Goal: Task Accomplishment & Management: Manage account settings

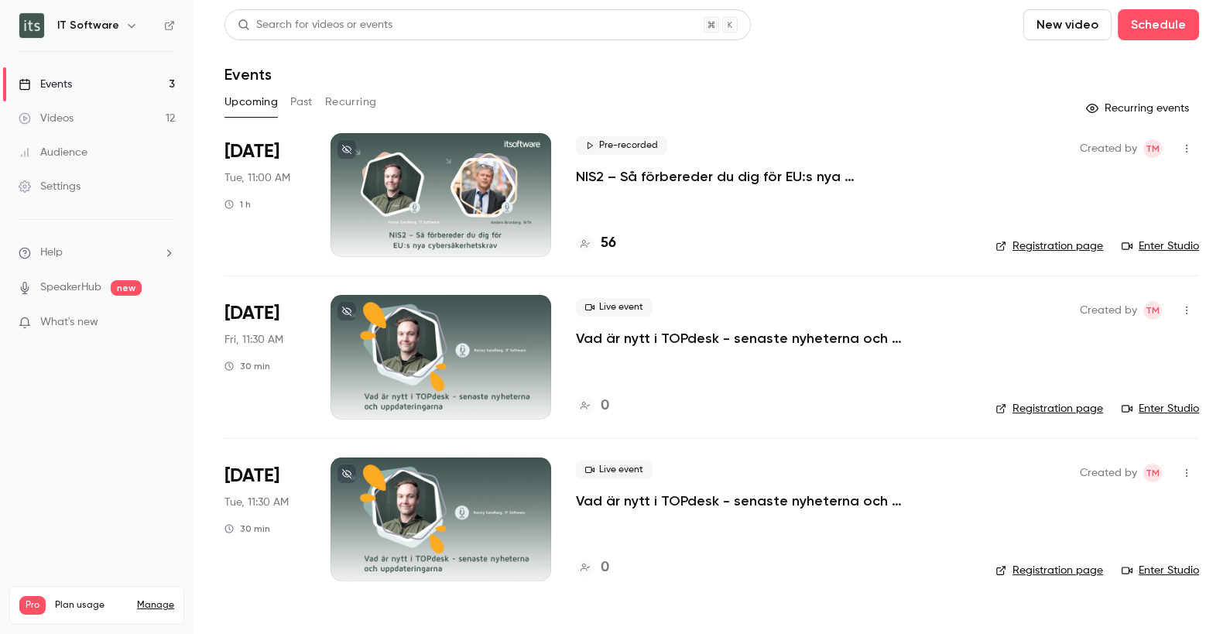
click at [607, 244] on h4 "56" at bounding box center [607, 243] width 15 height 21
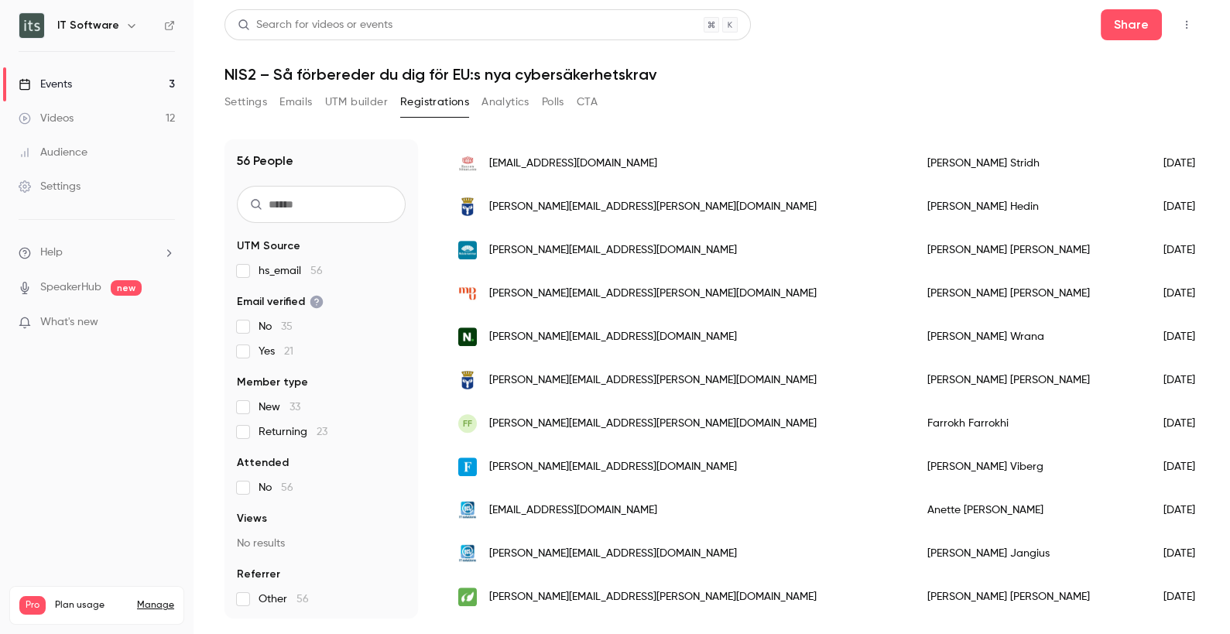
scroll to position [1847, 0]
click at [77, 112] on link "Videos 12" at bounding box center [96, 118] width 193 height 34
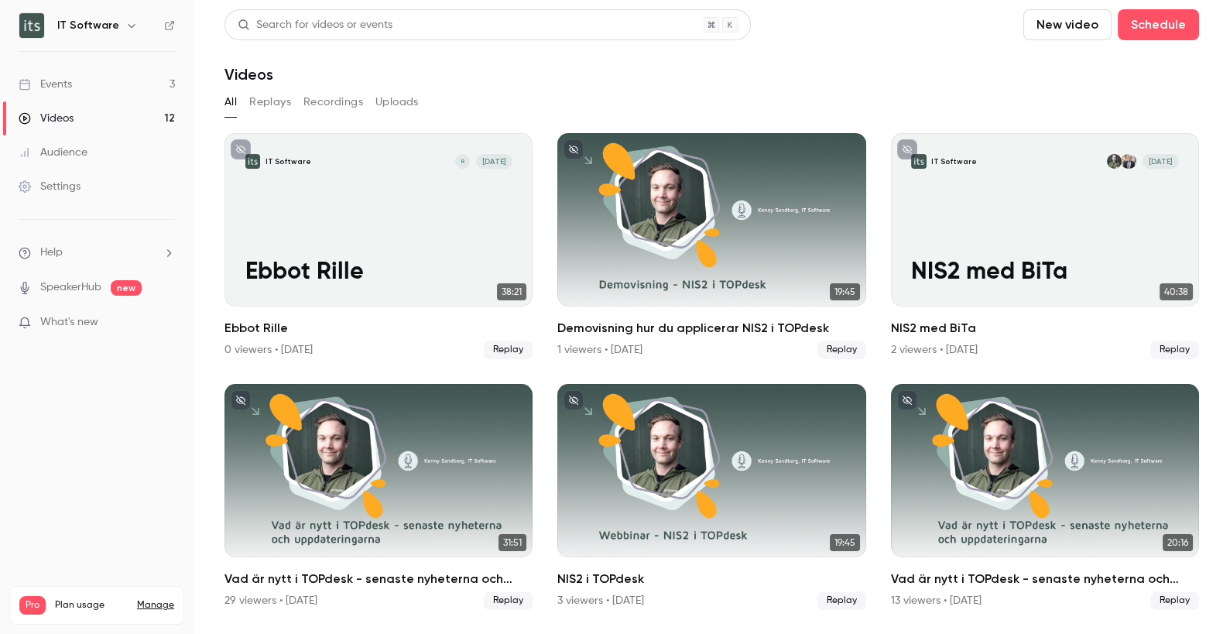
click at [413, 101] on button "Uploads" at bounding box center [396, 102] width 43 height 25
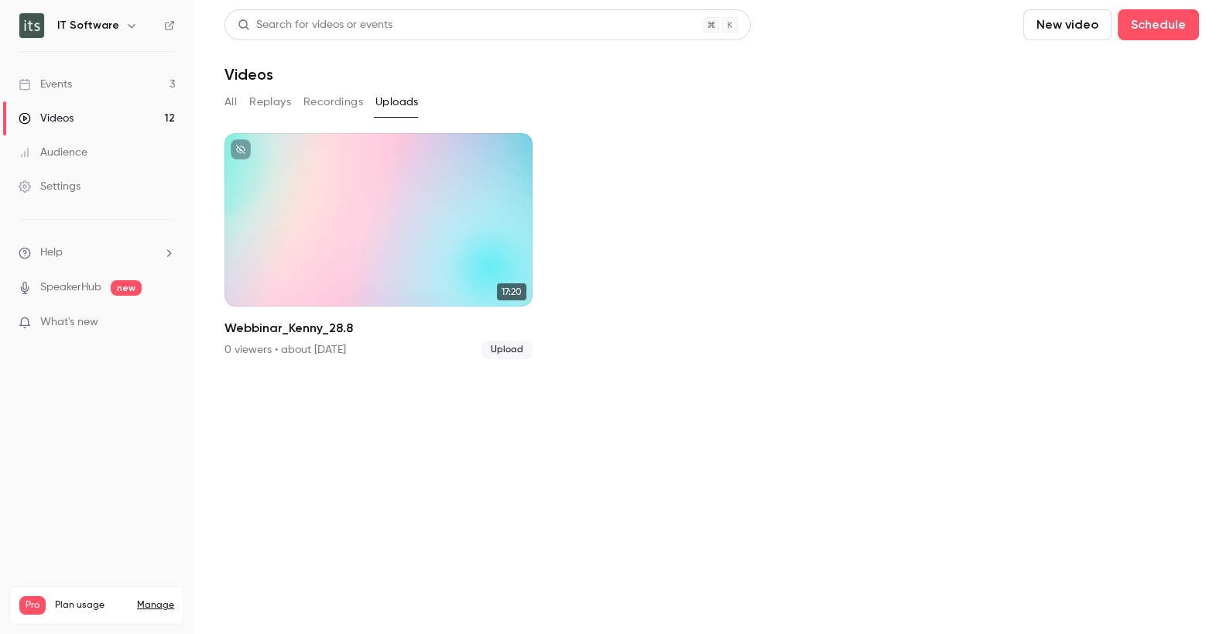
click at [1086, 21] on button "New video" at bounding box center [1067, 24] width 88 height 31
click at [1104, 98] on li "Upload" at bounding box center [1112, 107] width 167 height 40
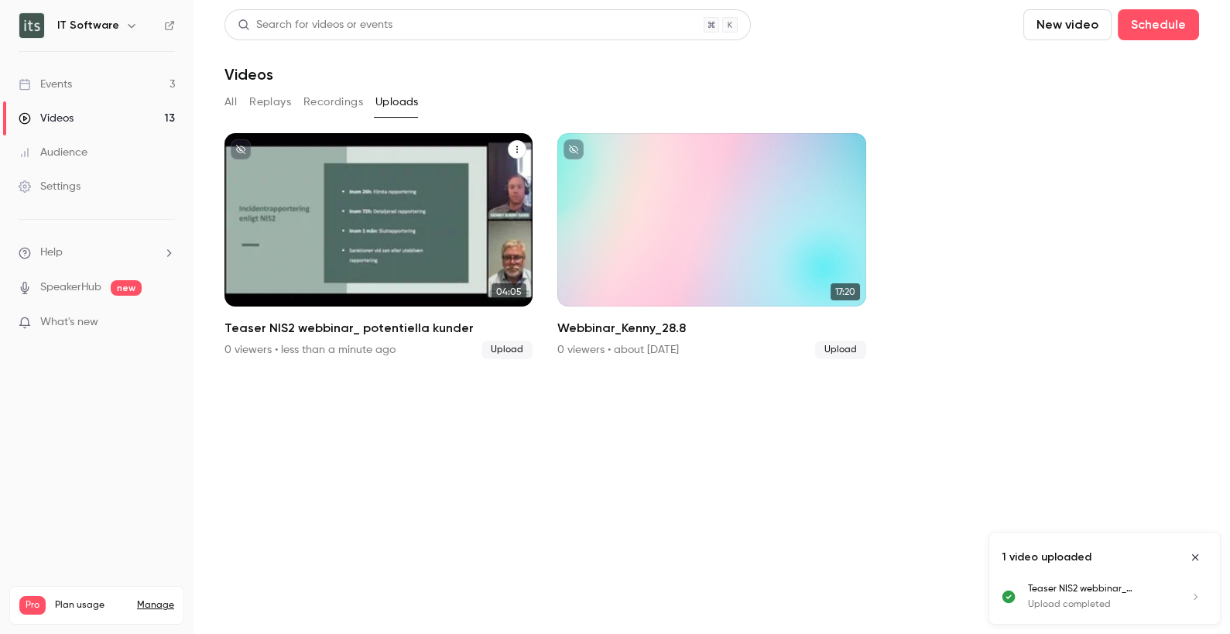
click at [516, 149] on icon "Teaser NIS2 webbinar_ potentiella kunder" at bounding box center [516, 149] width 9 height 9
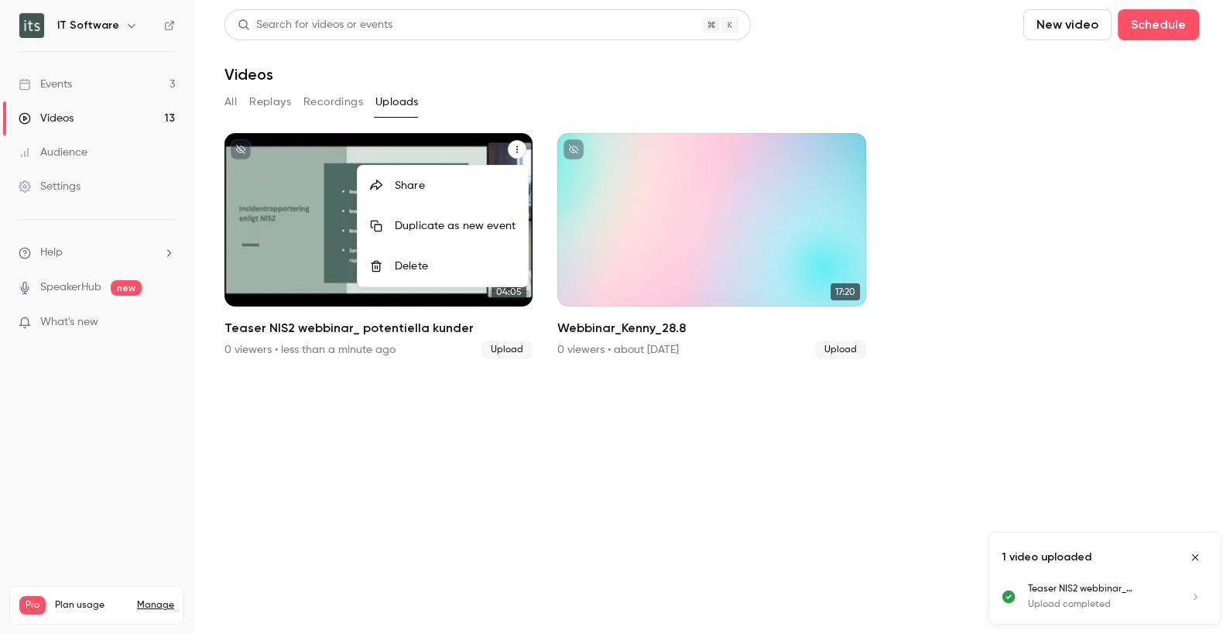
click at [382, 327] on div at bounding box center [615, 317] width 1230 height 634
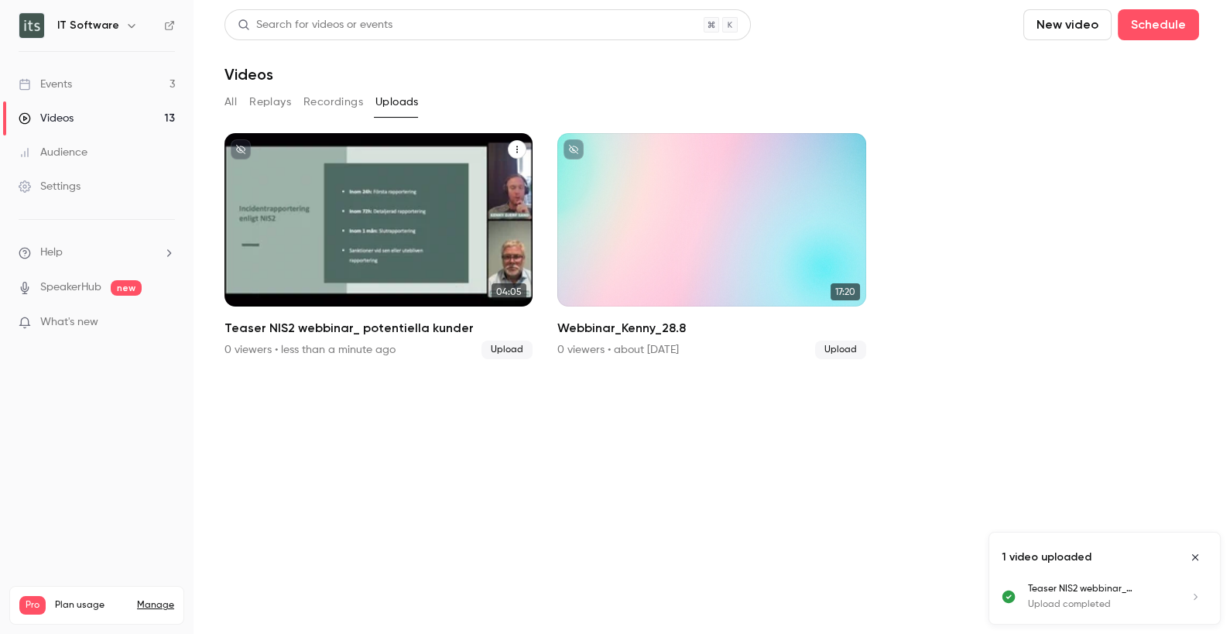
click at [339, 321] on h2 "Teaser NIS2 webbinar_ potentiella kunder" at bounding box center [378, 328] width 308 height 19
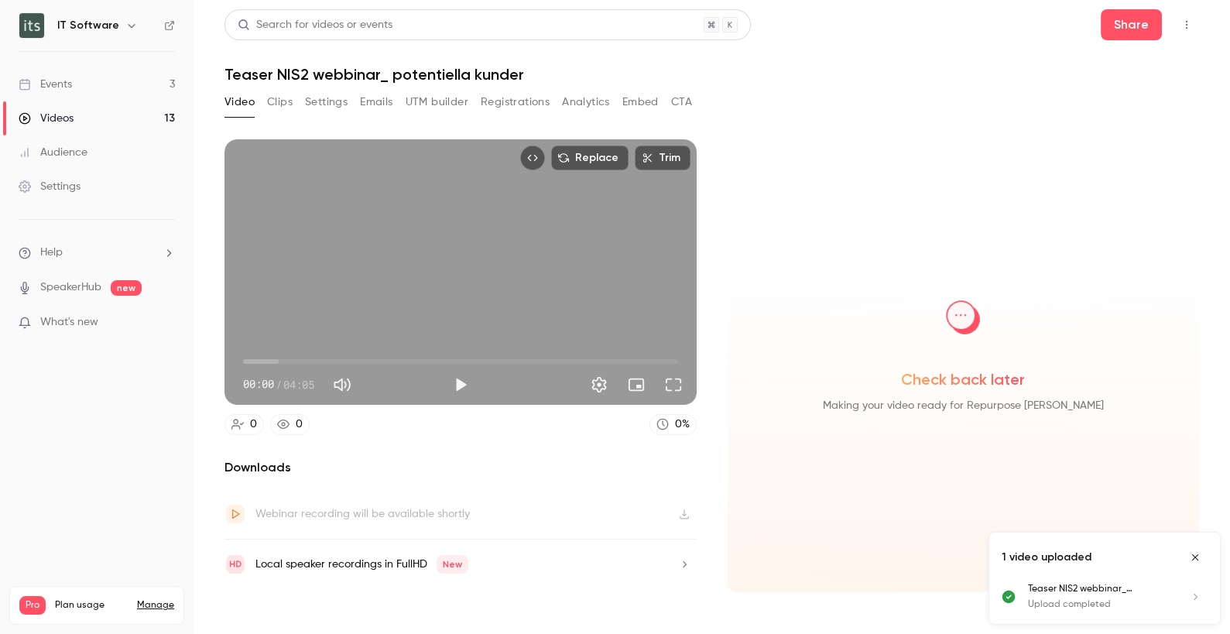
click at [679, 96] on button "CTA" at bounding box center [681, 102] width 21 height 25
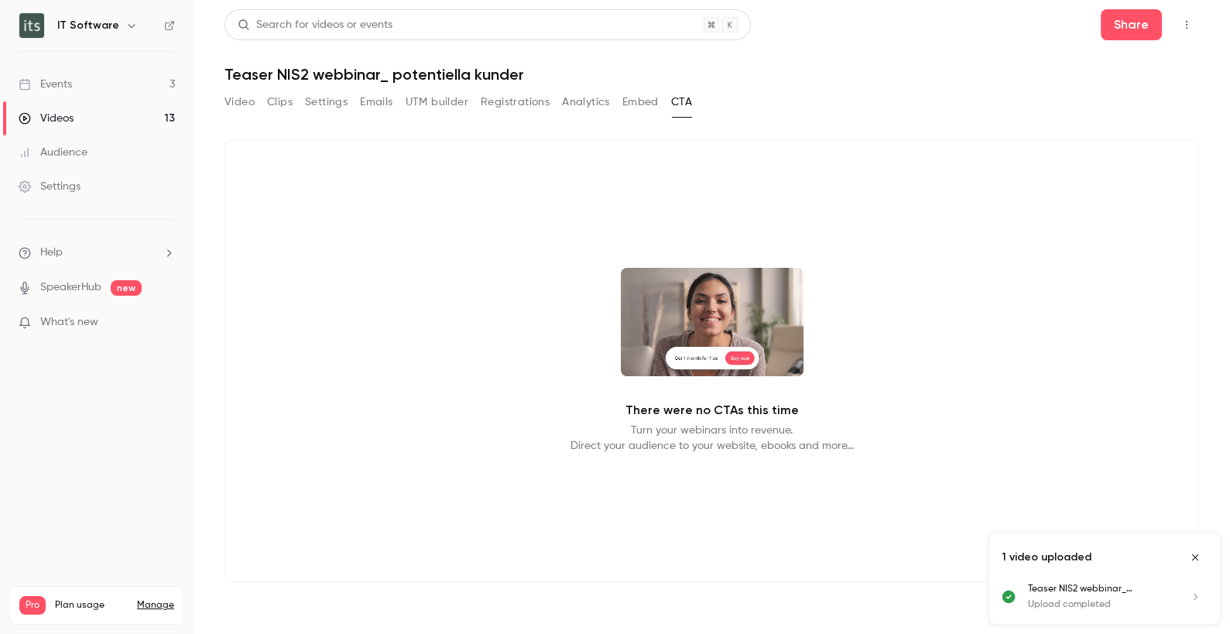
click at [721, 431] on p "Turn your webinars into revenue. Direct your audience to your website, ebooks a…" at bounding box center [711, 438] width 283 height 31
click at [1194, 558] on icon "Close uploads list" at bounding box center [1195, 557] width 6 height 6
click at [710, 455] on div "There were no CTAs this time Turn your webinars into revenue. Direct your audie…" at bounding box center [711, 360] width 974 height 443
click at [367, 102] on button "Emails" at bounding box center [376, 102] width 33 height 25
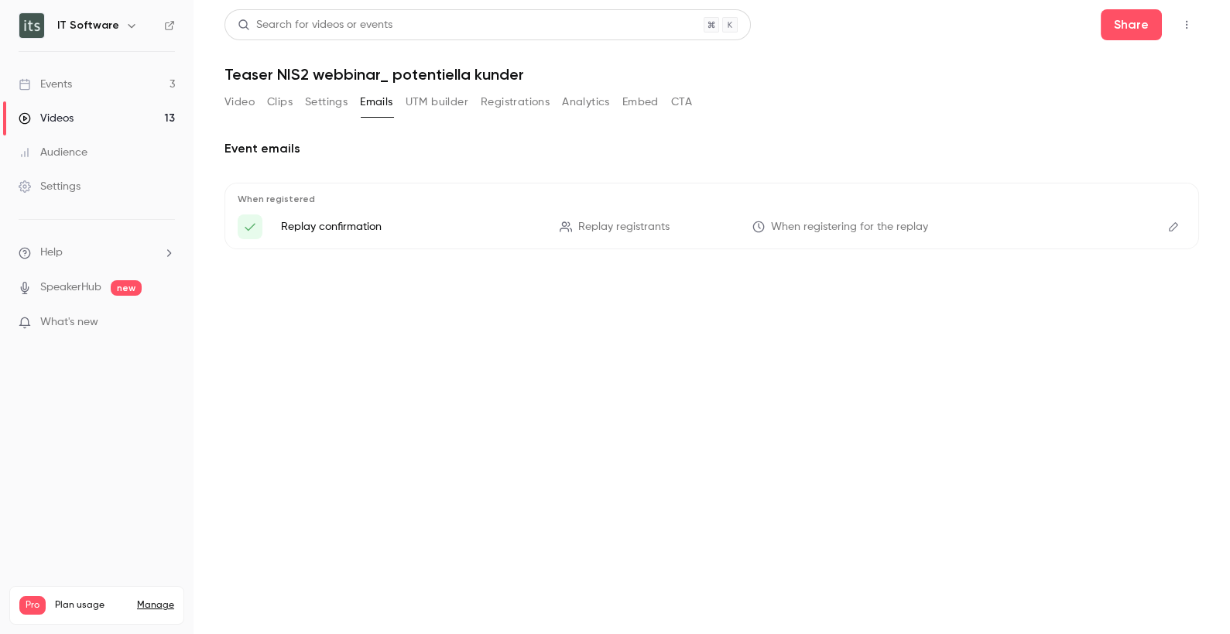
click at [328, 98] on button "Settings" at bounding box center [326, 102] width 43 height 25
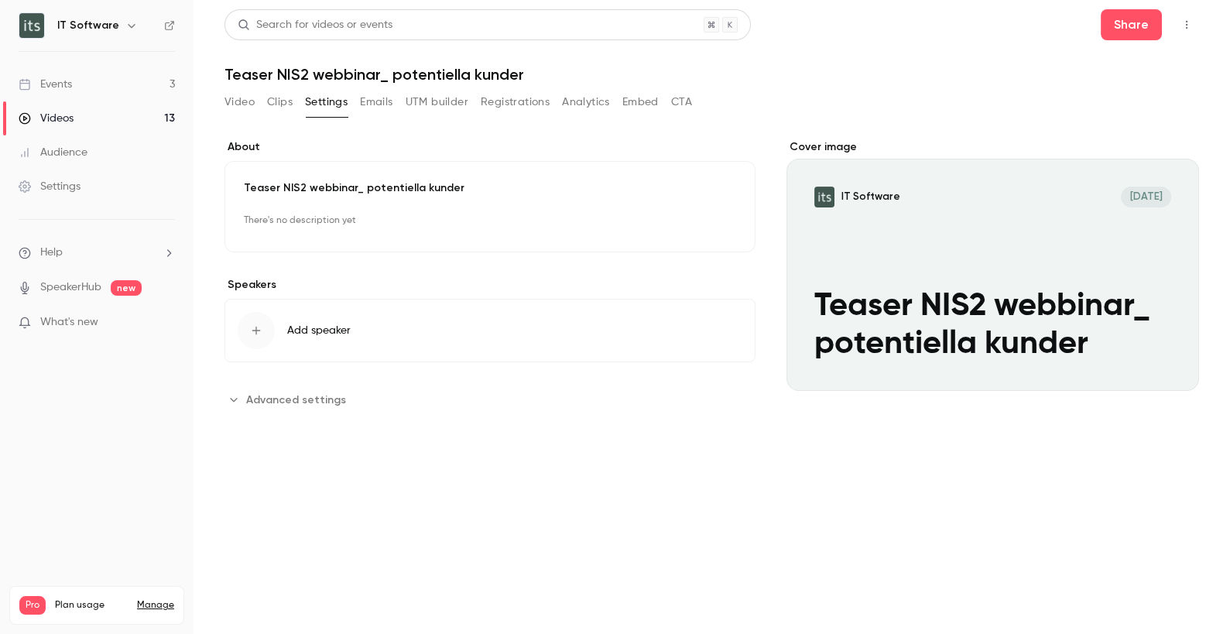
click at [309, 400] on span "Advanced settings" at bounding box center [296, 400] width 100 height 16
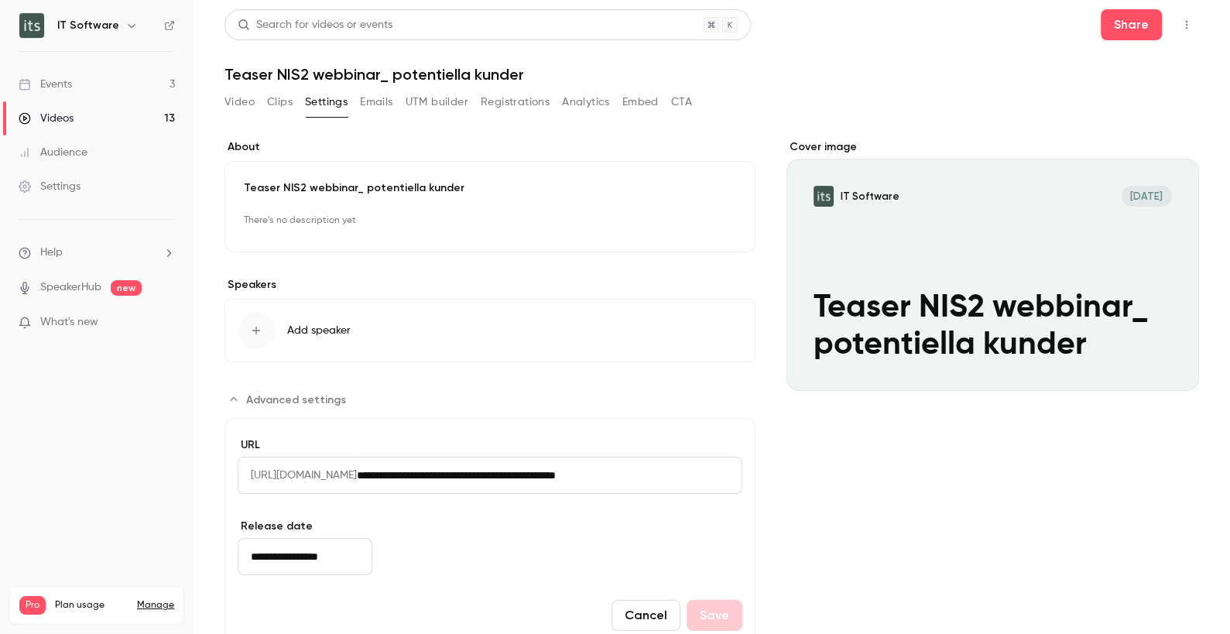
click at [286, 101] on button "Clips" at bounding box center [280, 102] width 26 height 25
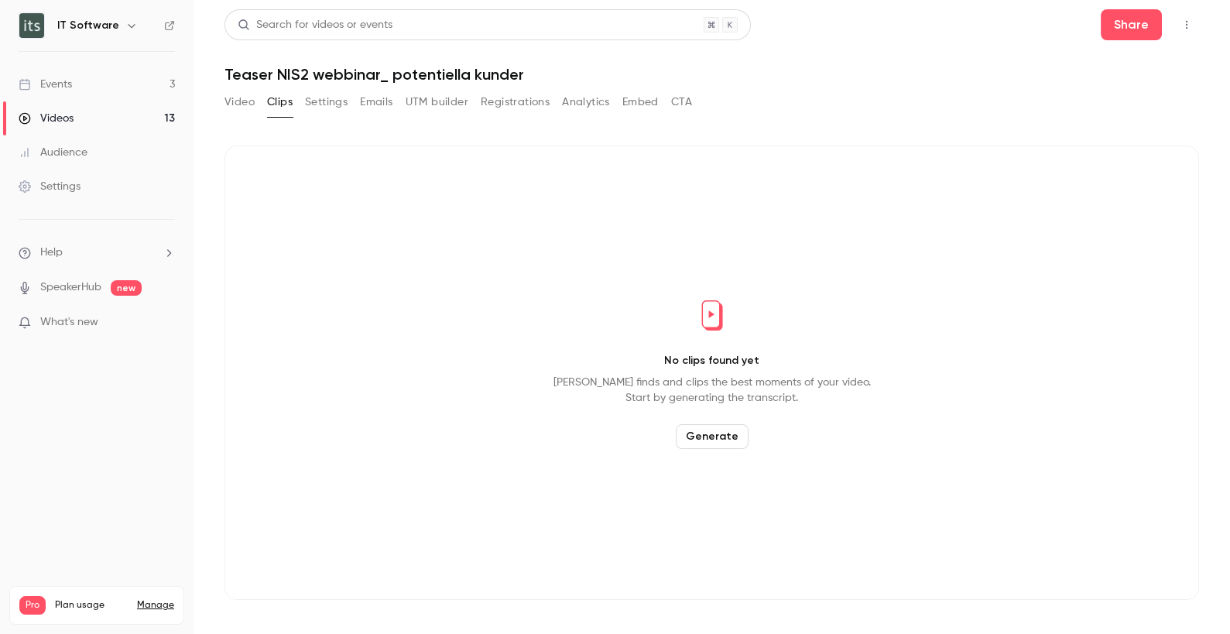
click at [241, 96] on button "Video" at bounding box center [239, 102] width 30 height 25
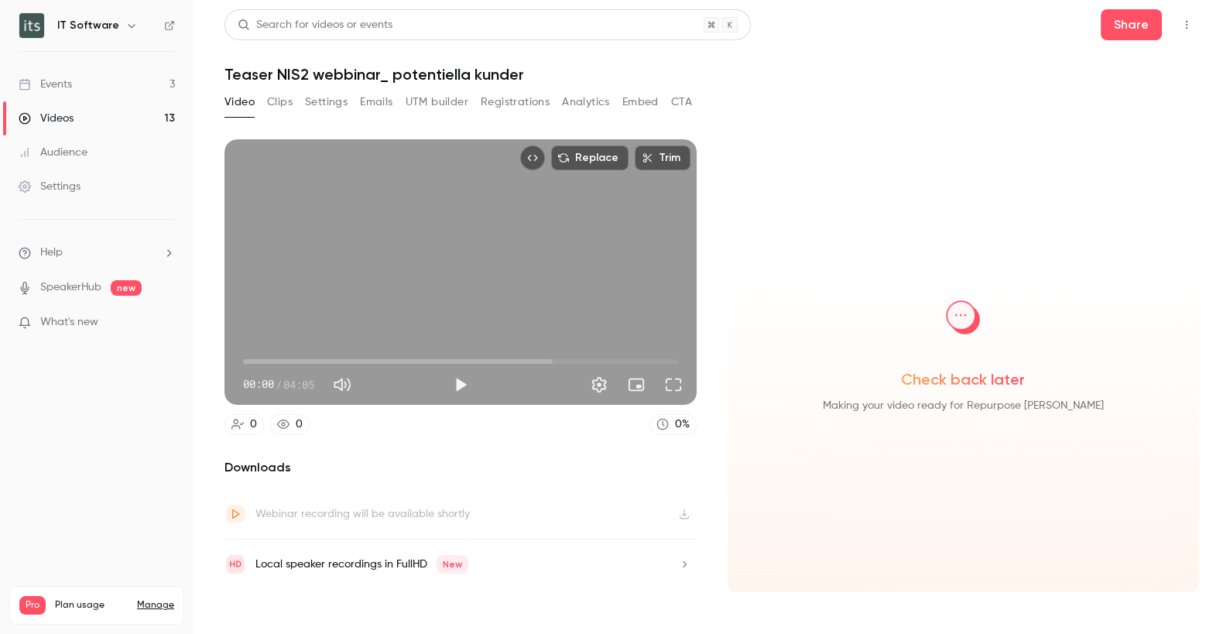
click at [247, 108] on button "Video" at bounding box center [239, 102] width 30 height 25
click at [82, 123] on link "Videos 13" at bounding box center [96, 118] width 193 height 34
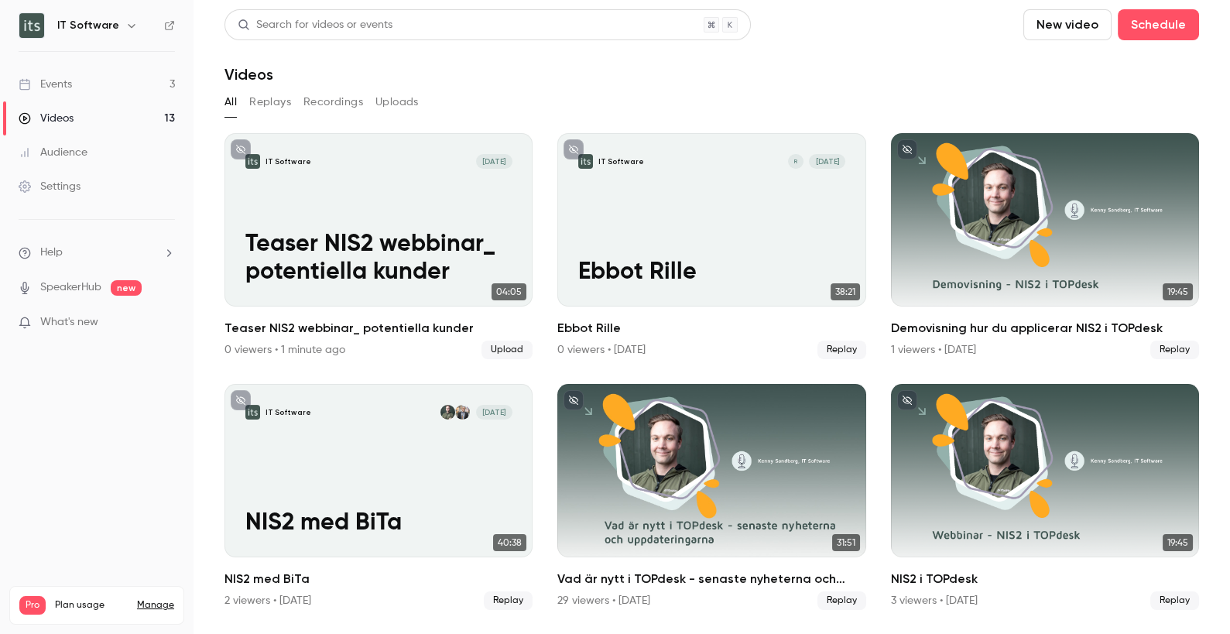
click at [390, 96] on button "Uploads" at bounding box center [396, 102] width 43 height 25
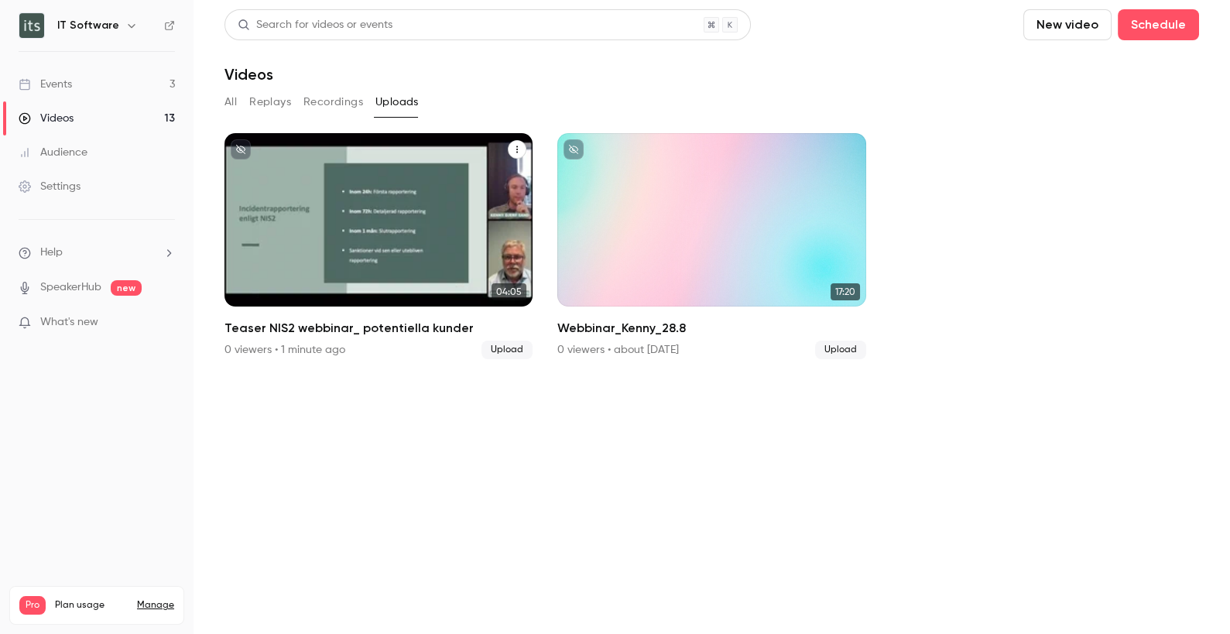
click at [446, 197] on div "IT Software Sep 9 Teaser NIS2 webbinar_ potentiella kunder" at bounding box center [378, 219] width 308 height 173
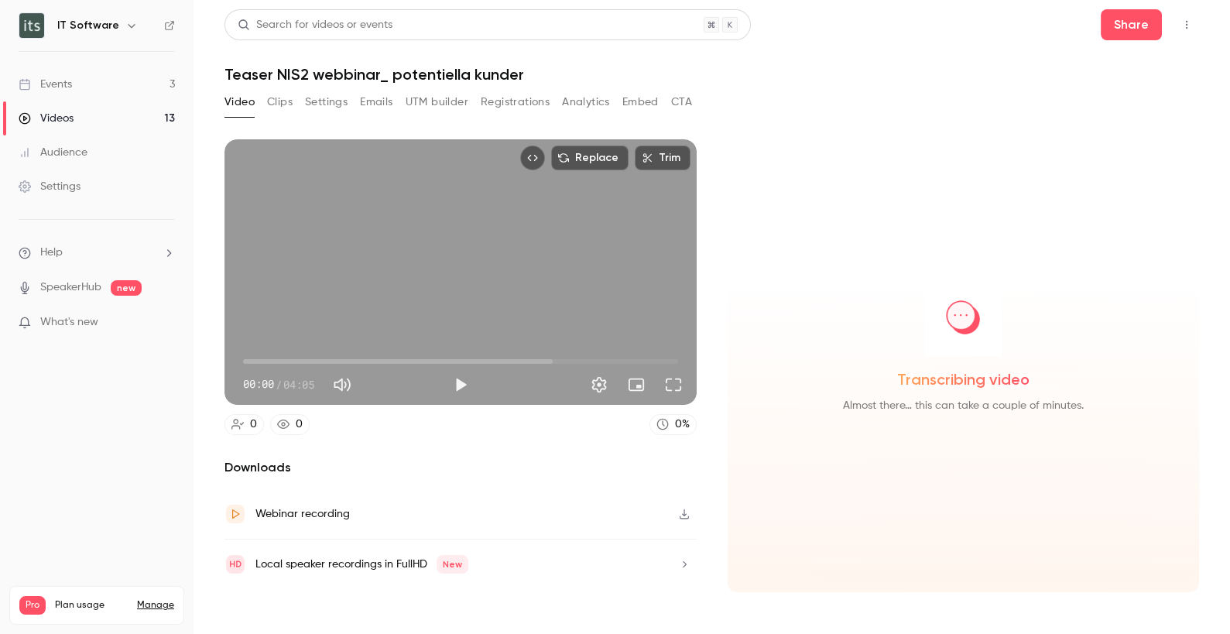
click at [675, 94] on button "CTA" at bounding box center [681, 102] width 21 height 25
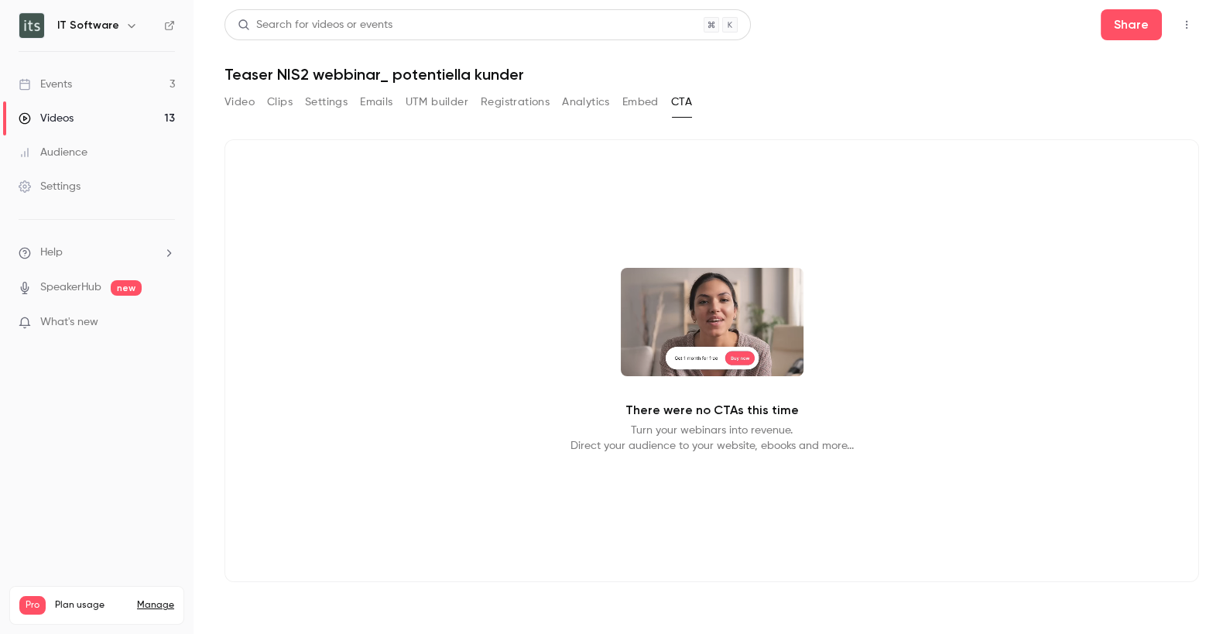
click at [708, 330] on video at bounding box center [712, 322] width 183 height 108
click at [734, 406] on p "There were no CTAs this time" at bounding box center [711, 410] width 173 height 19
click at [824, 431] on p "Turn your webinars into revenue. Direct your audience to your website, ebooks a…" at bounding box center [711, 438] width 283 height 31
click at [231, 98] on button "Video" at bounding box center [239, 102] width 30 height 25
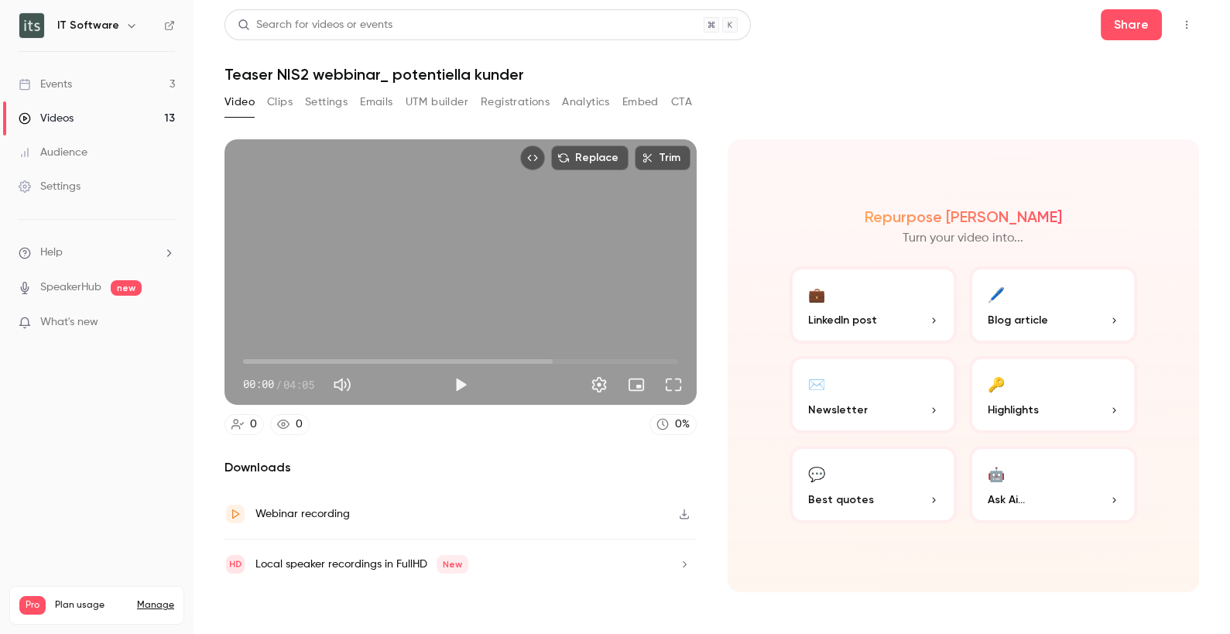
click at [1183, 22] on icon "Top Bar Actions" at bounding box center [1186, 24] width 12 height 11
click at [756, 115] on div at bounding box center [615, 317] width 1230 height 634
click at [1138, 29] on button "Share" at bounding box center [1130, 24] width 61 height 31
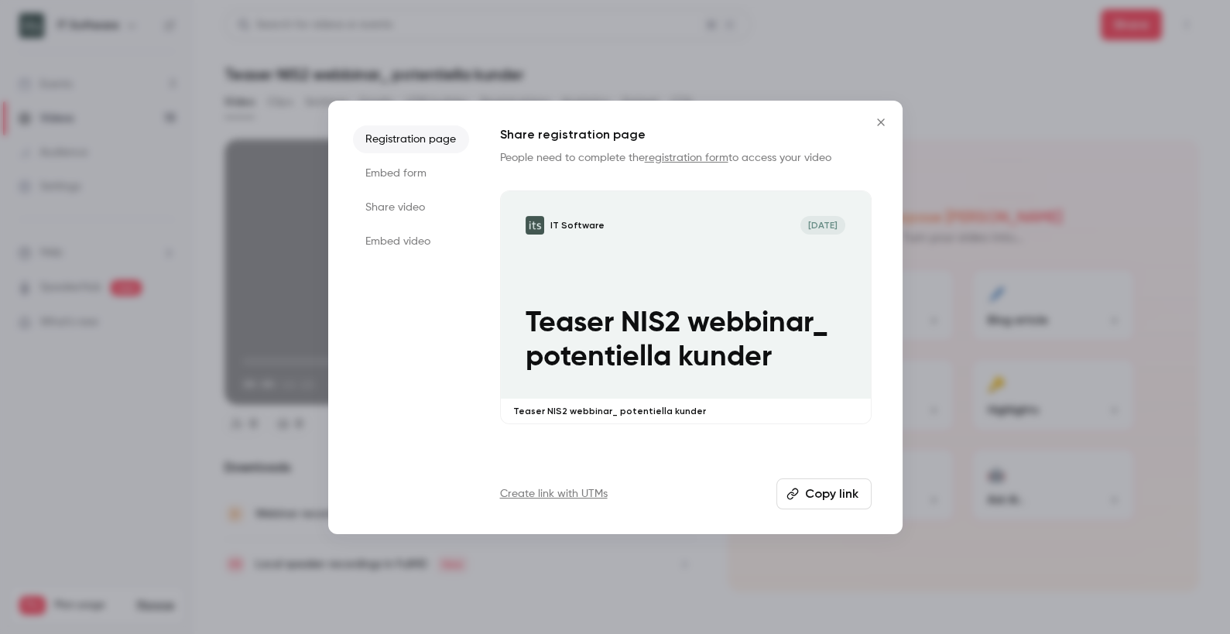
click at [880, 119] on icon "Close" at bounding box center [880, 122] width 19 height 12
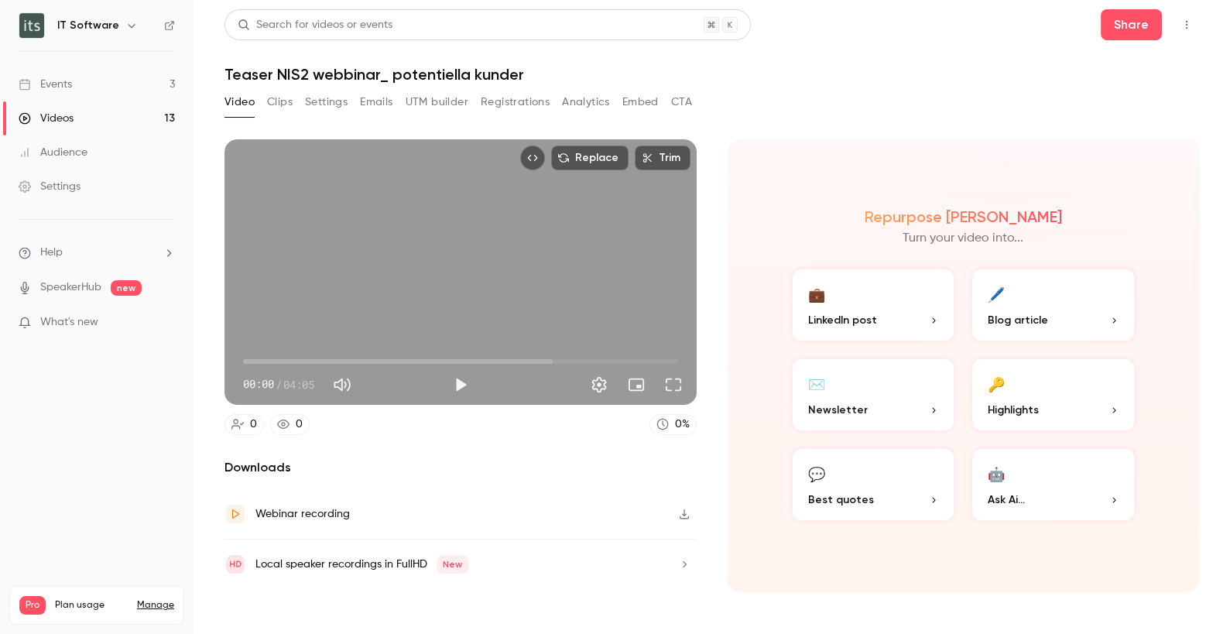
click at [1182, 22] on icon "Top Bar Actions" at bounding box center [1186, 24] width 12 height 11
click at [1126, 104] on div "Duplicate as new event" at bounding box center [1127, 104] width 121 height 15
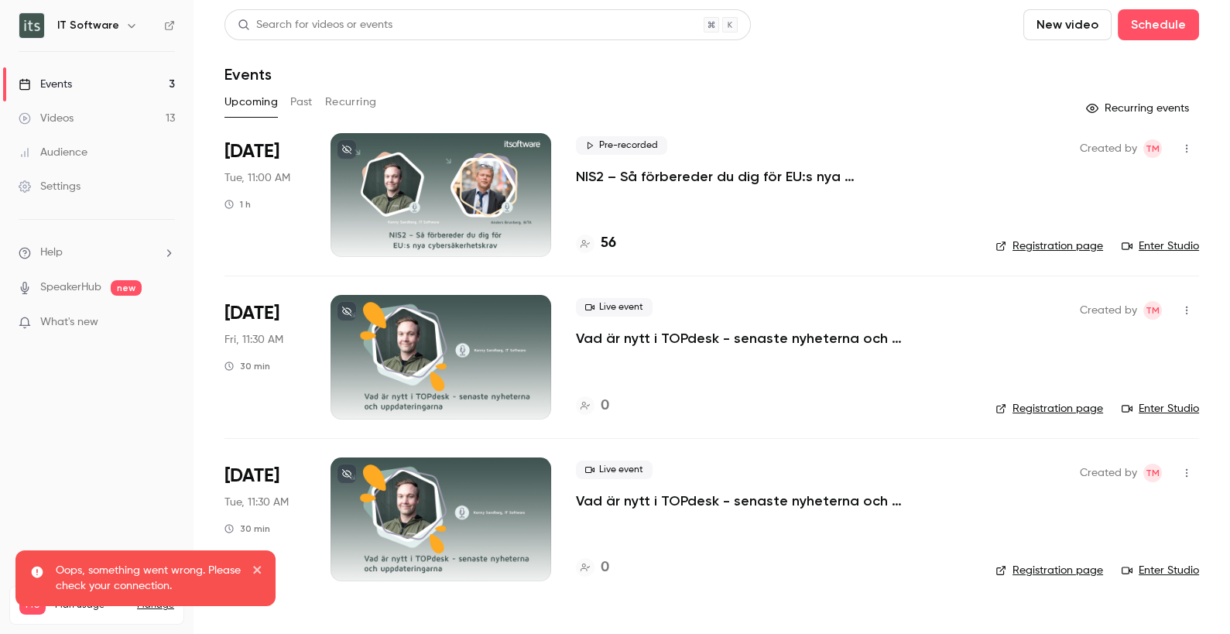
click at [255, 565] on icon "close" at bounding box center [257, 569] width 11 height 12
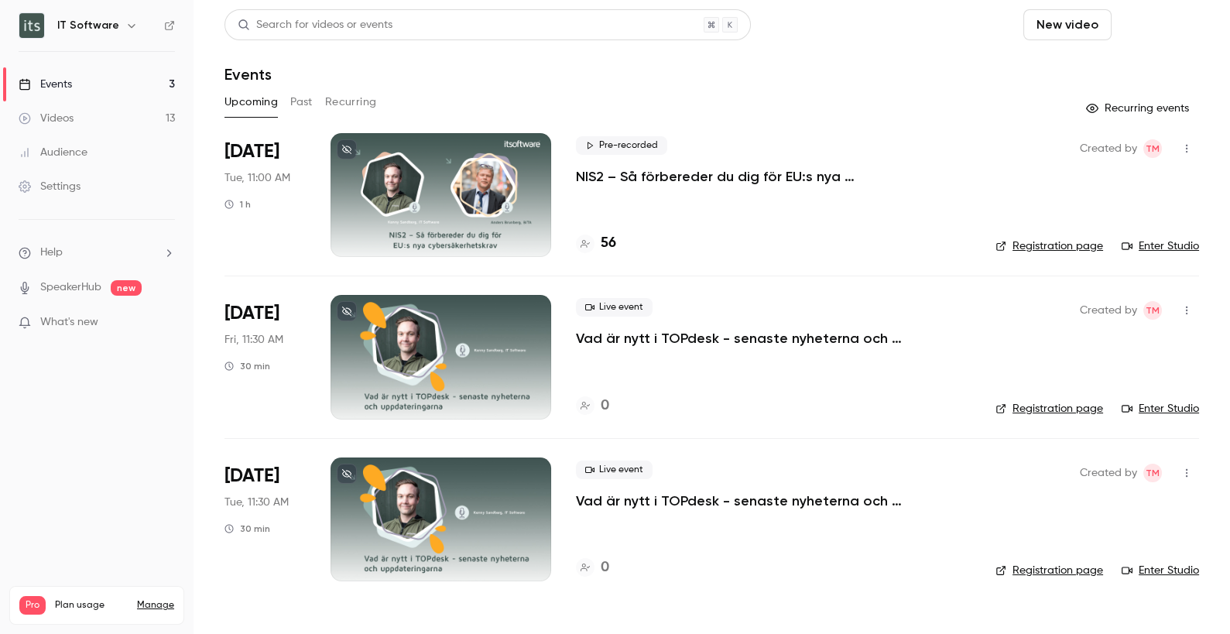
click at [1184, 33] on button "Schedule" at bounding box center [1157, 24] width 81 height 31
click at [1114, 71] on div "One time event" at bounding box center [1128, 67] width 118 height 15
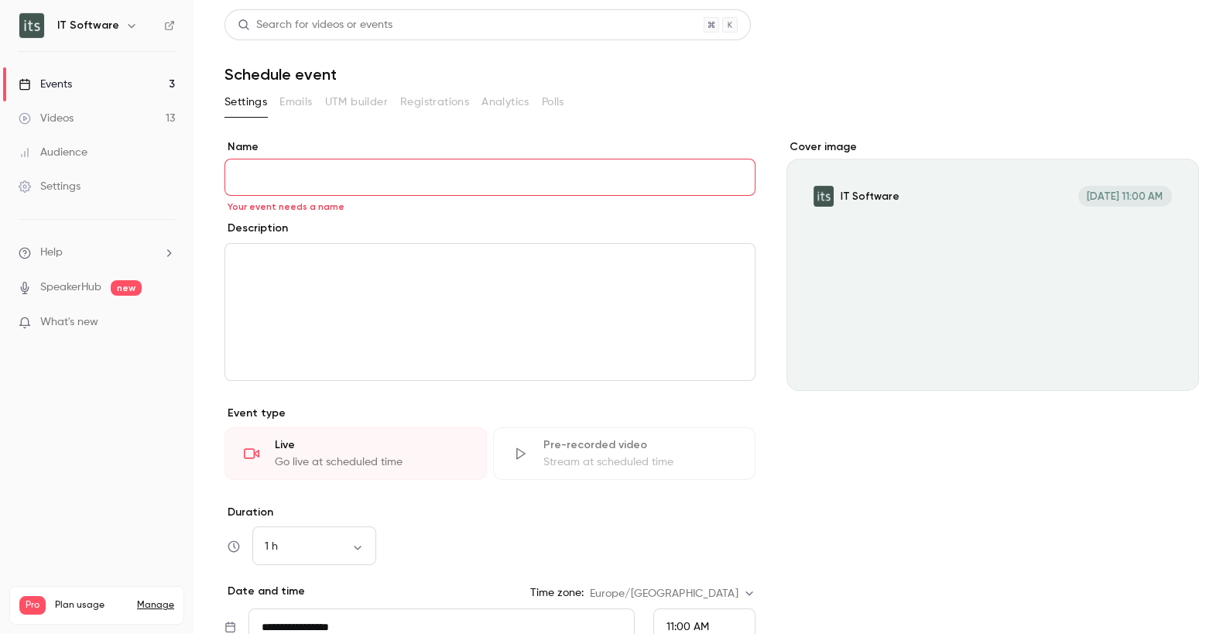
click at [90, 117] on link "Videos 13" at bounding box center [96, 118] width 193 height 34
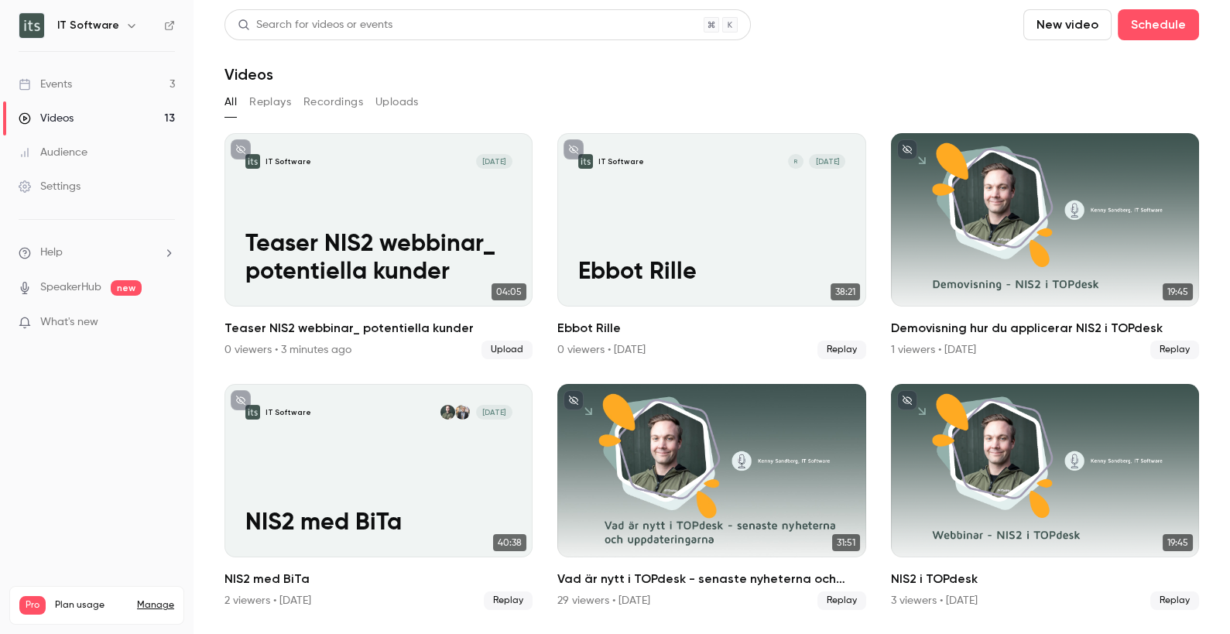
click at [46, 75] on link "Events 3" at bounding box center [96, 84] width 193 height 34
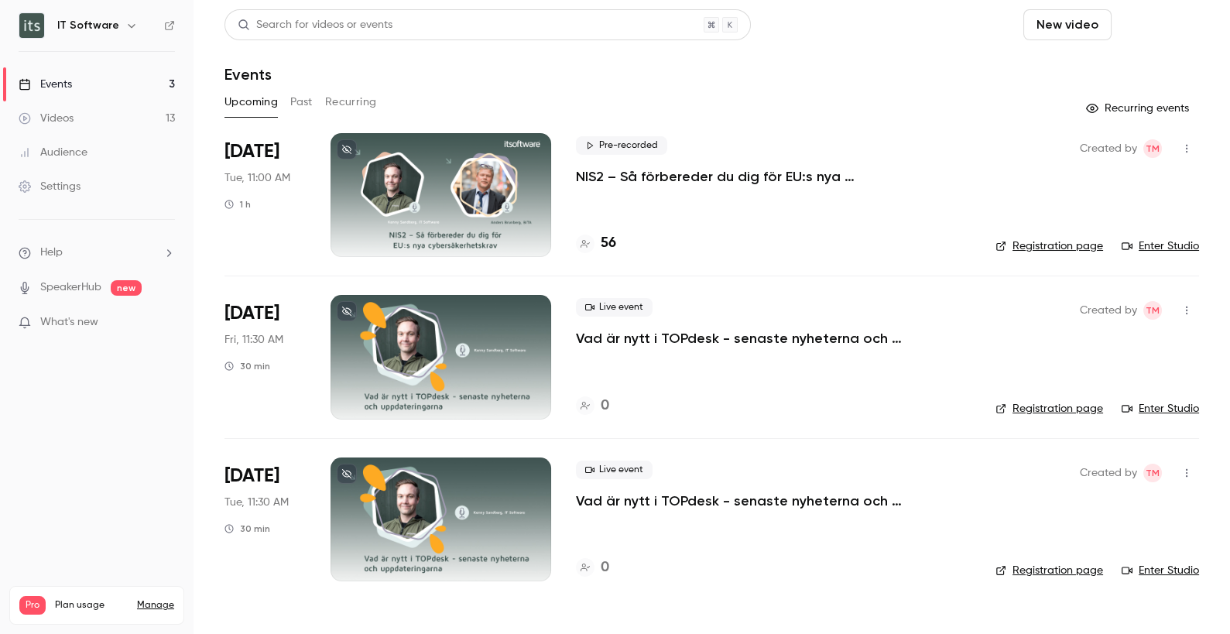
click at [1148, 21] on button "Schedule" at bounding box center [1157, 24] width 81 height 31
click at [1116, 74] on li "One time event" at bounding box center [1115, 67] width 167 height 40
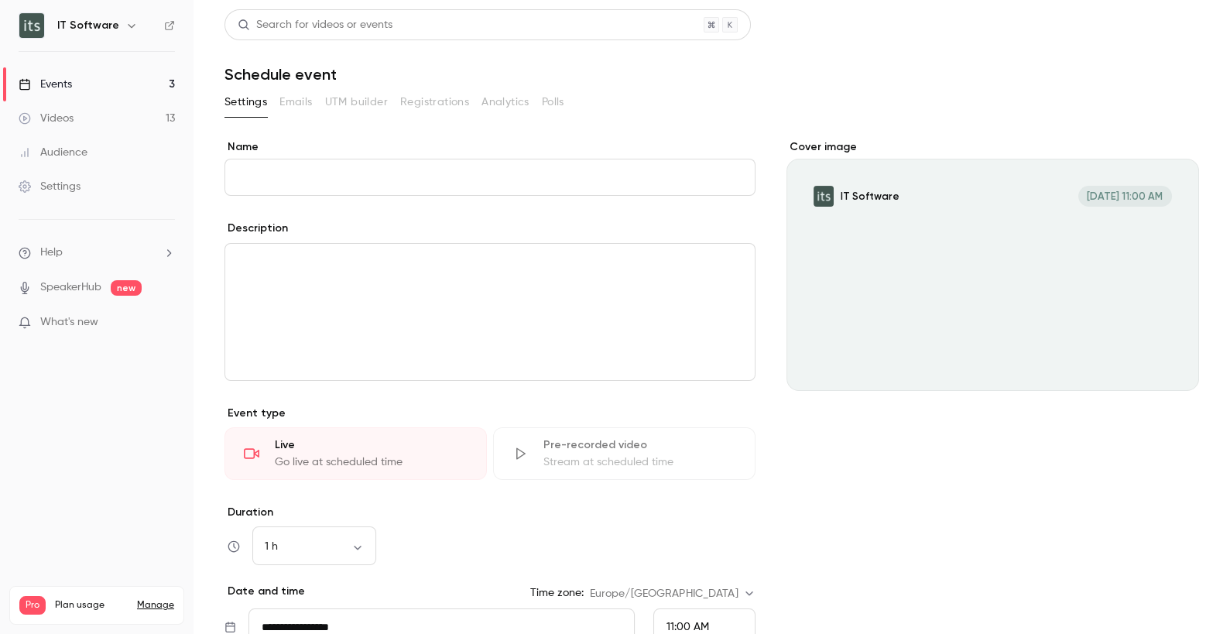
click at [553, 450] on div "Pre-recorded video" at bounding box center [639, 444] width 193 height 15
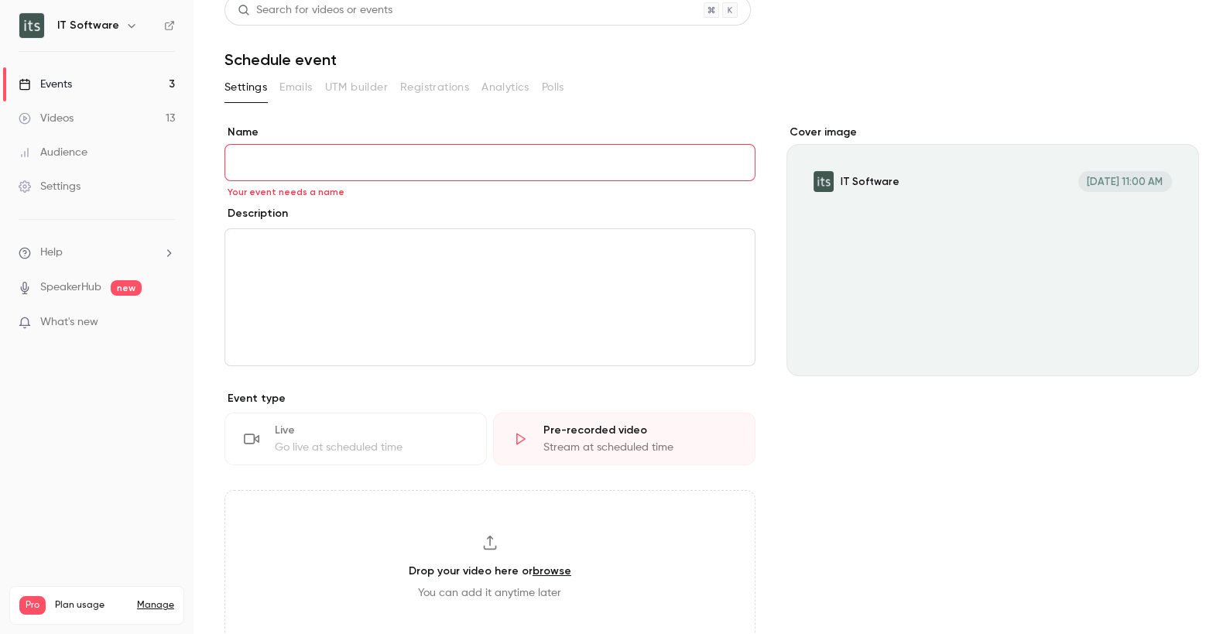
scroll to position [4, 0]
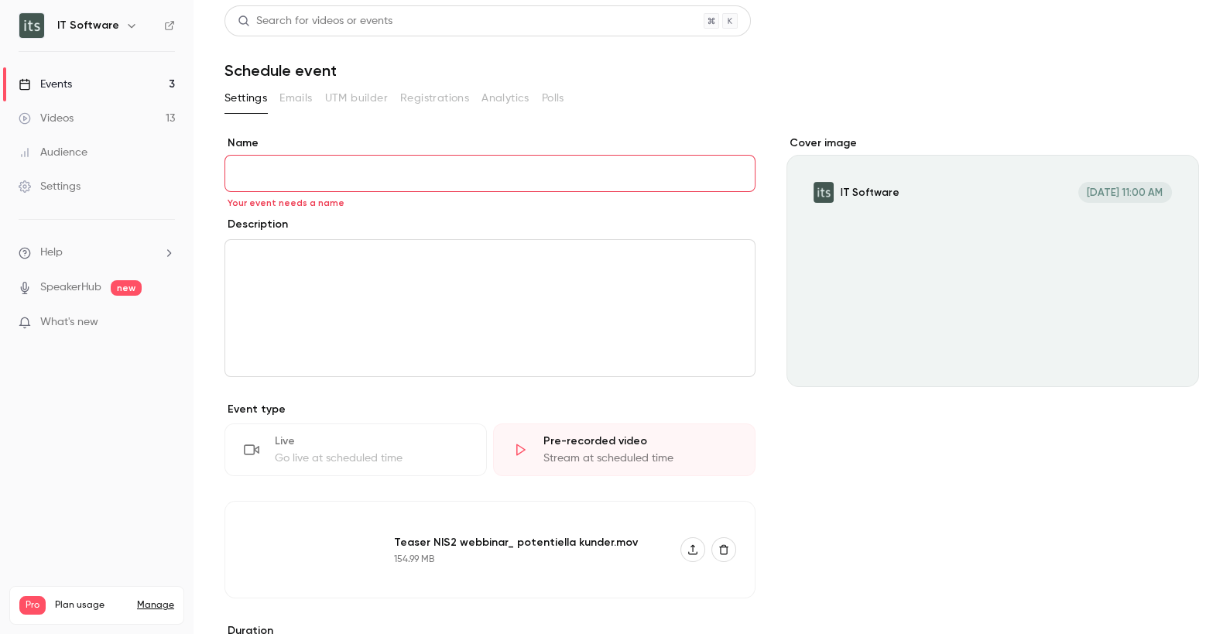
click at [241, 169] on input "Name" at bounding box center [489, 173] width 531 height 37
click at [421, 169] on input "Name" at bounding box center [489, 173] width 531 height 37
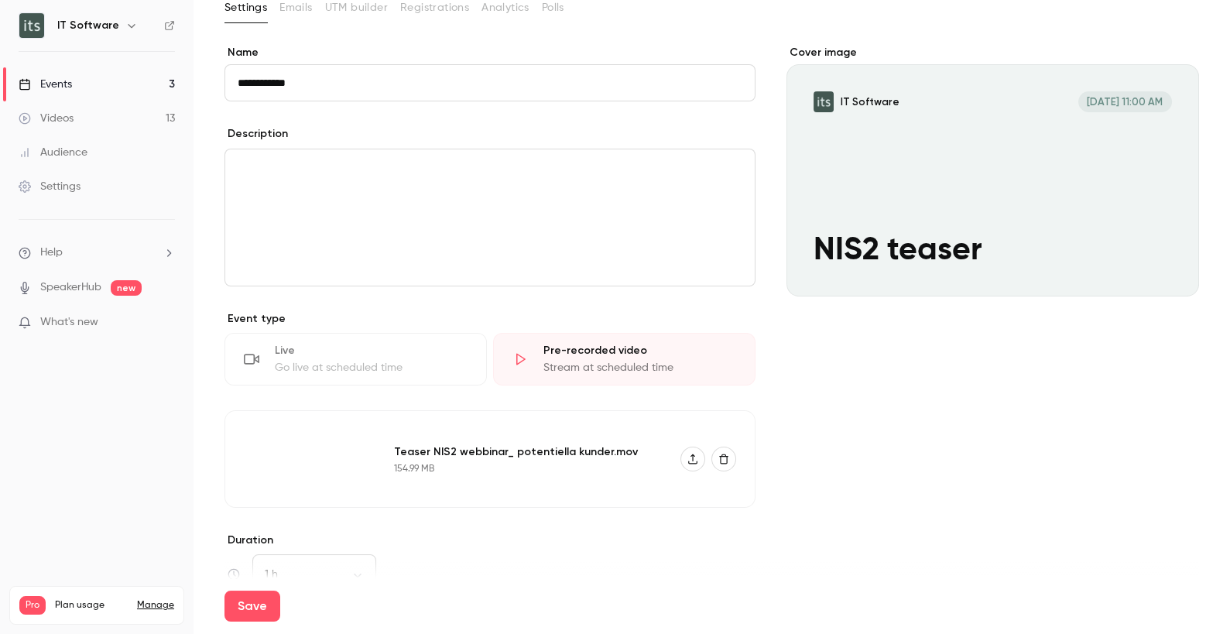
scroll to position [281, 0]
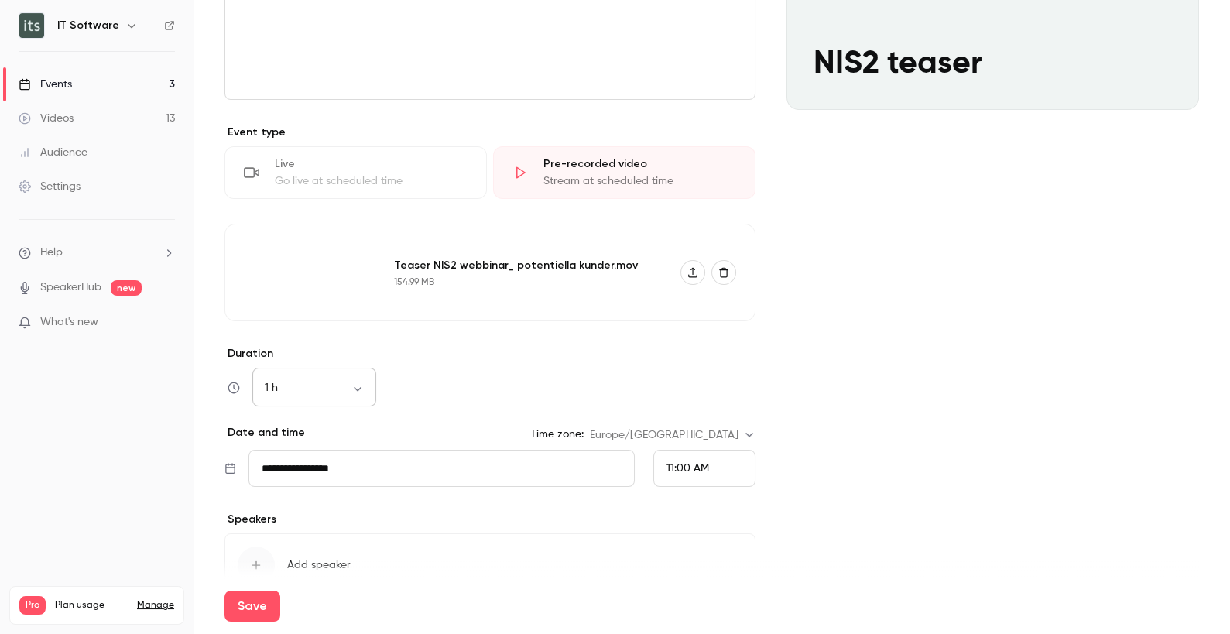
type input "**********"
click at [355, 387] on body "**********" at bounding box center [615, 317] width 1230 height 634
click at [287, 500] on li "45 min" at bounding box center [314, 508] width 124 height 40
type input "**"
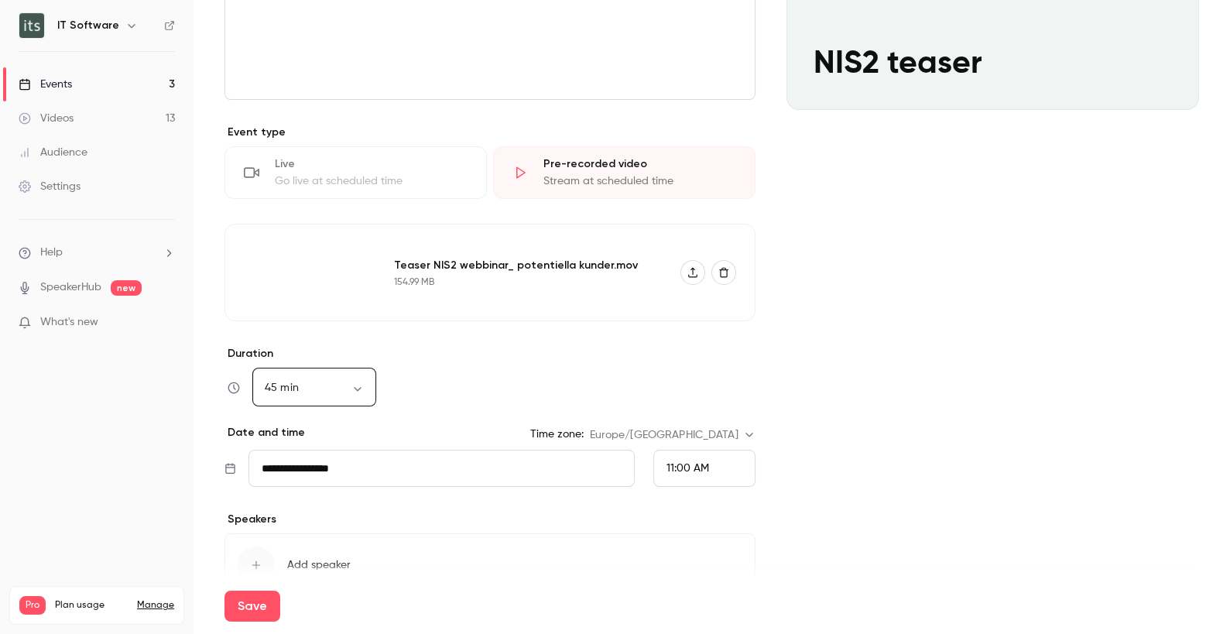
click at [488, 391] on div "45 min ** ​" at bounding box center [489, 387] width 531 height 37
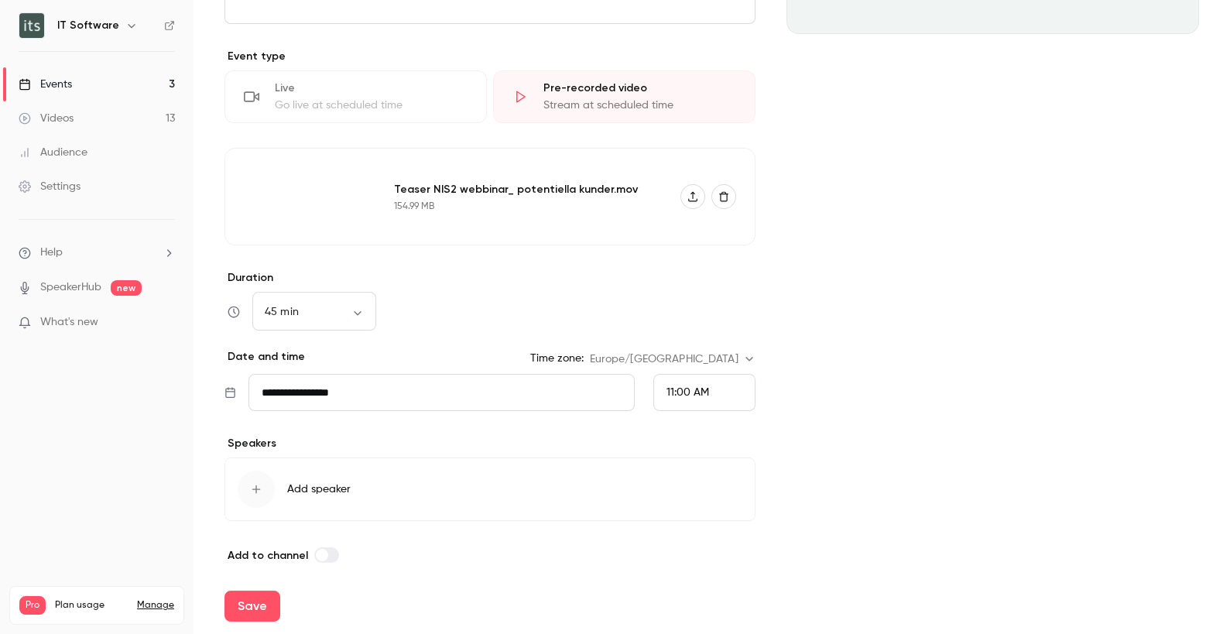
scroll to position [364, 0]
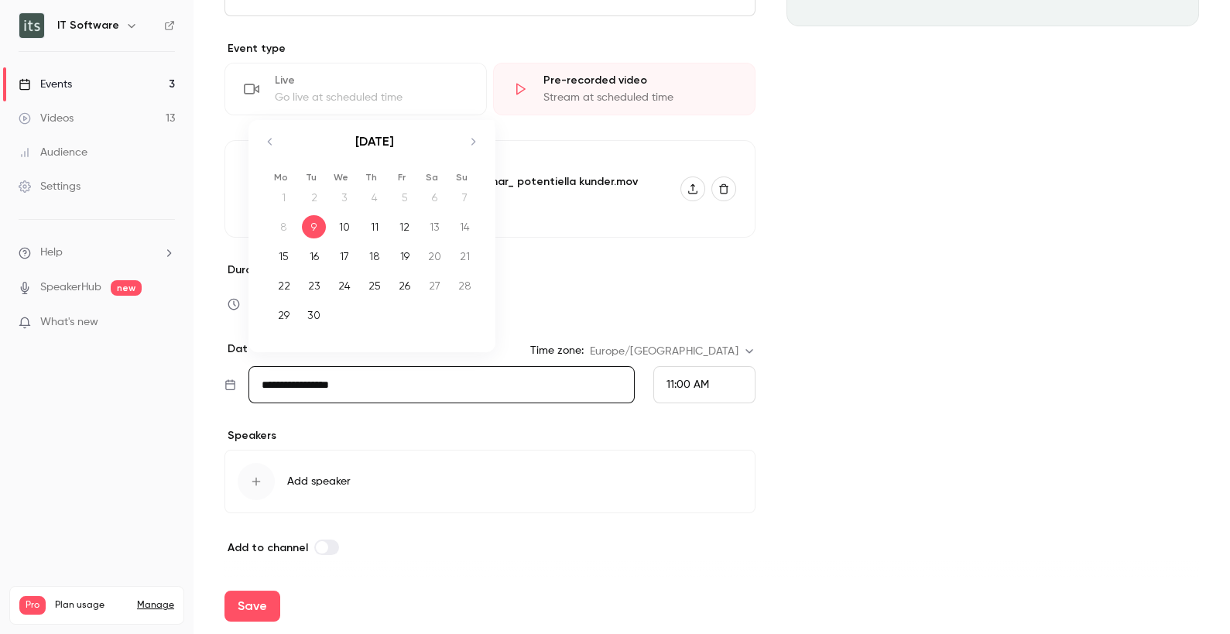
click at [344, 385] on input "**********" at bounding box center [441, 384] width 386 height 37
click at [711, 381] on div "11:00 AM" at bounding box center [704, 384] width 102 height 37
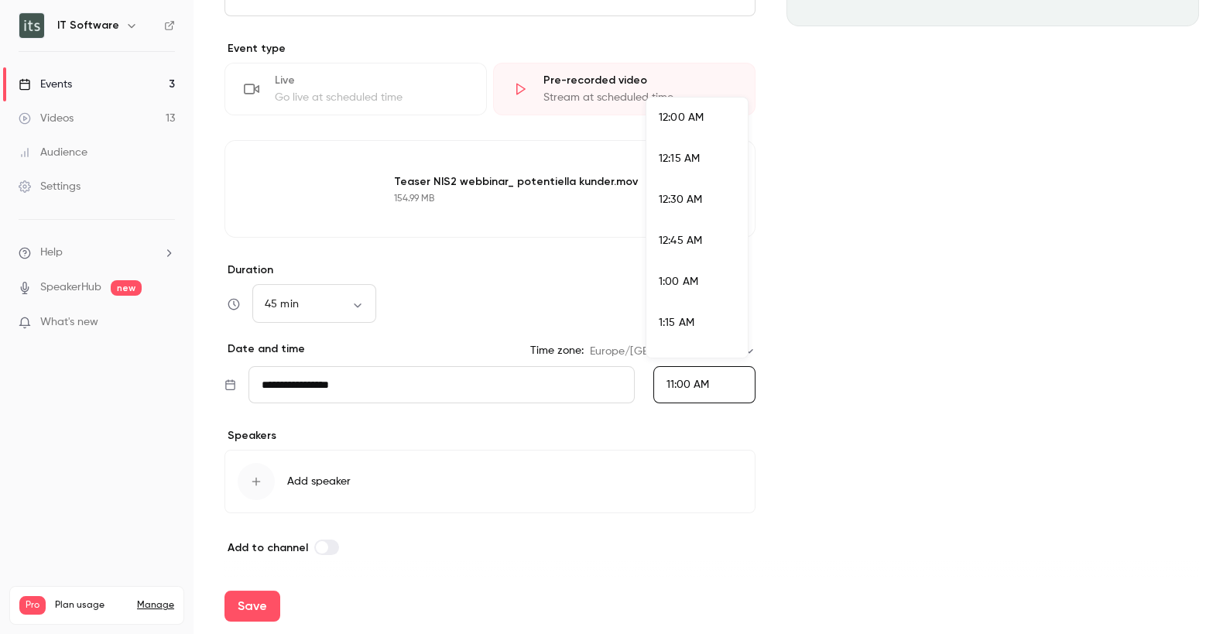
scroll to position [1695, 0]
click at [703, 269] on div "11:15 AM" at bounding box center [697, 269] width 77 height 16
click at [670, 488] on button "Add speaker" at bounding box center [489, 481] width 531 height 63
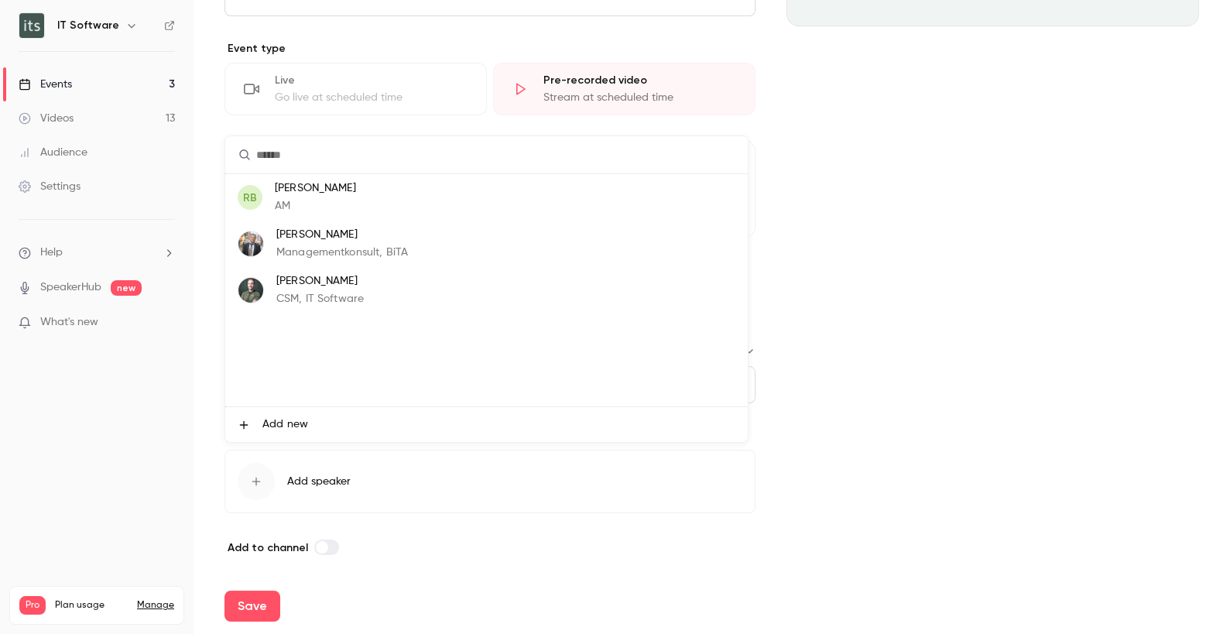
click at [932, 495] on div at bounding box center [615, 317] width 1230 height 634
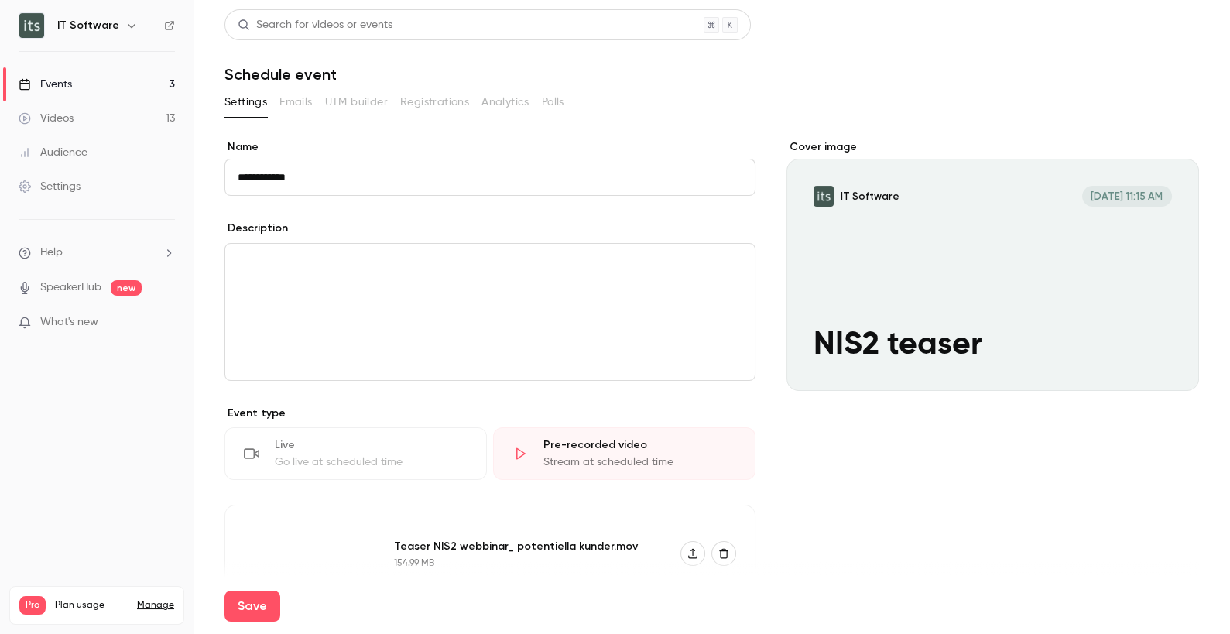
scroll to position [364, 0]
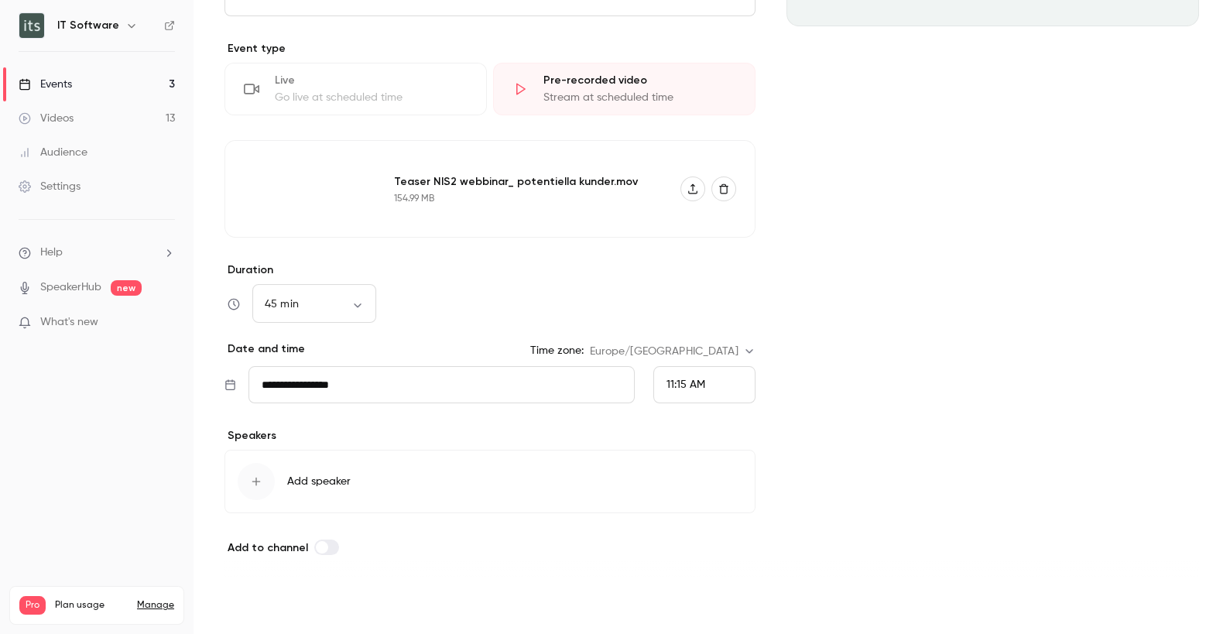
click at [233, 614] on button "Save" at bounding box center [252, 605] width 56 height 31
type input "**"
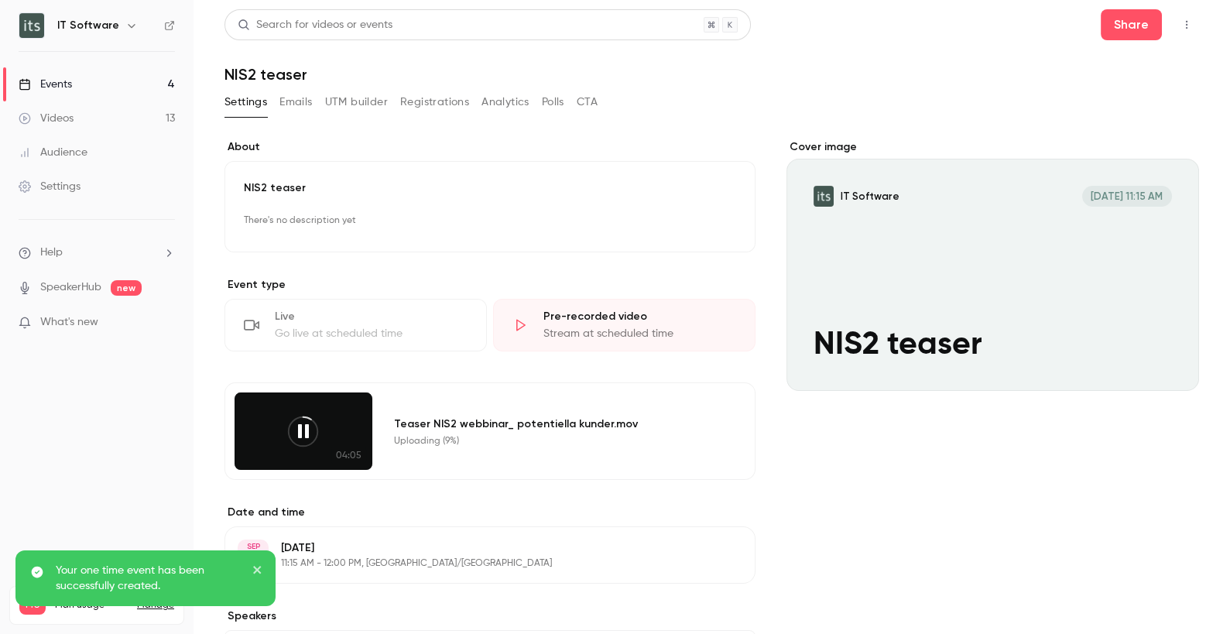
click at [1179, 29] on button "button" at bounding box center [1186, 24] width 25 height 25
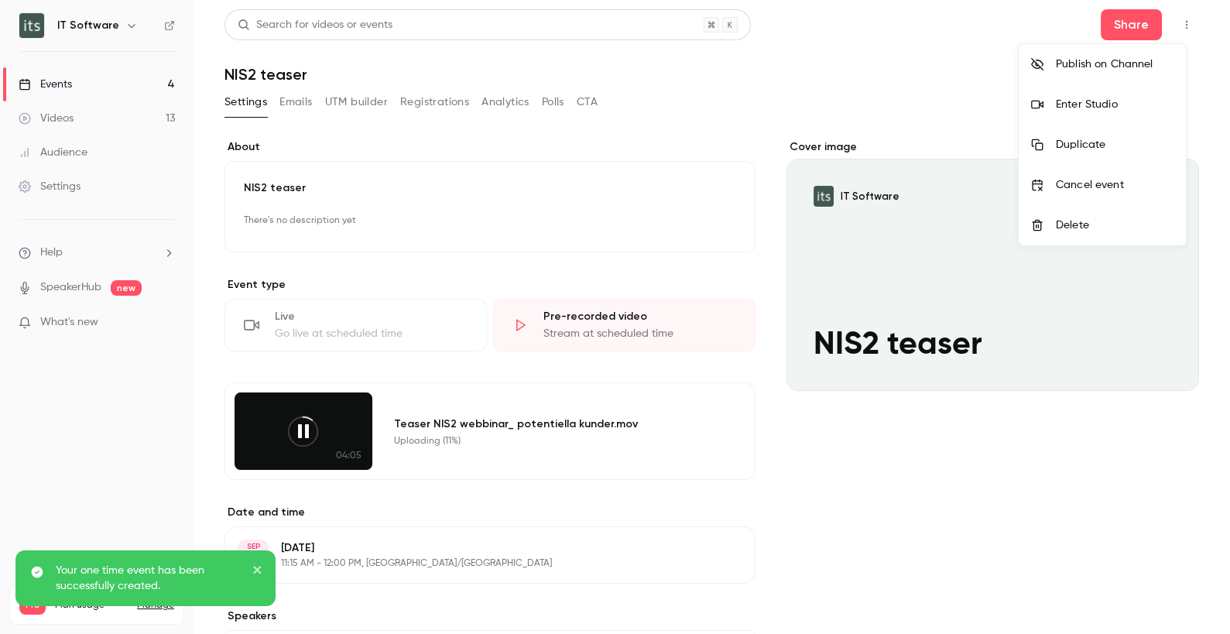
click at [1101, 104] on div "Enter Studio" at bounding box center [1114, 104] width 118 height 15
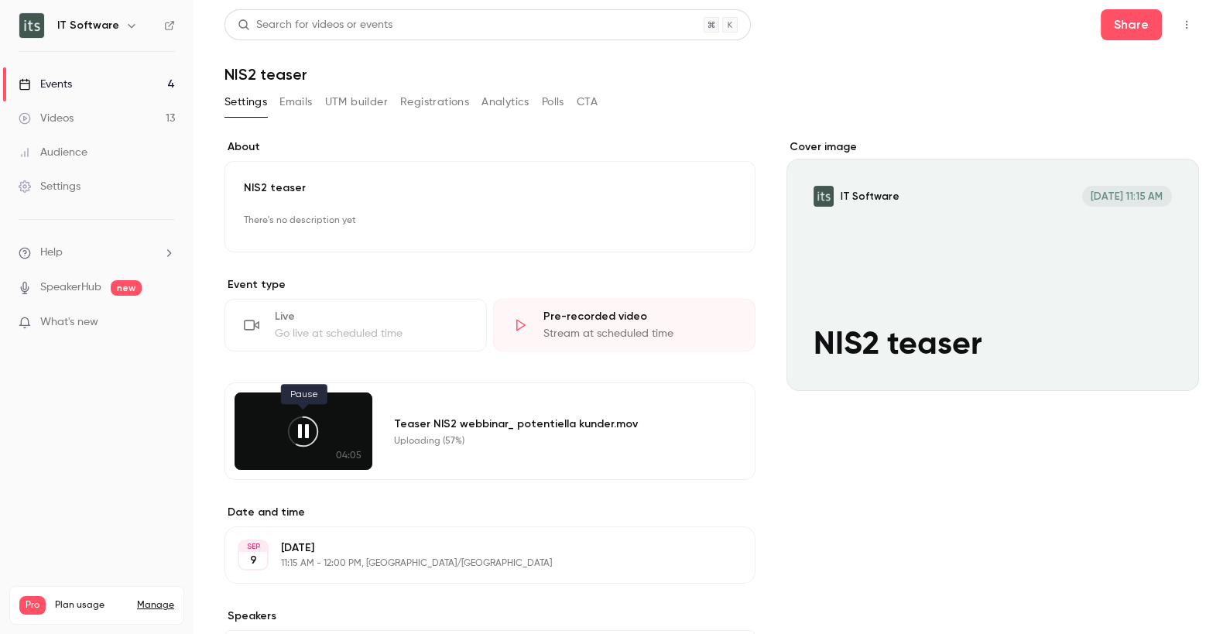
click at [308, 426] on icon at bounding box center [303, 431] width 35 height 35
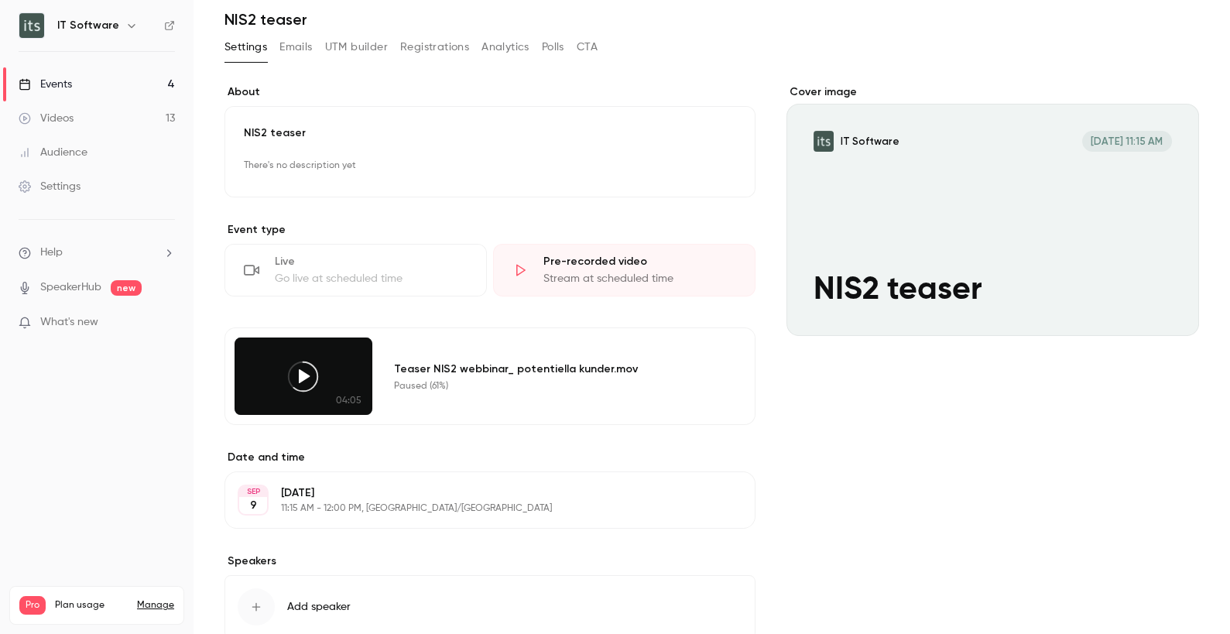
scroll to position [152, 0]
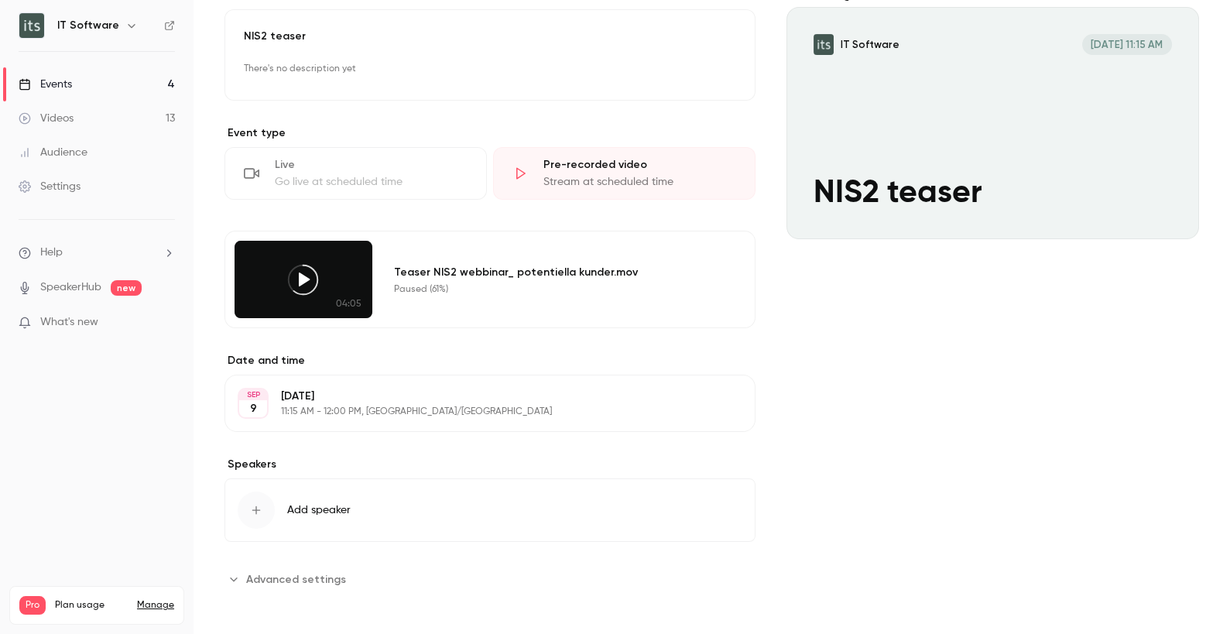
click at [703, 404] on button "Edit" at bounding box center [714, 403] width 56 height 25
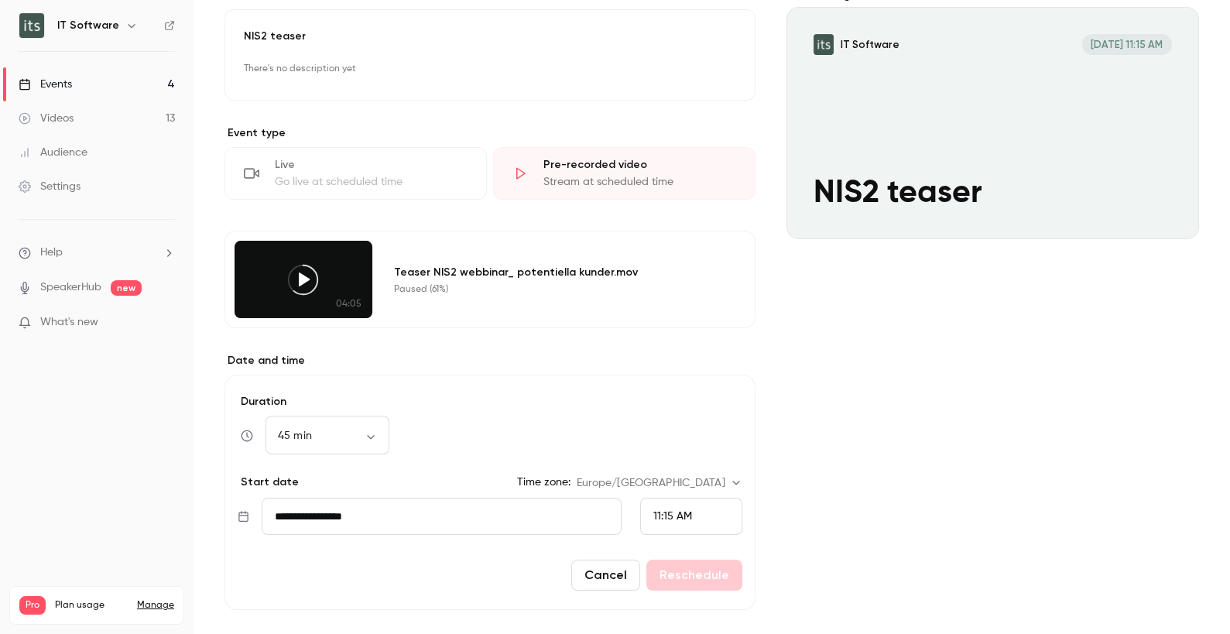
click at [711, 515] on div "11:15 AM" at bounding box center [691, 516] width 102 height 37
click at [685, 399] on span "11:30 AM" at bounding box center [667, 399] width 42 height 11
click at [777, 438] on div "**********" at bounding box center [711, 379] width 974 height 782
click at [67, 104] on link "Videos 13" at bounding box center [96, 118] width 193 height 34
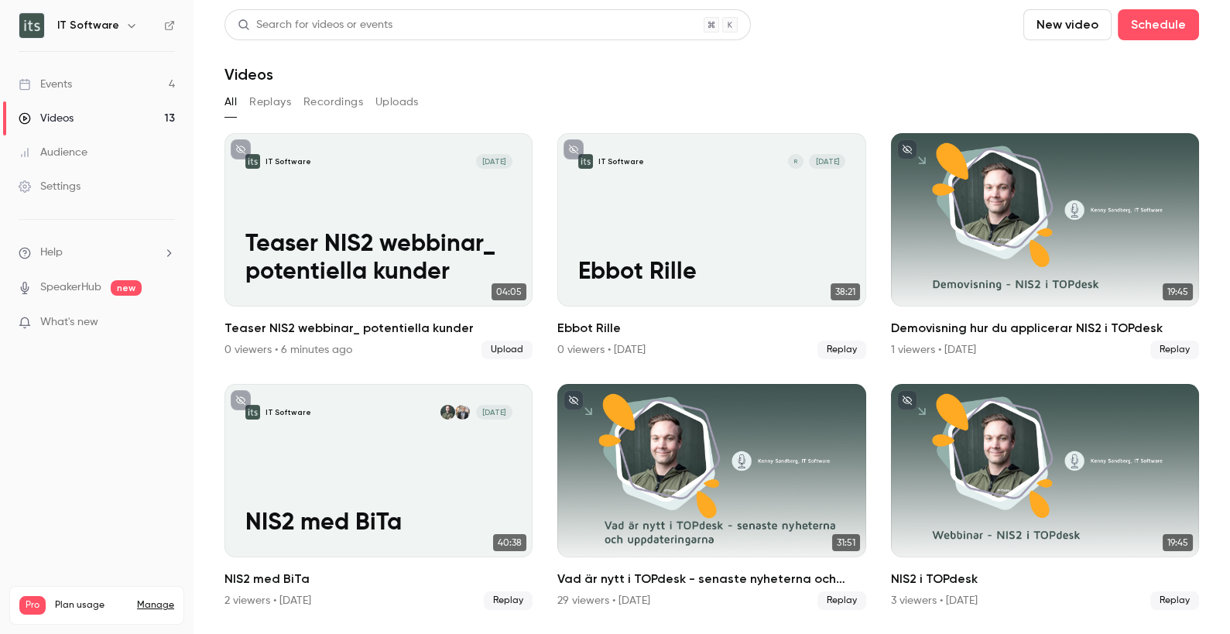
click at [396, 98] on button "Uploads" at bounding box center [396, 102] width 43 height 25
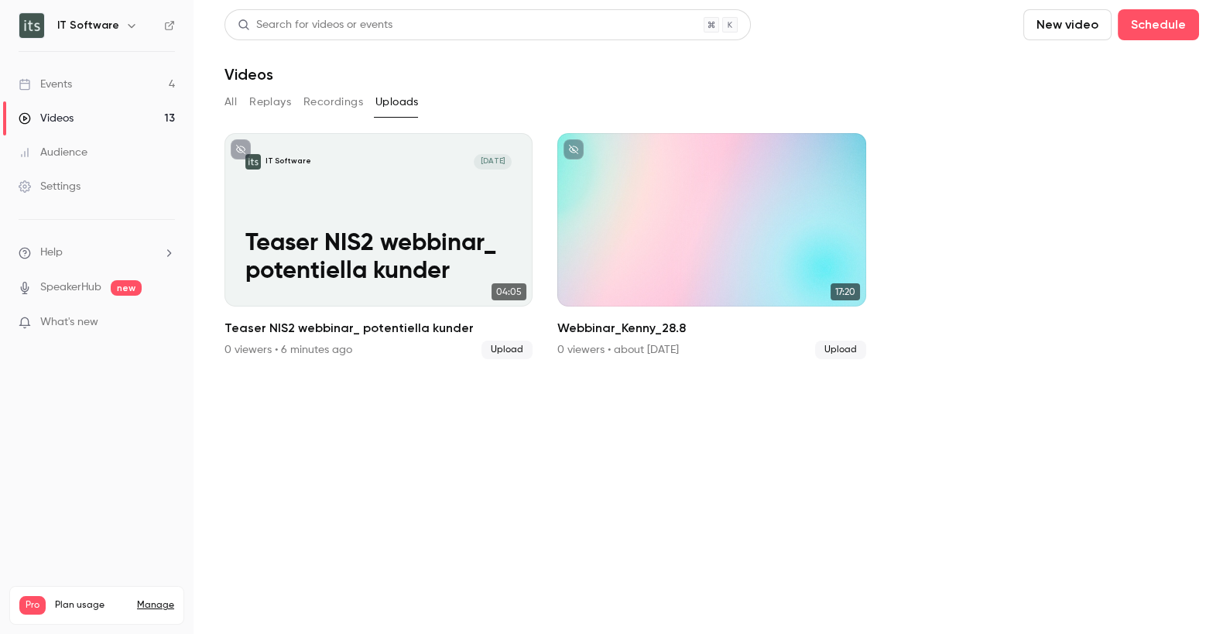
click at [1078, 29] on button "New video" at bounding box center [1067, 24] width 88 height 31
click at [409, 251] on div at bounding box center [615, 317] width 1230 height 634
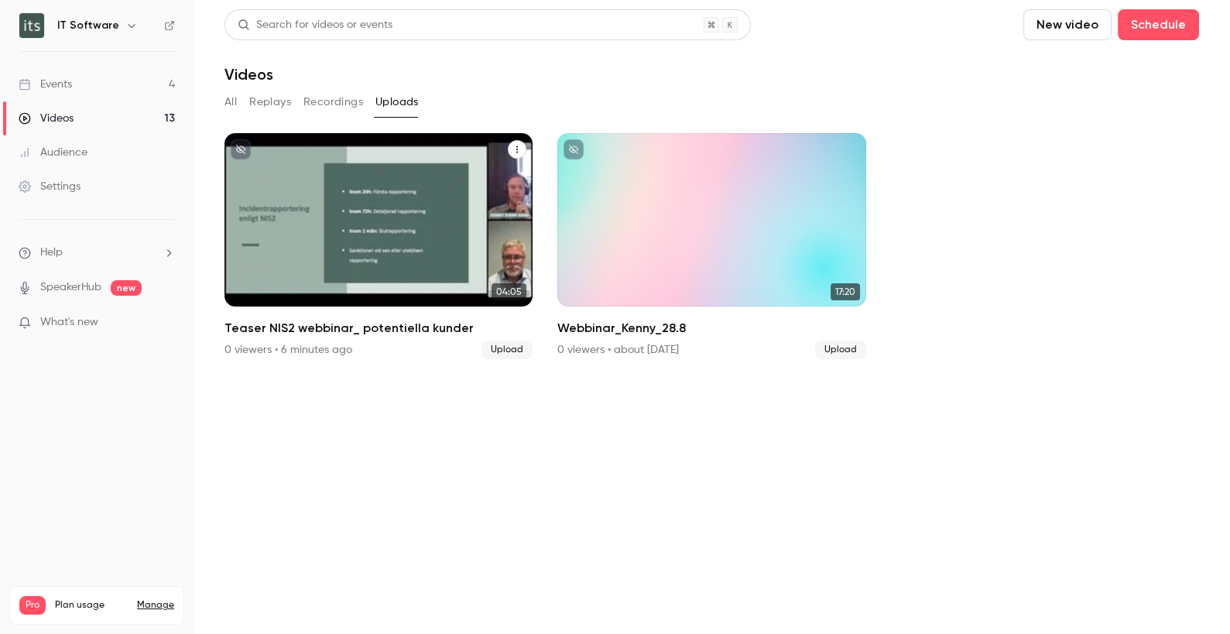
click at [520, 154] on button "Teaser NIS2 webbinar_ potentiella kunder" at bounding box center [517, 149] width 19 height 19
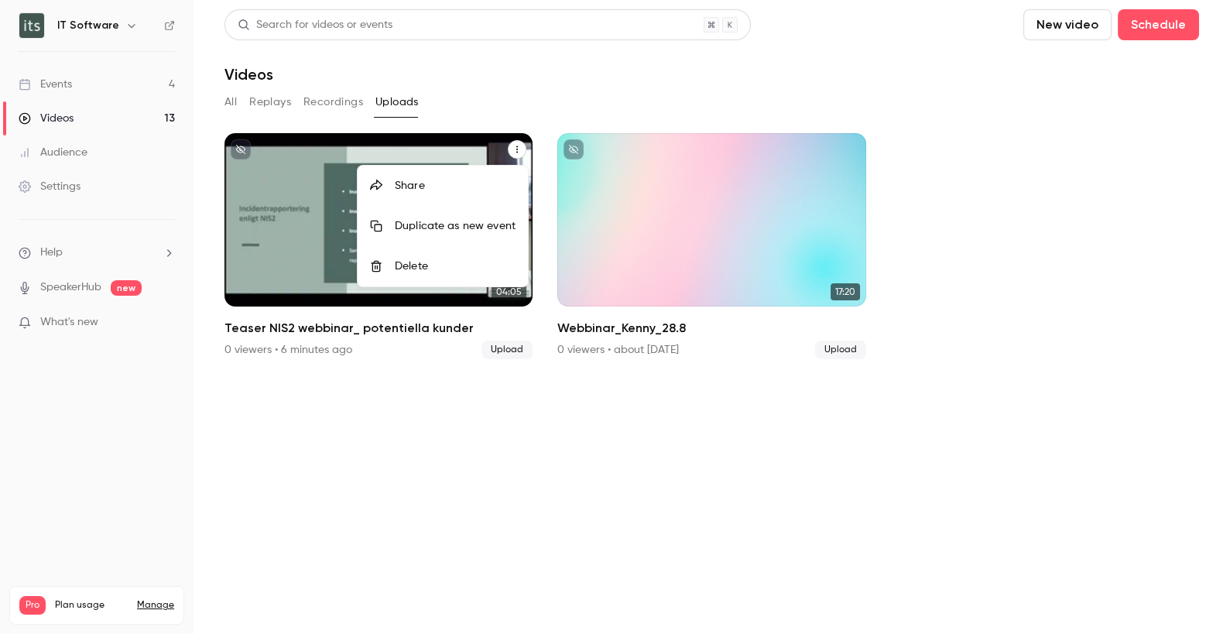
click at [419, 272] on div "Delete" at bounding box center [455, 265] width 121 height 15
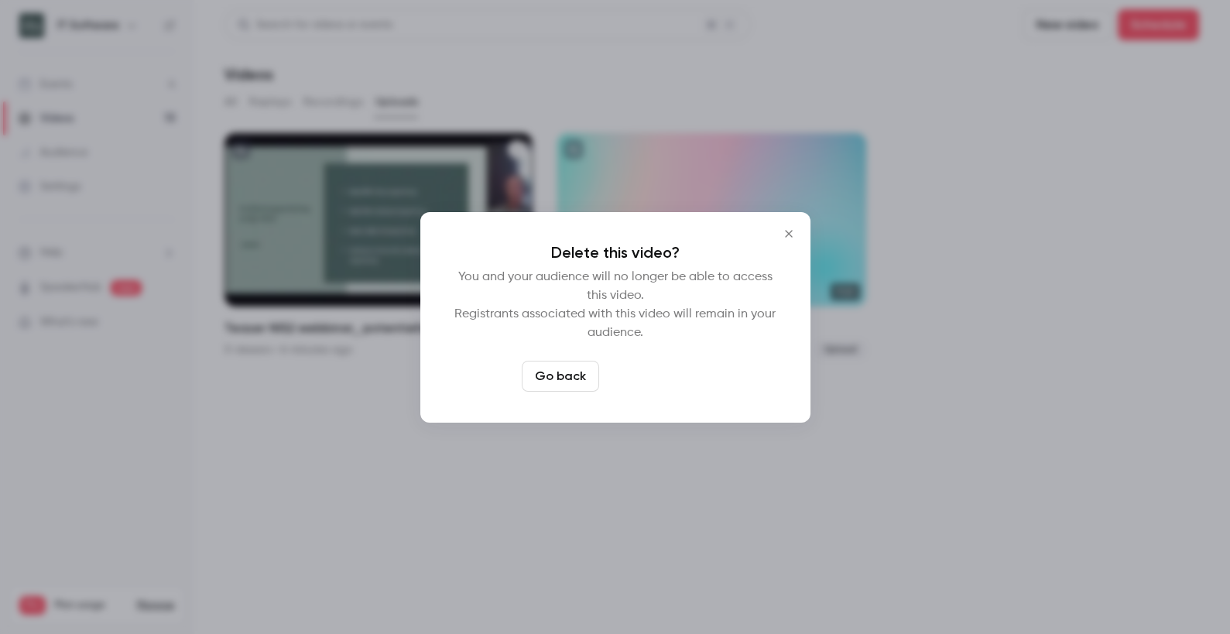
click at [667, 368] on button "Delete video" at bounding box center [656, 376] width 103 height 31
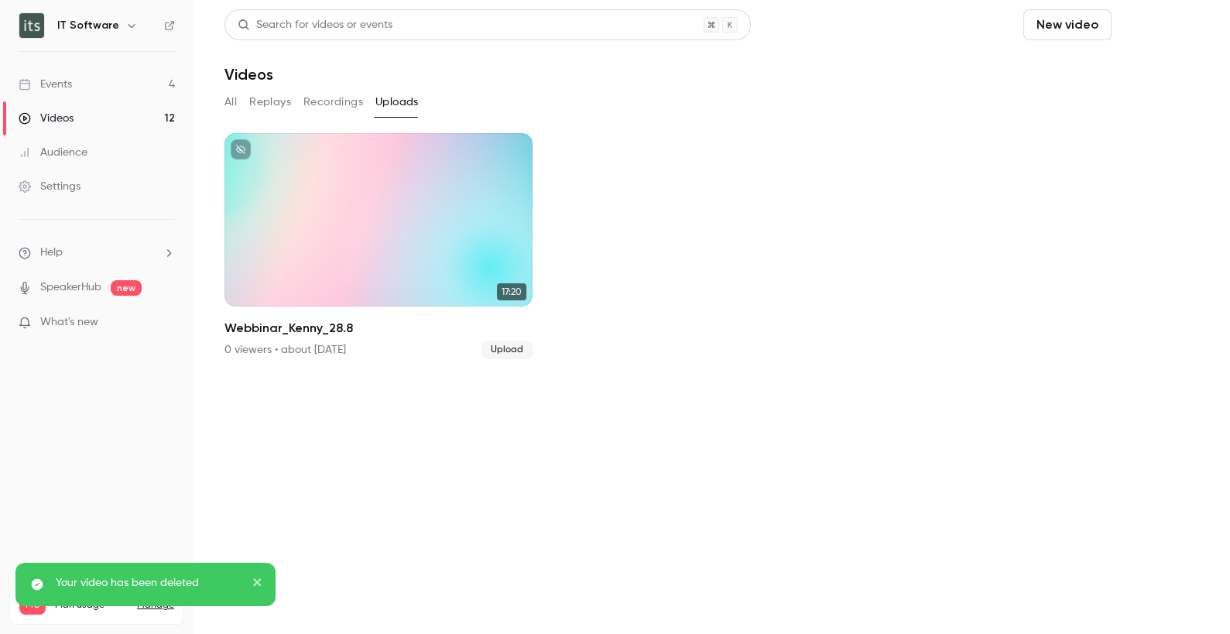
click at [1151, 22] on button "Schedule" at bounding box center [1157, 24] width 81 height 31
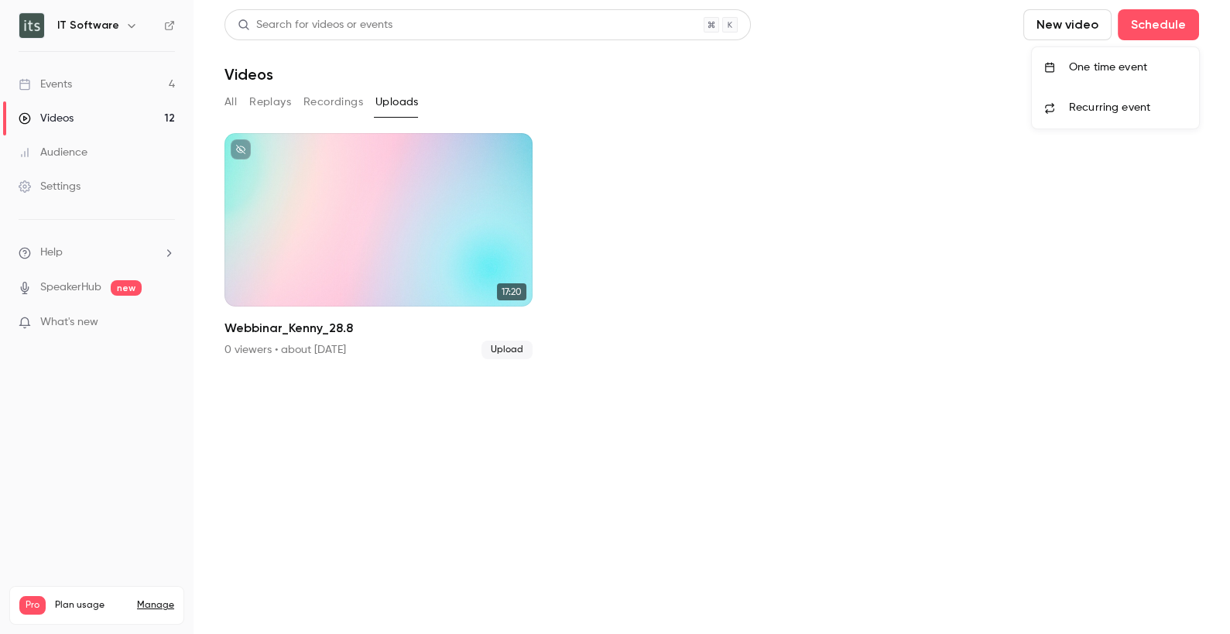
click at [1103, 77] on li "One time event" at bounding box center [1115, 67] width 167 height 40
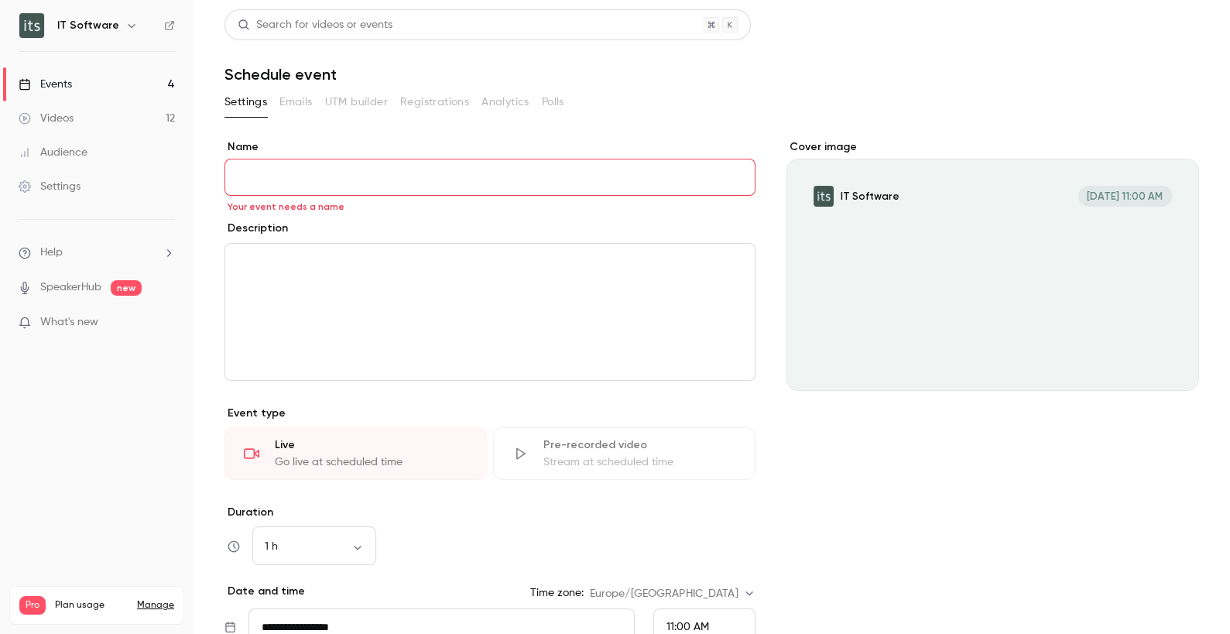
click at [577, 455] on div "Stream at scheduled time" at bounding box center [639, 461] width 193 height 15
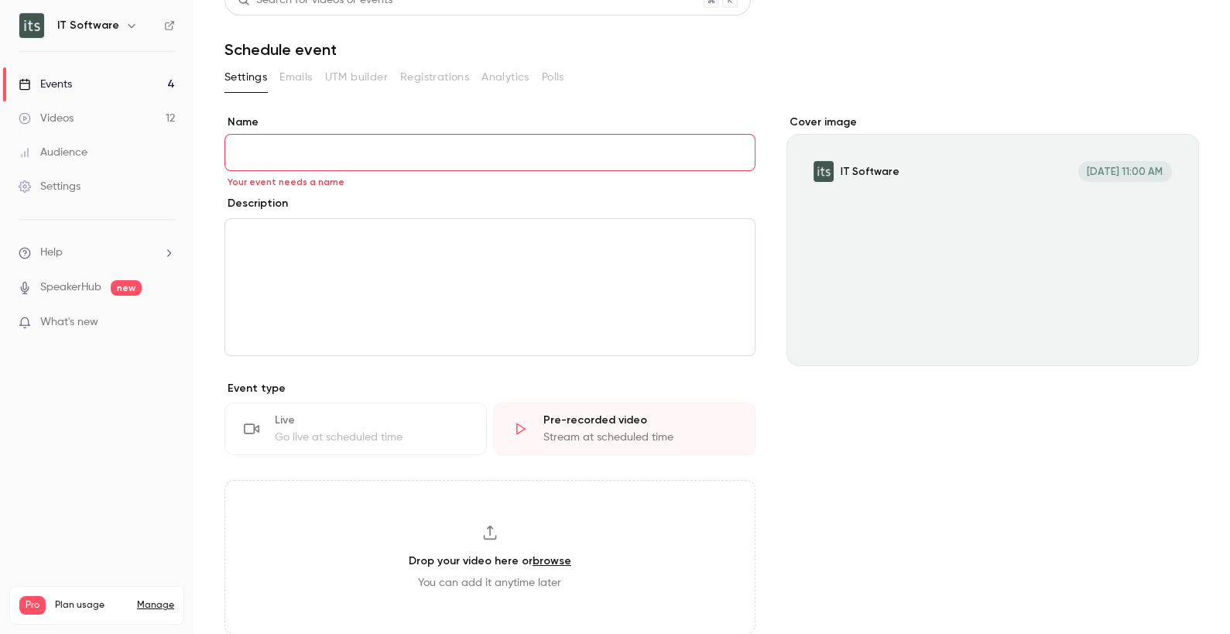
scroll to position [26, 0]
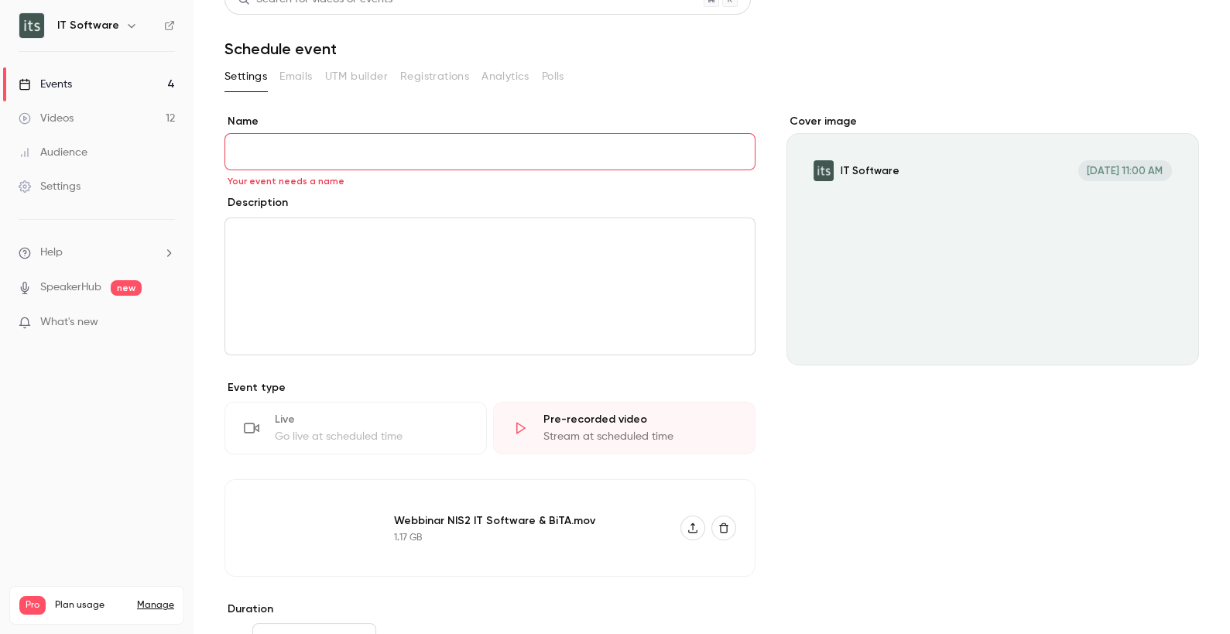
click at [318, 161] on input "Name" at bounding box center [489, 151] width 531 height 37
click at [49, 117] on div "Videos" at bounding box center [46, 118] width 55 height 15
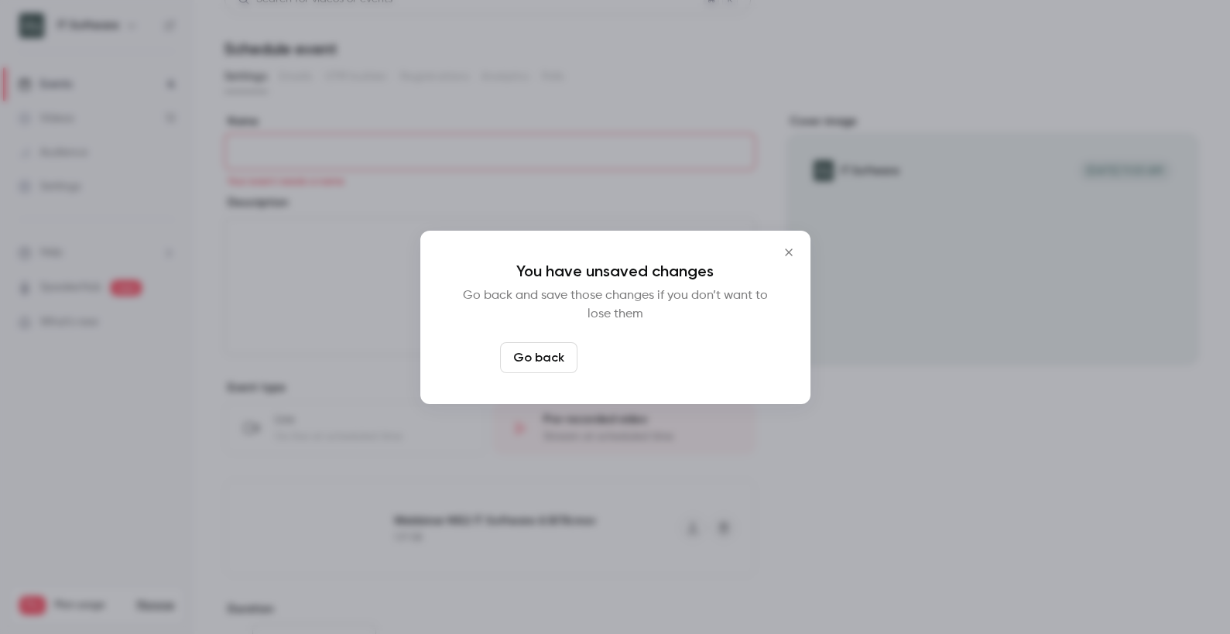
click at [669, 364] on button "Leave page anyway" at bounding box center [656, 357] width 147 height 31
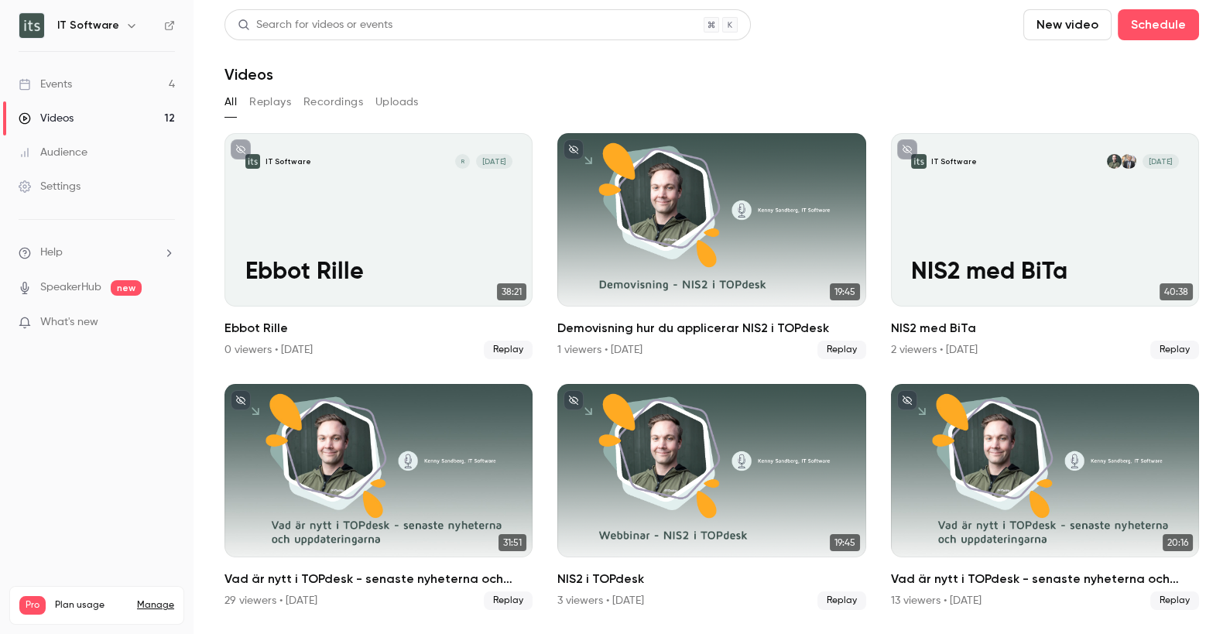
click at [409, 99] on button "Uploads" at bounding box center [396, 102] width 43 height 25
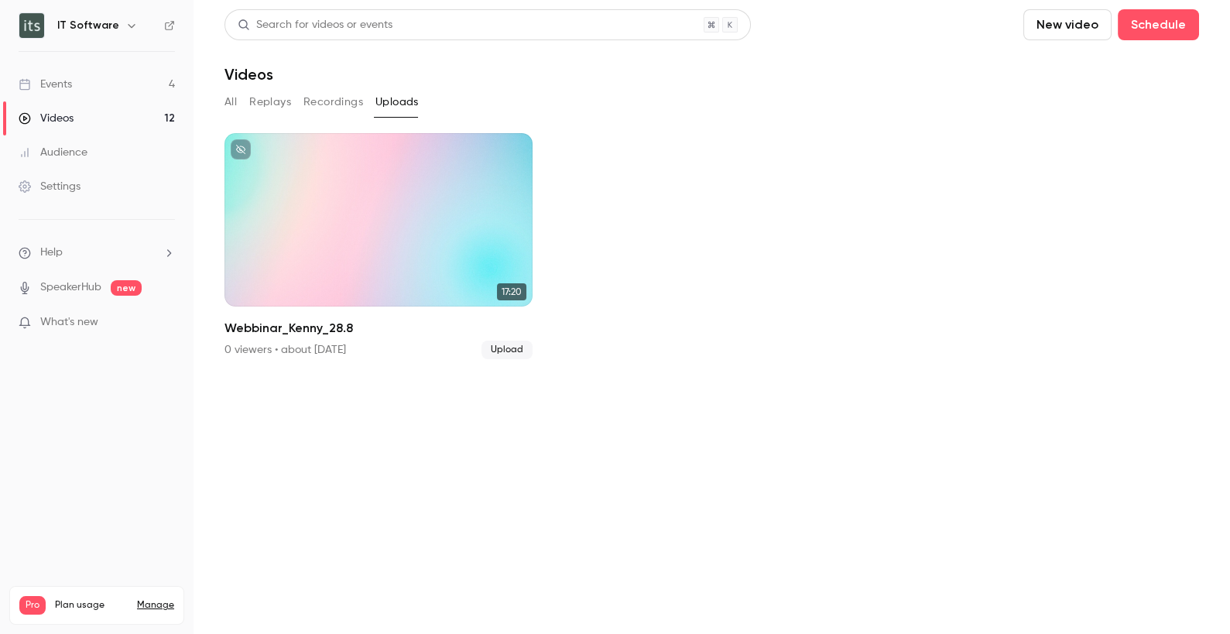
click at [1086, 27] on button "New video" at bounding box center [1067, 24] width 88 height 31
click at [514, 148] on div at bounding box center [615, 317] width 1230 height 634
click at [619, 154] on ul "17:20 Webbinar_Kenny_28.8 0 viewers • about 1 year ago Upload" at bounding box center [711, 246] width 974 height 226
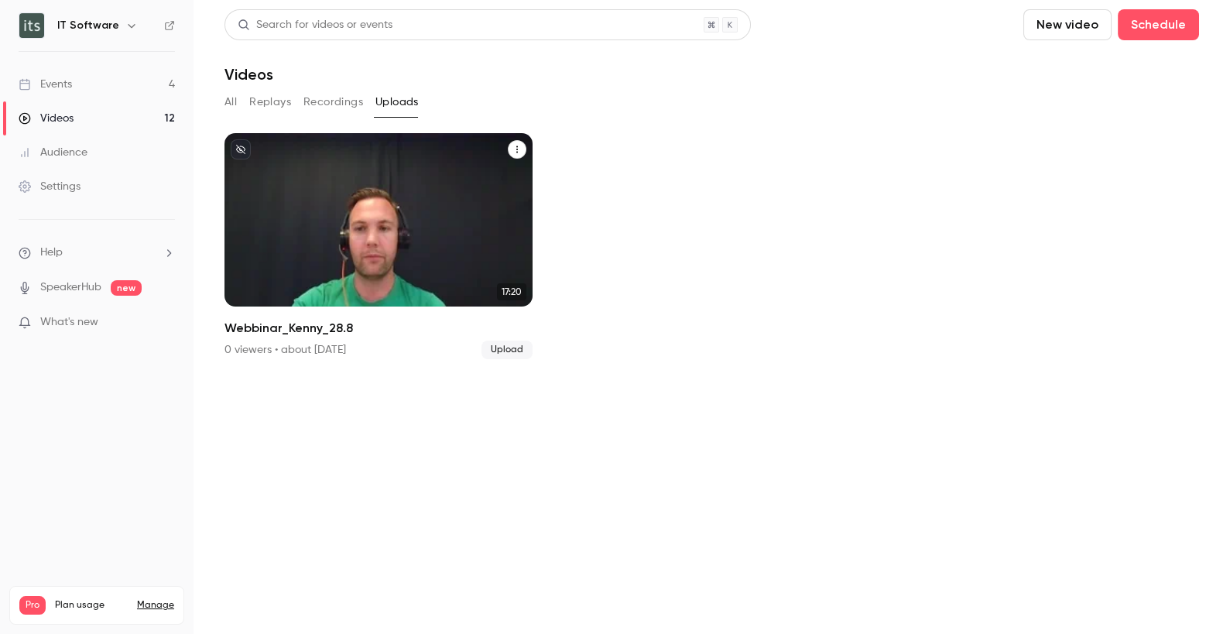
click at [513, 149] on icon "Webbinar_Kenny_28.8" at bounding box center [516, 149] width 9 height 9
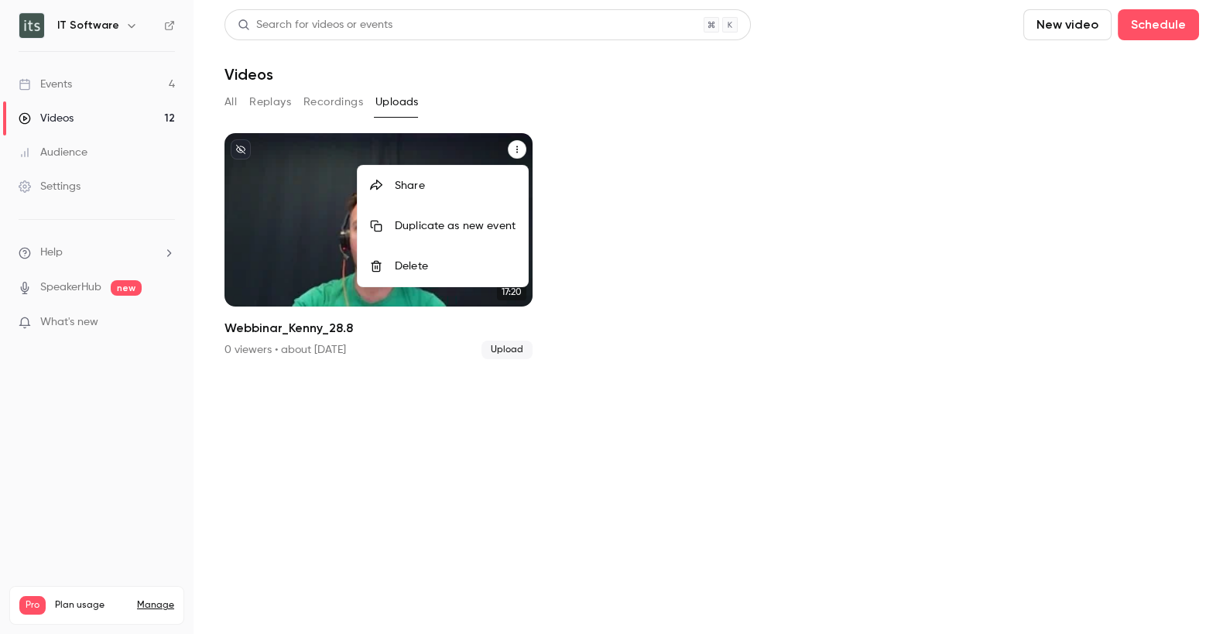
click at [459, 188] on div "Share" at bounding box center [455, 185] width 121 height 15
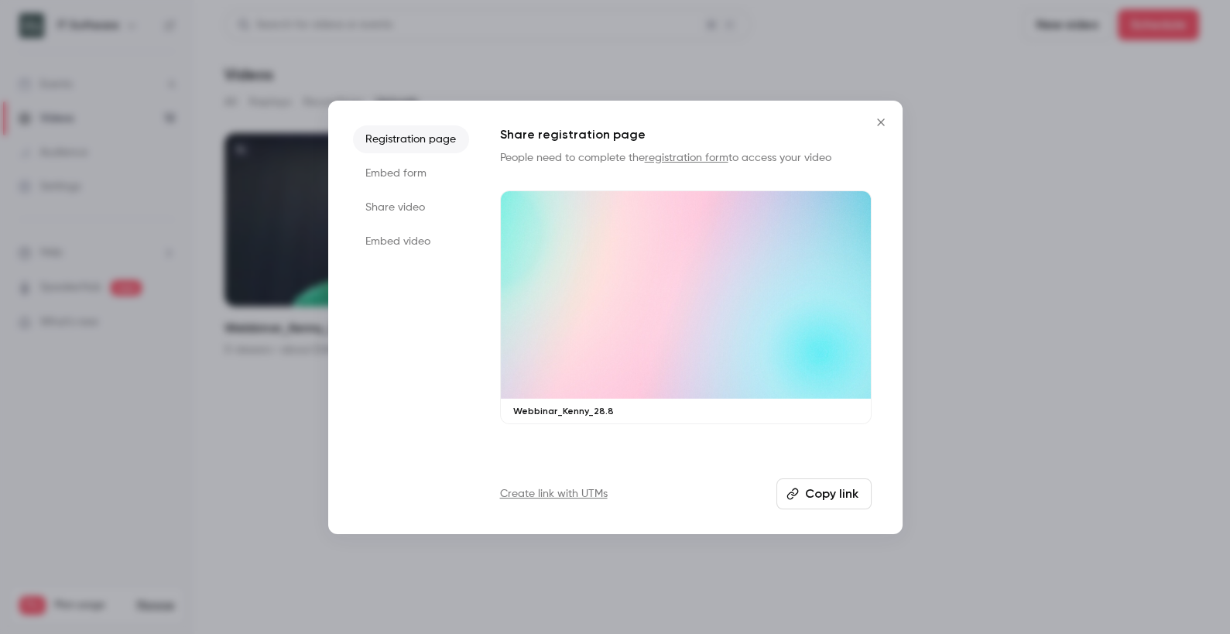
click at [402, 169] on li "Embed form" at bounding box center [411, 173] width 116 height 28
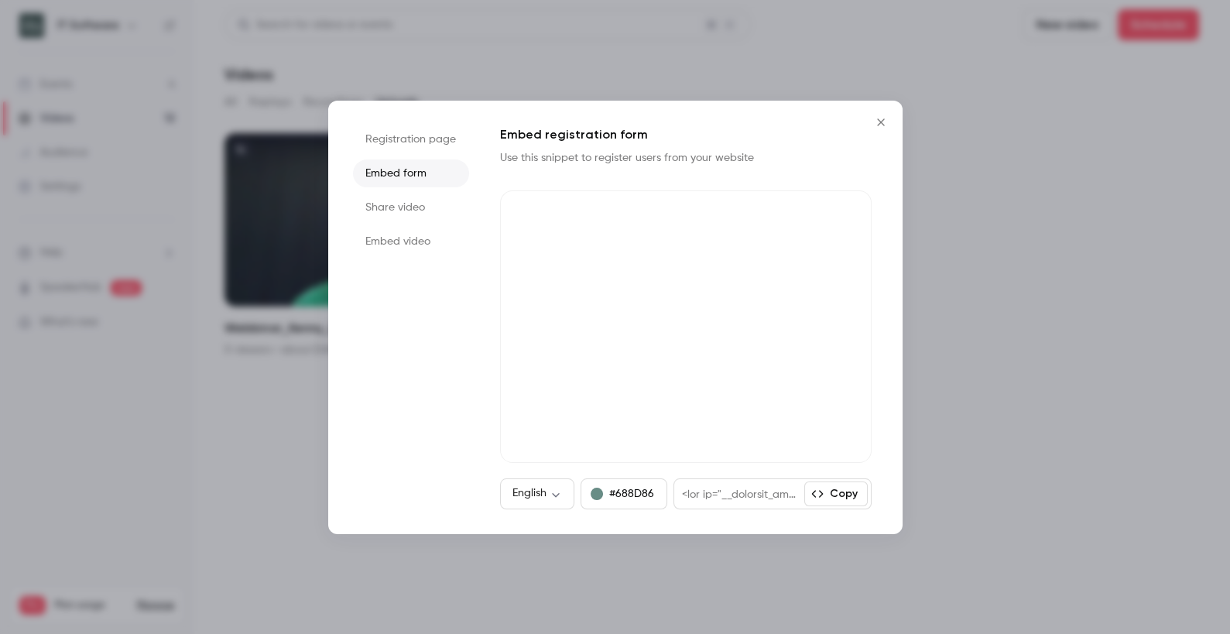
click at [406, 207] on li "Share video" at bounding box center [411, 207] width 116 height 28
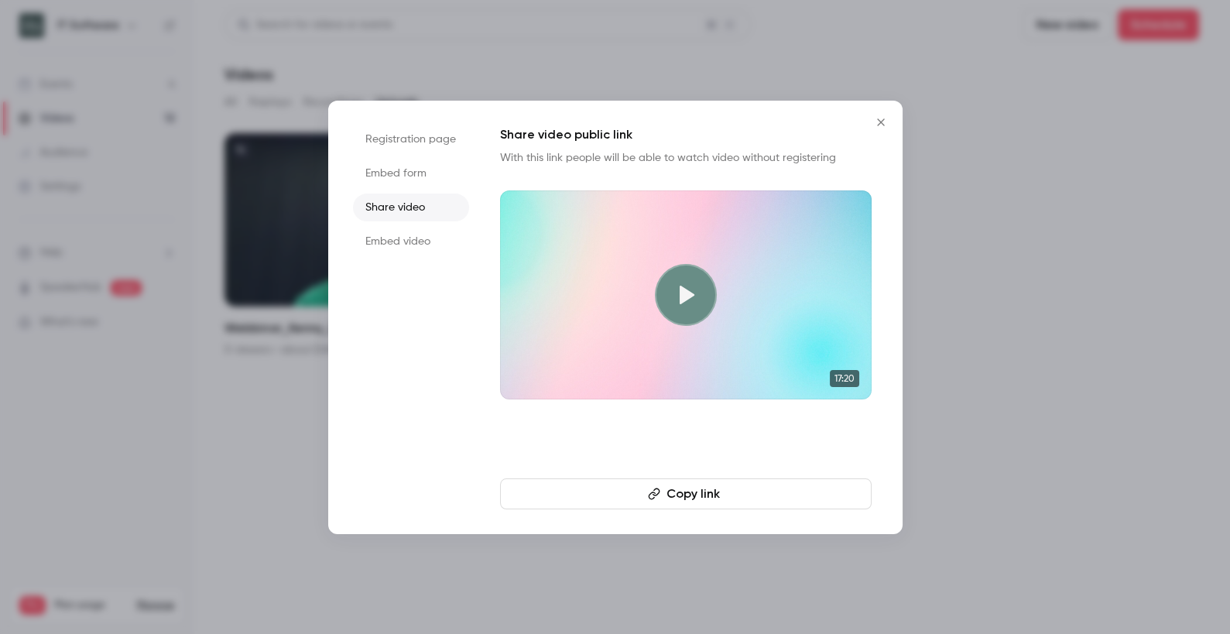
click at [406, 241] on li "Embed video" at bounding box center [411, 242] width 116 height 28
click at [412, 144] on li "Registration page" at bounding box center [411, 139] width 116 height 28
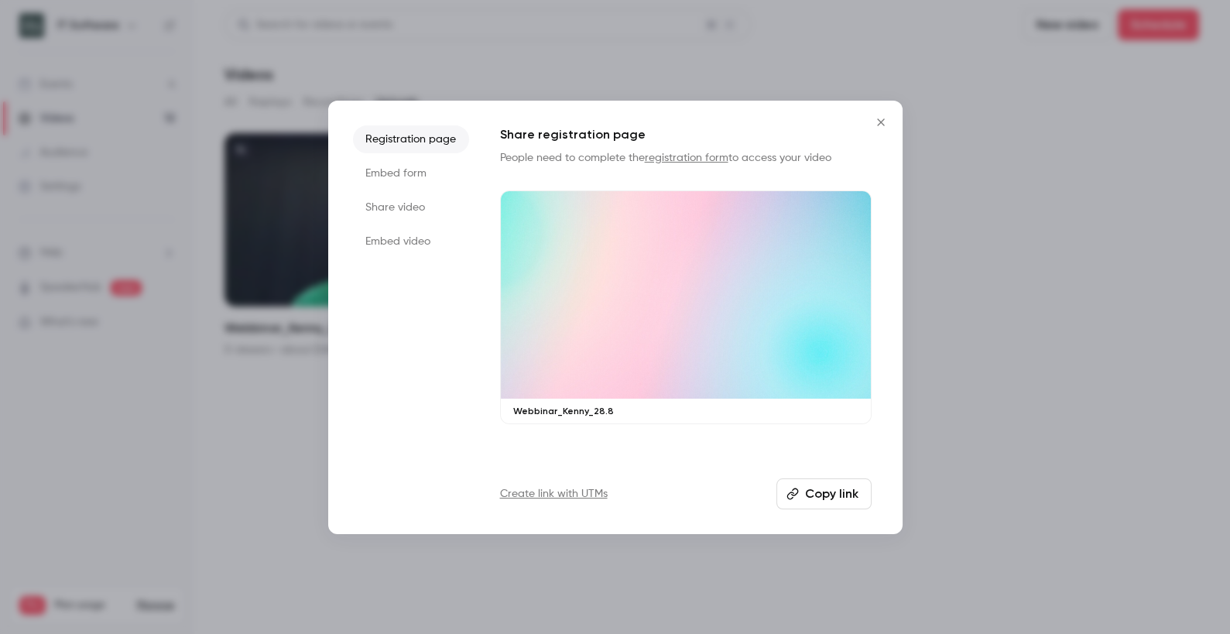
click at [878, 121] on icon "Close" at bounding box center [880, 122] width 19 height 12
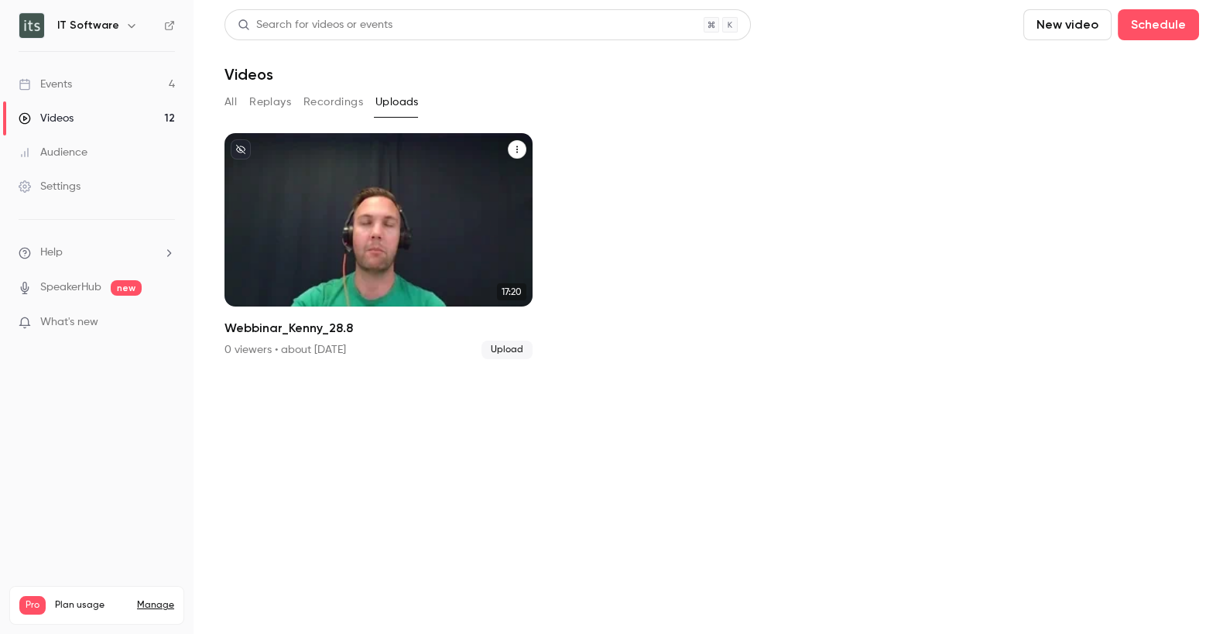
click at [1071, 22] on button "New video" at bounding box center [1067, 24] width 88 height 31
click at [1089, 102] on div "Upload" at bounding box center [1125, 107] width 118 height 15
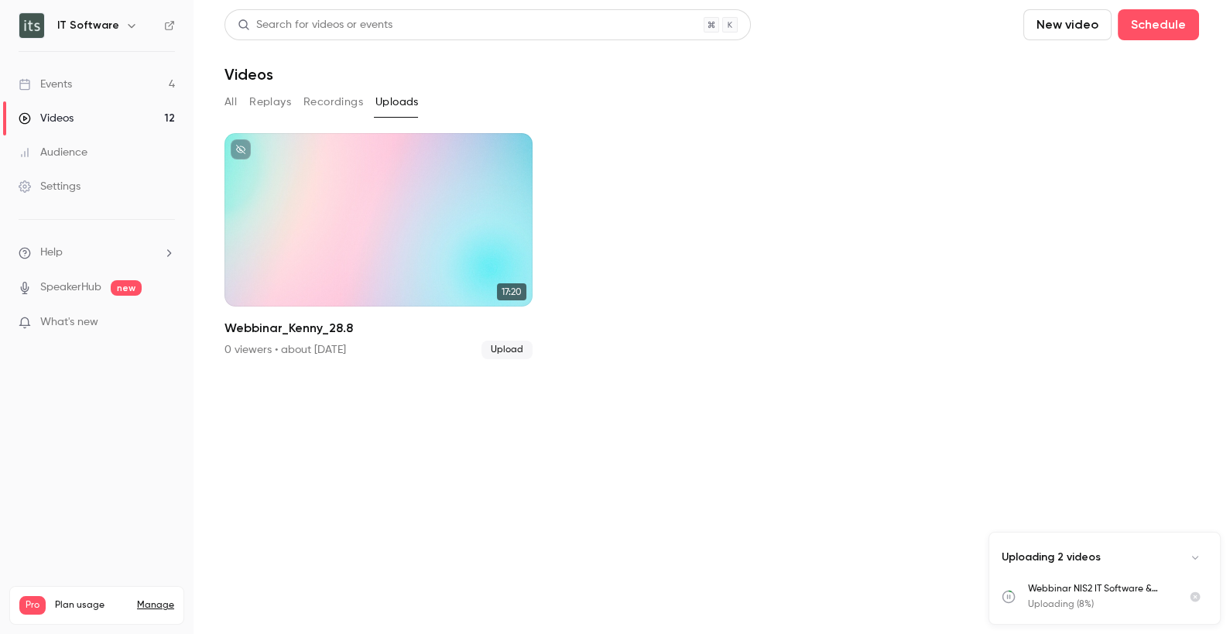
click at [48, 81] on div "Events" at bounding box center [45, 84] width 53 height 15
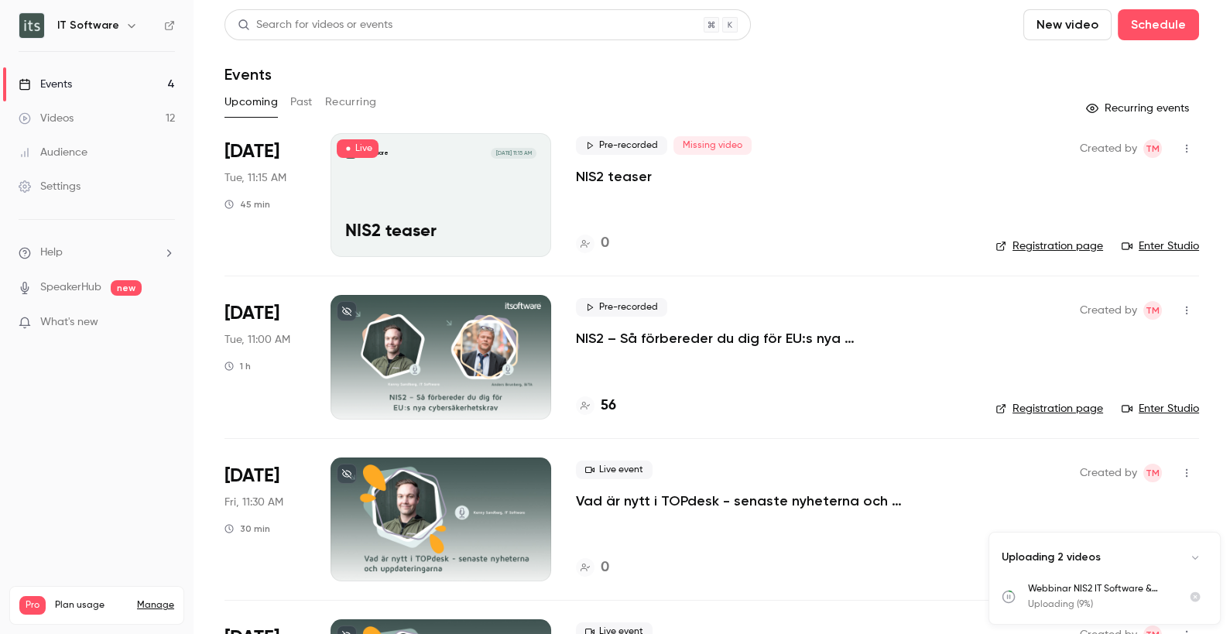
click at [471, 211] on div "IT Software Sep 9, 11:15 AM NIS2 teaser" at bounding box center [440, 195] width 221 height 124
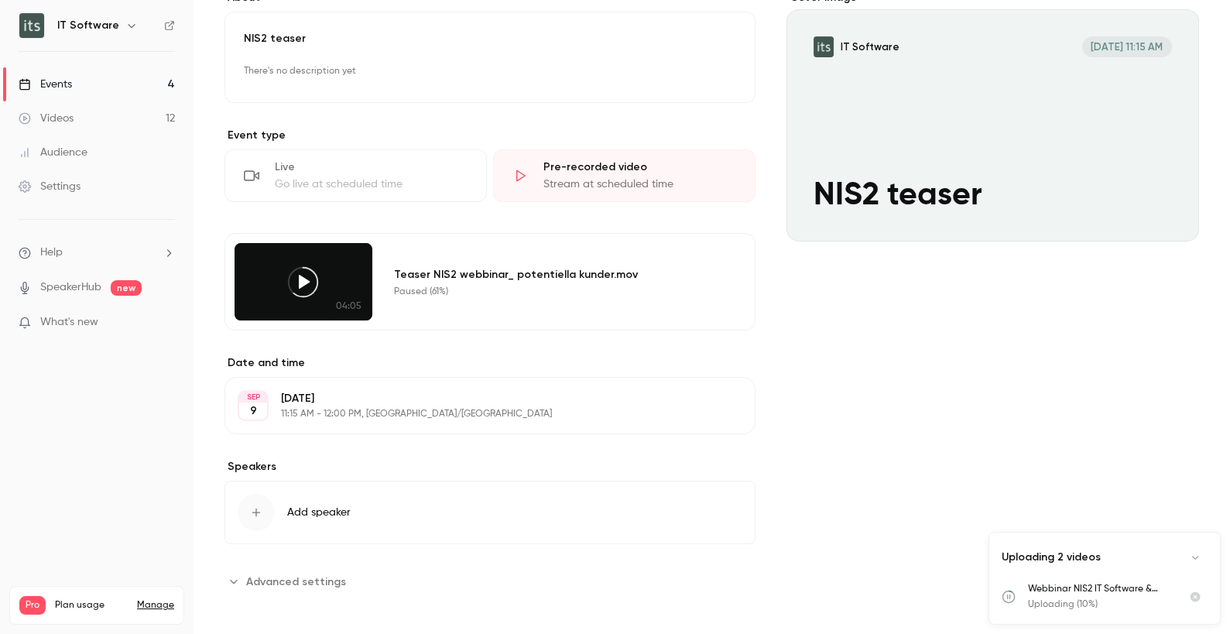
scroll to position [150, 0]
click at [706, 401] on button "Edit" at bounding box center [714, 404] width 56 height 25
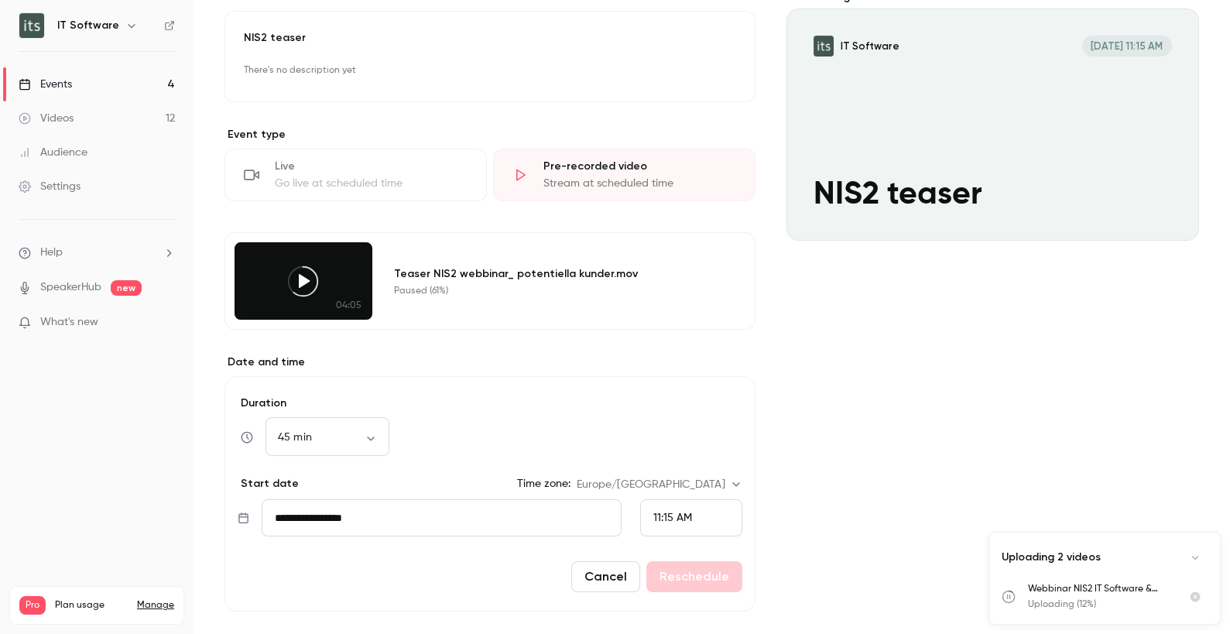
click at [683, 513] on span "11:15 AM" at bounding box center [672, 517] width 39 height 11
click at [681, 395] on span "11:30 AM" at bounding box center [667, 400] width 42 height 11
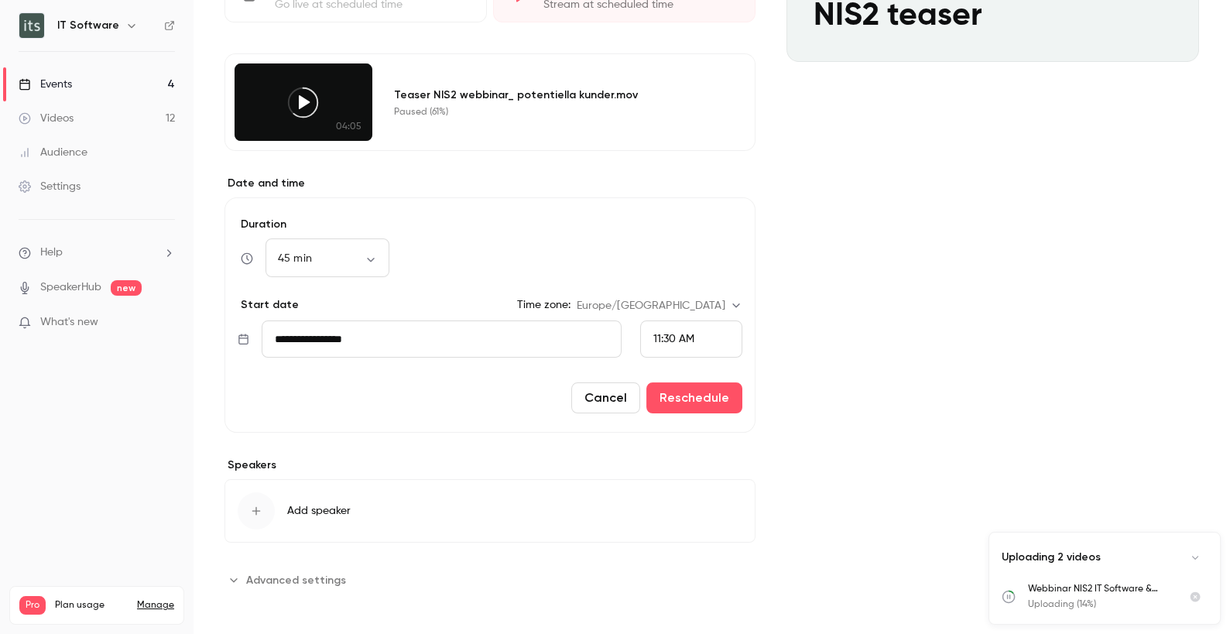
click at [601, 397] on button "Cancel" at bounding box center [605, 397] width 69 height 31
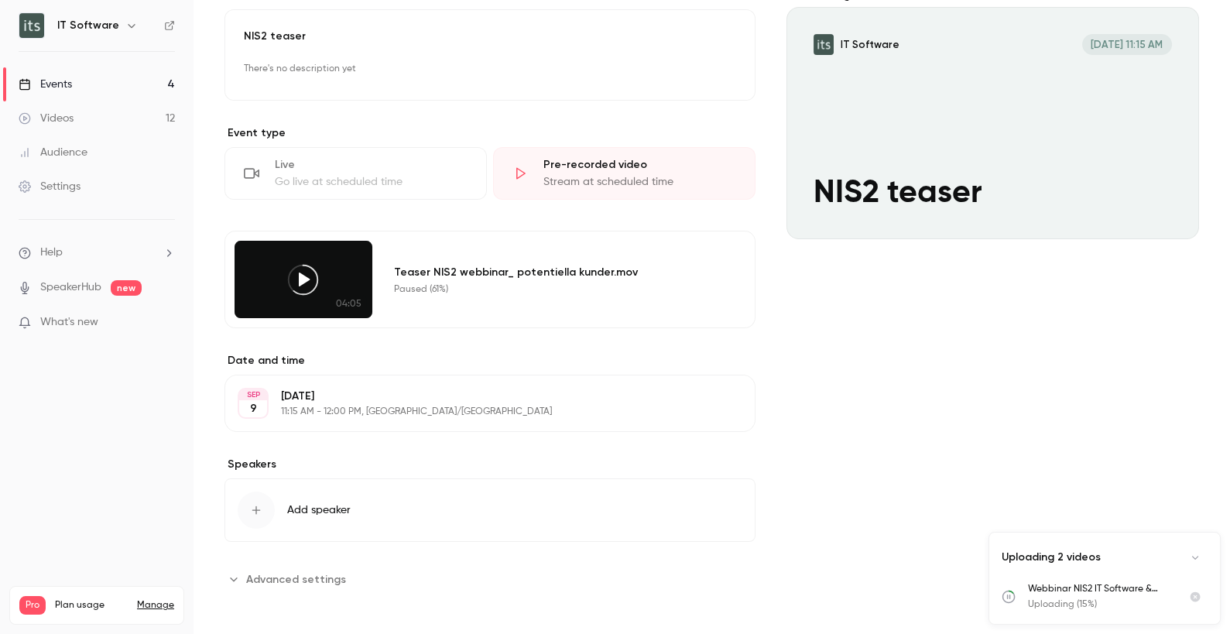
scroll to position [0, 0]
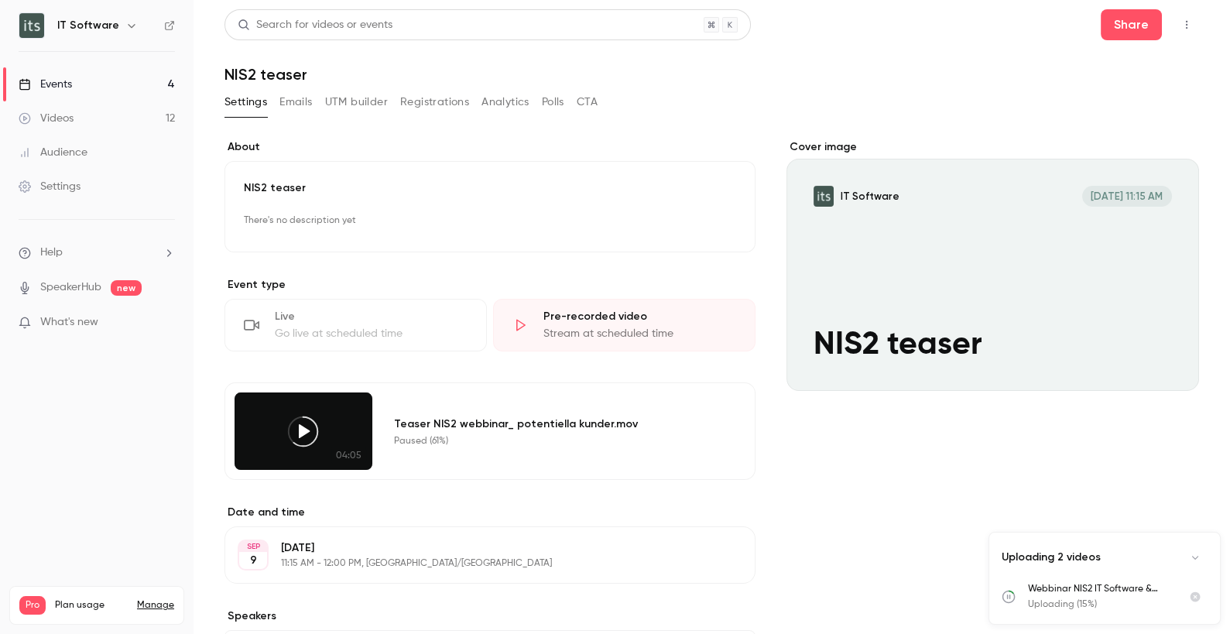
click at [1180, 23] on icon "button" at bounding box center [1186, 24] width 12 height 11
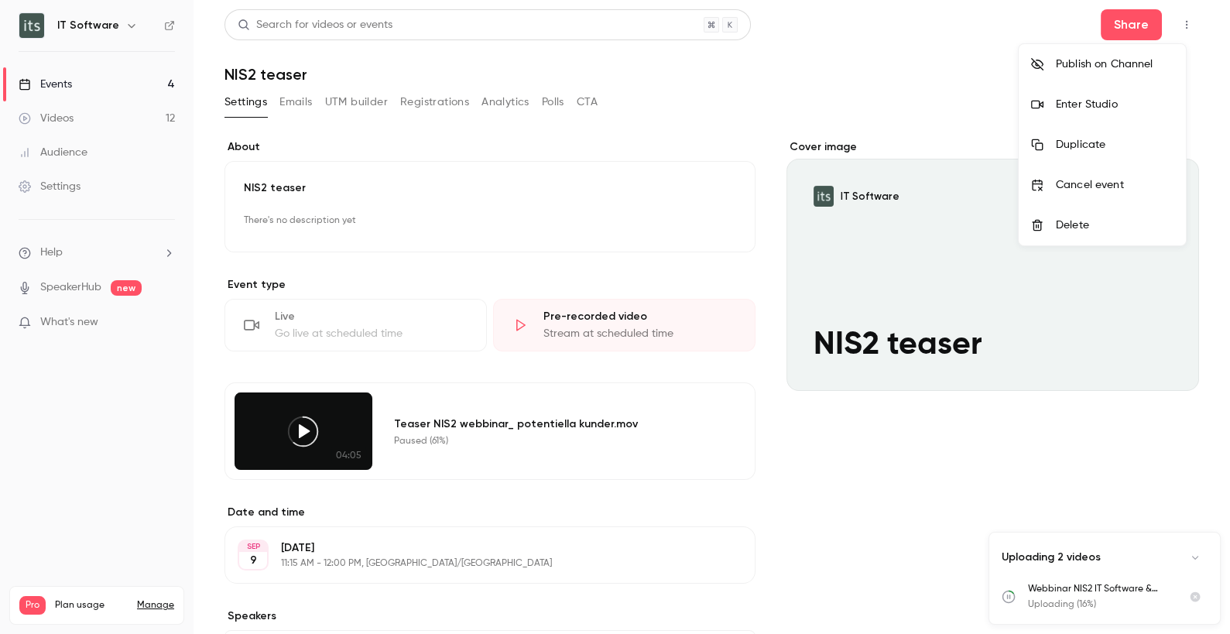
click at [1075, 224] on div "Delete" at bounding box center [1114, 224] width 118 height 15
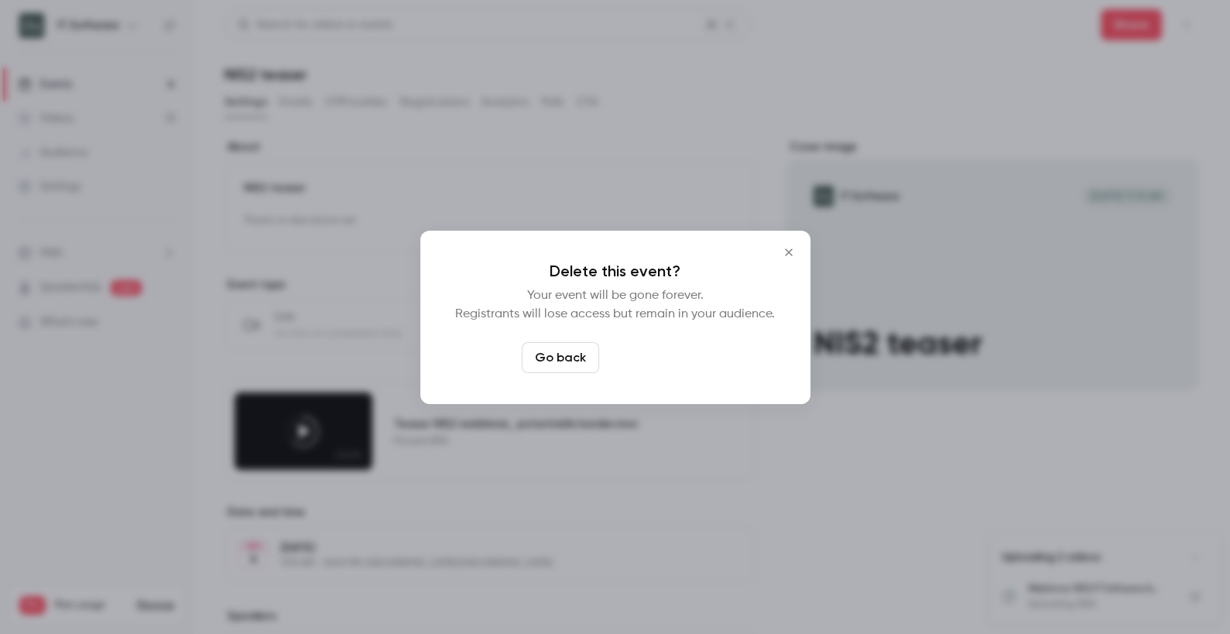
click at [642, 361] on button "Delete event" at bounding box center [657, 357] width 104 height 31
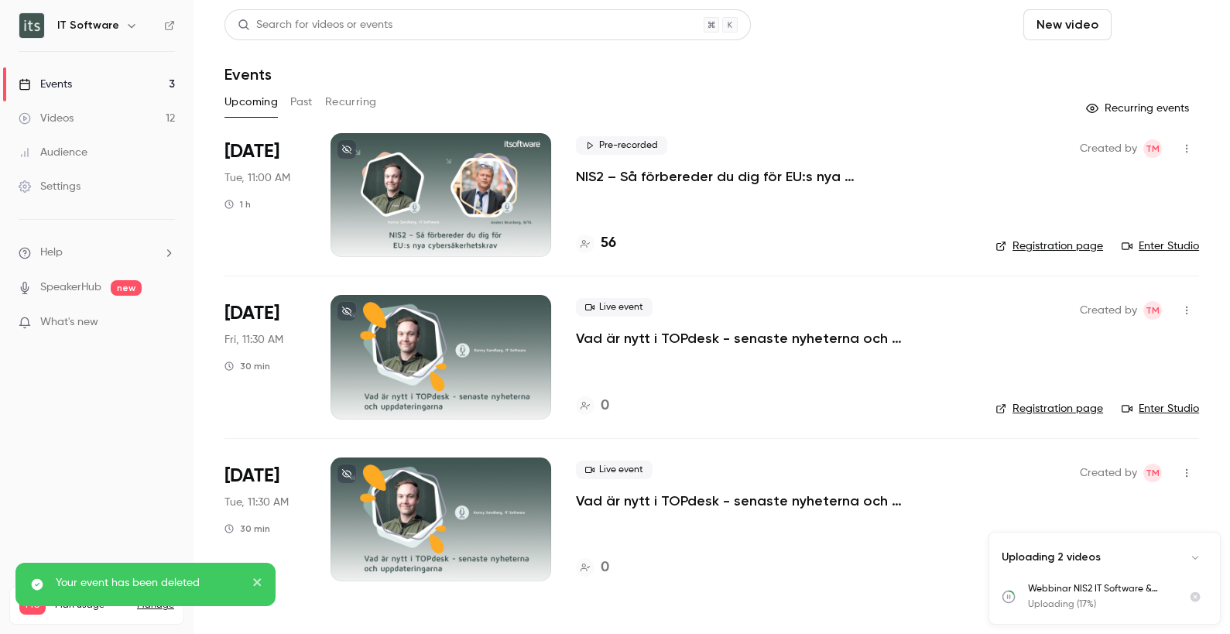
click at [1156, 17] on button "Schedule" at bounding box center [1157, 24] width 81 height 31
click at [1126, 63] on div "One time event" at bounding box center [1128, 67] width 118 height 15
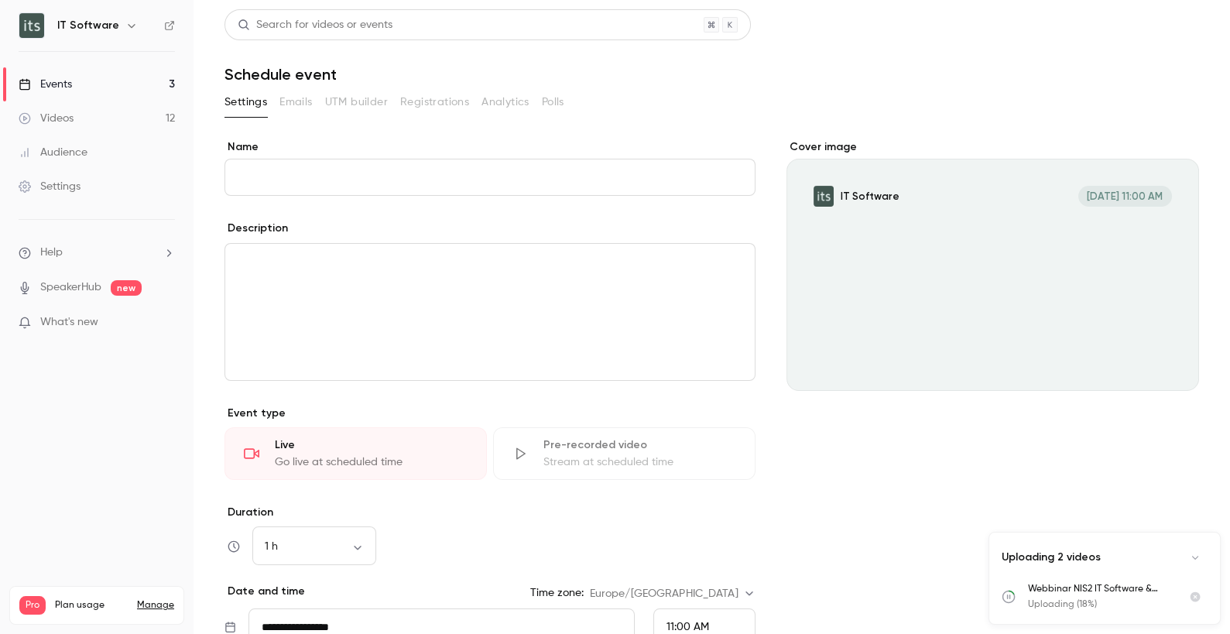
scroll to position [51, 0]
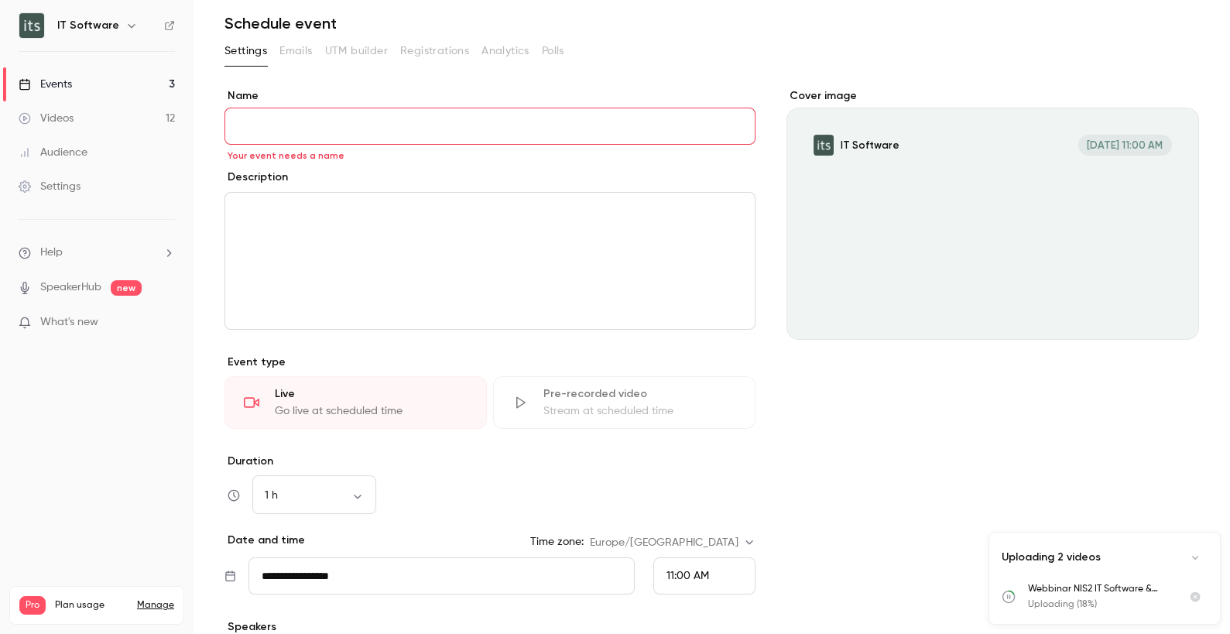
click at [547, 416] on div "Stream at scheduled time" at bounding box center [639, 410] width 193 height 15
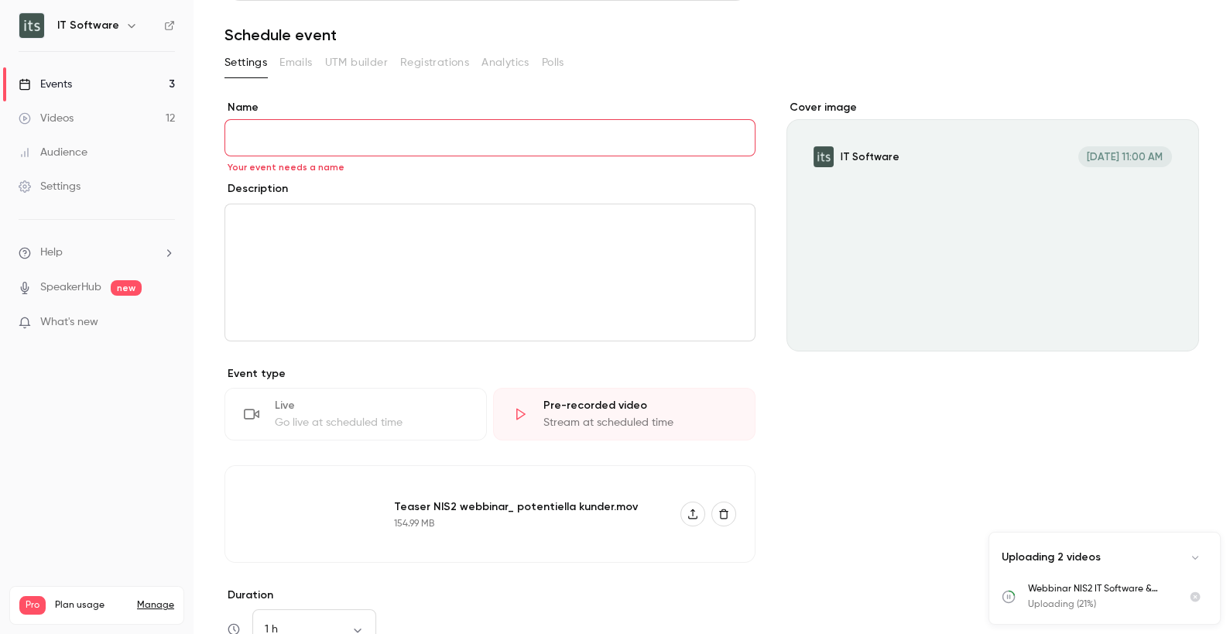
scroll to position [39, 0]
click at [313, 133] on input "Name" at bounding box center [489, 138] width 531 height 37
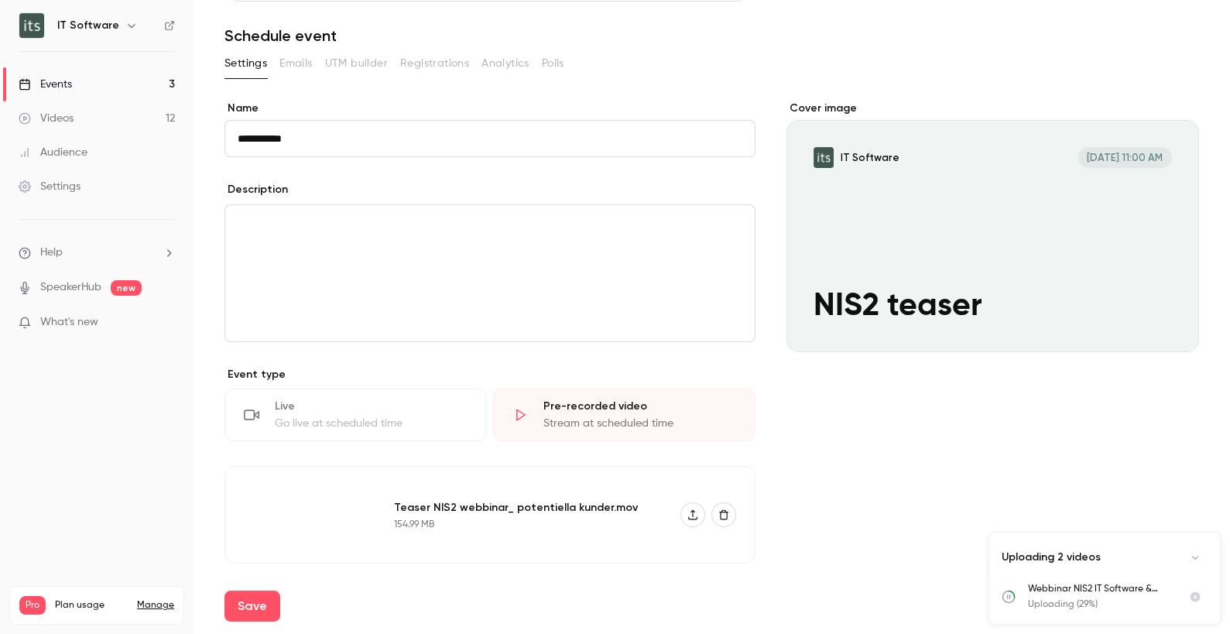
type input "**********"
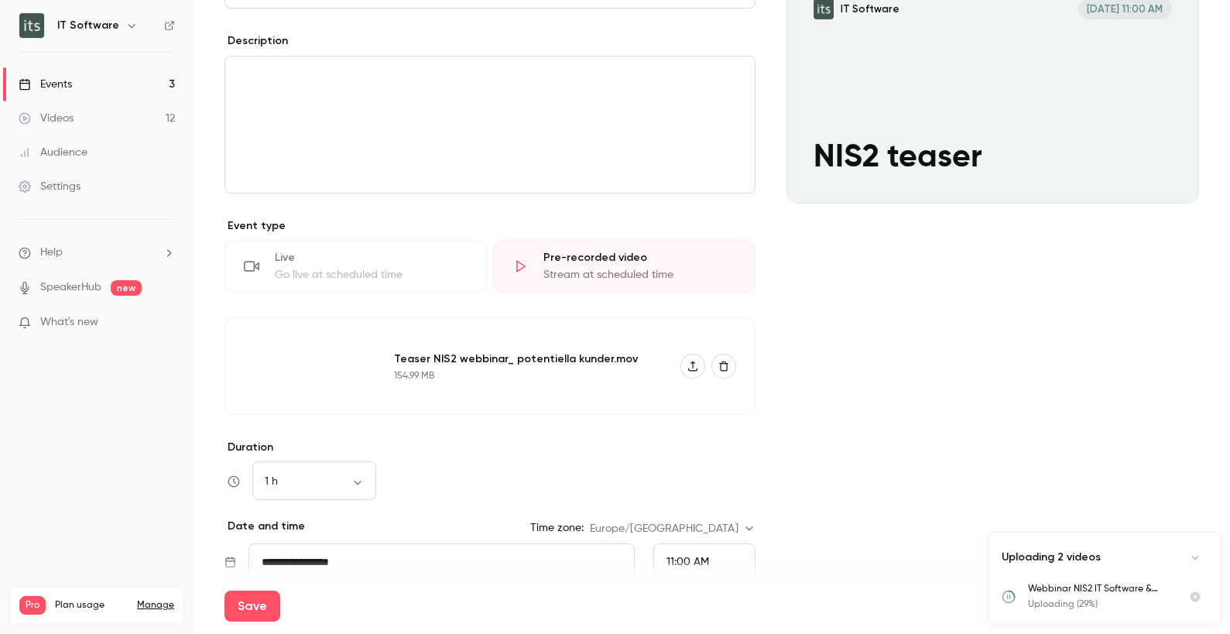
scroll to position [334, 0]
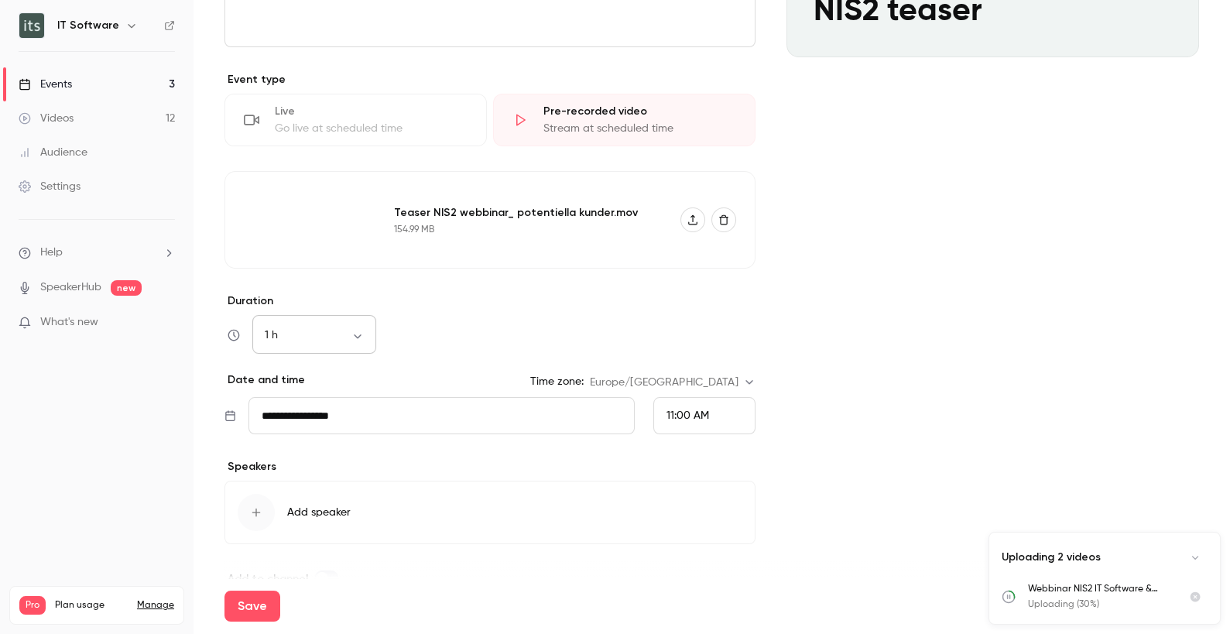
click at [351, 332] on body "**********" at bounding box center [615, 317] width 1230 height 634
click at [293, 446] on li "45 min" at bounding box center [314, 455] width 124 height 40
type input "**"
click at [720, 419] on div "11:00 AM" at bounding box center [704, 415] width 102 height 37
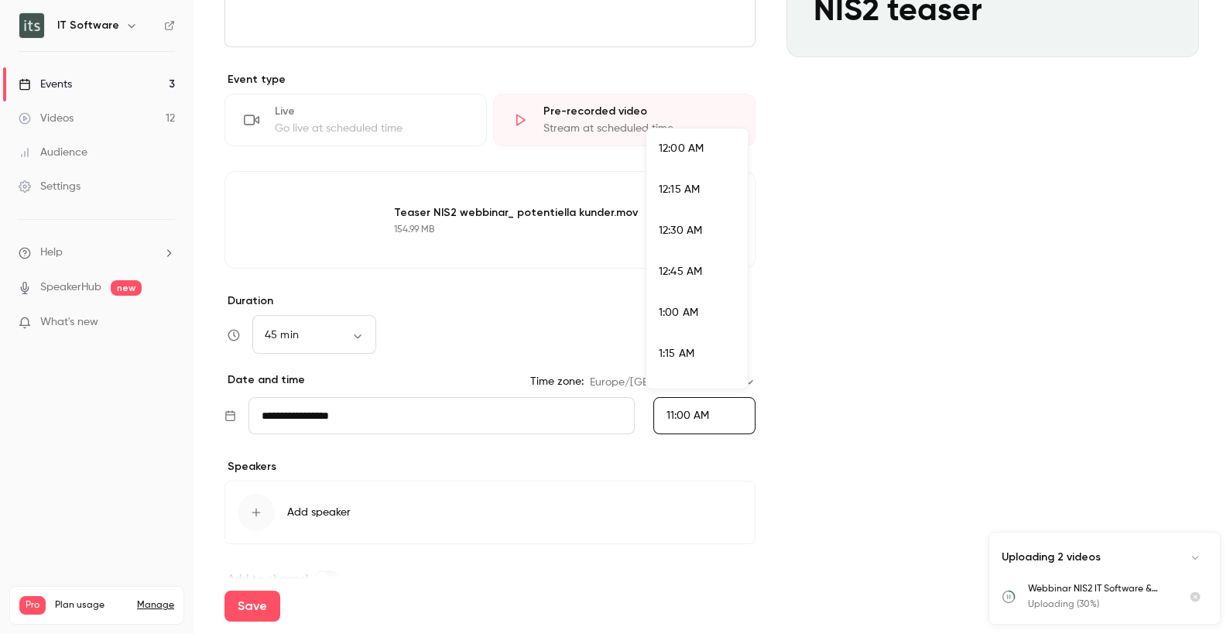
scroll to position [1695, 0]
click at [696, 329] on li "11:30 AM" at bounding box center [696, 340] width 101 height 41
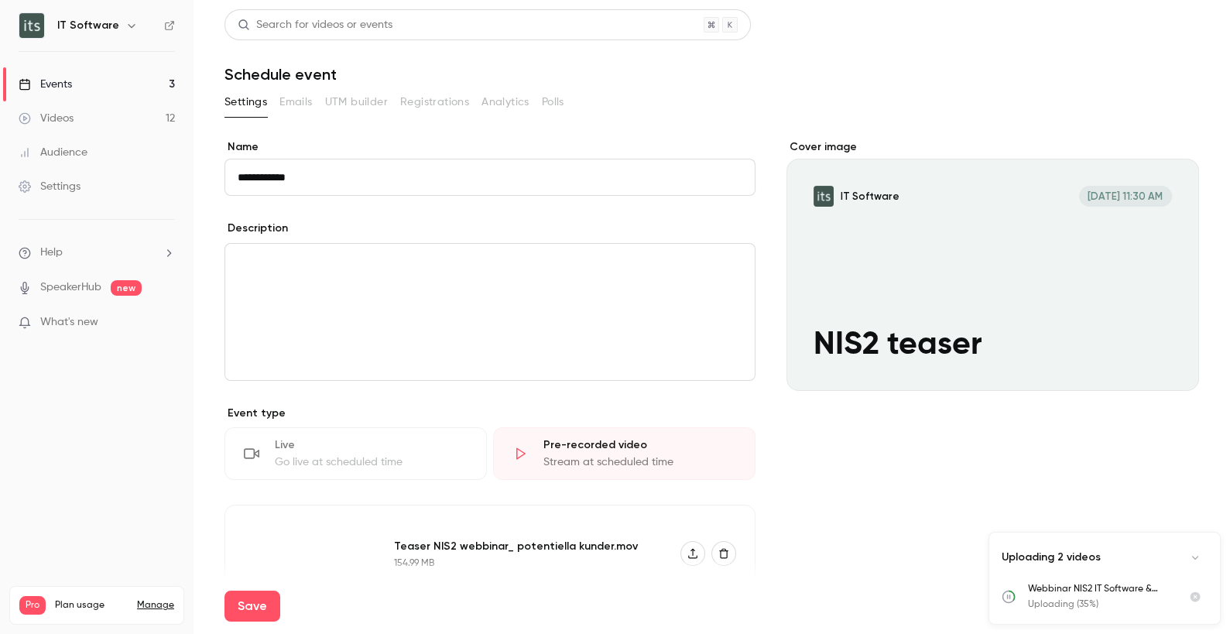
scroll to position [364, 0]
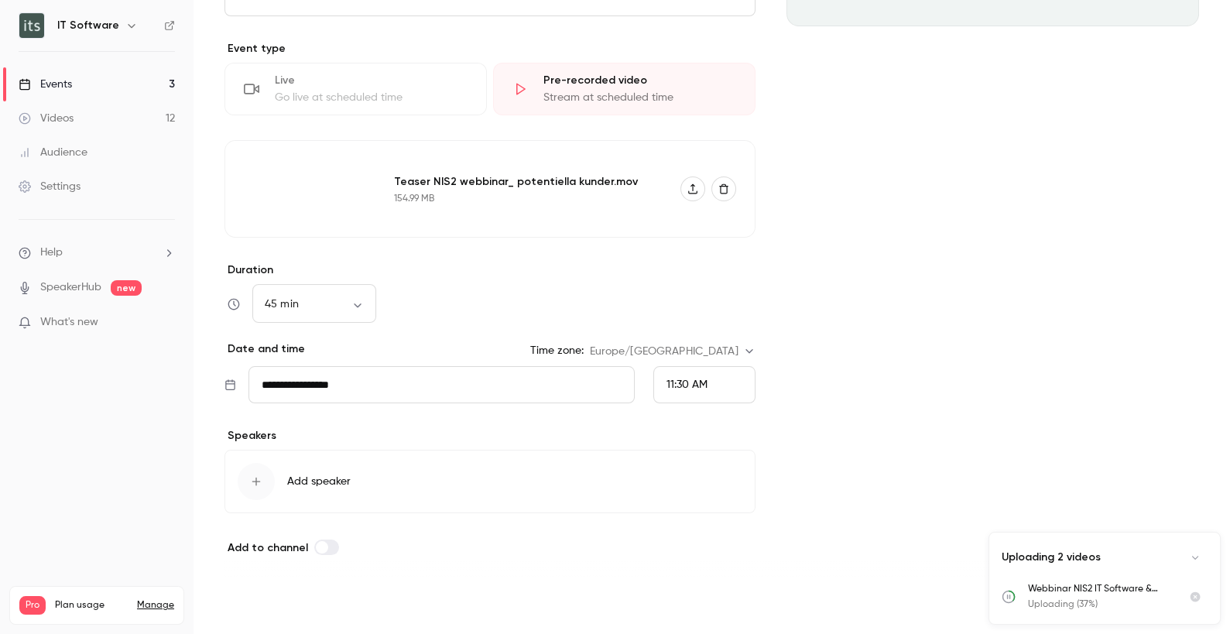
click at [265, 605] on button "Save" at bounding box center [252, 605] width 56 height 31
type input "**"
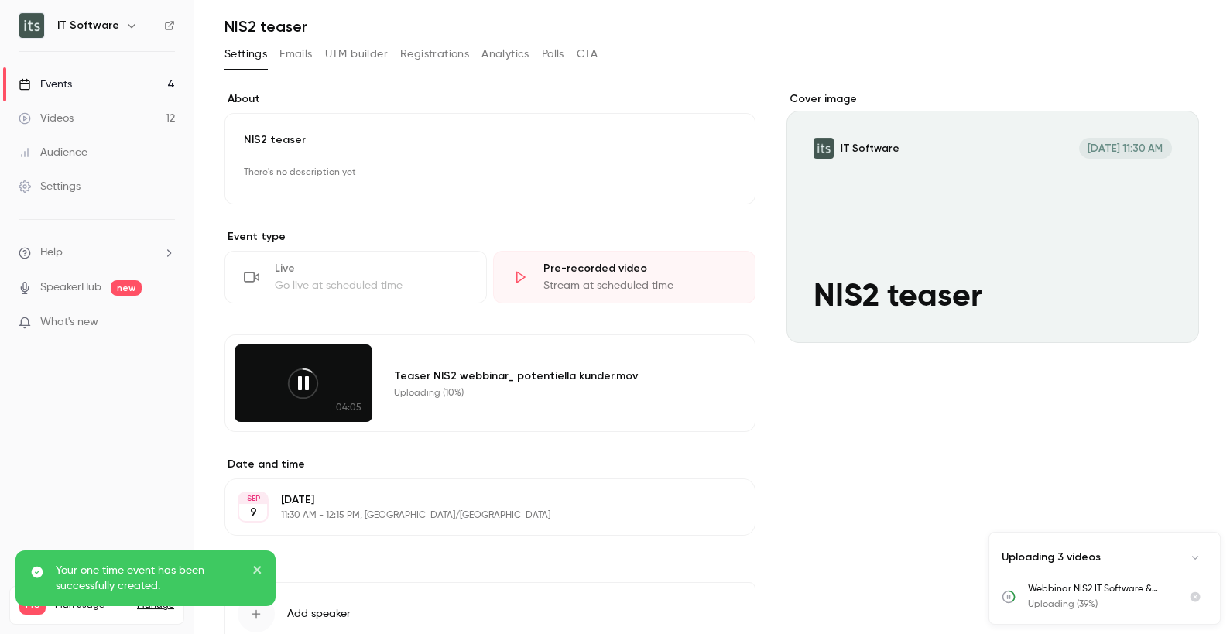
scroll to position [33, 0]
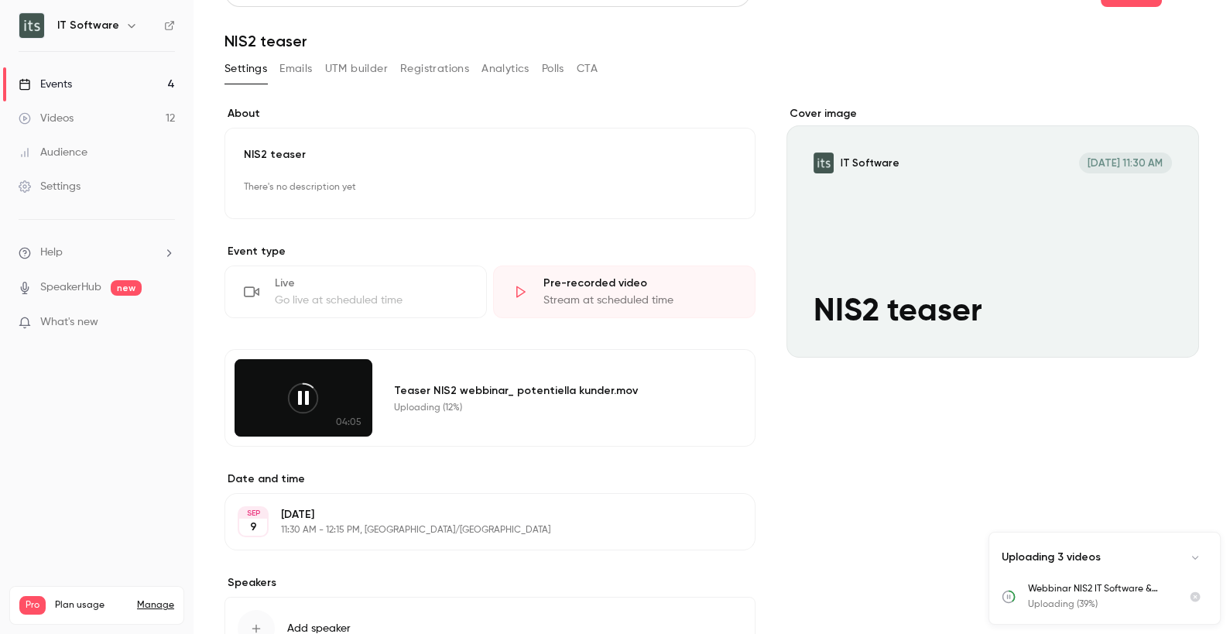
click at [299, 67] on button "Emails" at bounding box center [295, 68] width 33 height 25
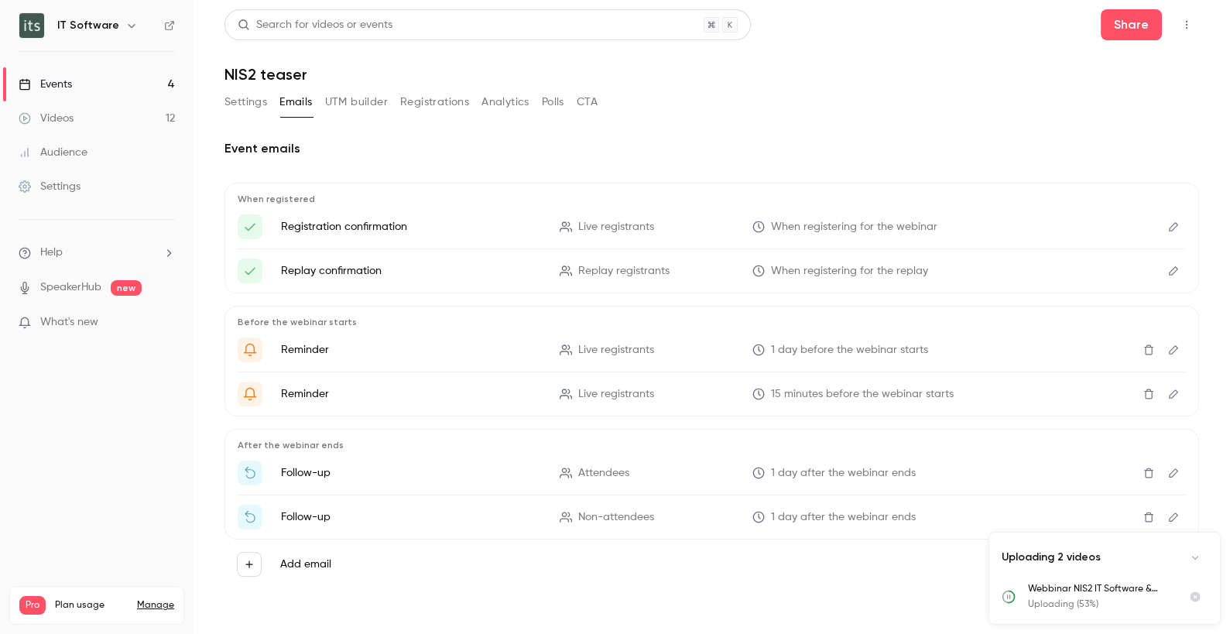
click at [81, 111] on link "Videos 12" at bounding box center [96, 118] width 193 height 34
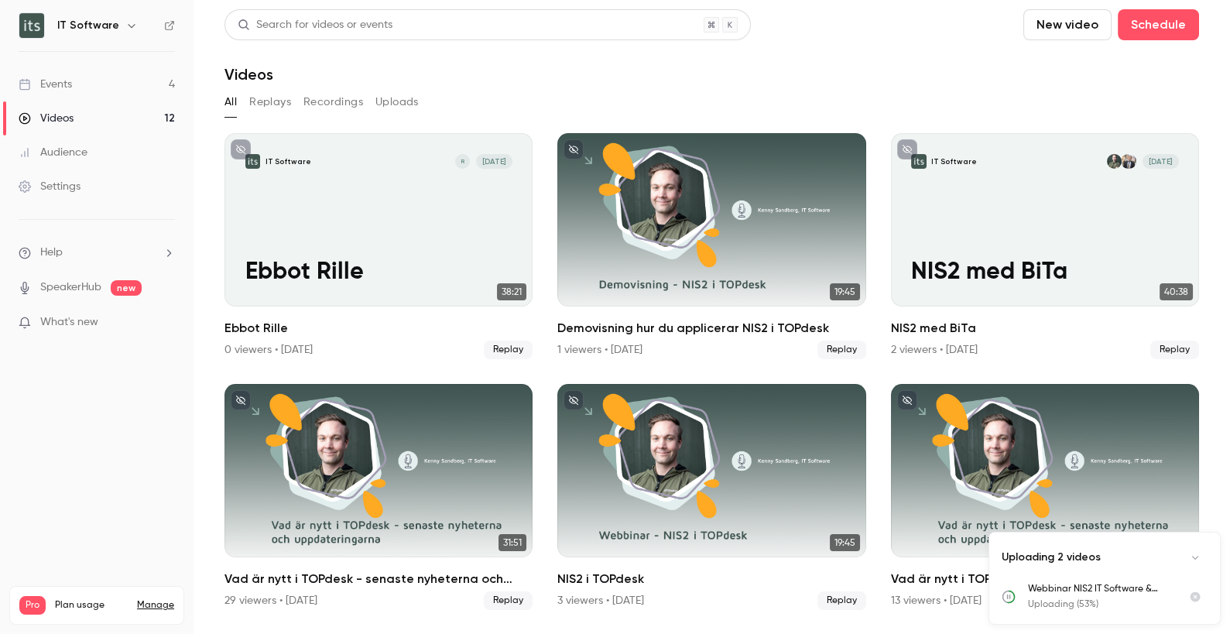
click at [77, 77] on link "Events 4" at bounding box center [96, 84] width 193 height 34
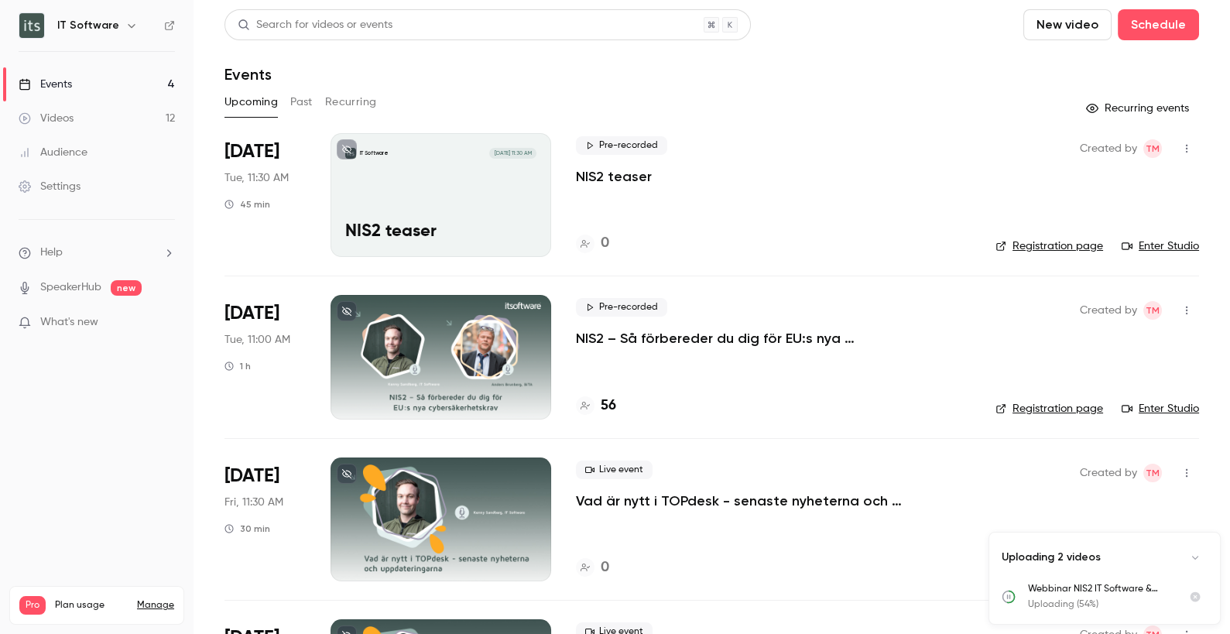
click at [706, 333] on p "NIS2 – Så förbereder du dig för EU:s nya cybersäkerhetskrav" at bounding box center [773, 338] width 395 height 19
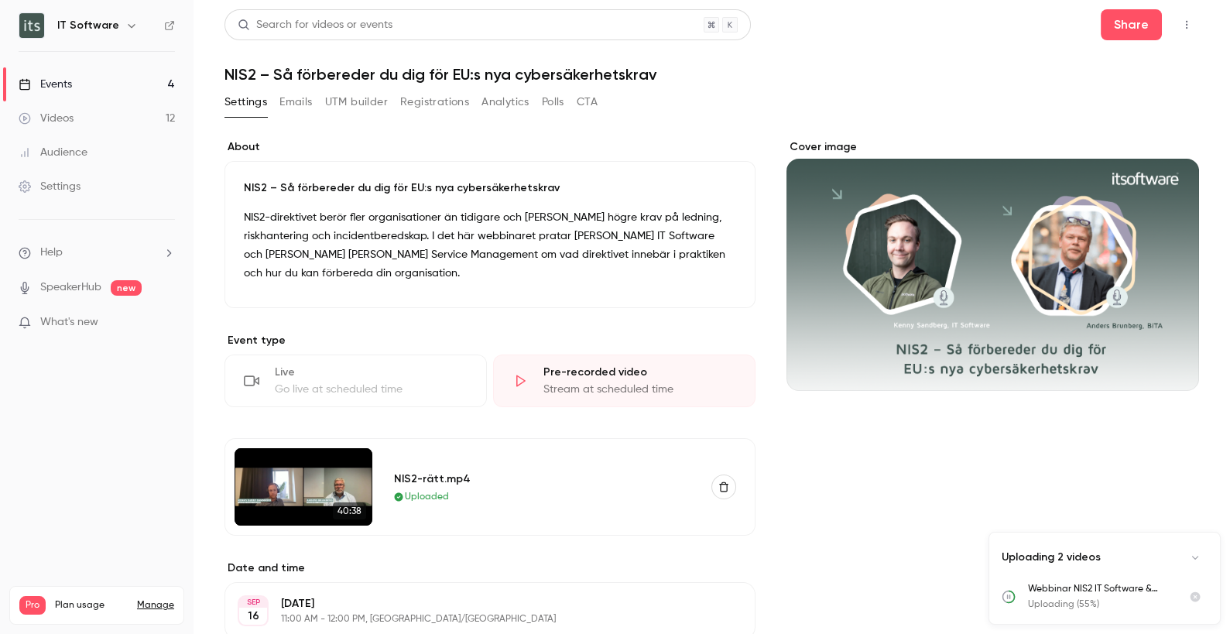
click at [1180, 19] on icon "button" at bounding box center [1186, 24] width 12 height 11
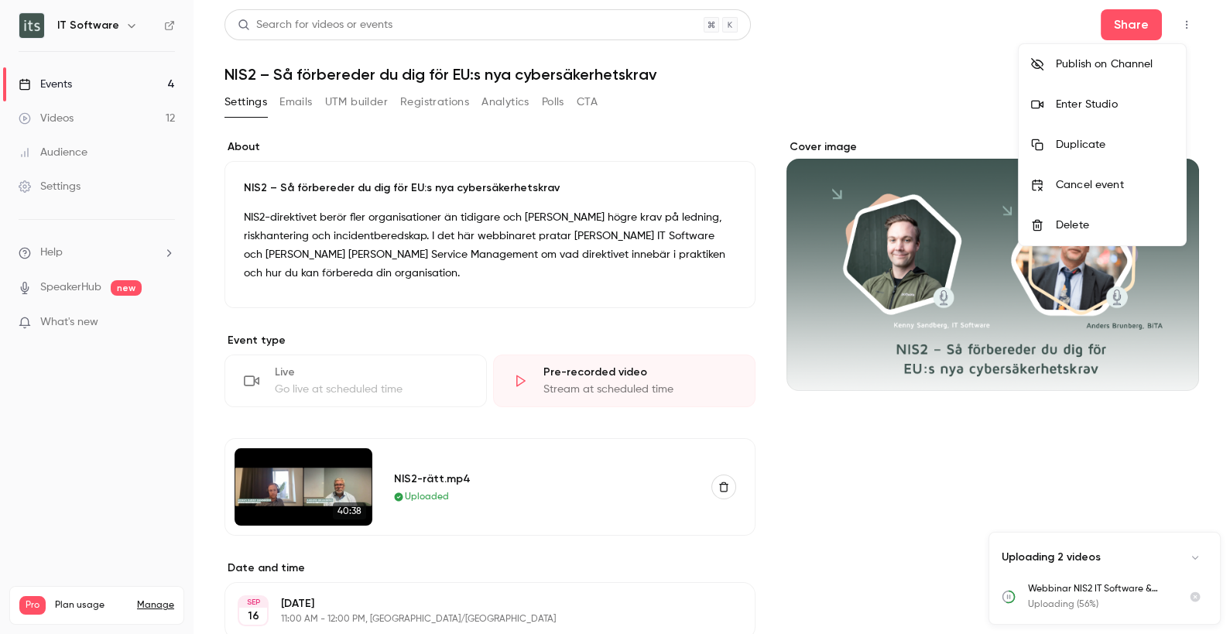
click at [1106, 147] on div "Duplicate" at bounding box center [1114, 144] width 118 height 15
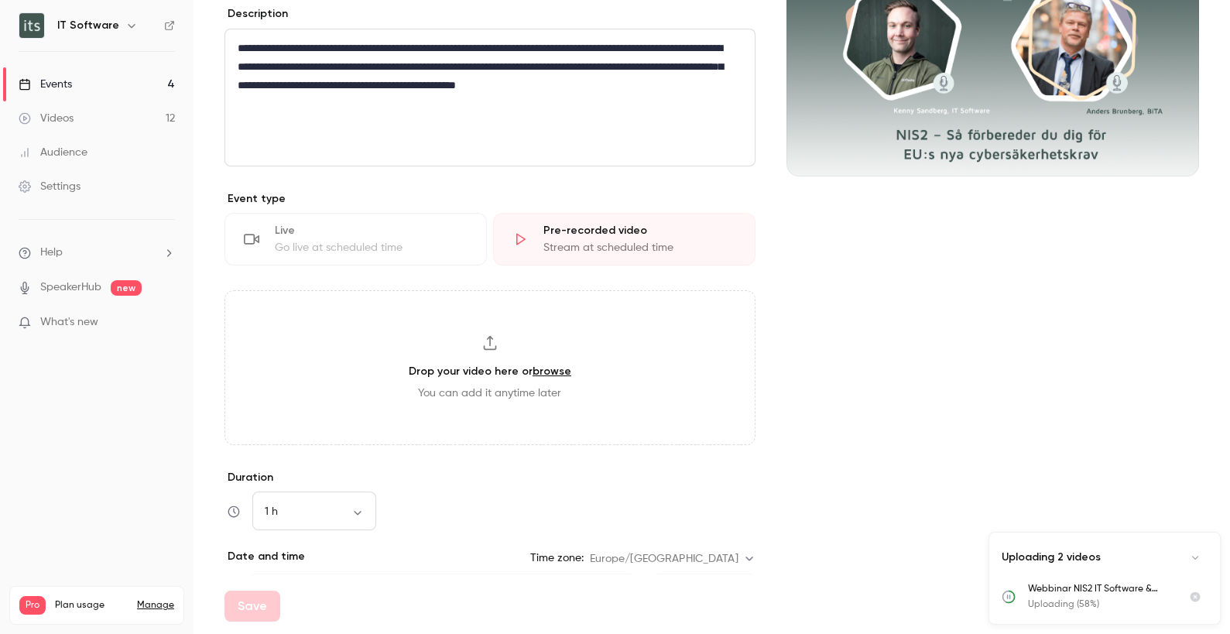
scroll to position [215, 0]
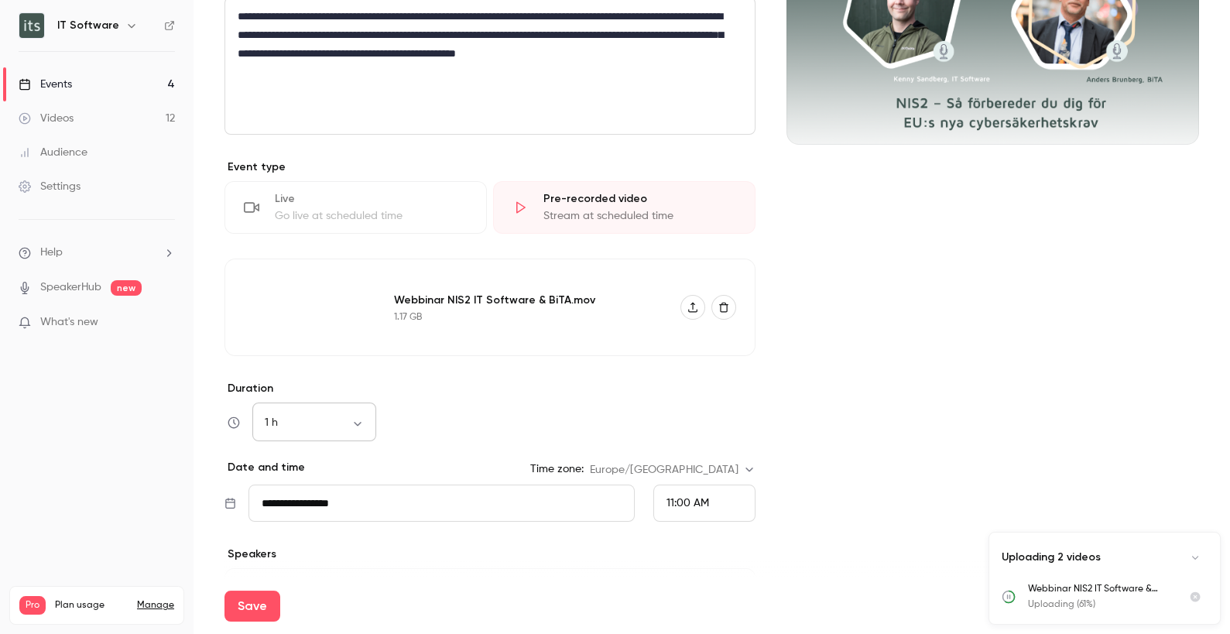
click at [352, 424] on body "**********" at bounding box center [615, 317] width 1230 height 634
click at [290, 539] on li "45 min" at bounding box center [314, 542] width 124 height 40
click at [718, 303] on icon "button" at bounding box center [723, 307] width 11 height 11
click at [666, 498] on span "11:00 AM" at bounding box center [687, 503] width 43 height 11
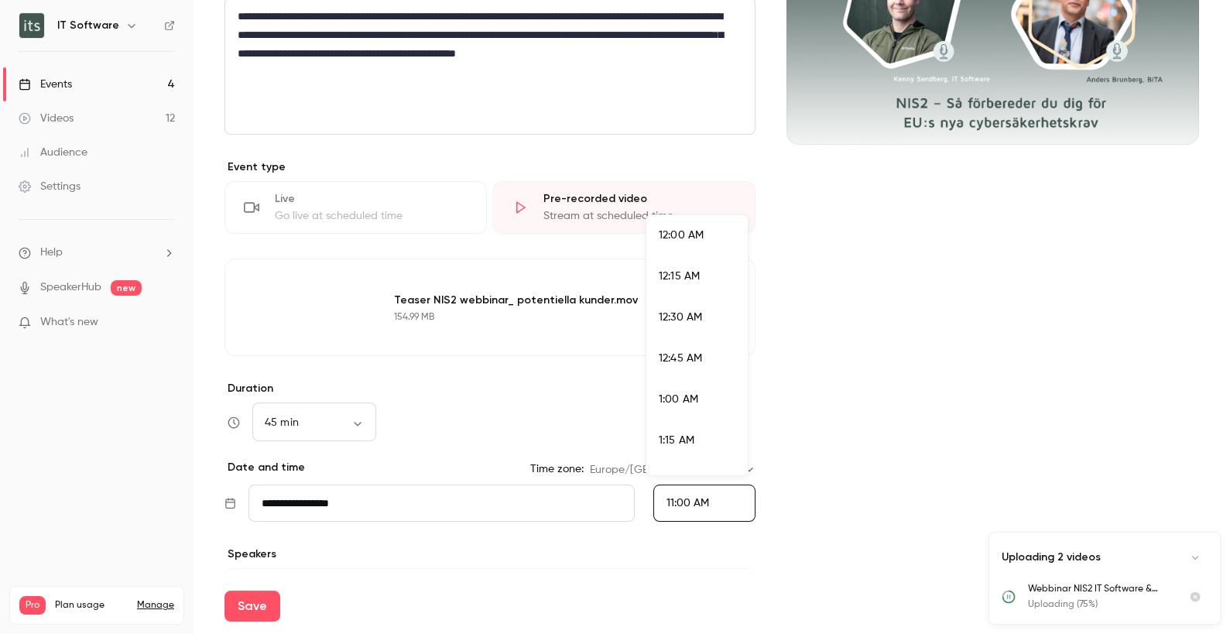
scroll to position [1695, 0]
click at [696, 426] on span "11:30 AM" at bounding box center [680, 427] width 42 height 11
click at [618, 546] on p "Speakers" at bounding box center [489, 553] width 531 height 15
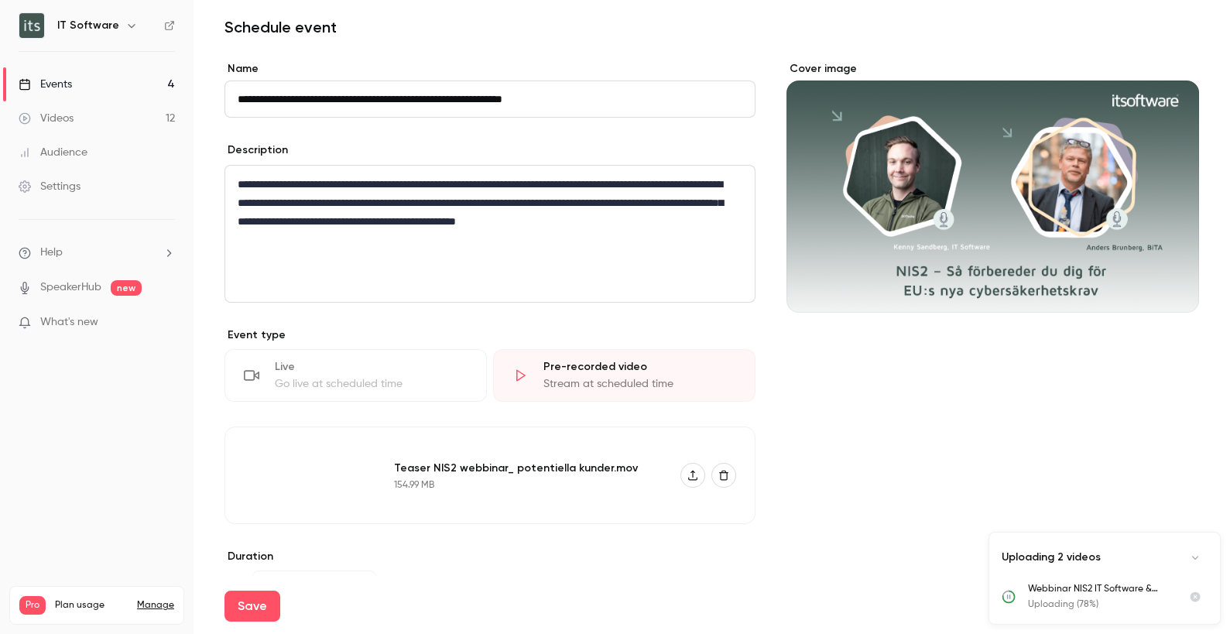
scroll to position [210, 0]
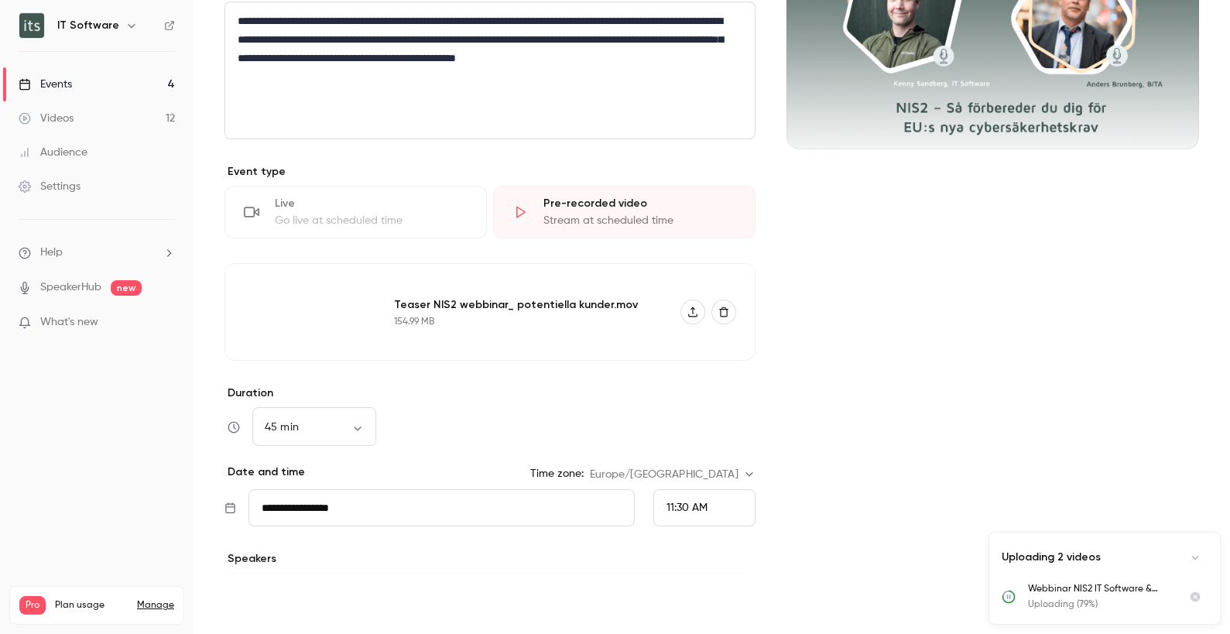
click at [254, 607] on button "Save" at bounding box center [252, 605] width 56 height 31
type input "**"
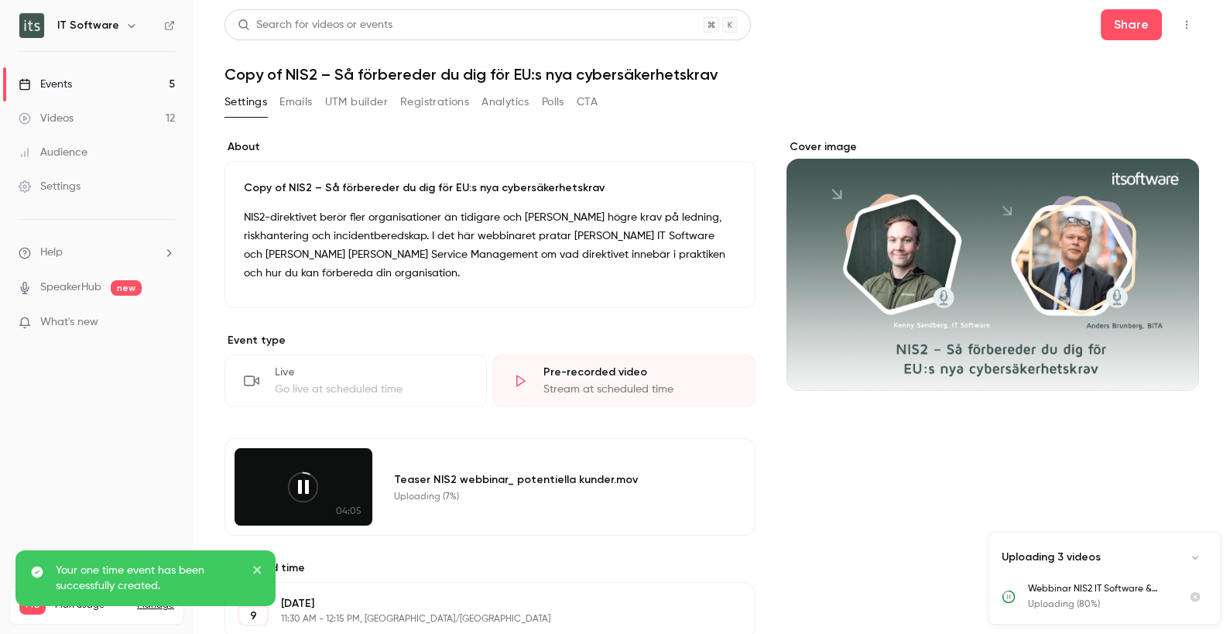
click at [303, 99] on button "Emails" at bounding box center [295, 102] width 33 height 25
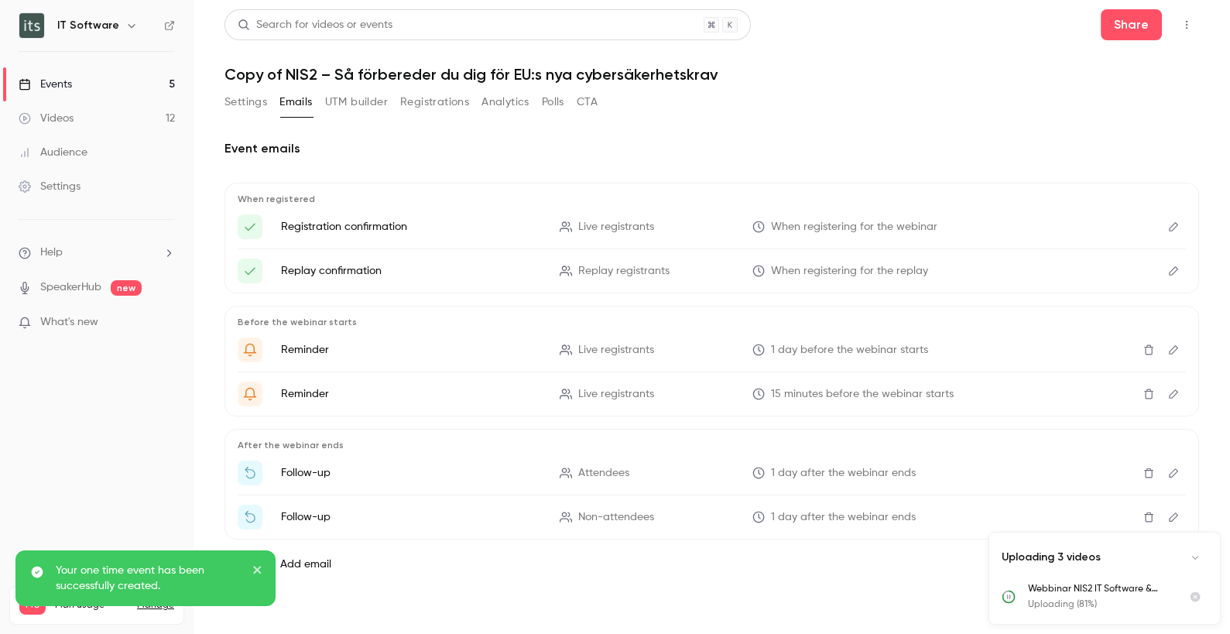
click at [1175, 230] on icon "Edit" at bounding box center [1173, 226] width 12 height 11
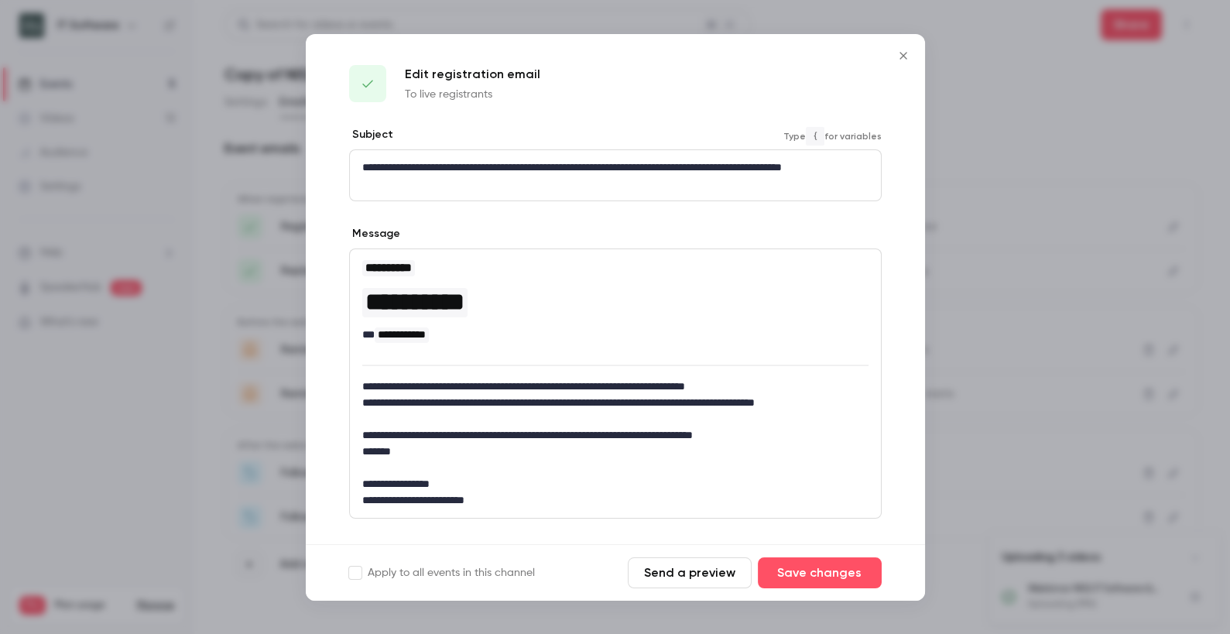
click at [414, 170] on p "**********" at bounding box center [609, 175] width 494 height 33
click at [904, 54] on icon "Close" at bounding box center [902, 55] width 7 height 7
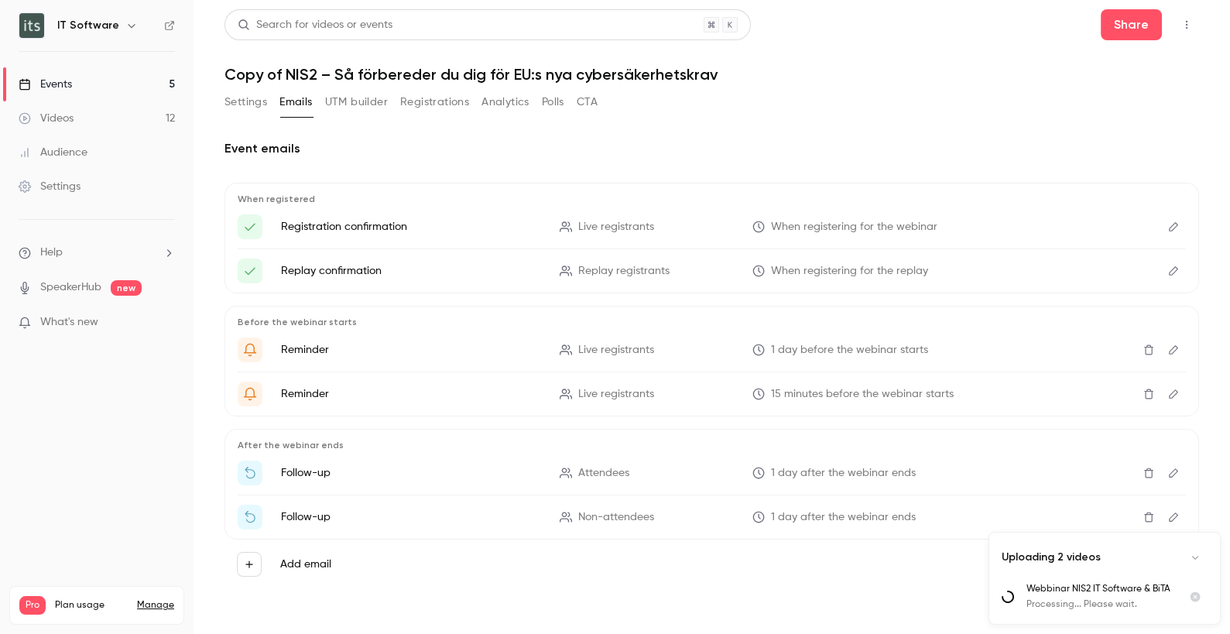
click at [368, 100] on button "UTM builder" at bounding box center [356, 102] width 63 height 25
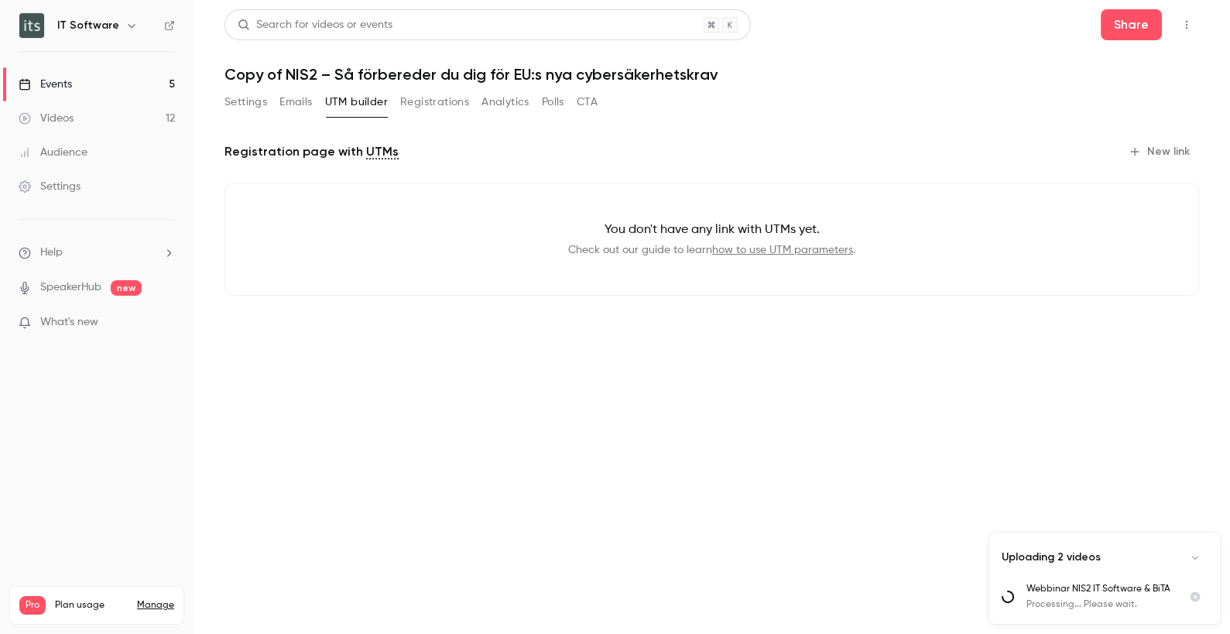
click at [436, 102] on button "Registrations" at bounding box center [434, 102] width 69 height 25
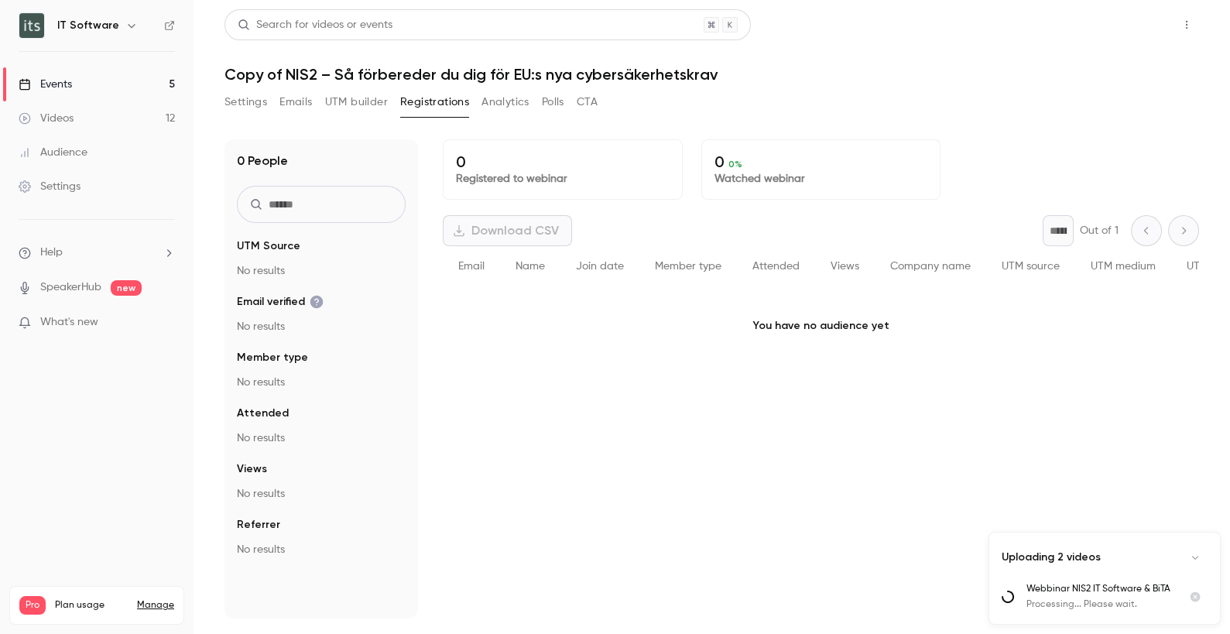
click at [1133, 20] on button "Share" at bounding box center [1130, 24] width 61 height 31
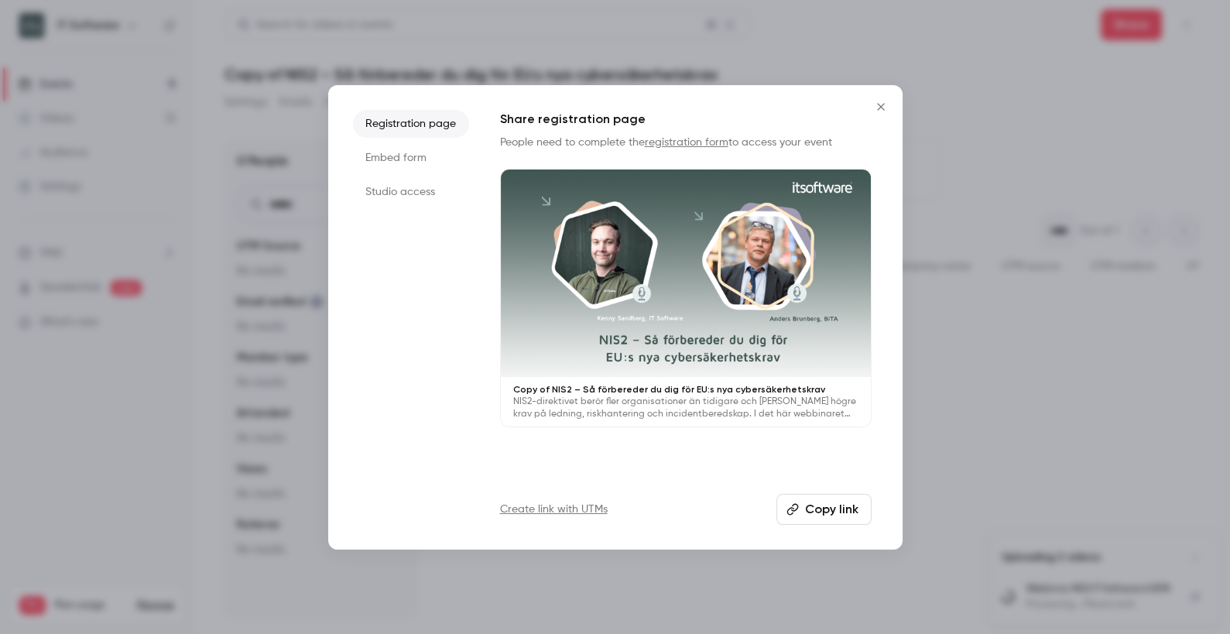
click at [414, 152] on li "Embed form" at bounding box center [411, 158] width 116 height 28
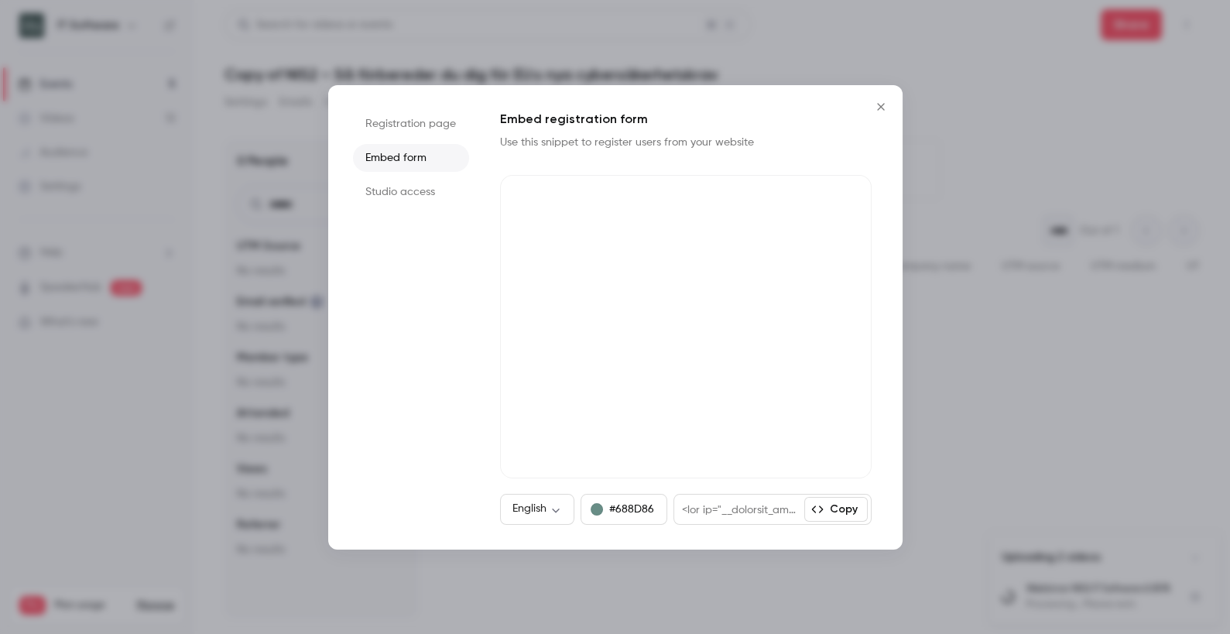
click at [416, 190] on li "Studio access" at bounding box center [411, 192] width 116 height 28
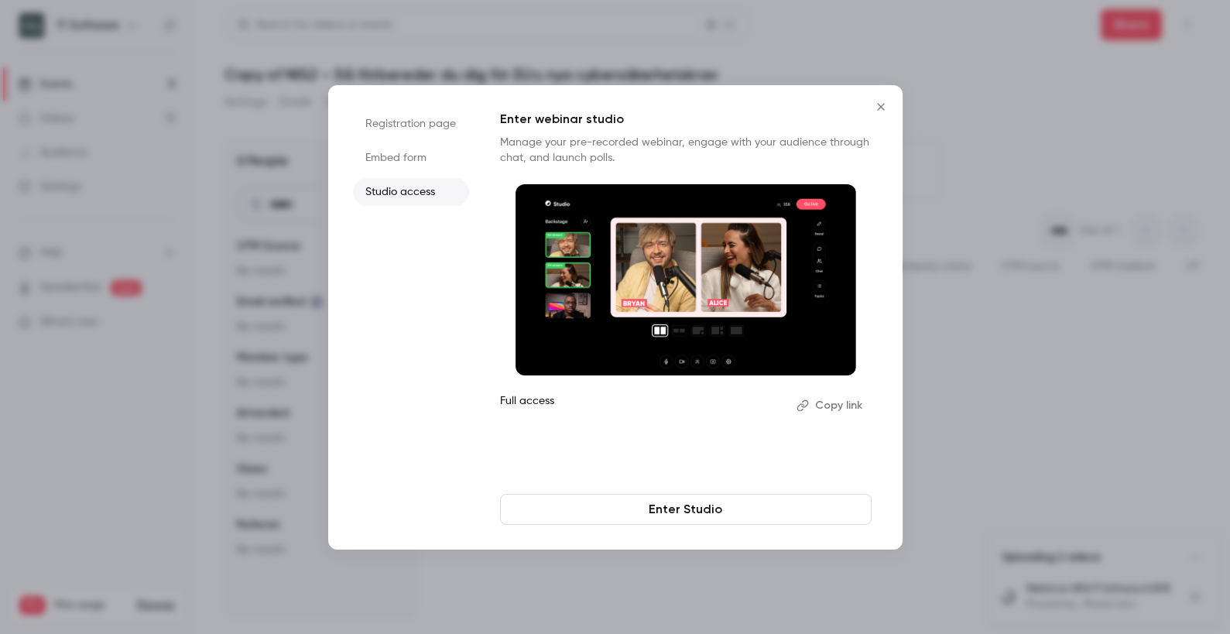
click at [414, 122] on li "Registration page" at bounding box center [411, 124] width 116 height 28
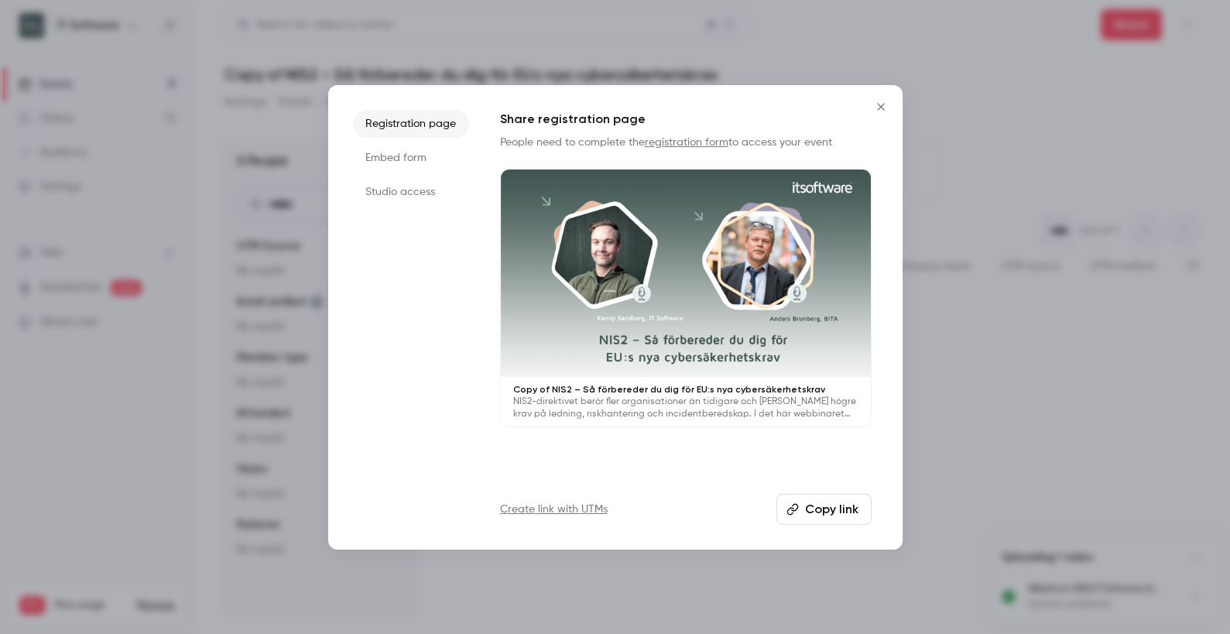
click at [878, 104] on icon "Close" at bounding box center [880, 107] width 19 height 12
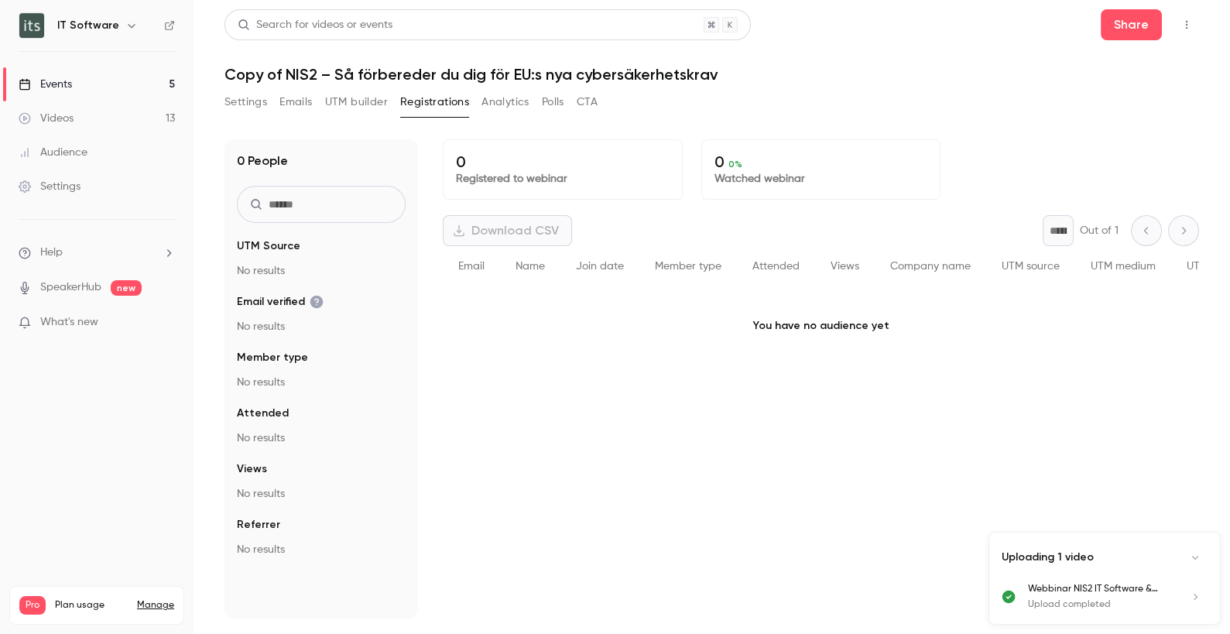
click at [238, 94] on button "Settings" at bounding box center [245, 102] width 43 height 25
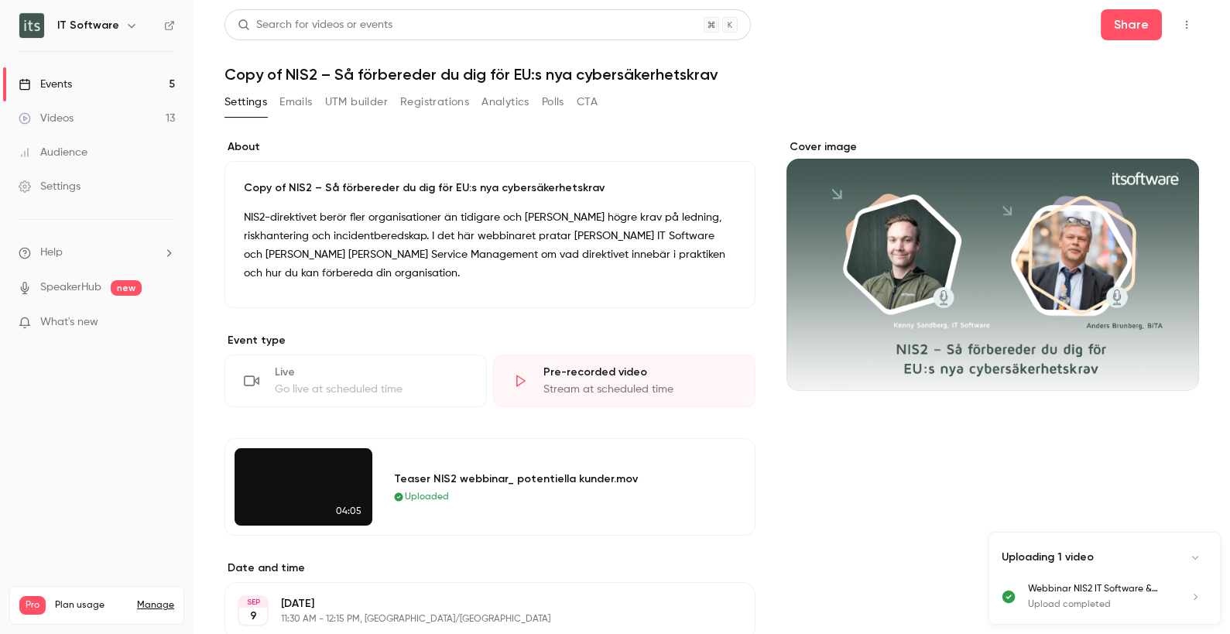
click at [298, 183] on p "Copy of NIS2 – Så förbereder du dig för EU:s nya cybersäkerhetskrav" at bounding box center [490, 187] width 492 height 15
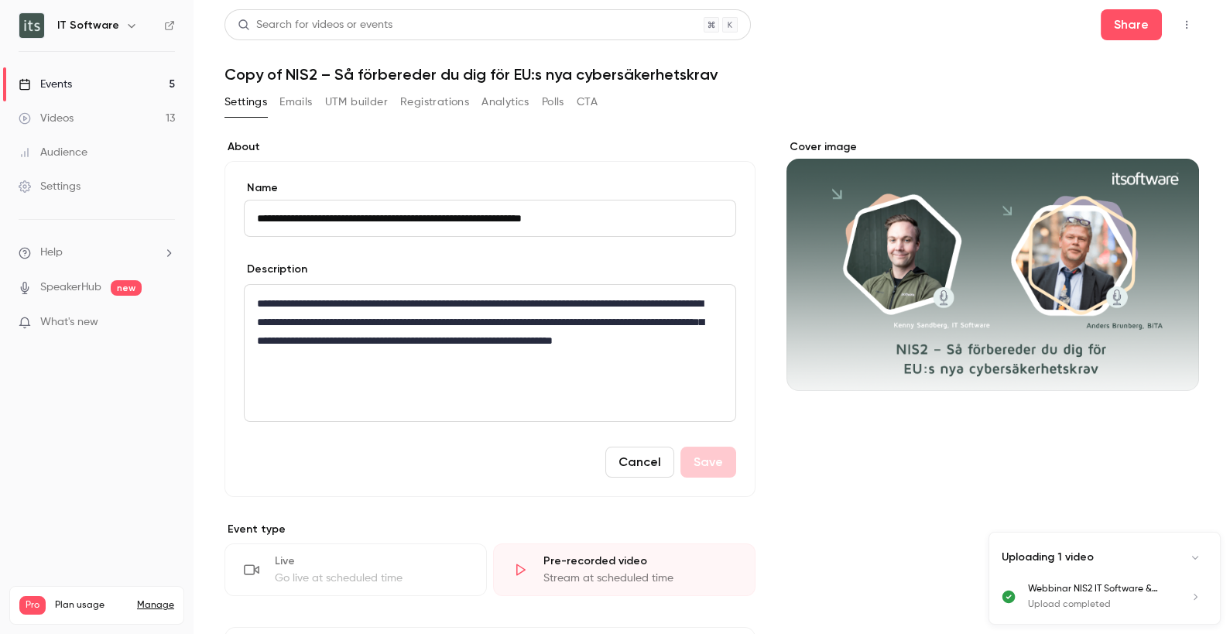
drag, startPoint x: 298, startPoint y: 216, endPoint x: 207, endPoint y: 209, distance: 90.8
click at [215, 208] on main "**********" at bounding box center [711, 317] width 1036 height 634
type input "**********"
click at [583, 102] on button "CTA" at bounding box center [586, 102] width 21 height 25
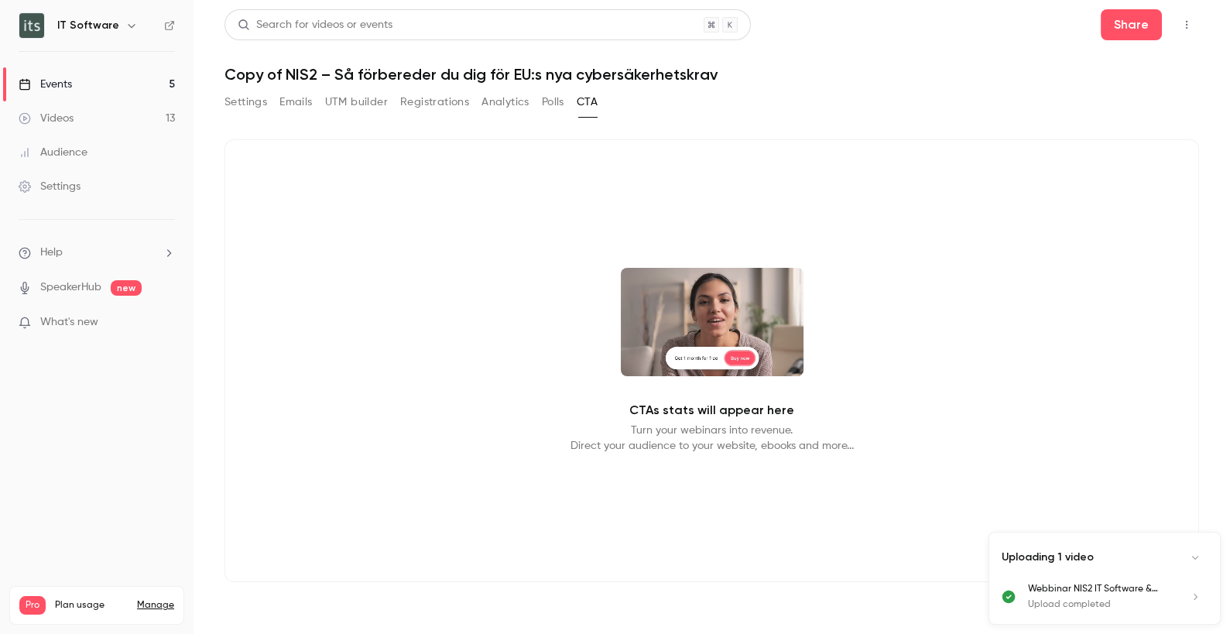
click at [254, 98] on button "Settings" at bounding box center [245, 102] width 43 height 25
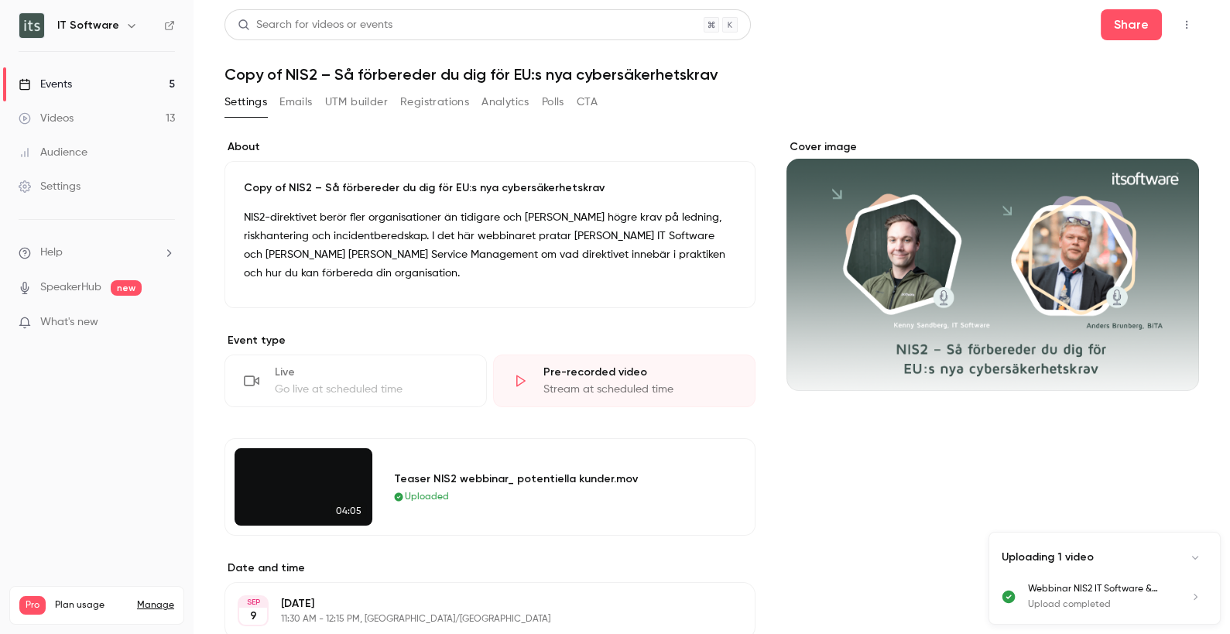
click at [1180, 24] on icon "button" at bounding box center [1186, 24] width 12 height 11
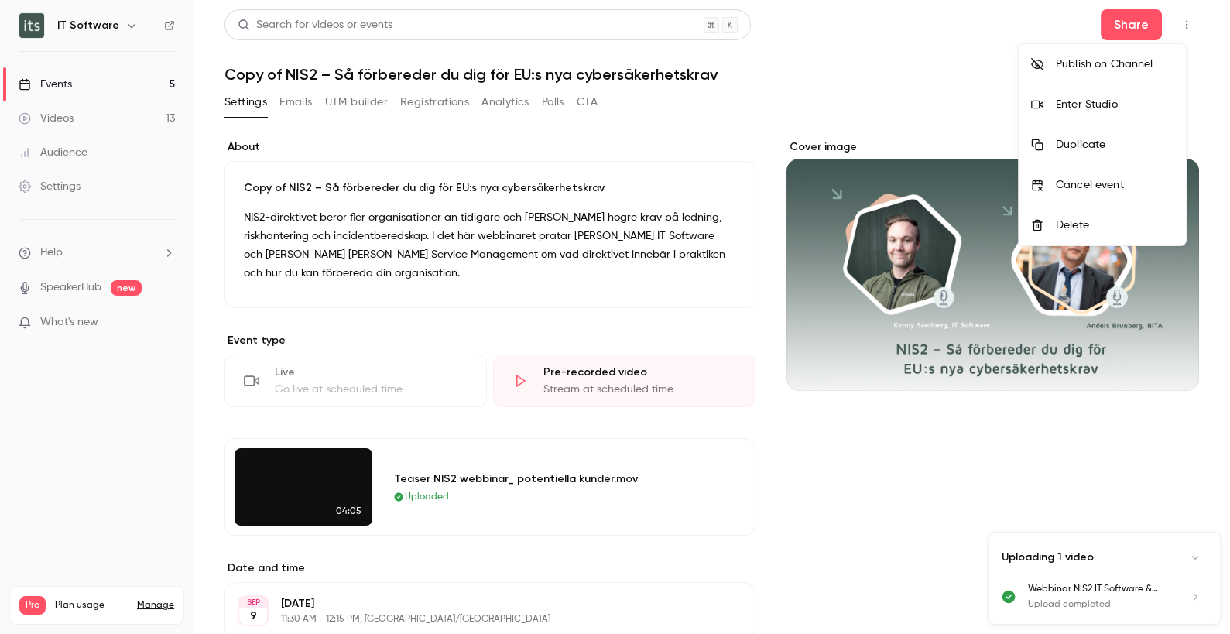
click at [1118, 104] on div "Enter Studio" at bounding box center [1114, 104] width 118 height 15
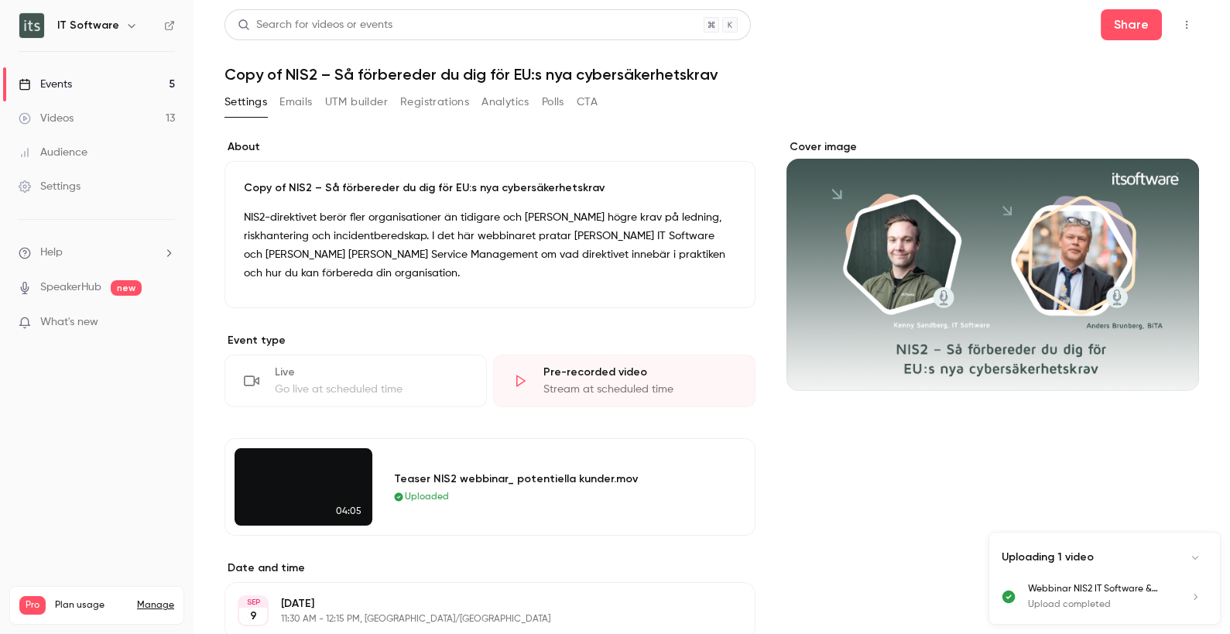
click at [607, 106] on div "Settings Emails UTM builder Registrations Analytics Polls CTA" at bounding box center [711, 105] width 974 height 31
click at [597, 103] on button "CTA" at bounding box center [586, 102] width 21 height 25
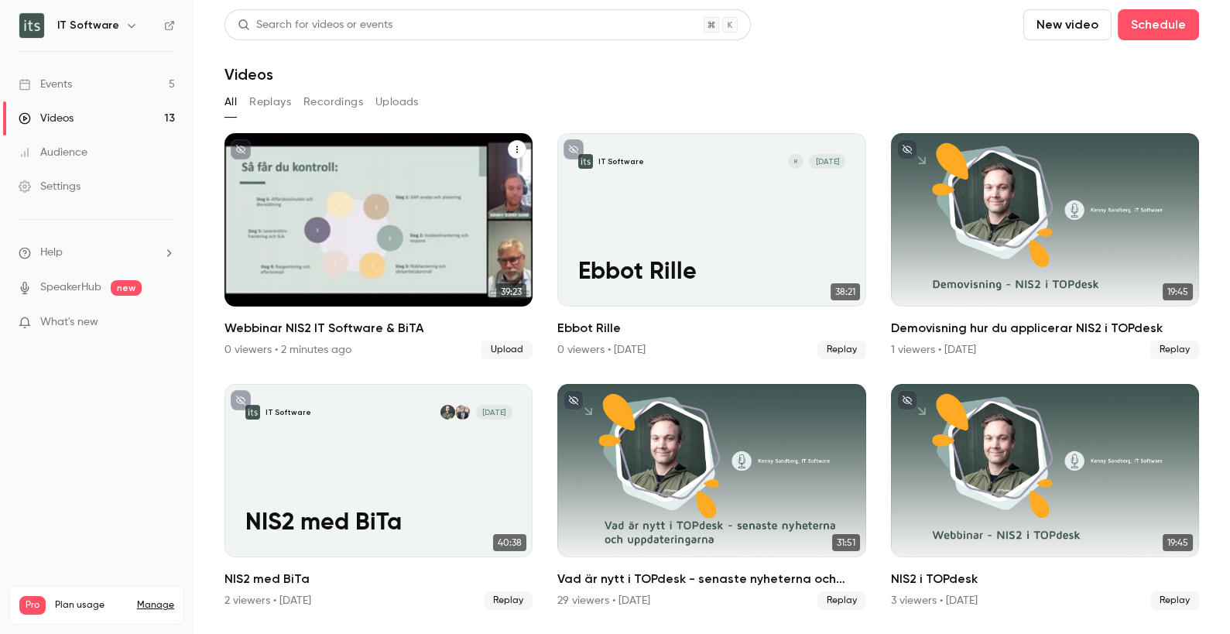
click at [512, 149] on icon "Webbinar NIS2 IT Software & BiTA" at bounding box center [516, 149] width 9 height 9
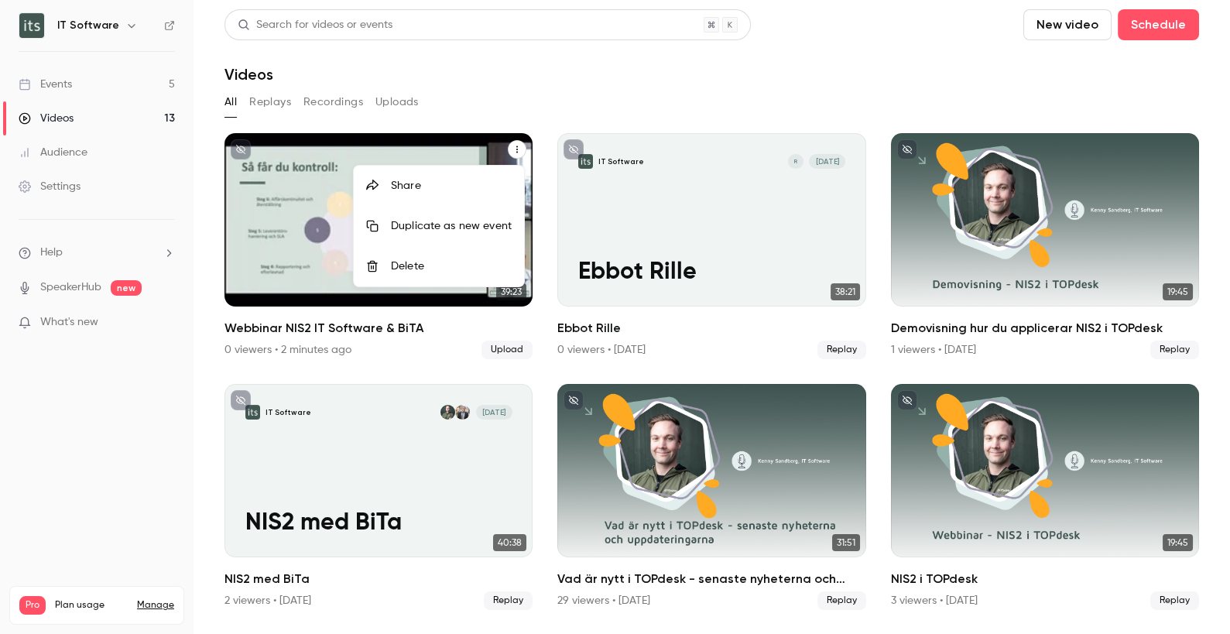
click at [441, 178] on div "Share" at bounding box center [451, 185] width 121 height 15
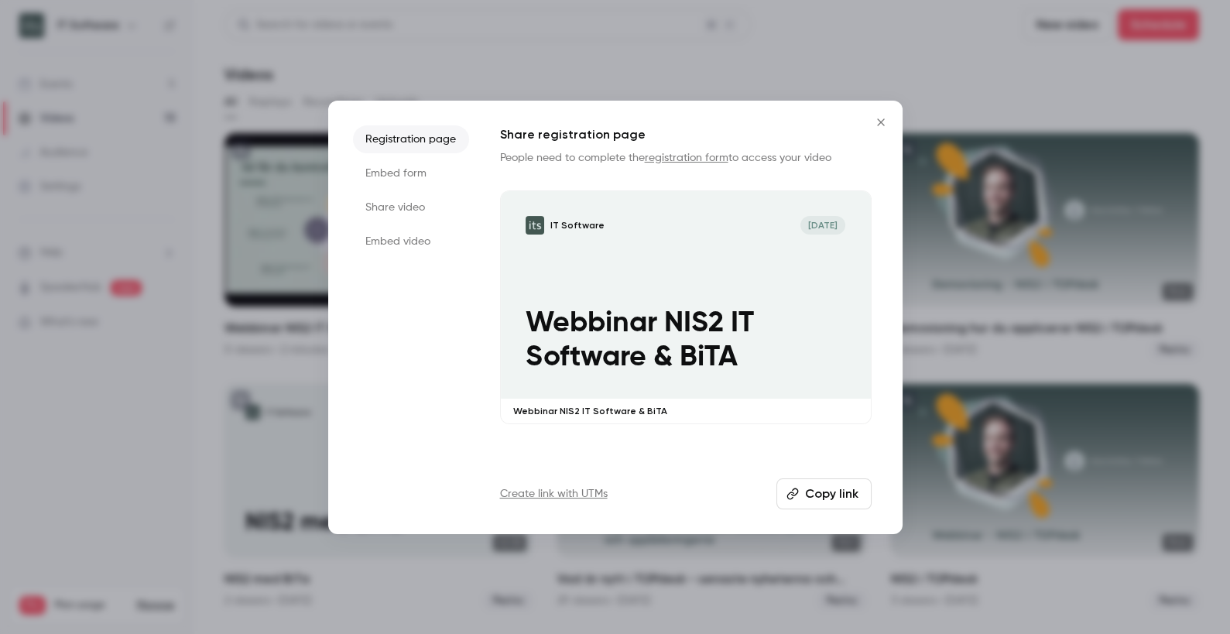
click at [433, 140] on li "Registration page" at bounding box center [411, 139] width 116 height 28
click at [827, 497] on button "Copy link" at bounding box center [823, 493] width 95 height 31
click at [878, 118] on icon "Close" at bounding box center [880, 122] width 19 height 12
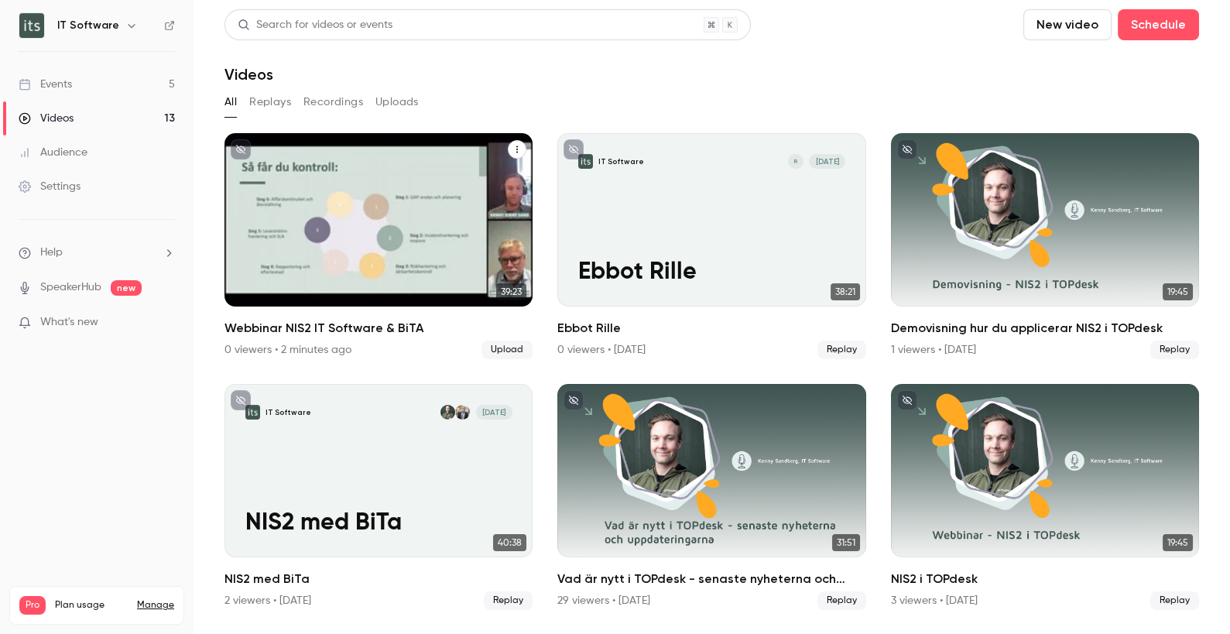
click at [463, 180] on div "IT Software [DATE] Webbinar NIS2 IT Software & BiTA" at bounding box center [378, 219] width 308 height 173
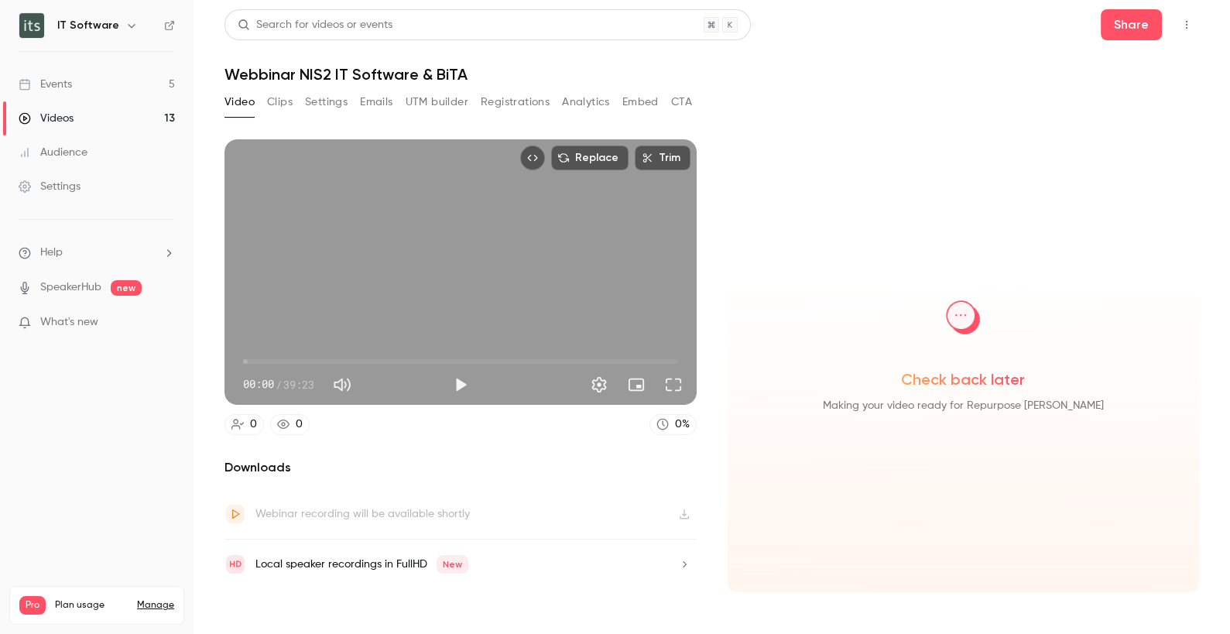
click at [371, 97] on button "Emails" at bounding box center [376, 102] width 33 height 25
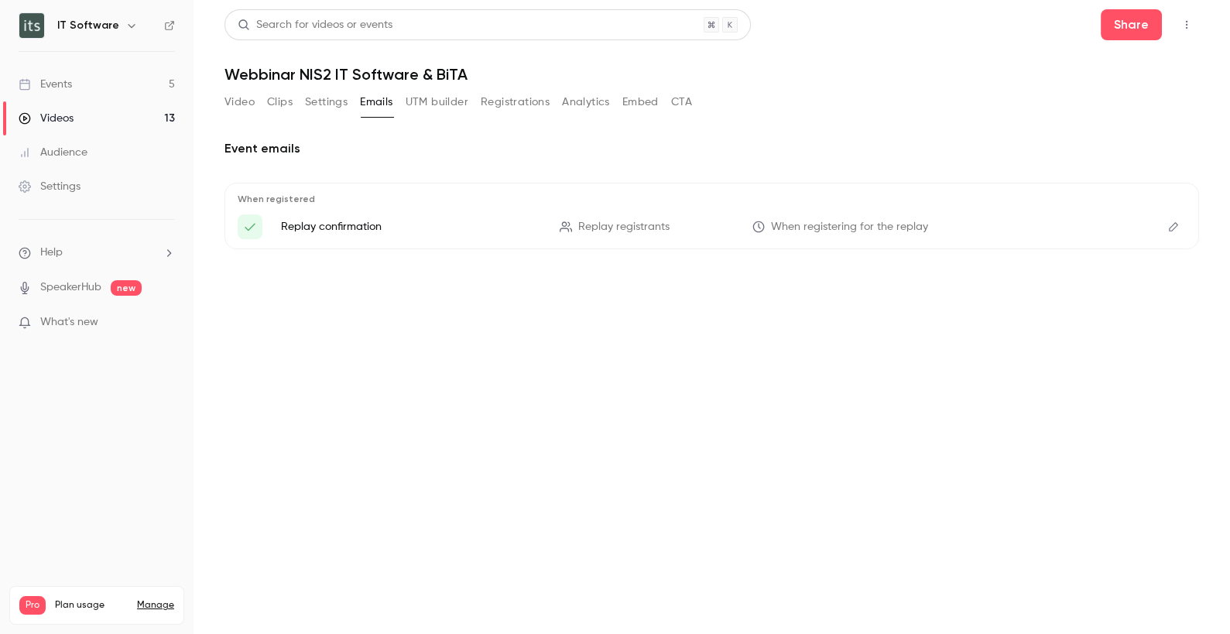
click at [1177, 224] on icon "Edit" at bounding box center [1172, 226] width 9 height 9
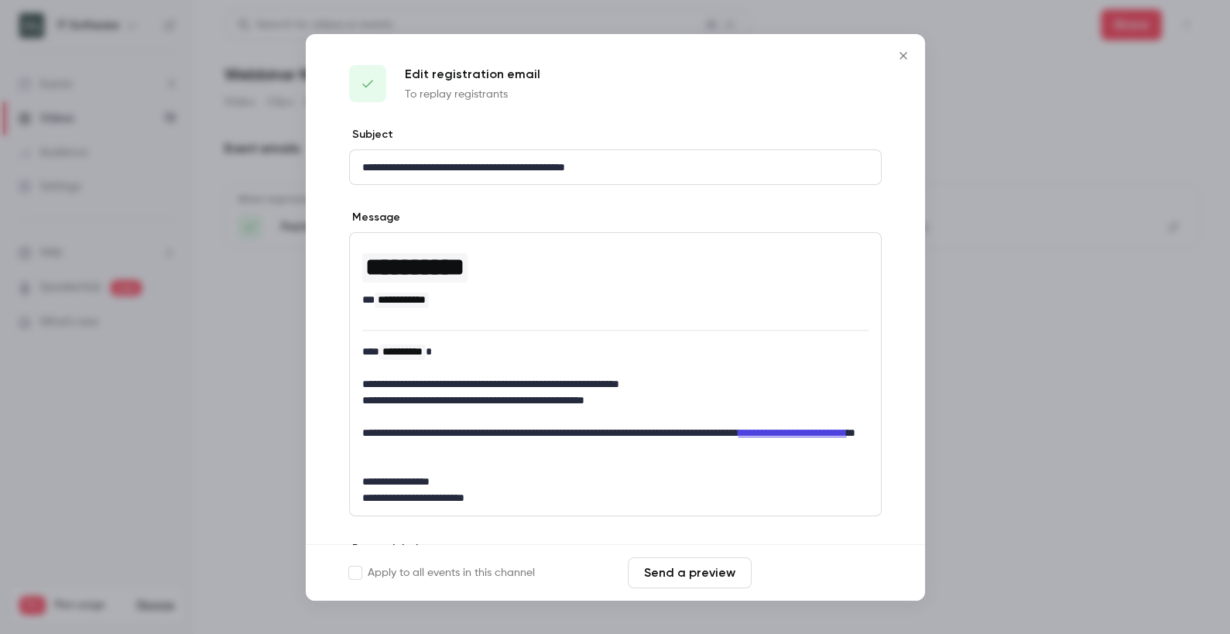
click at [777, 577] on button "Save changes" at bounding box center [820, 572] width 124 height 31
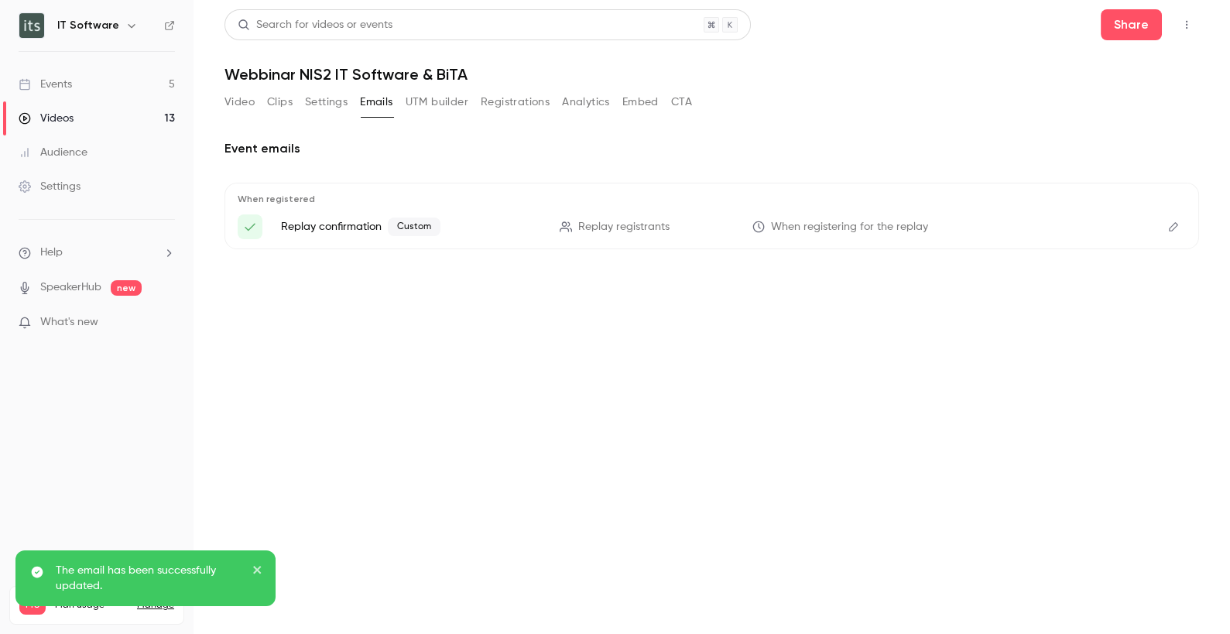
click at [59, 94] on link "Events 5" at bounding box center [96, 84] width 193 height 34
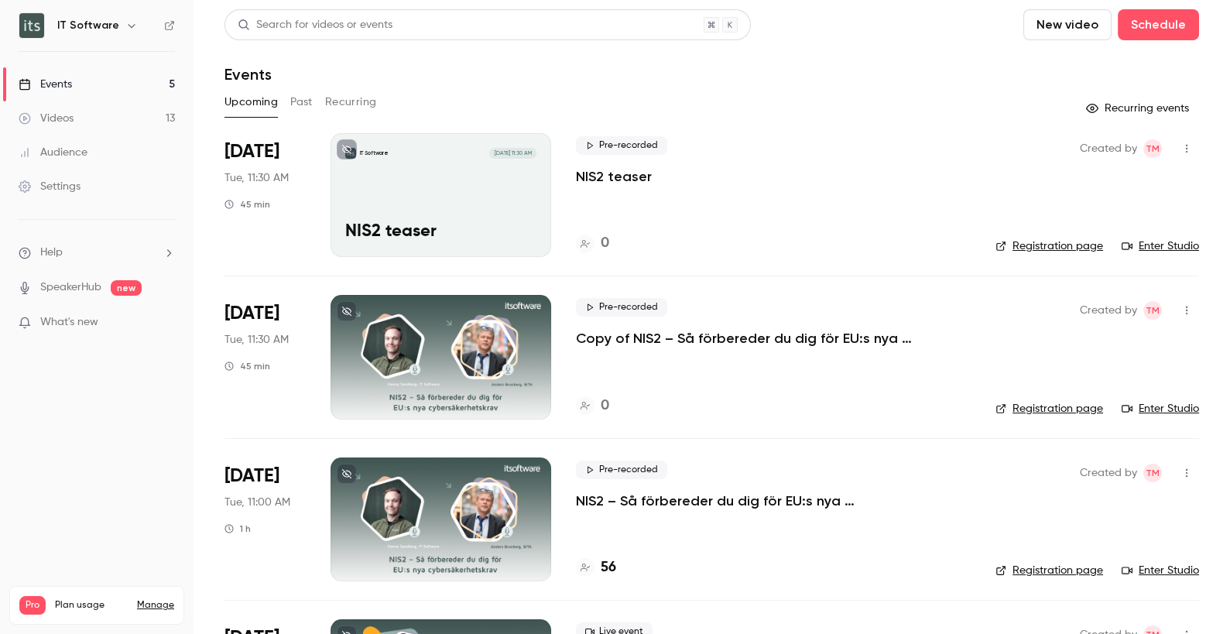
click at [505, 333] on div at bounding box center [440, 357] width 221 height 124
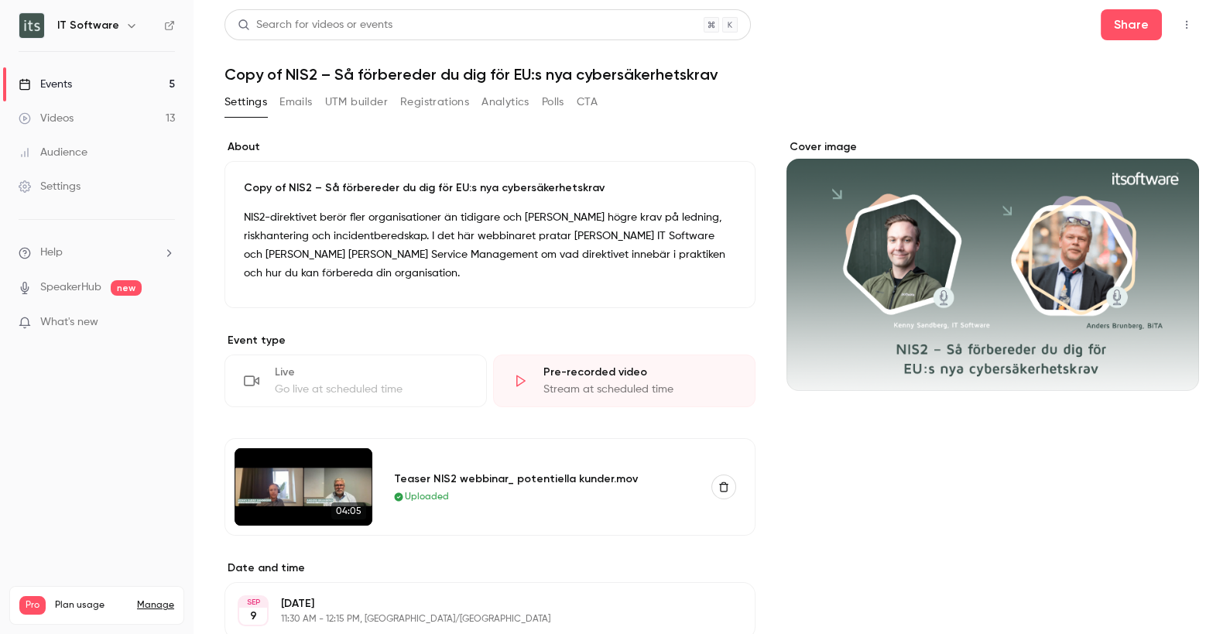
click at [257, 181] on p "Copy of NIS2 – Så förbereder du dig för EU:s nya cybersäkerhetskrav" at bounding box center [490, 187] width 492 height 15
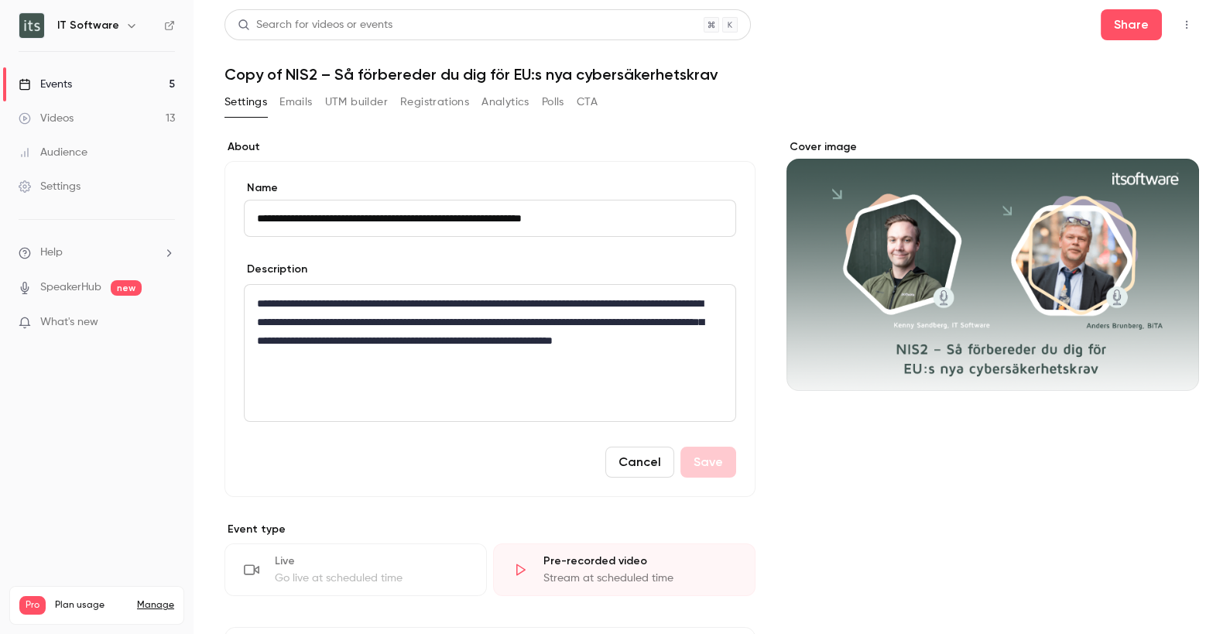
drag, startPoint x: 299, startPoint y: 217, endPoint x: 204, endPoint y: 211, distance: 94.6
click at [210, 213] on main "**********" at bounding box center [711, 317] width 1036 height 634
type input "**********"
click at [706, 458] on button "Save" at bounding box center [708, 461] width 56 height 31
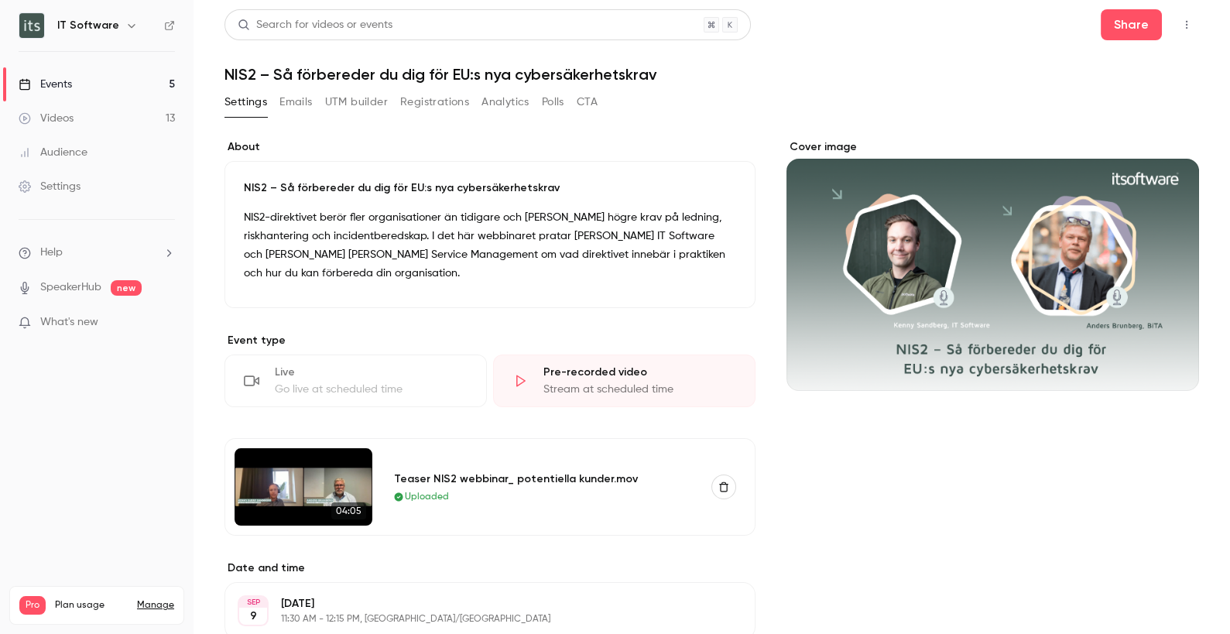
click at [1180, 20] on icon "button" at bounding box center [1186, 24] width 12 height 11
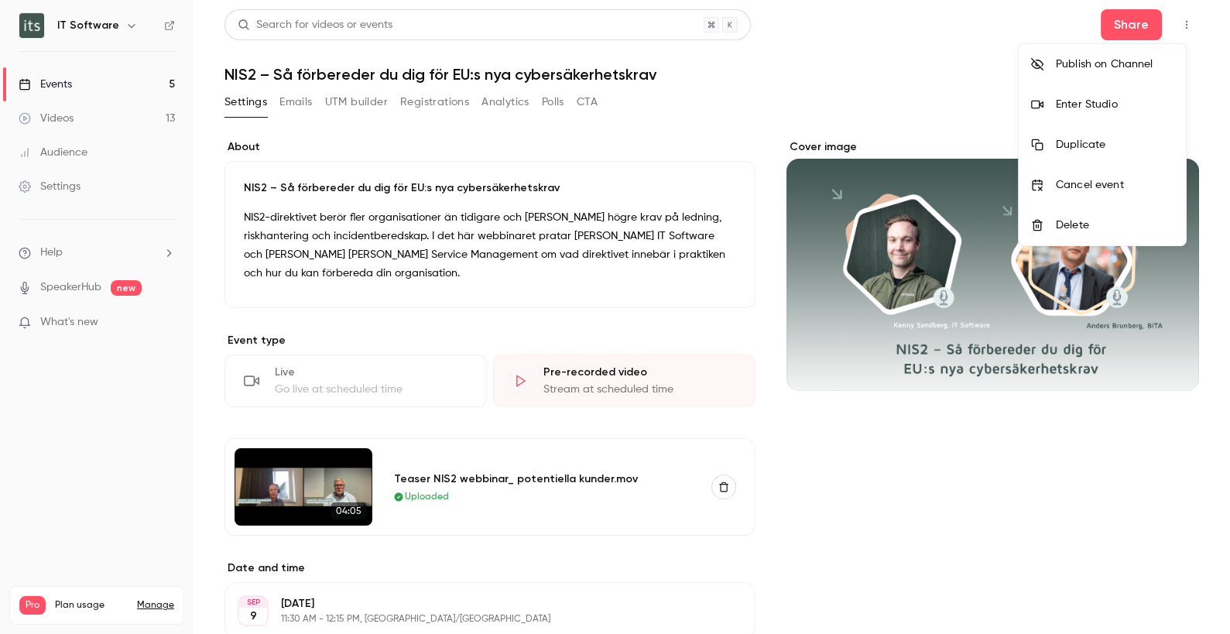
click at [1116, 108] on div "Enter Studio" at bounding box center [1114, 104] width 118 height 15
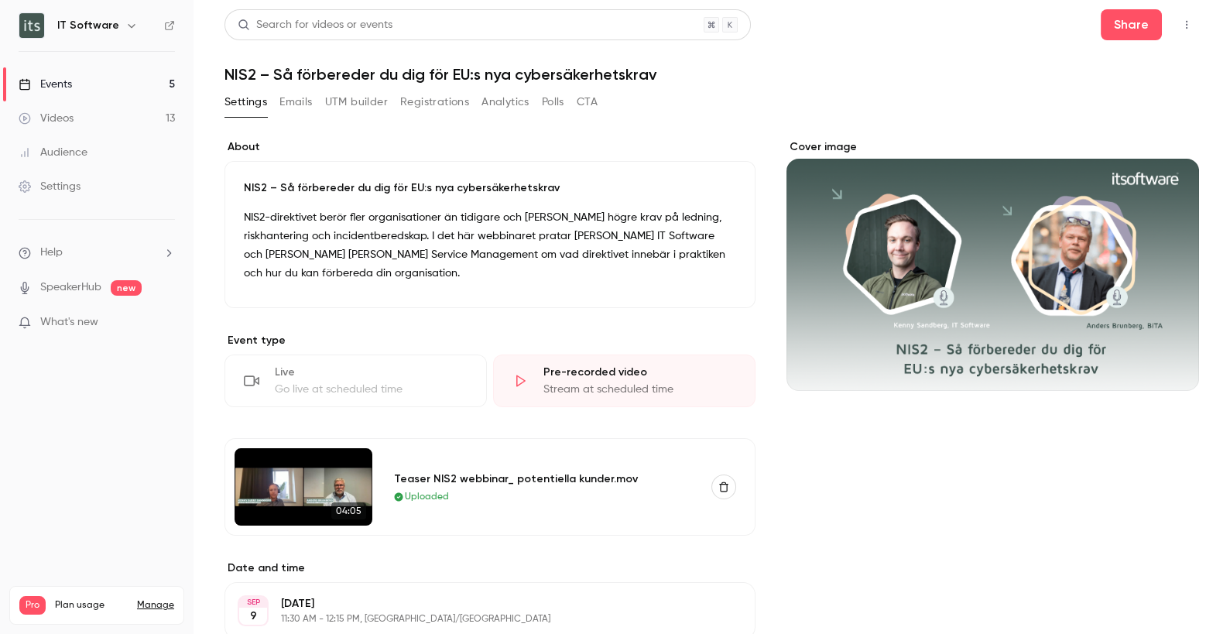
click at [61, 82] on div "Events" at bounding box center [45, 84] width 53 height 15
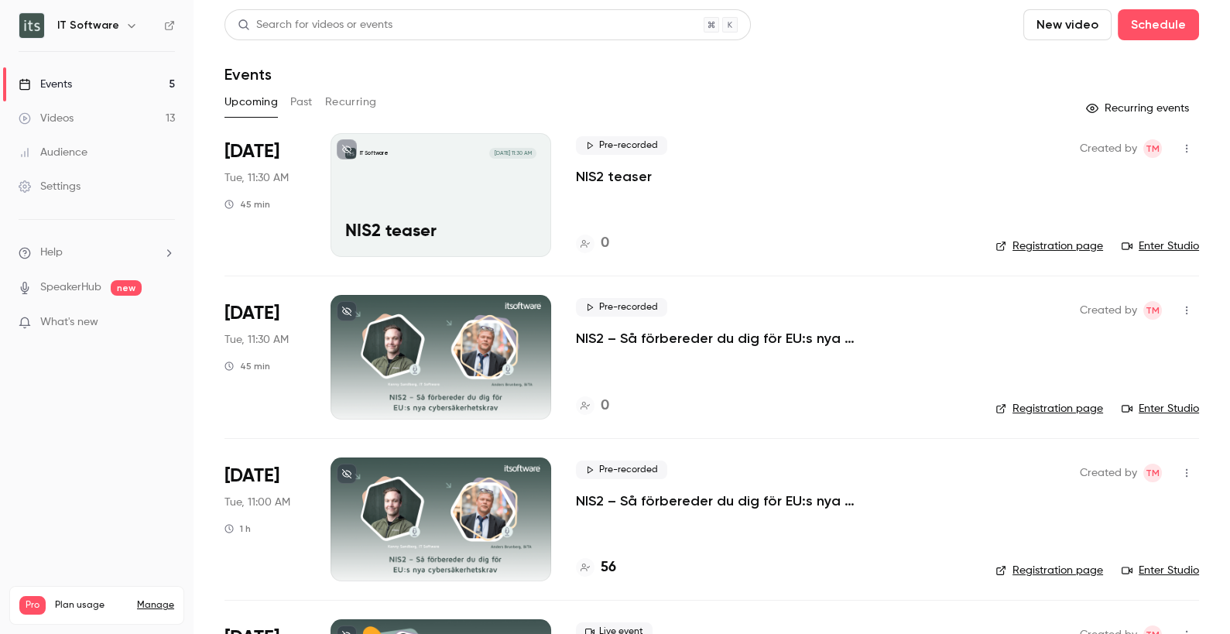
click at [1180, 152] on icon "button" at bounding box center [1186, 148] width 12 height 11
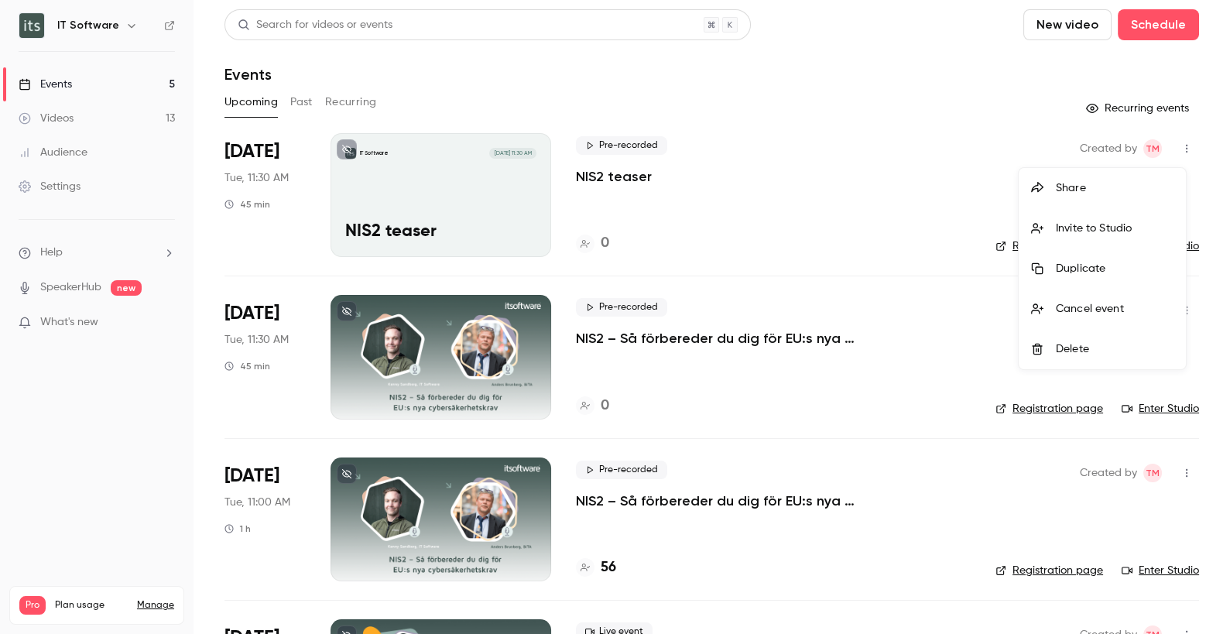
click at [494, 186] on div at bounding box center [615, 317] width 1230 height 634
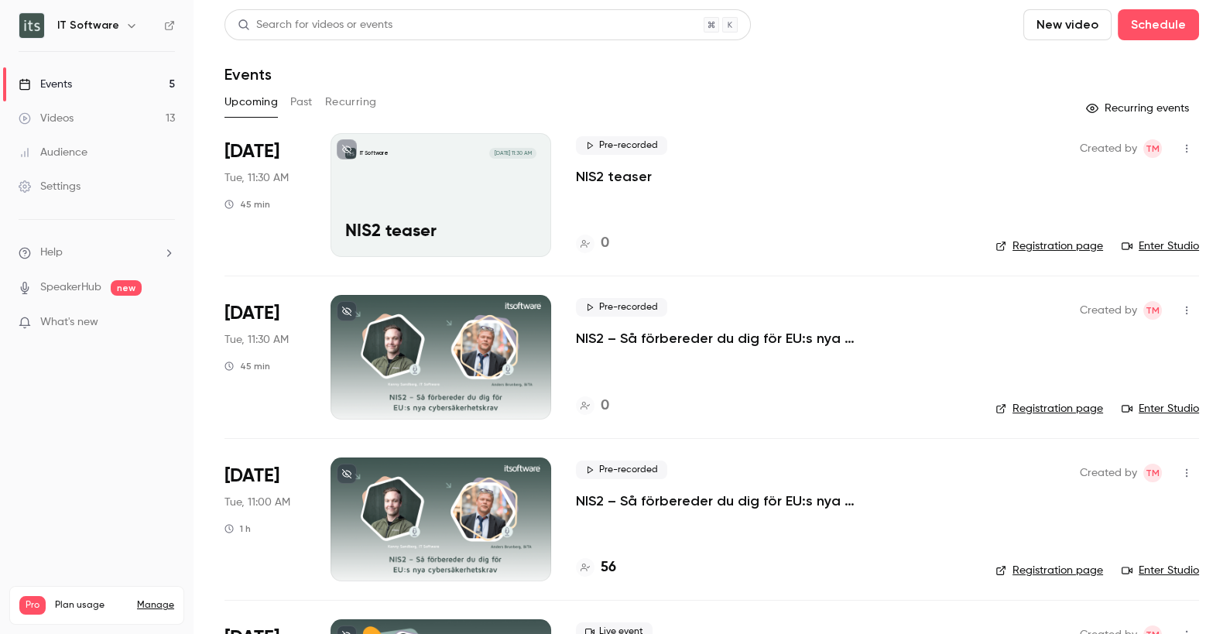
click at [486, 190] on div "IT Software [DATE] 11:30 AM NIS2 teaser" at bounding box center [440, 195] width 221 height 124
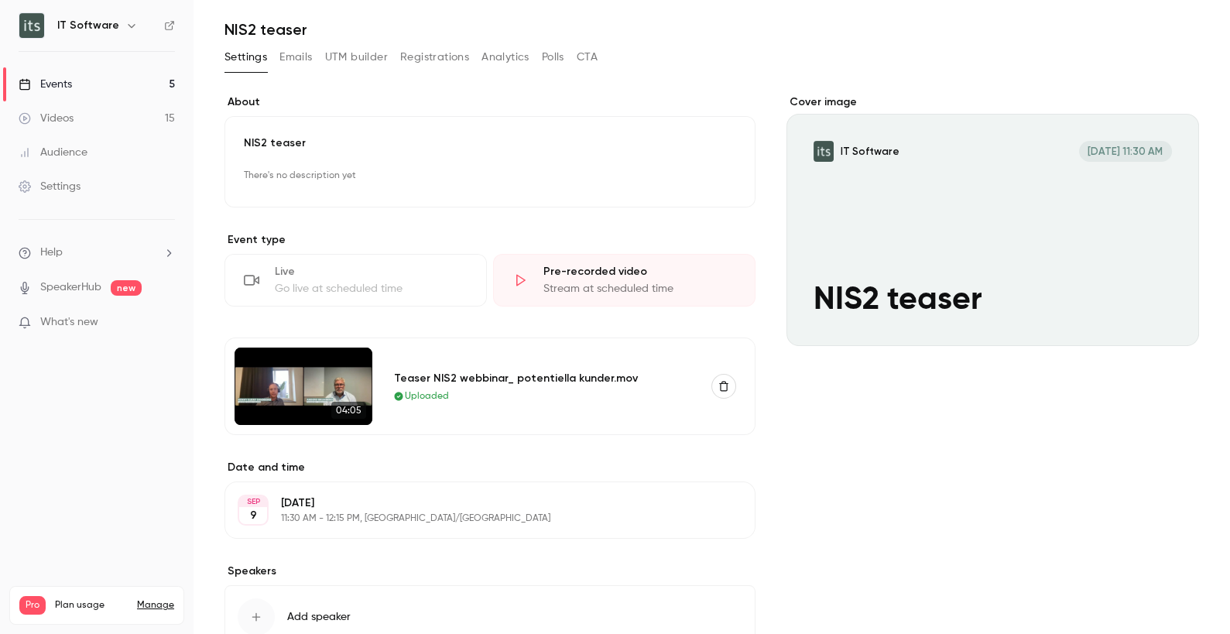
scroll to position [45, 0]
click at [720, 515] on button "Edit" at bounding box center [714, 510] width 56 height 25
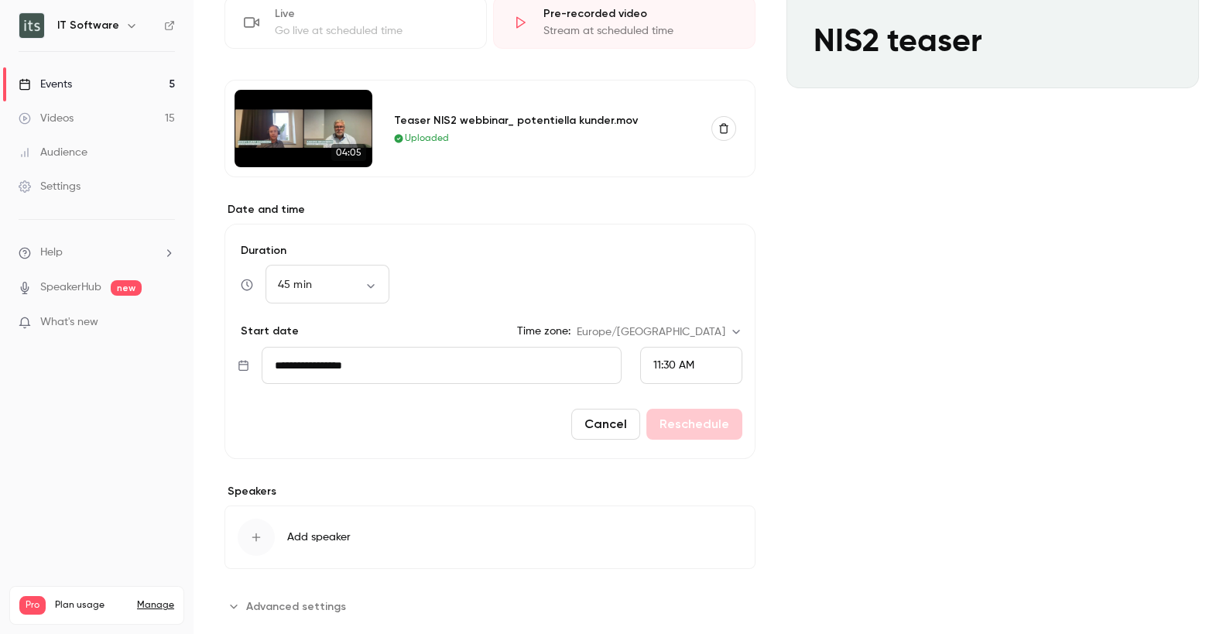
scroll to position [330, 0]
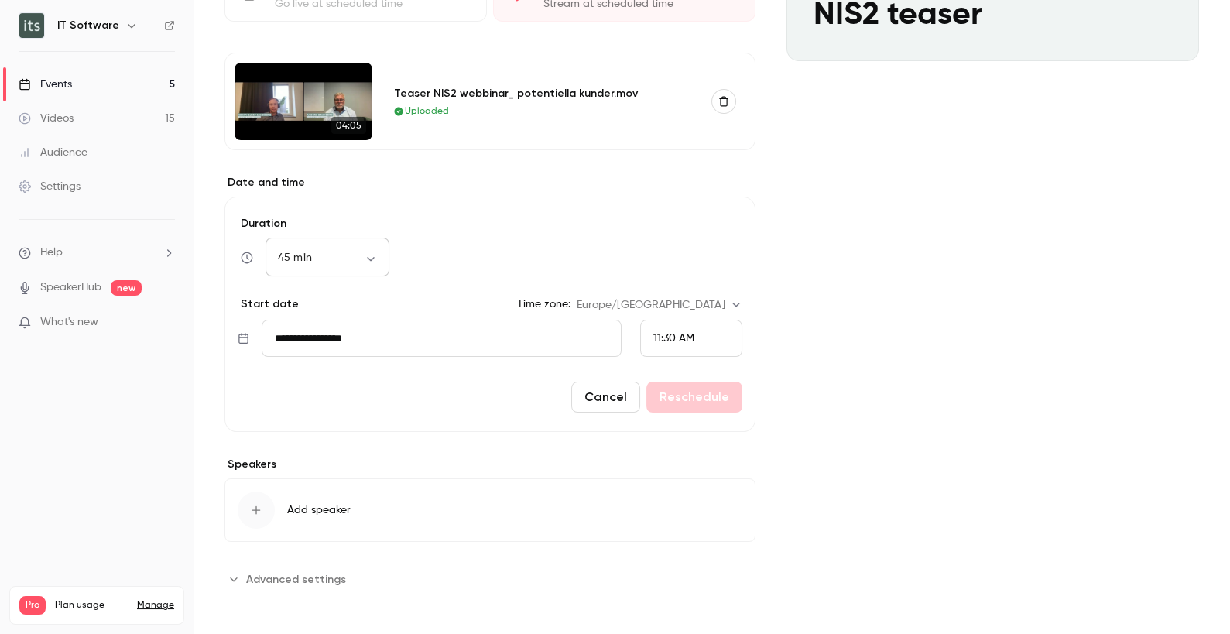
click at [377, 264] on div "45 min ** ​" at bounding box center [327, 257] width 124 height 37
click at [375, 258] on body "**********" at bounding box center [615, 317] width 1230 height 634
click at [324, 299] on li "15 min" at bounding box center [327, 306] width 124 height 40
type input "**"
click at [709, 399] on button "Reschedule" at bounding box center [694, 396] width 96 height 31
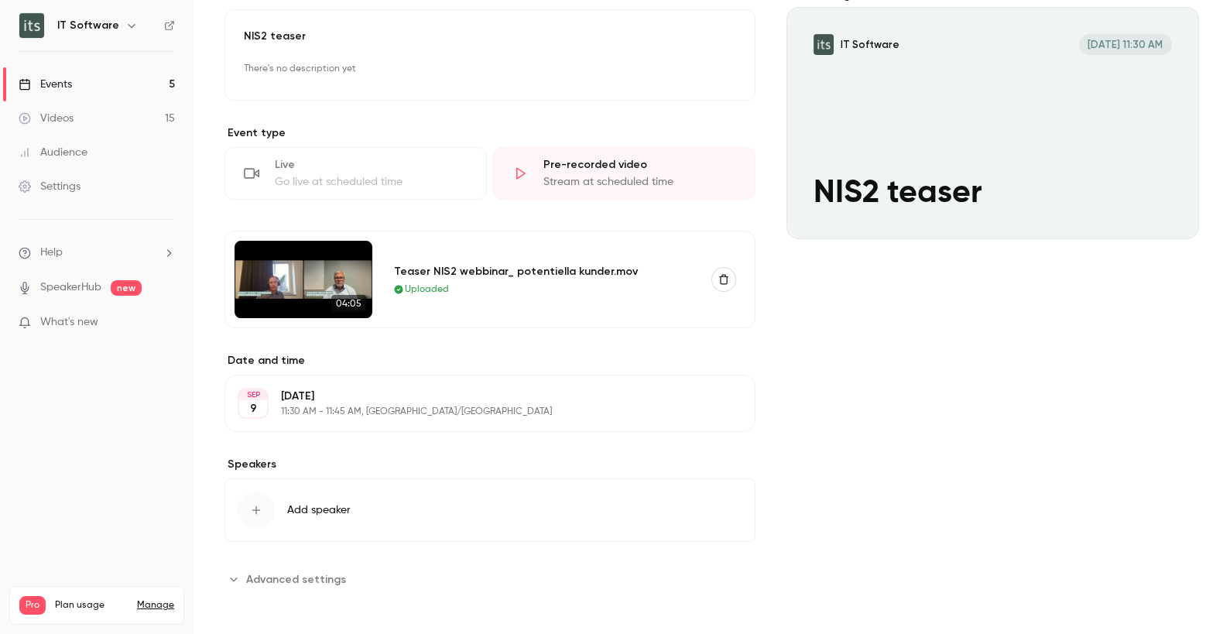
scroll to position [0, 0]
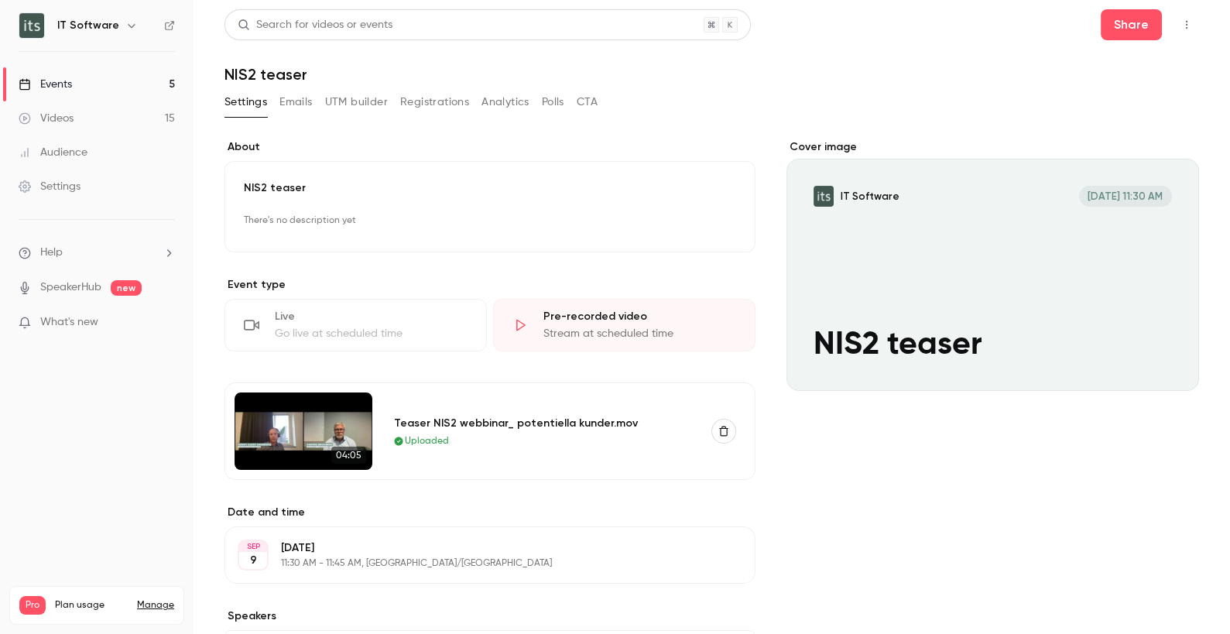
click at [587, 96] on button "CTA" at bounding box center [586, 102] width 21 height 25
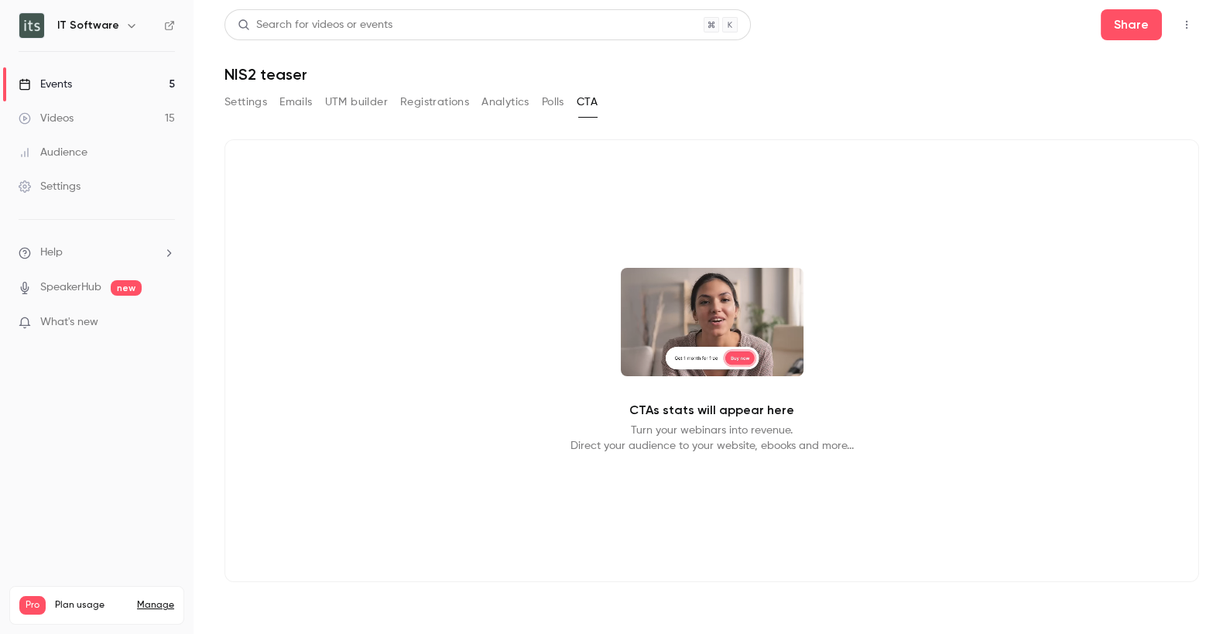
click at [246, 102] on button "Settings" at bounding box center [245, 102] width 43 height 25
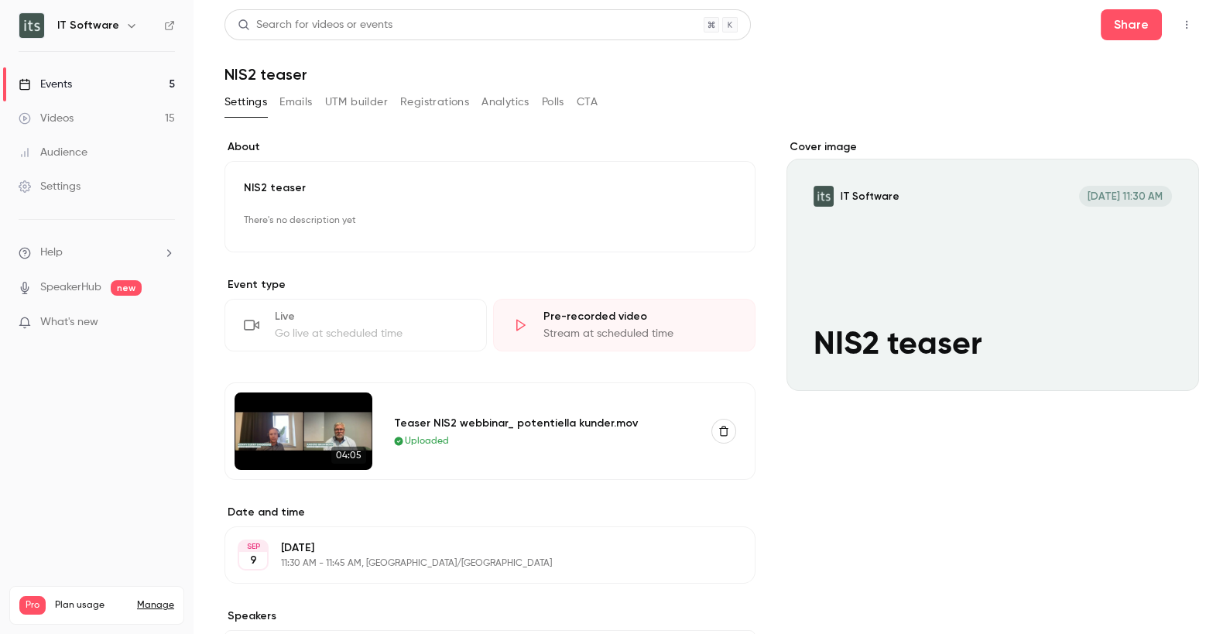
click at [63, 130] on link "Videos 15" at bounding box center [96, 118] width 193 height 34
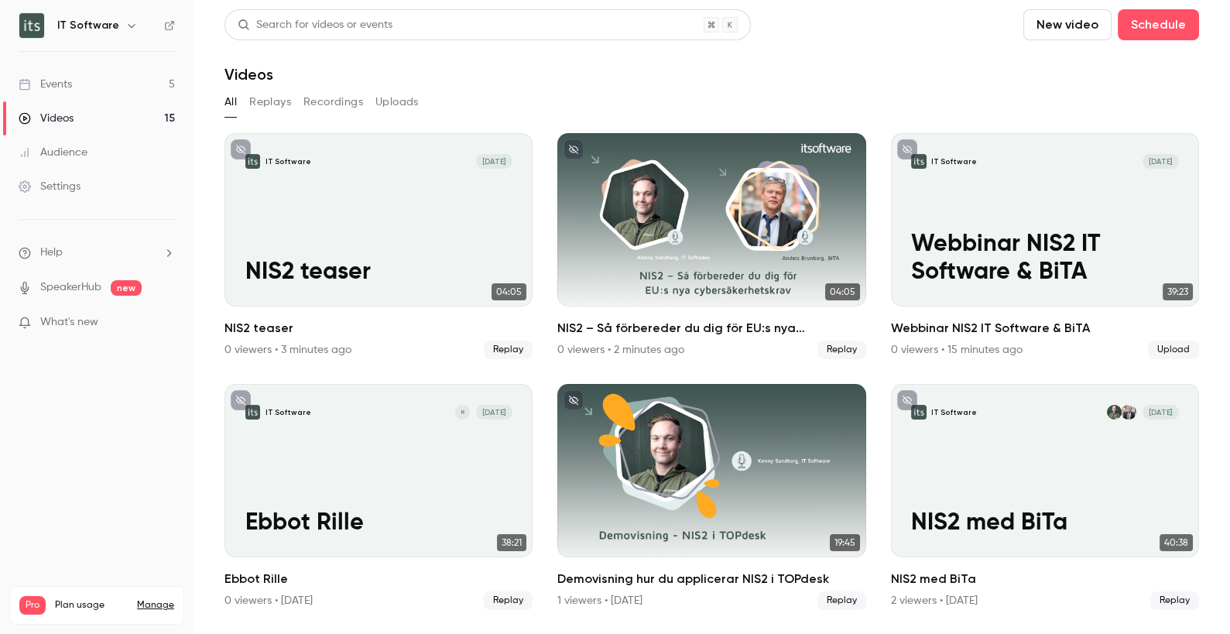
click at [91, 88] on link "Events 5" at bounding box center [96, 84] width 193 height 34
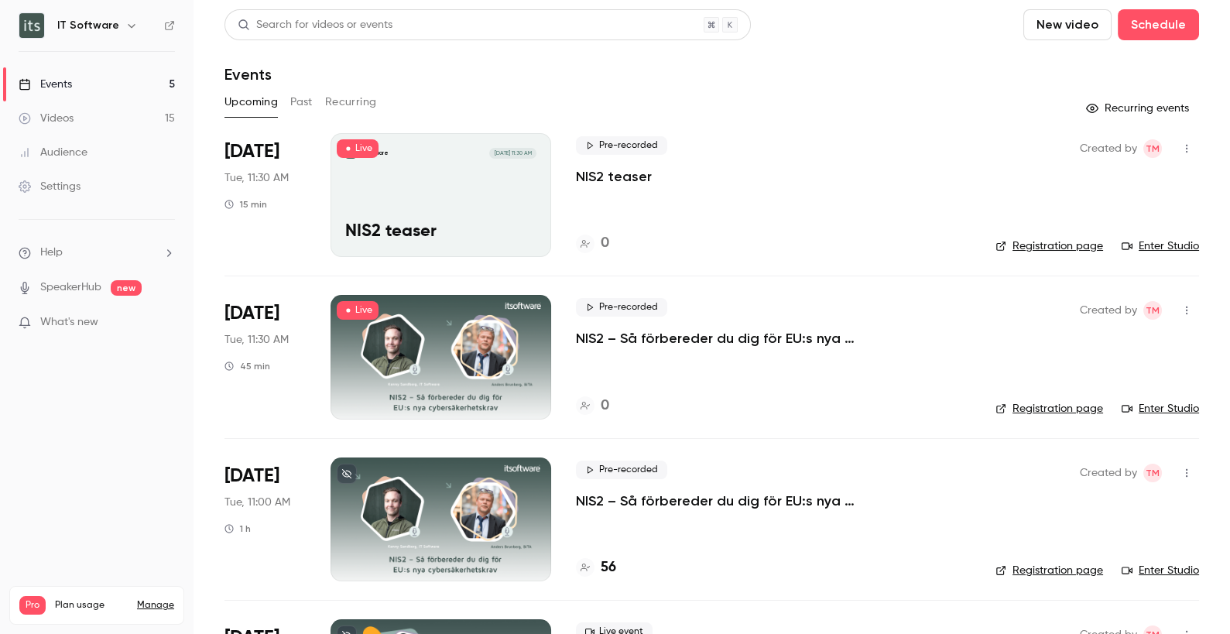
click at [491, 344] on div at bounding box center [440, 357] width 221 height 124
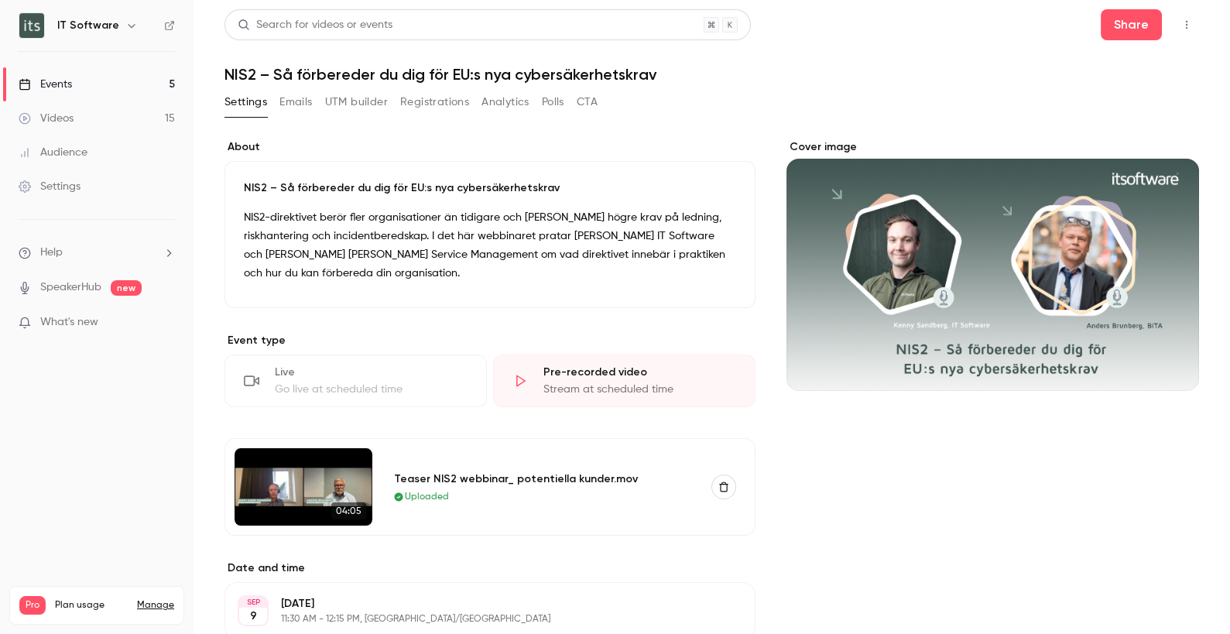
click at [55, 88] on div "Events" at bounding box center [45, 84] width 53 height 15
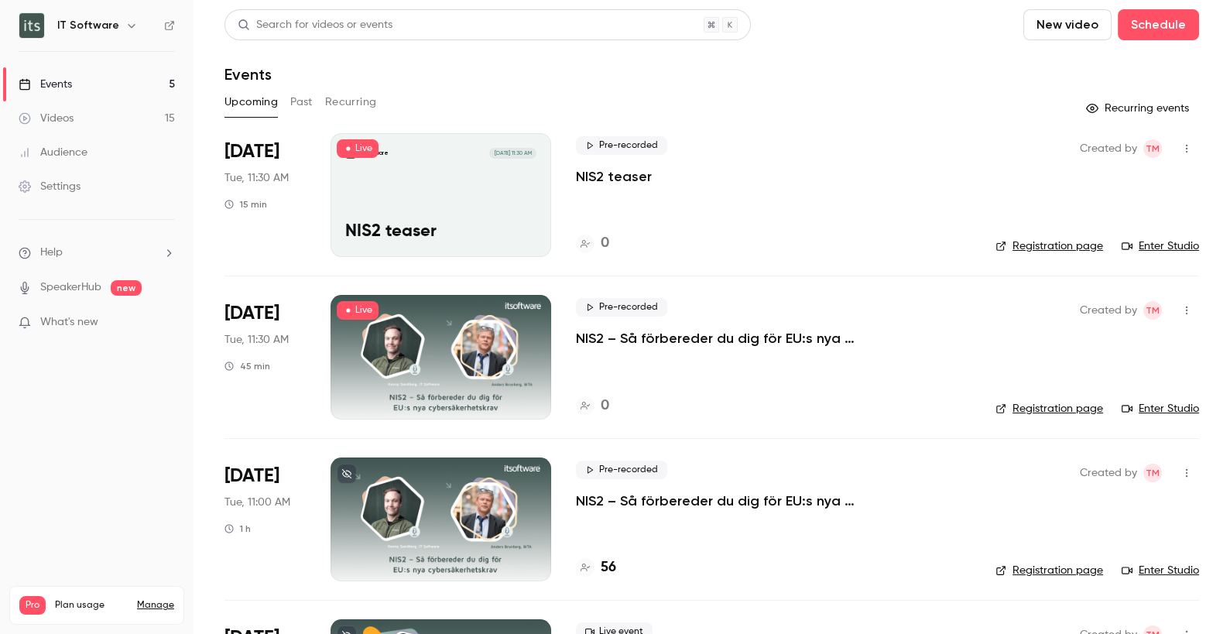
click at [63, 114] on div "Videos" at bounding box center [46, 118] width 55 height 15
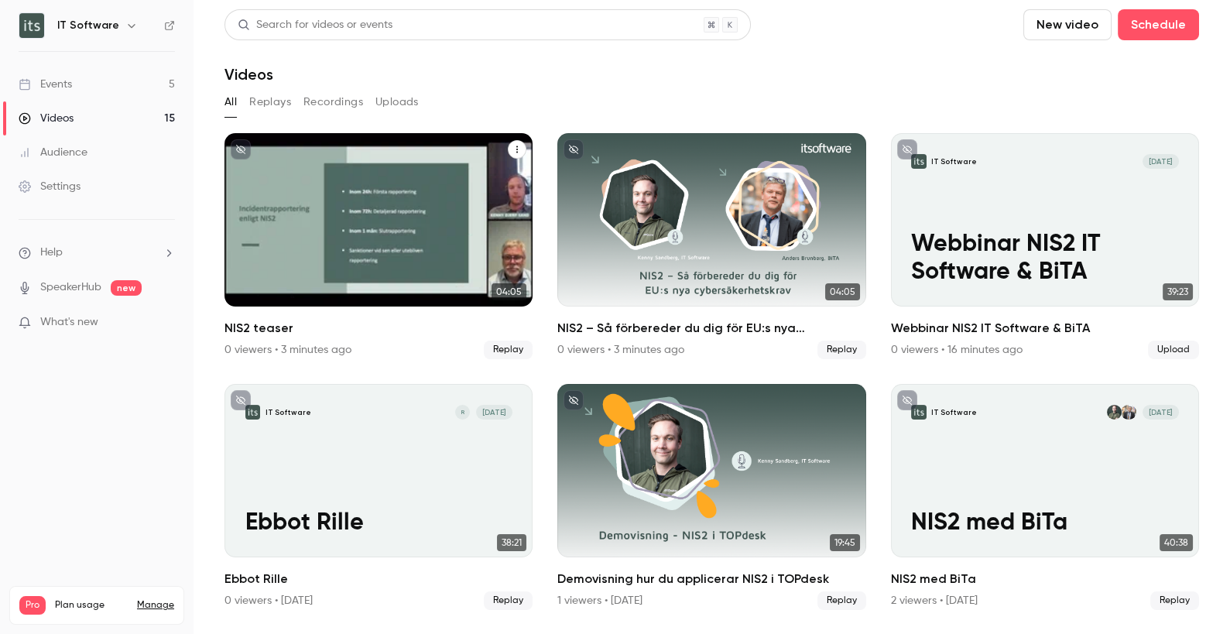
click at [512, 150] on icon "NIS2 teaser" at bounding box center [516, 149] width 9 height 9
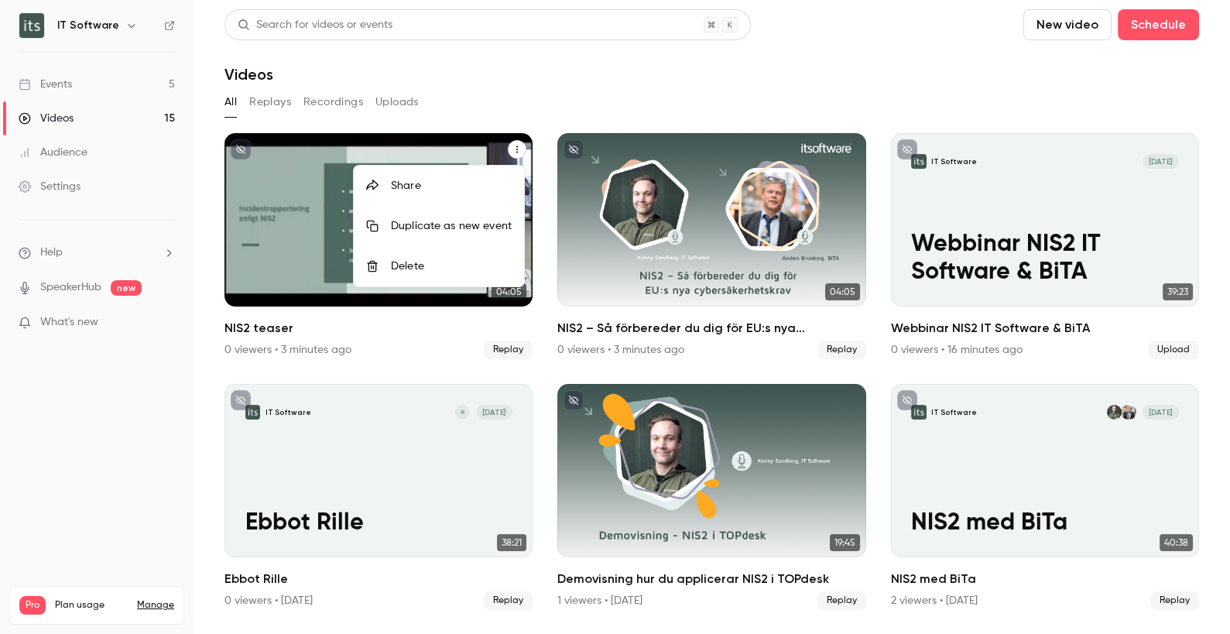
click at [419, 253] on li "Delete" at bounding box center [439, 266] width 170 height 40
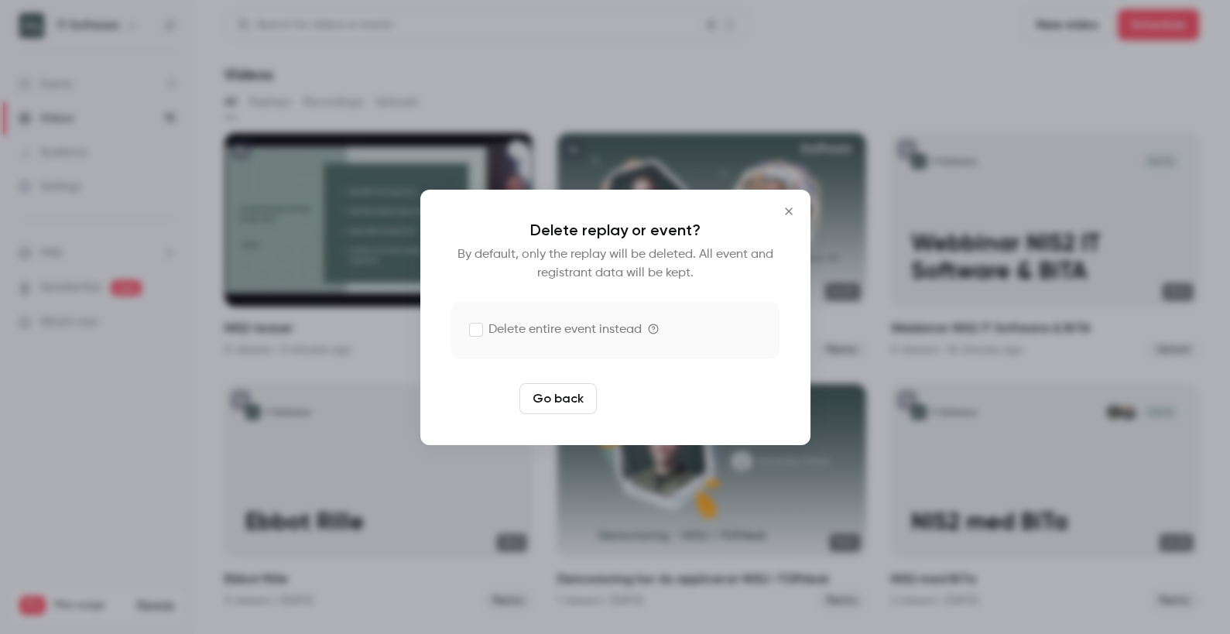
click at [668, 394] on button "Delete replay" at bounding box center [657, 398] width 108 height 31
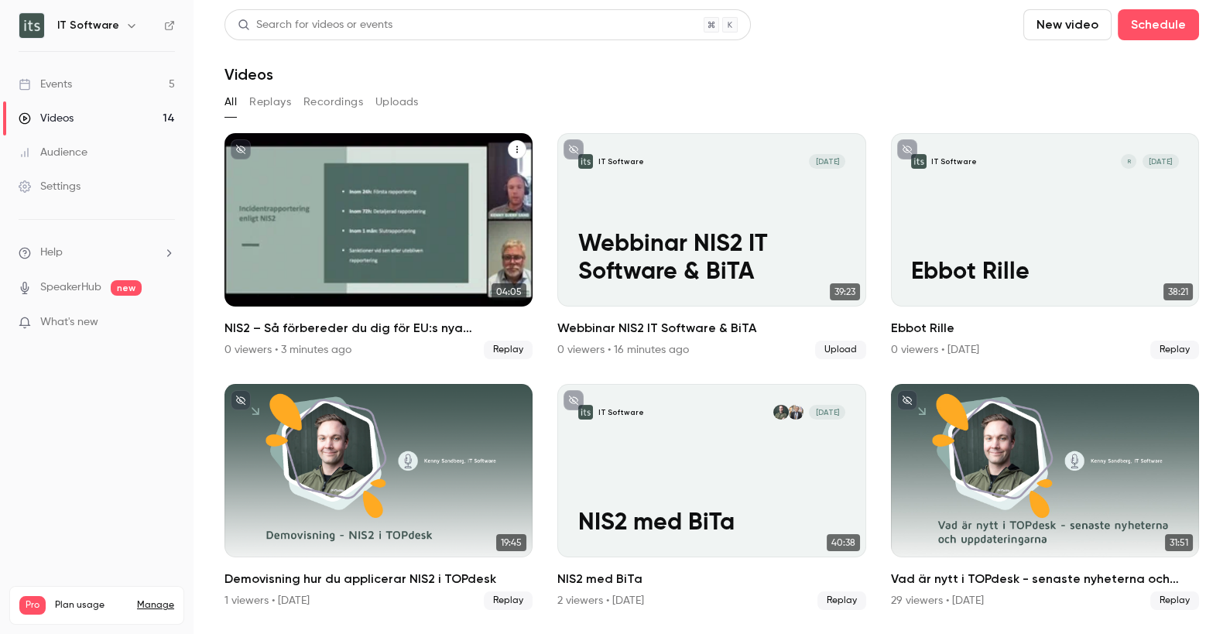
click at [448, 204] on div "NIS2 – Så förbereder du dig för EU:s nya cybersäkerhetskrav" at bounding box center [378, 219] width 308 height 173
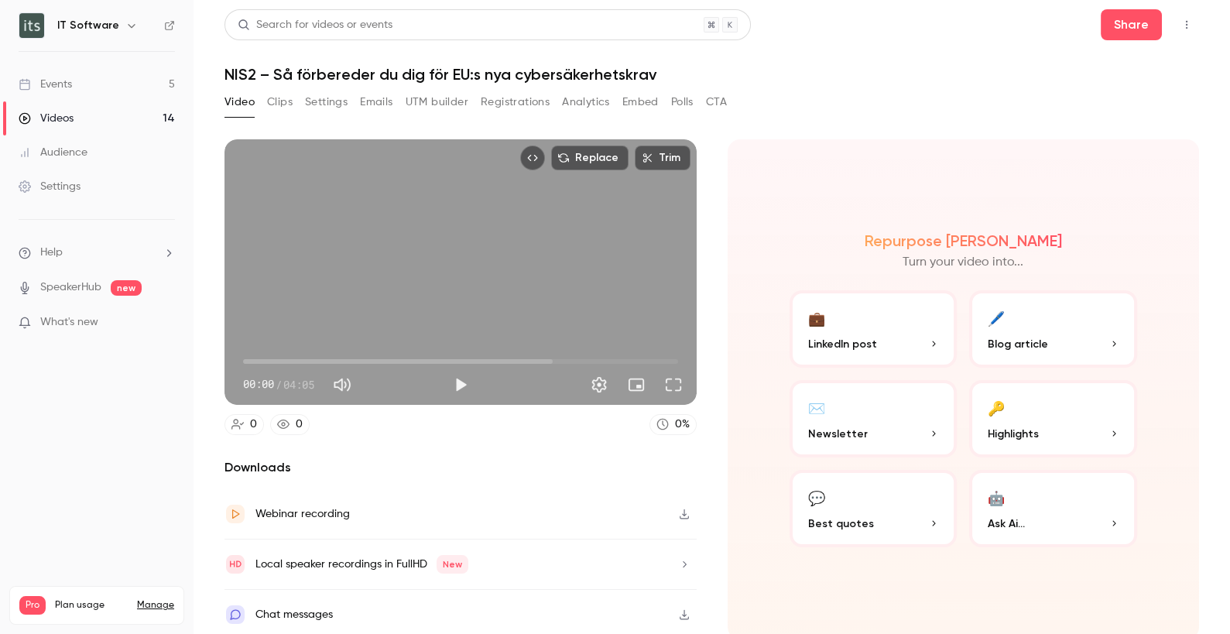
click at [1180, 23] on icon "Top Bar Actions" at bounding box center [1186, 24] width 12 height 11
click at [1119, 104] on div "Duplicate as new event" at bounding box center [1114, 103] width 121 height 15
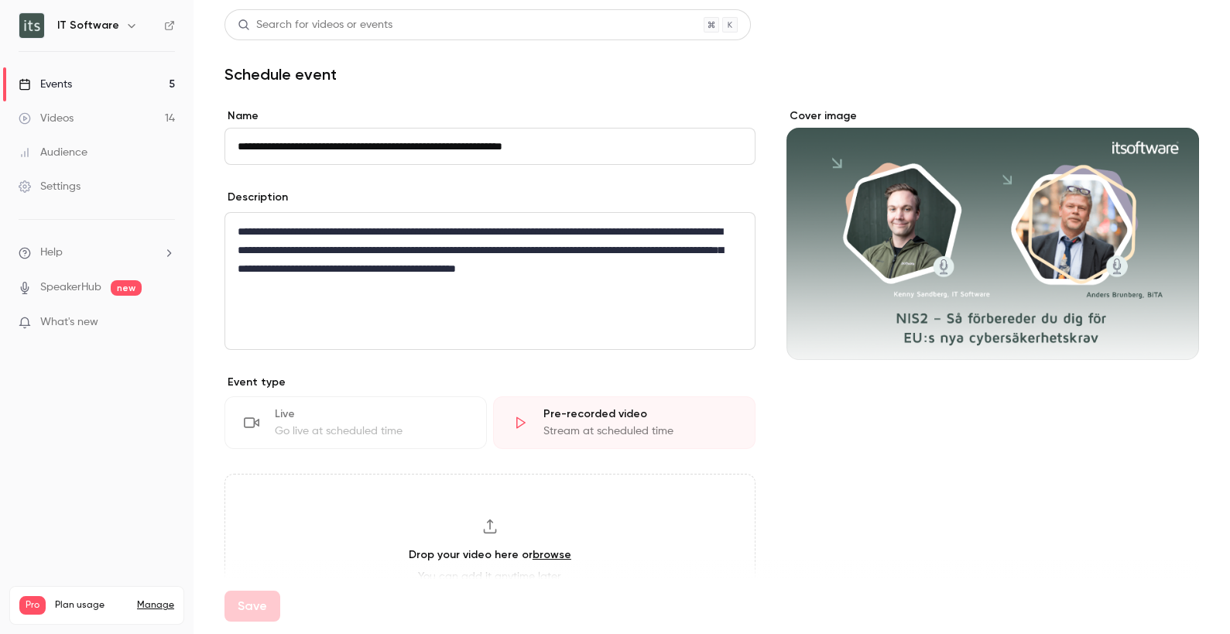
click at [282, 145] on input "**********" at bounding box center [489, 146] width 531 height 37
drag, startPoint x: 279, startPoint y: 145, endPoint x: 210, endPoint y: 151, distance: 69.1
click at [210, 150] on main "**********" at bounding box center [711, 317] width 1036 height 634
click at [559, 144] on input "**********" at bounding box center [489, 146] width 531 height 37
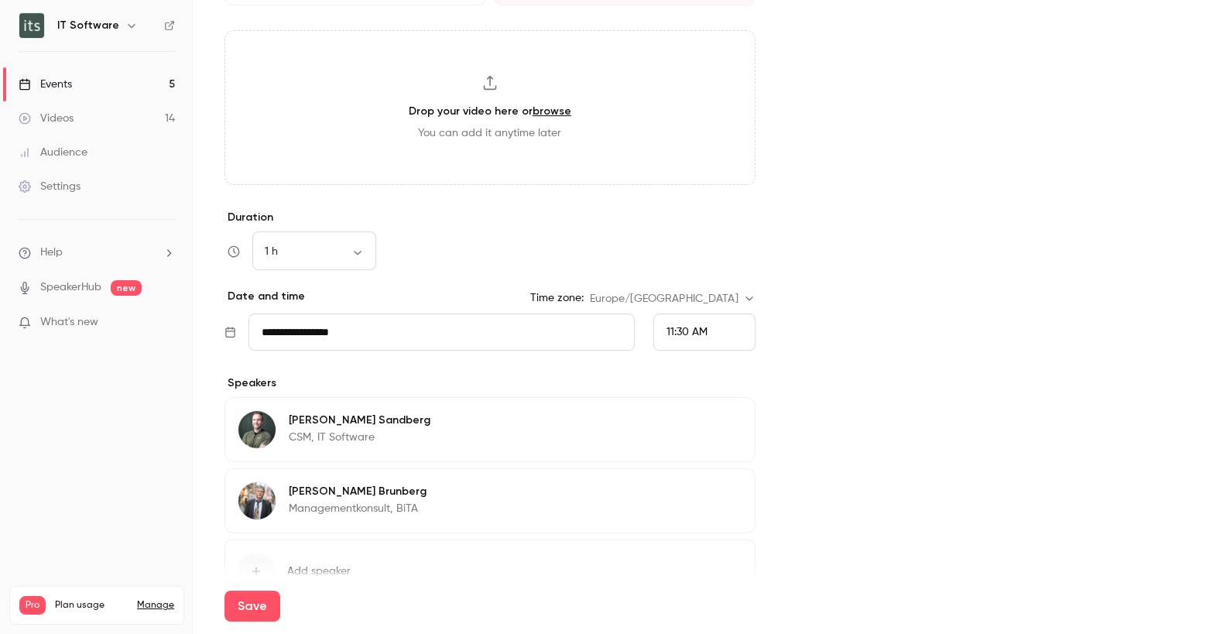
scroll to position [426, 0]
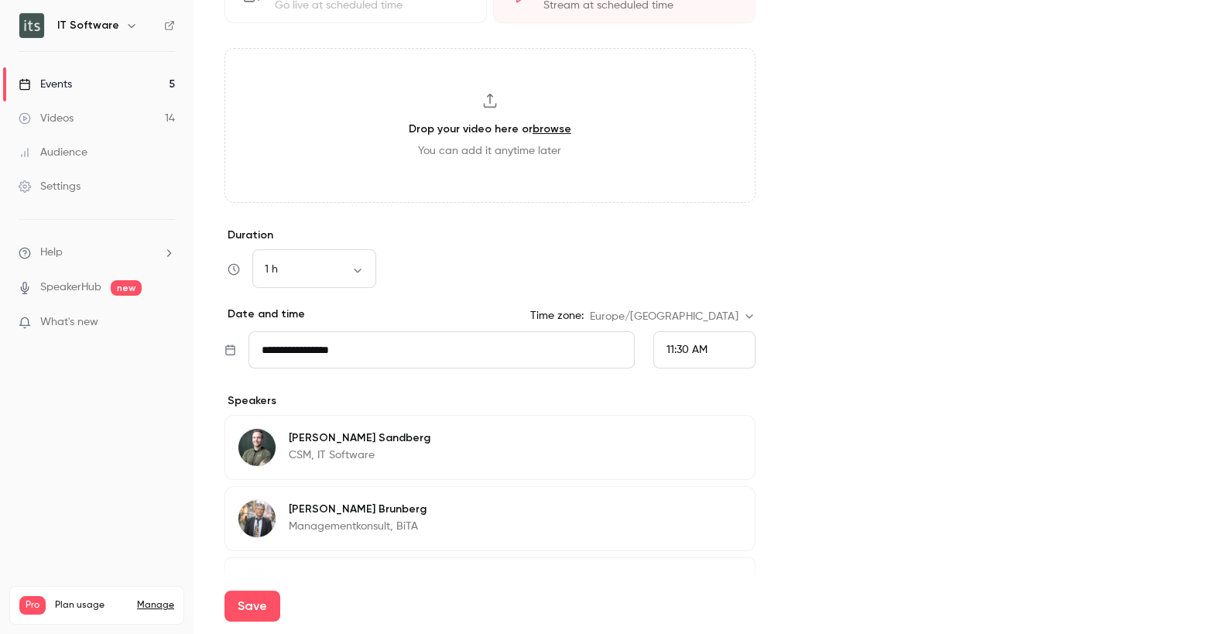
type input "**********"
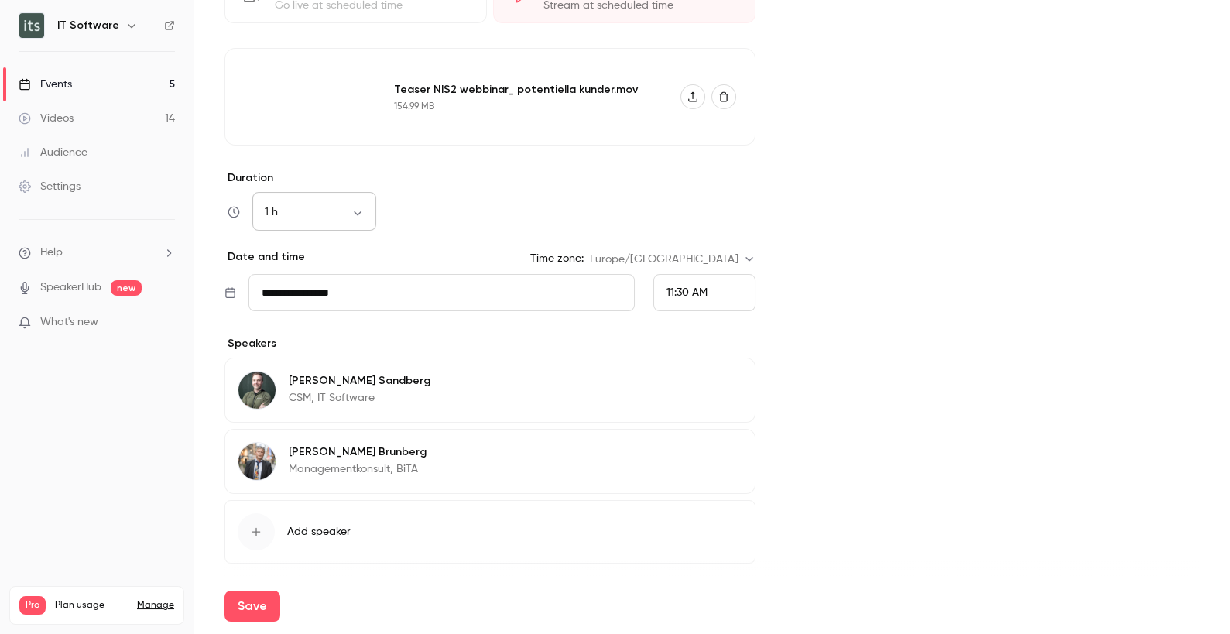
click at [316, 216] on body "**********" at bounding box center [615, 317] width 1230 height 634
click at [310, 246] on li "15 min" at bounding box center [314, 251] width 124 height 40
type input "**"
click at [724, 295] on div "11:30 AM" at bounding box center [704, 292] width 102 height 37
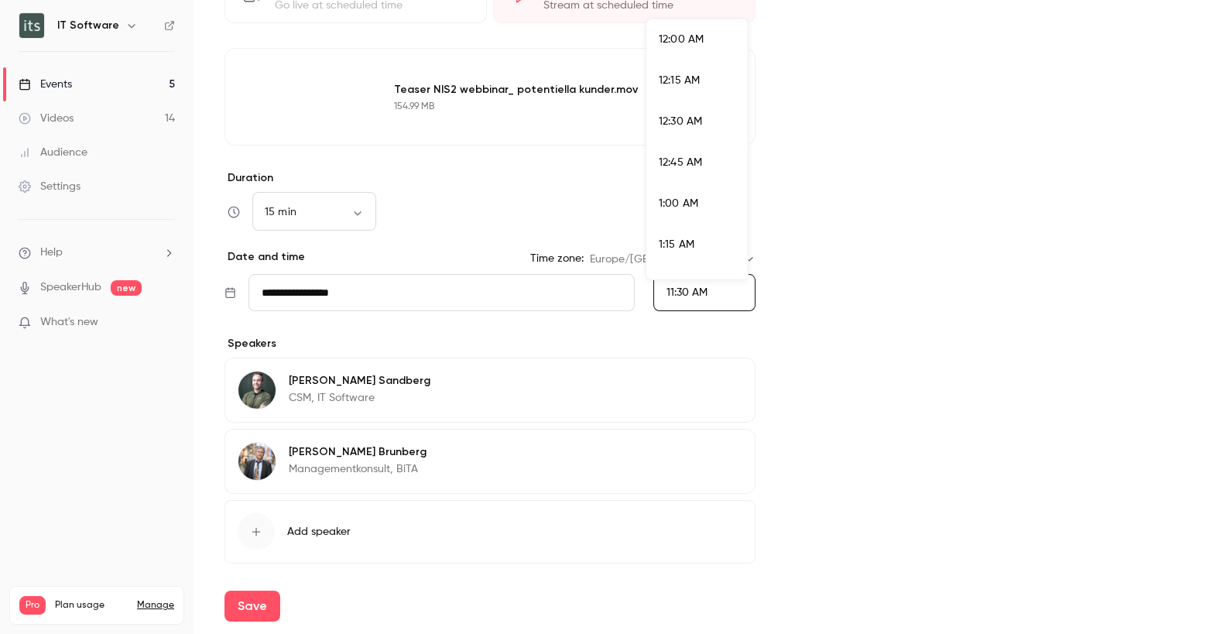
scroll to position [1777, 0]
click at [674, 183] on div "11:45 AM" at bounding box center [697, 191] width 77 height 16
click at [768, 423] on div "**********" at bounding box center [711, 145] width 974 height 924
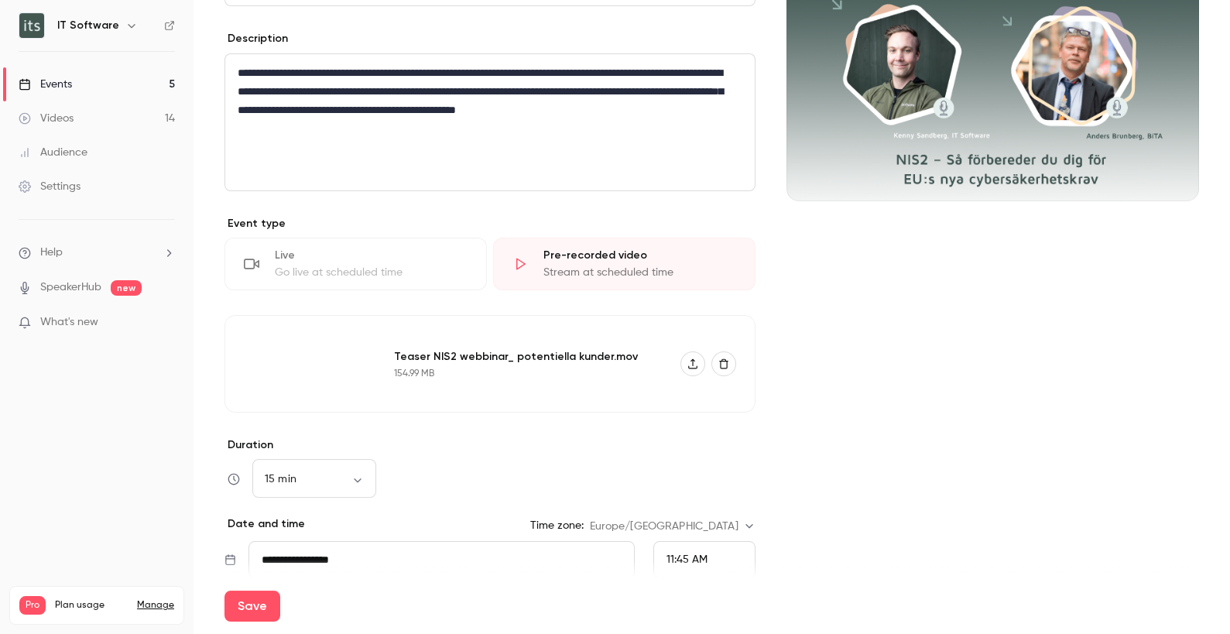
scroll to position [222, 0]
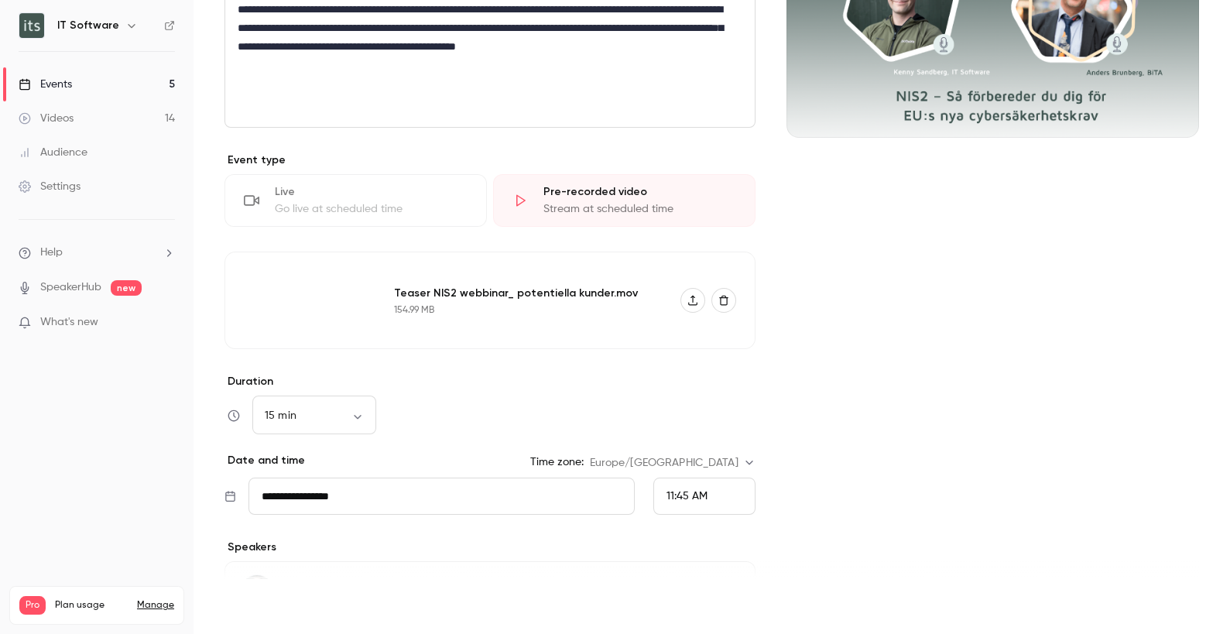
click at [245, 608] on button "Save" at bounding box center [252, 605] width 56 height 31
type input "**********"
type input "**"
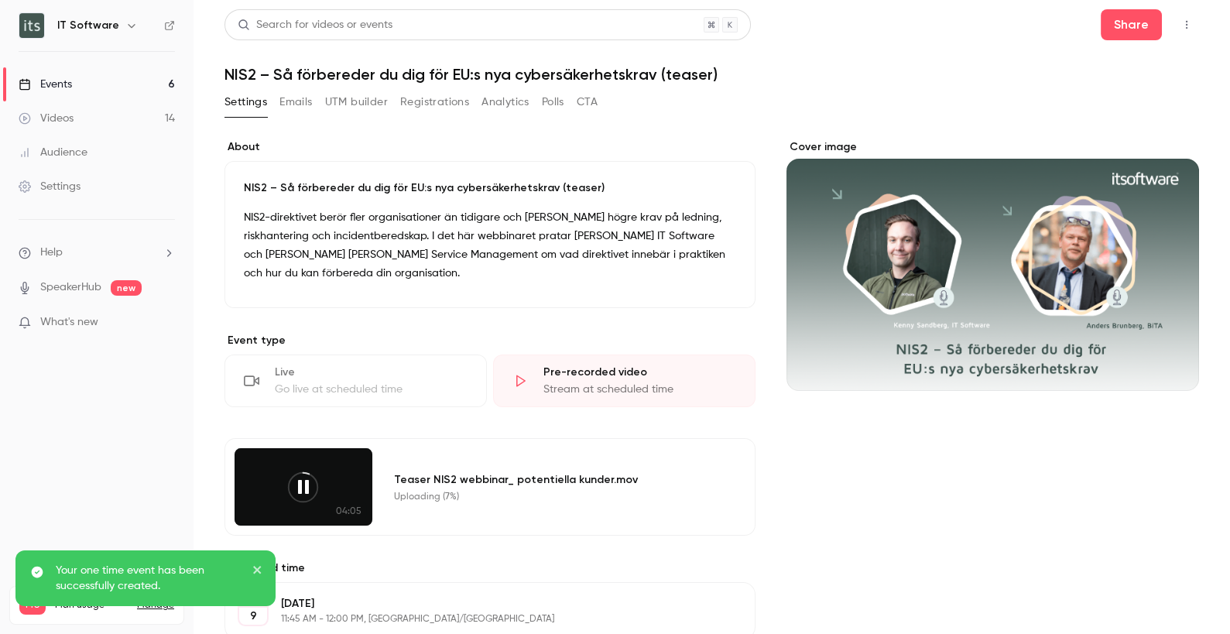
click at [1182, 22] on button "button" at bounding box center [1186, 24] width 25 height 25
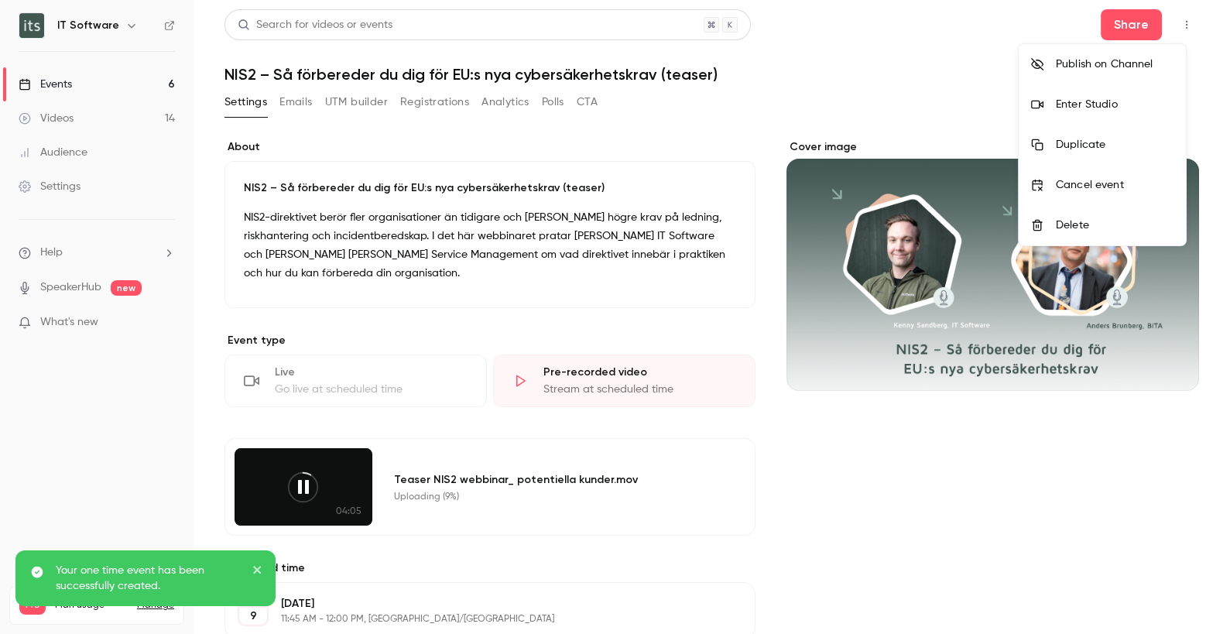
click at [1108, 108] on div "Enter Studio" at bounding box center [1114, 104] width 118 height 15
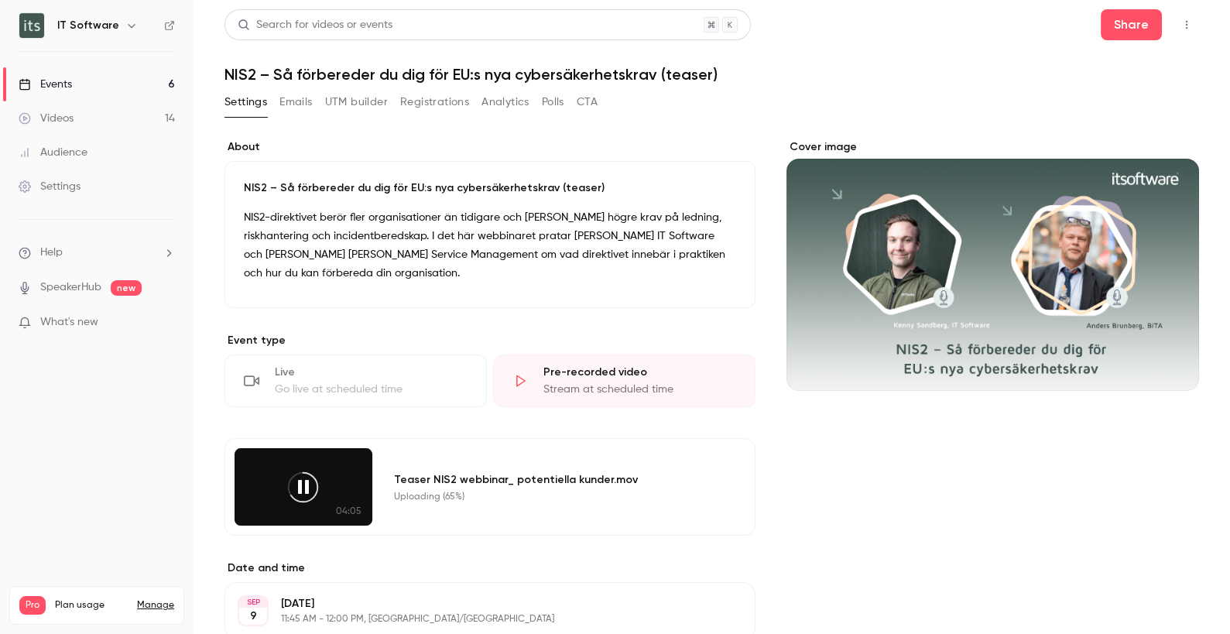
click at [53, 116] on div "Videos" at bounding box center [46, 118] width 55 height 15
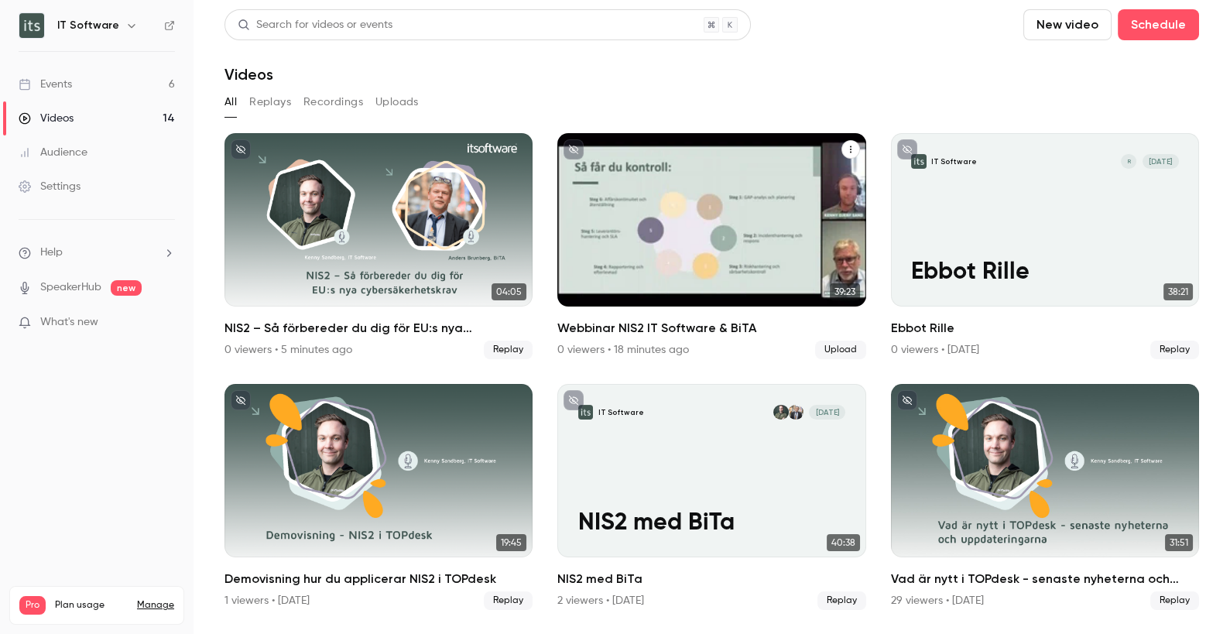
click at [850, 150] on icon "Webbinar NIS2 IT Software & BiTA" at bounding box center [851, 149] width 2 height 7
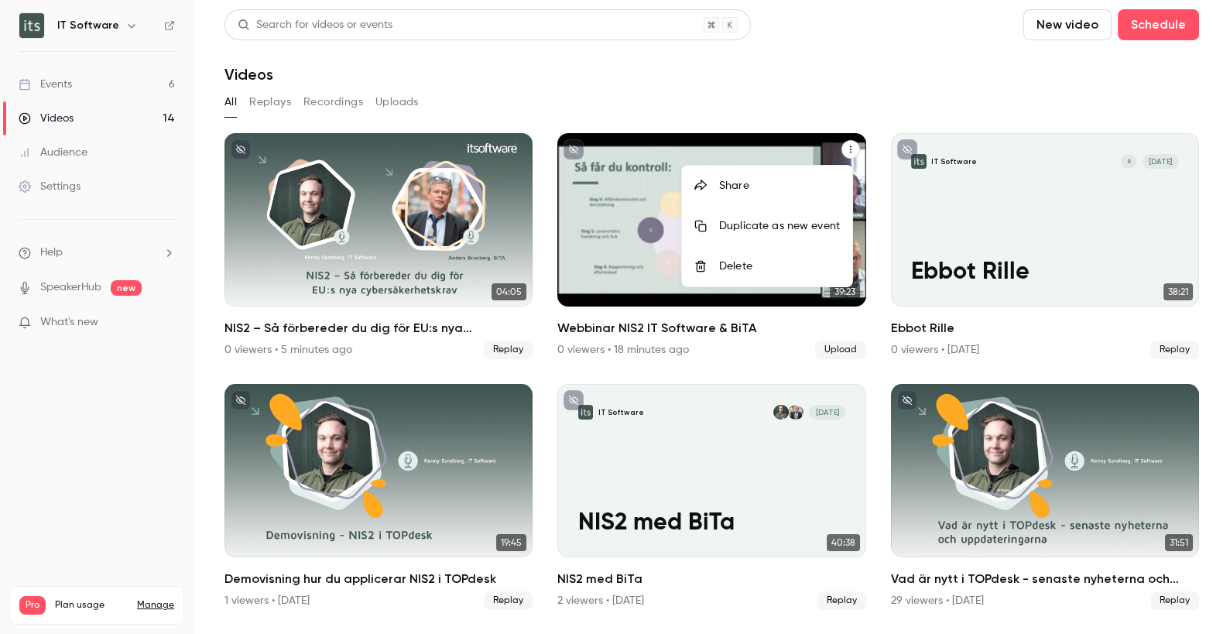
click at [724, 178] on div "Share" at bounding box center [779, 185] width 121 height 15
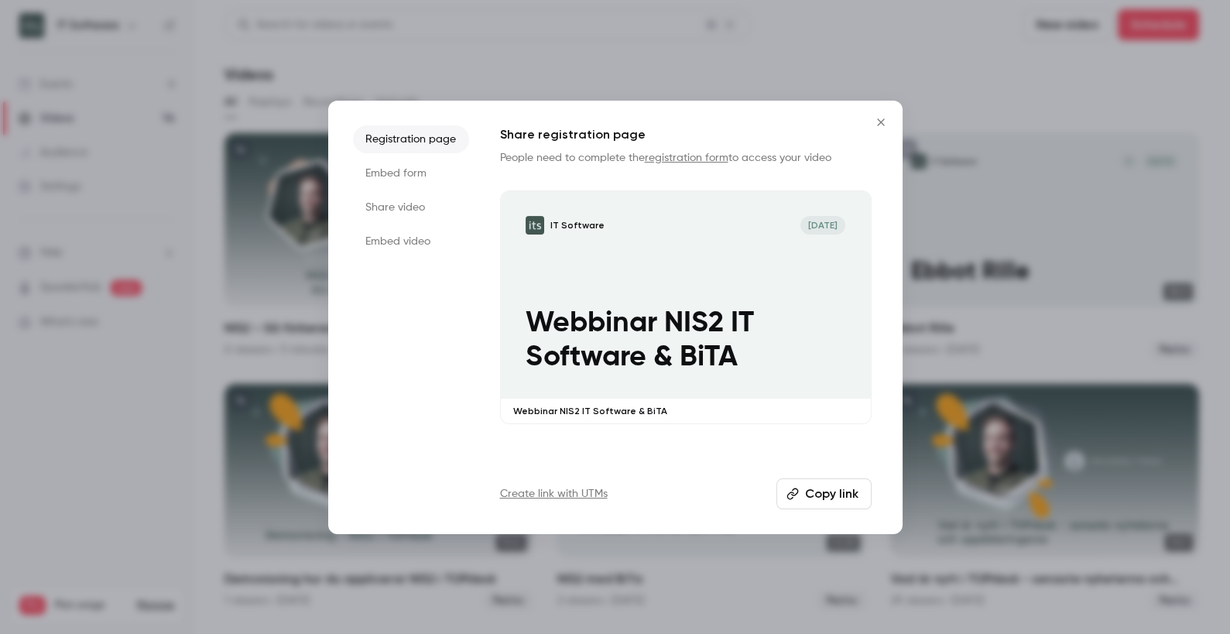
click at [440, 133] on li "Registration page" at bounding box center [411, 139] width 116 height 28
click at [827, 498] on button "Copy link" at bounding box center [823, 493] width 95 height 31
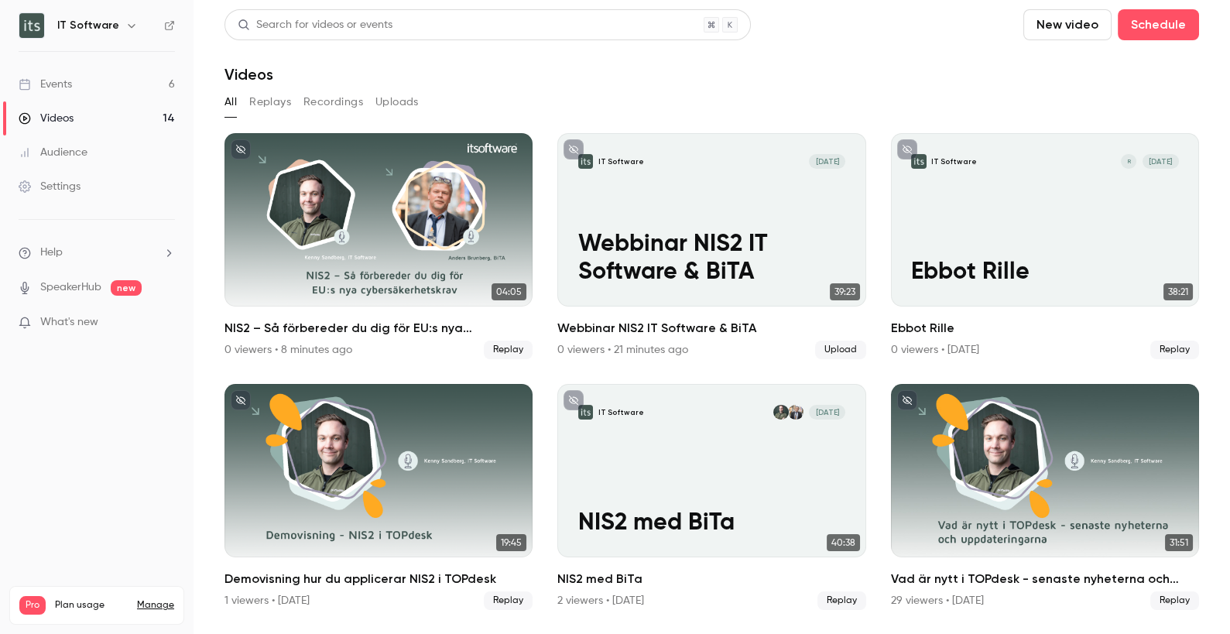
click at [70, 120] on div "Videos" at bounding box center [46, 118] width 55 height 15
click at [65, 80] on div "Events" at bounding box center [45, 84] width 53 height 15
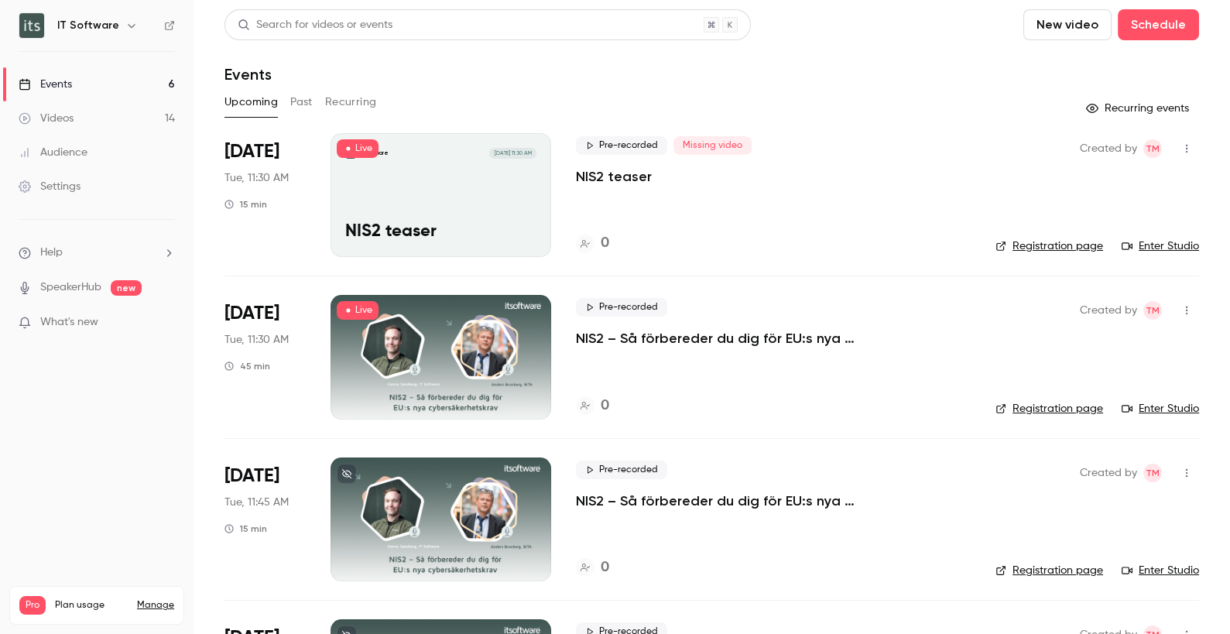
click at [456, 202] on div "IT Software [DATE] 11:30 AM NIS2 teaser" at bounding box center [440, 195] width 221 height 124
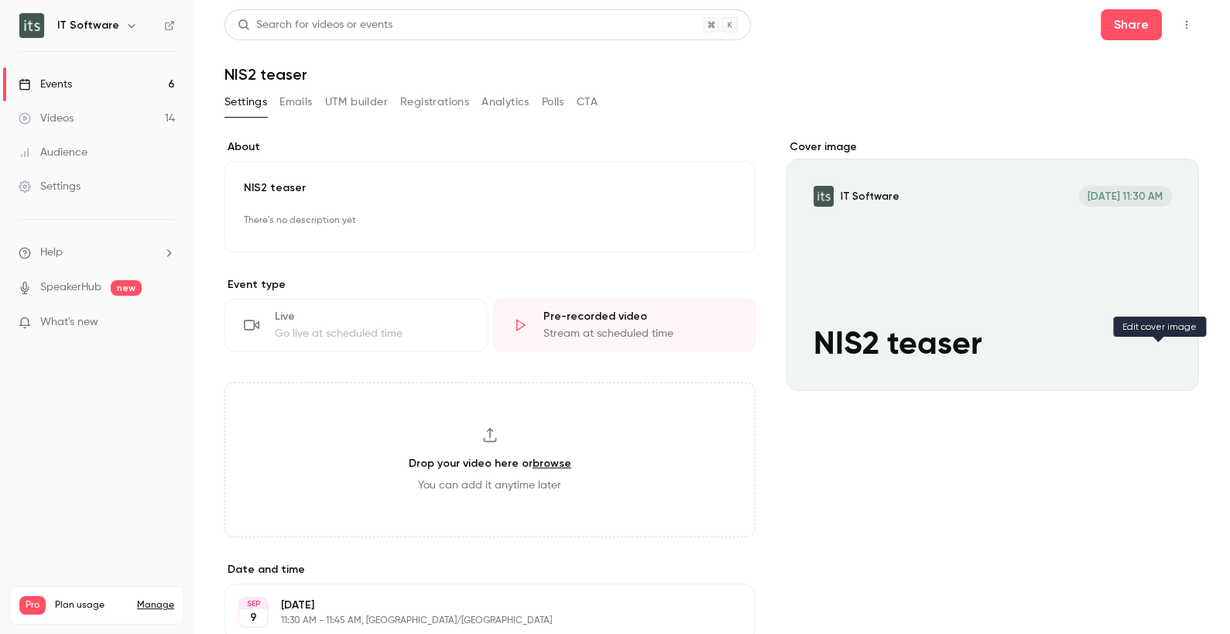
click at [1162, 364] on icon "Cover image" at bounding box center [1170, 363] width 17 height 12
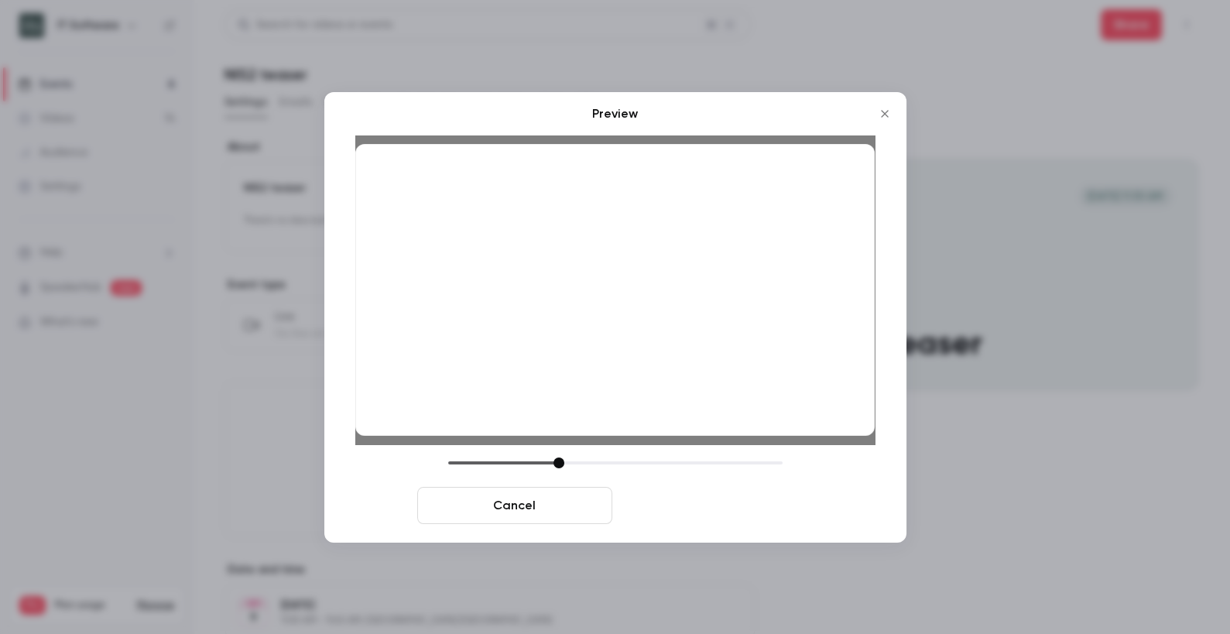
click at [703, 509] on button "Save cover" at bounding box center [715, 505] width 195 height 37
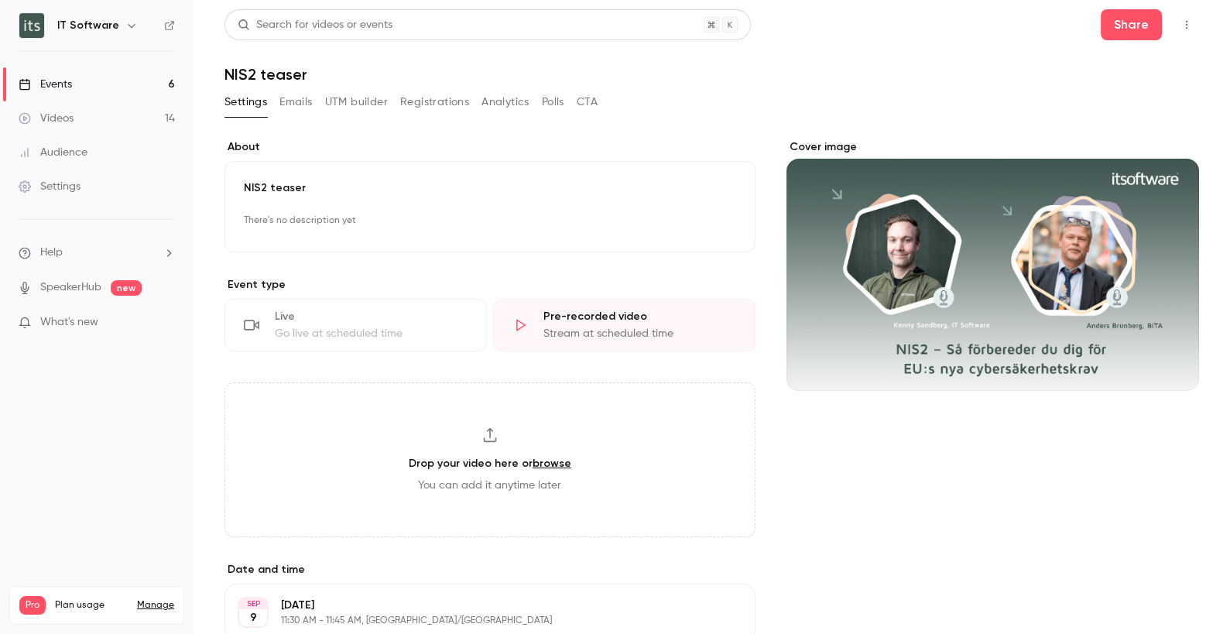
click at [62, 83] on div "Events" at bounding box center [45, 84] width 53 height 15
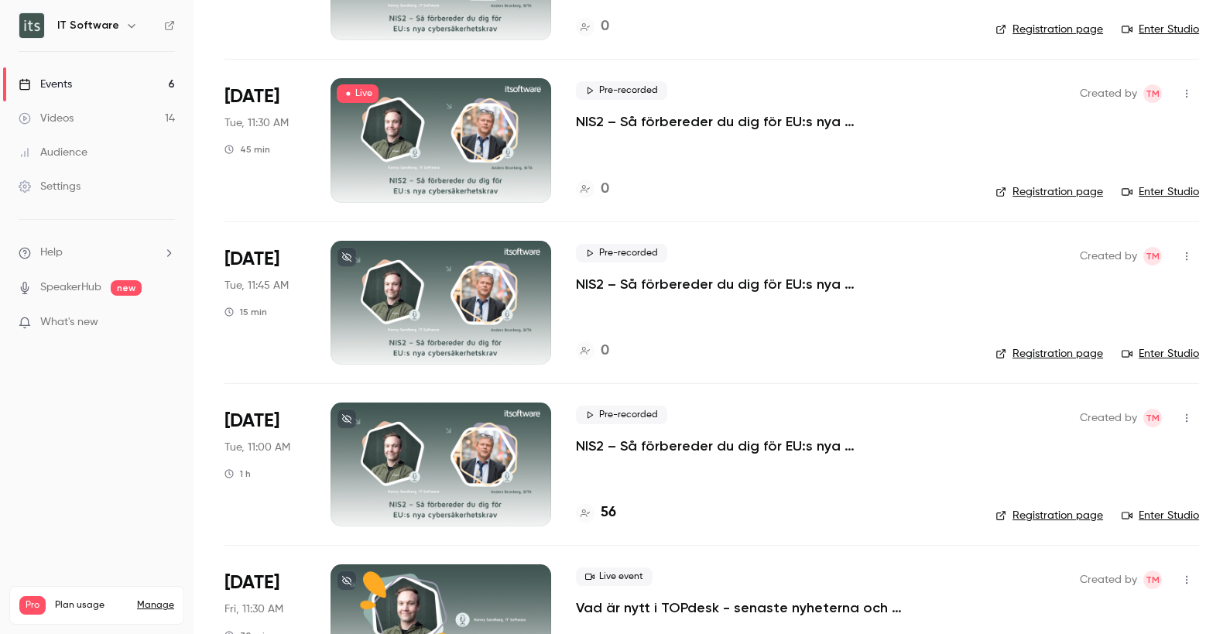
scroll to position [223, 0]
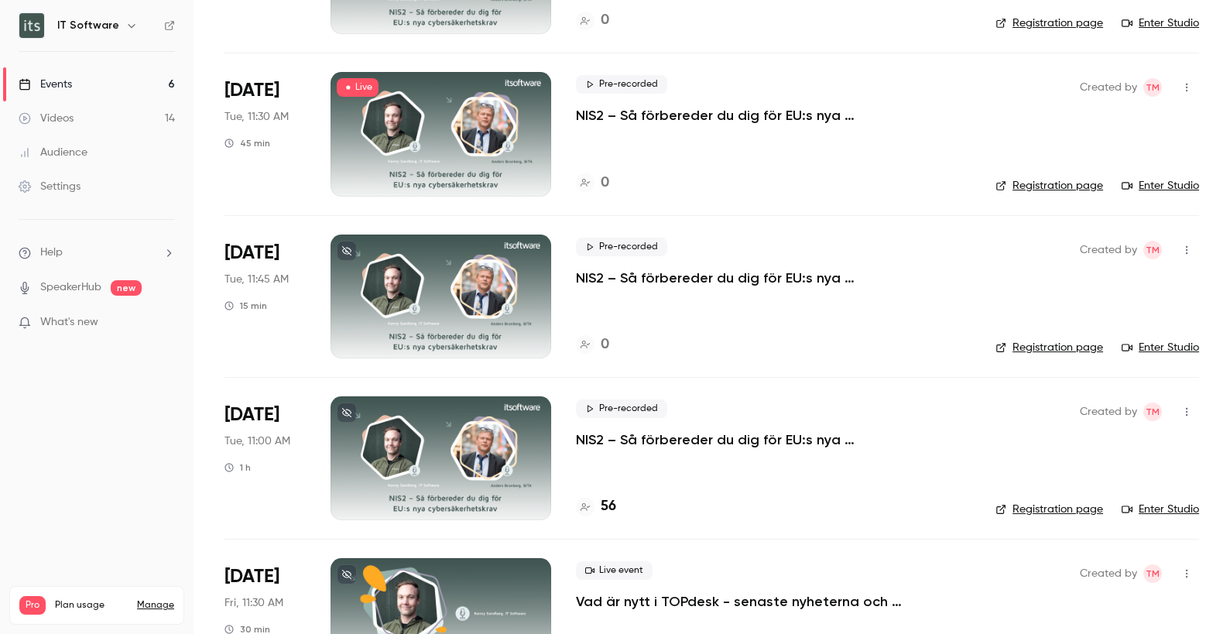
click at [518, 303] on div at bounding box center [440, 296] width 221 height 124
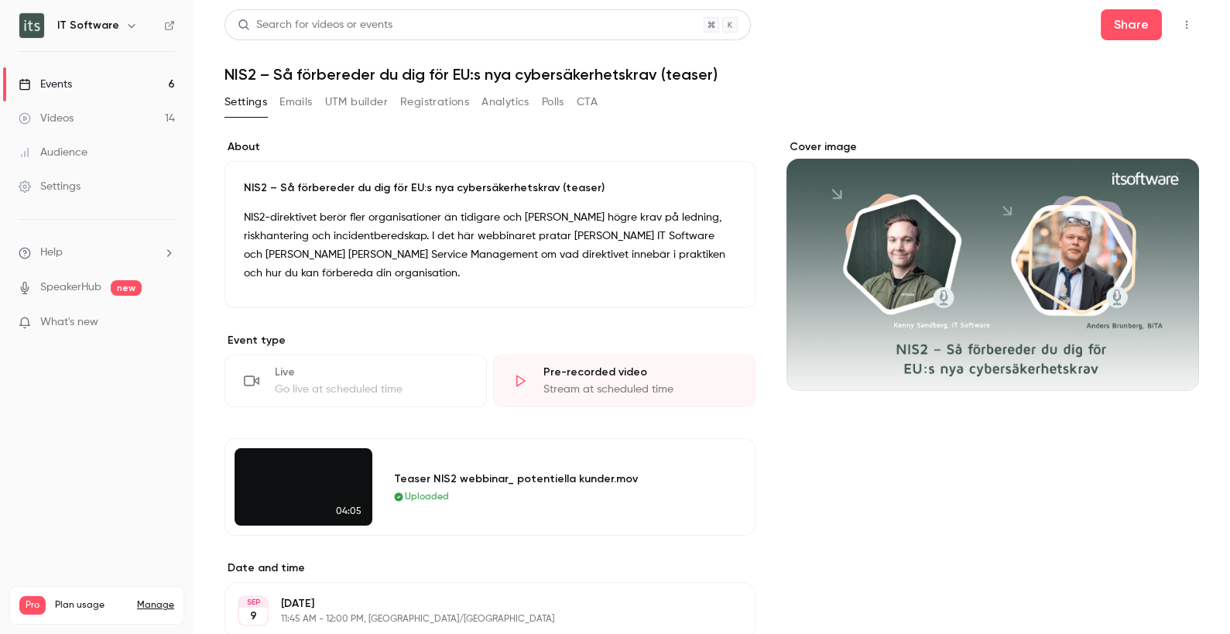
click at [1182, 20] on button "button" at bounding box center [1186, 24] width 25 height 25
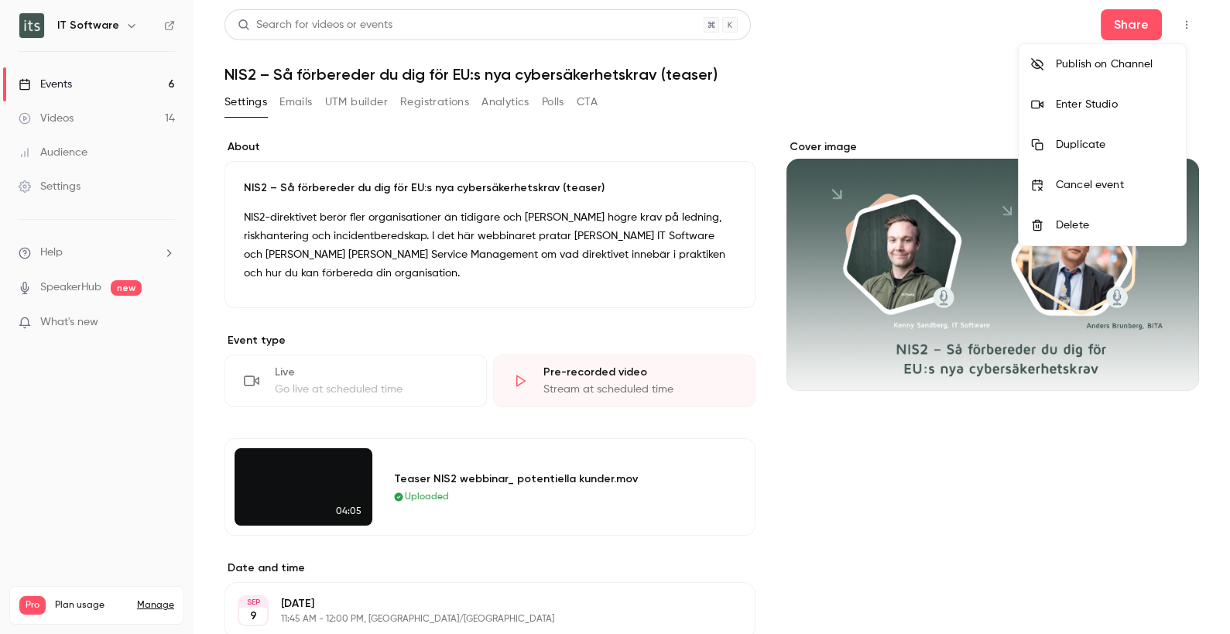
click at [1113, 95] on li "Enter Studio" at bounding box center [1101, 104] width 167 height 40
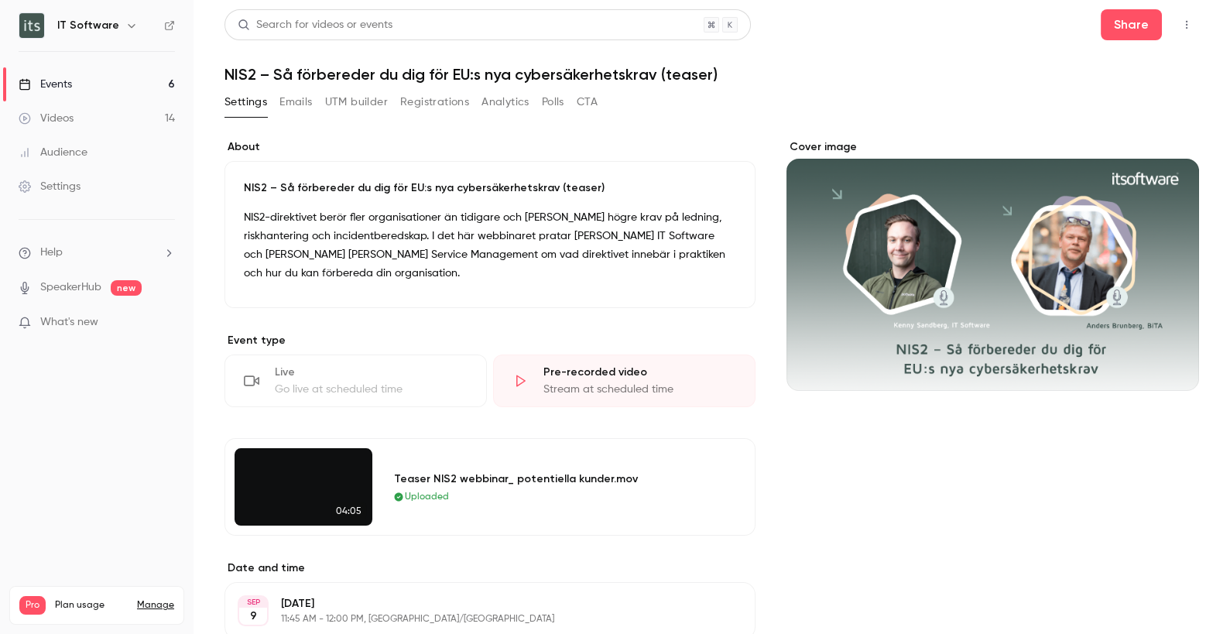
click at [70, 79] on div "Events" at bounding box center [45, 84] width 53 height 15
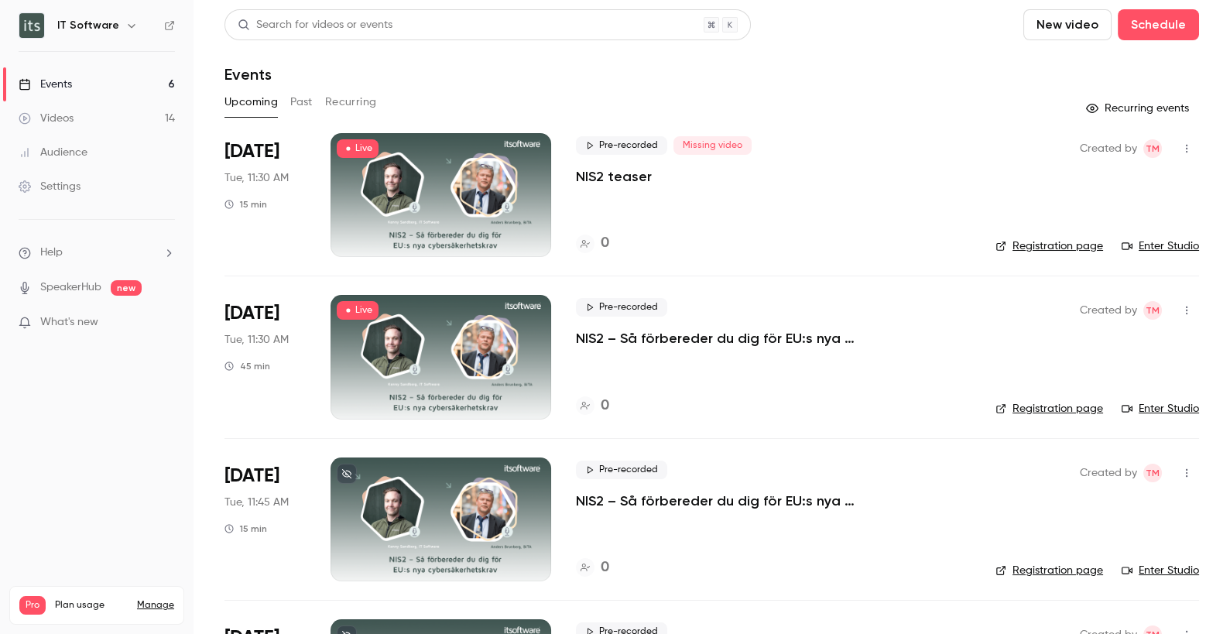
click at [1180, 151] on icon "button" at bounding box center [1186, 148] width 12 height 11
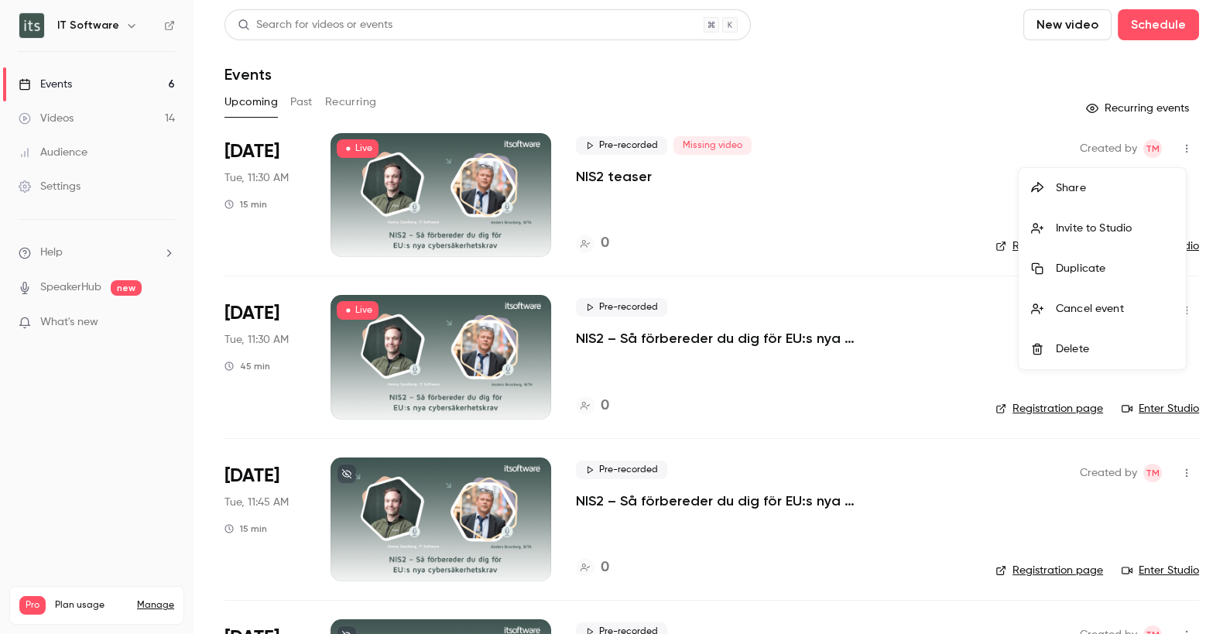
click at [1059, 351] on div "Delete" at bounding box center [1114, 348] width 118 height 15
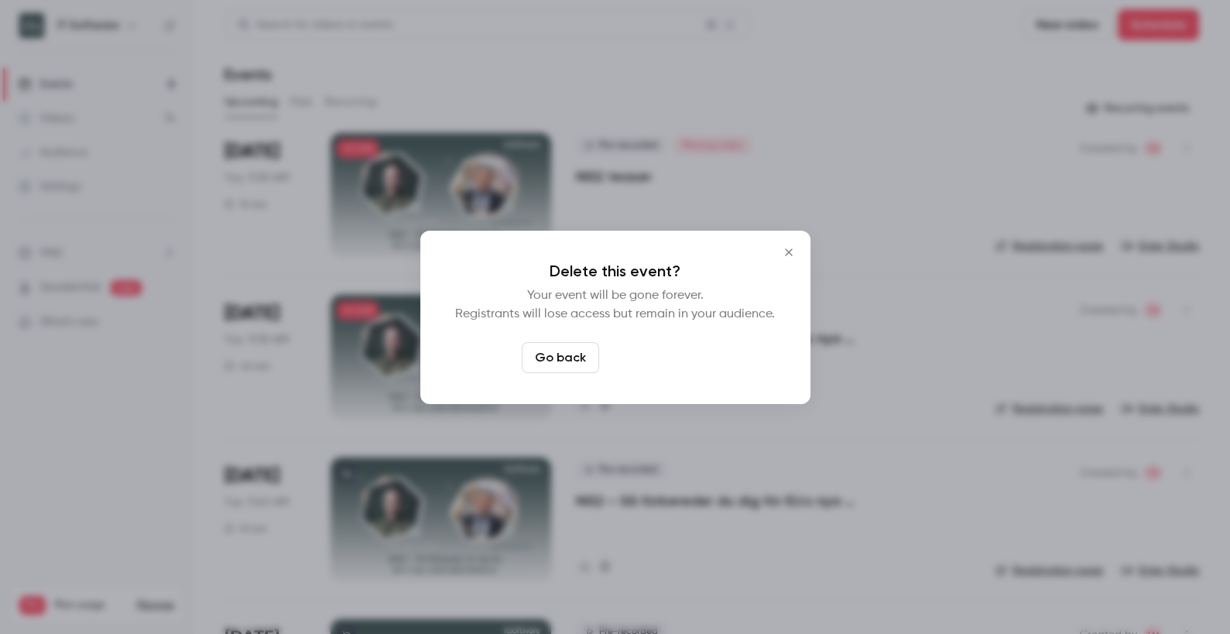
click at [641, 356] on button "Delete event" at bounding box center [657, 357] width 104 height 31
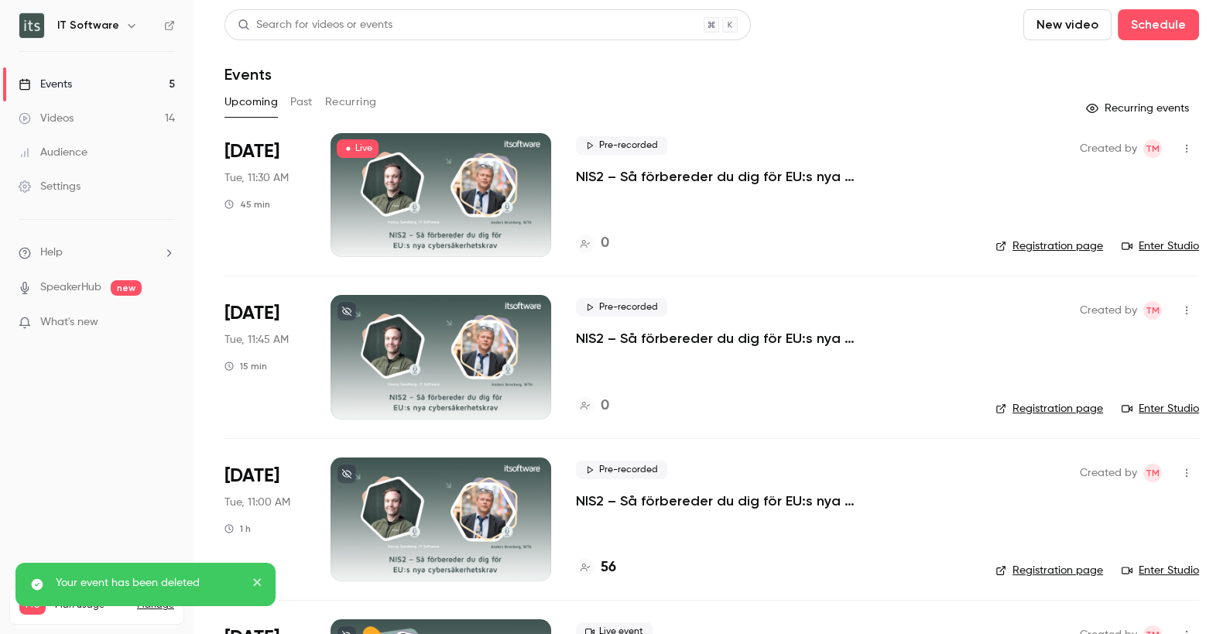
click at [1185, 145] on icon "button" at bounding box center [1186, 149] width 2 height 9
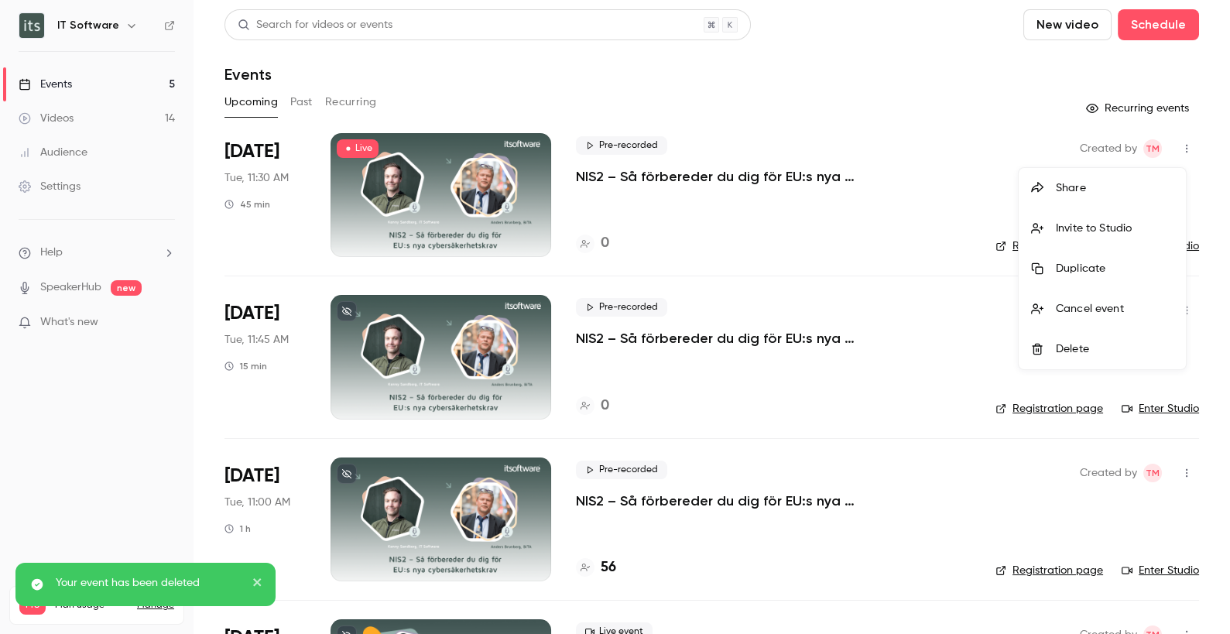
click at [1076, 343] on div "Delete" at bounding box center [1114, 348] width 118 height 15
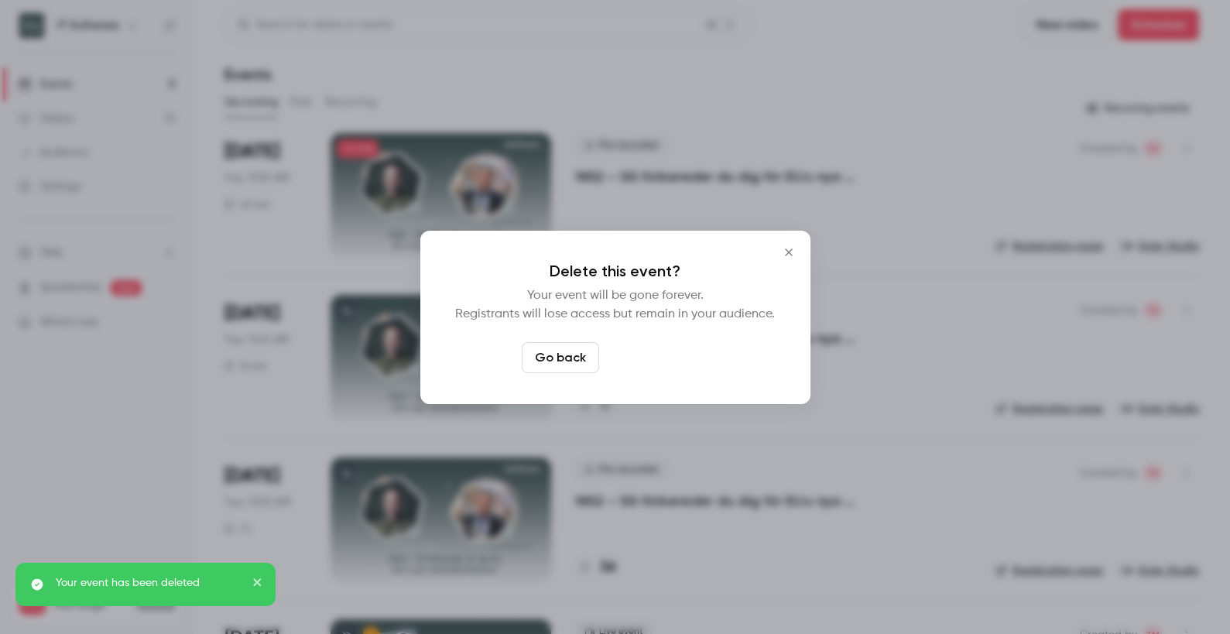
click at [662, 351] on button "Delete event" at bounding box center [657, 357] width 104 height 31
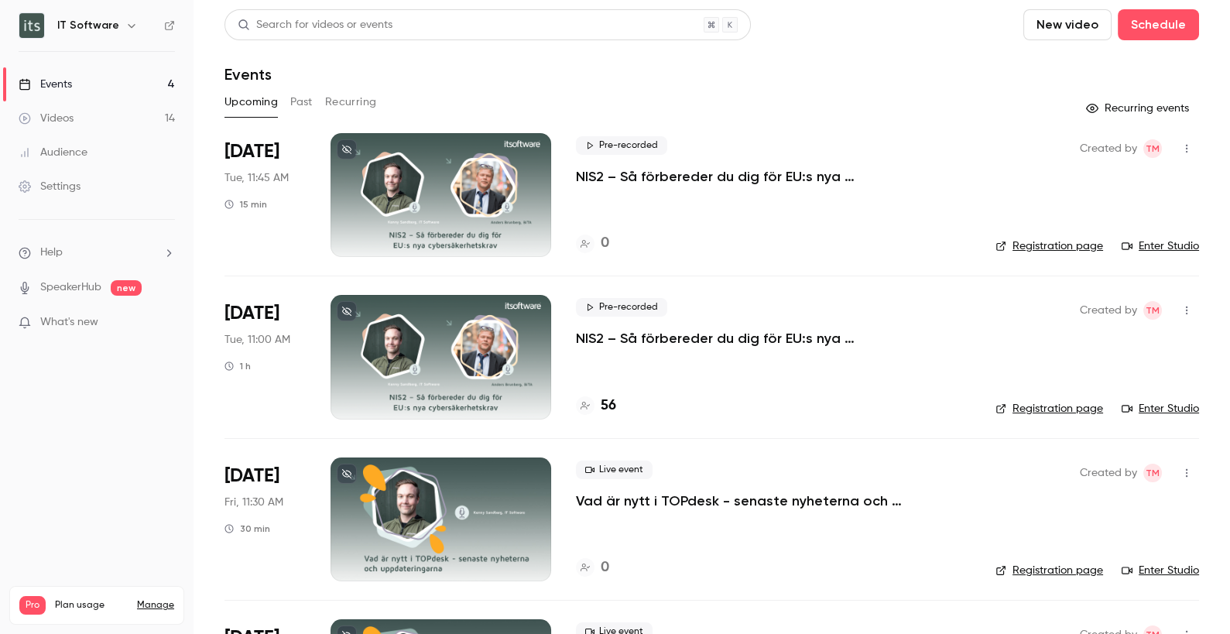
click at [513, 221] on div at bounding box center [440, 195] width 221 height 124
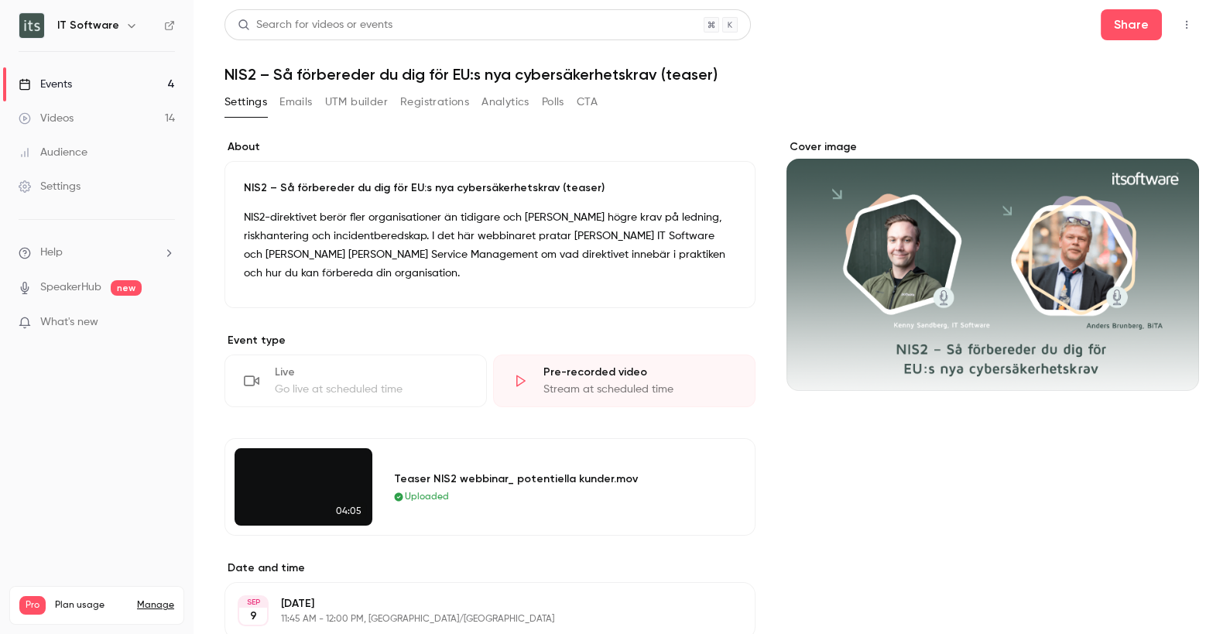
click at [43, 74] on link "Events 4" at bounding box center [96, 84] width 193 height 34
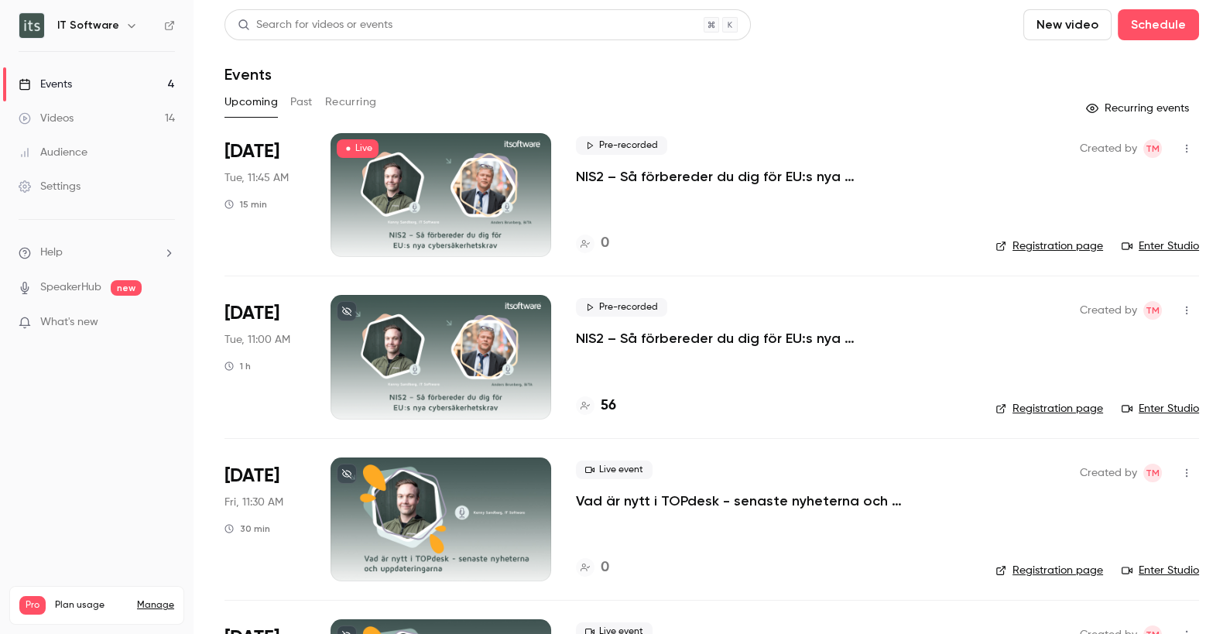
click at [57, 111] on div "Videos" at bounding box center [46, 118] width 55 height 15
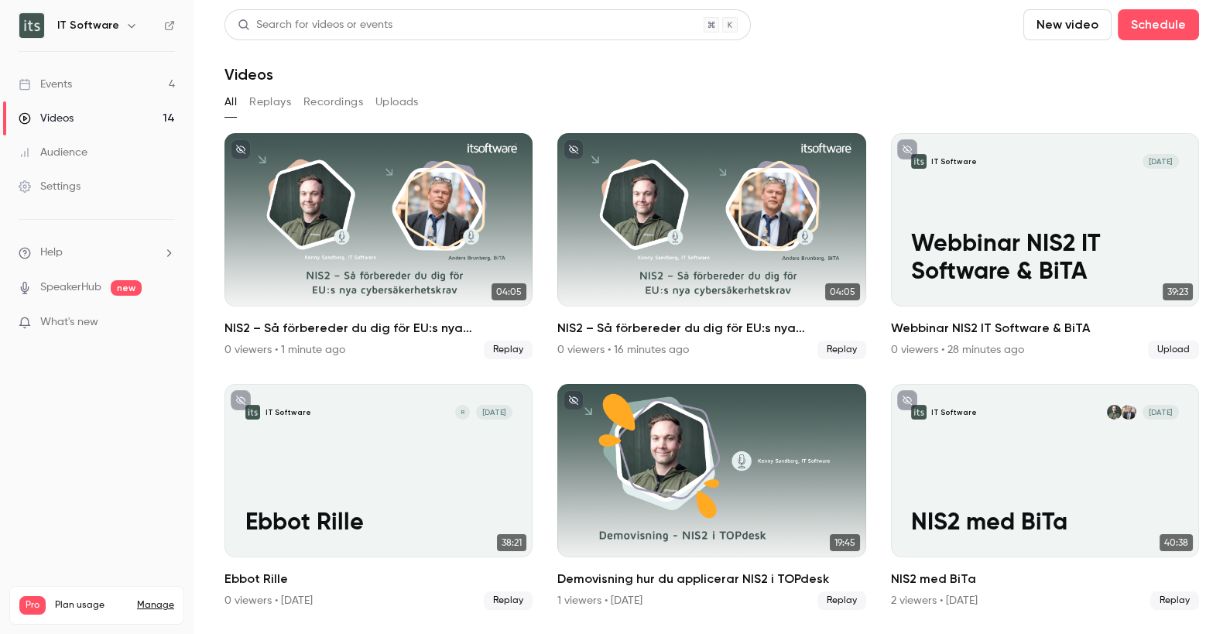
click at [390, 97] on button "Uploads" at bounding box center [396, 102] width 43 height 25
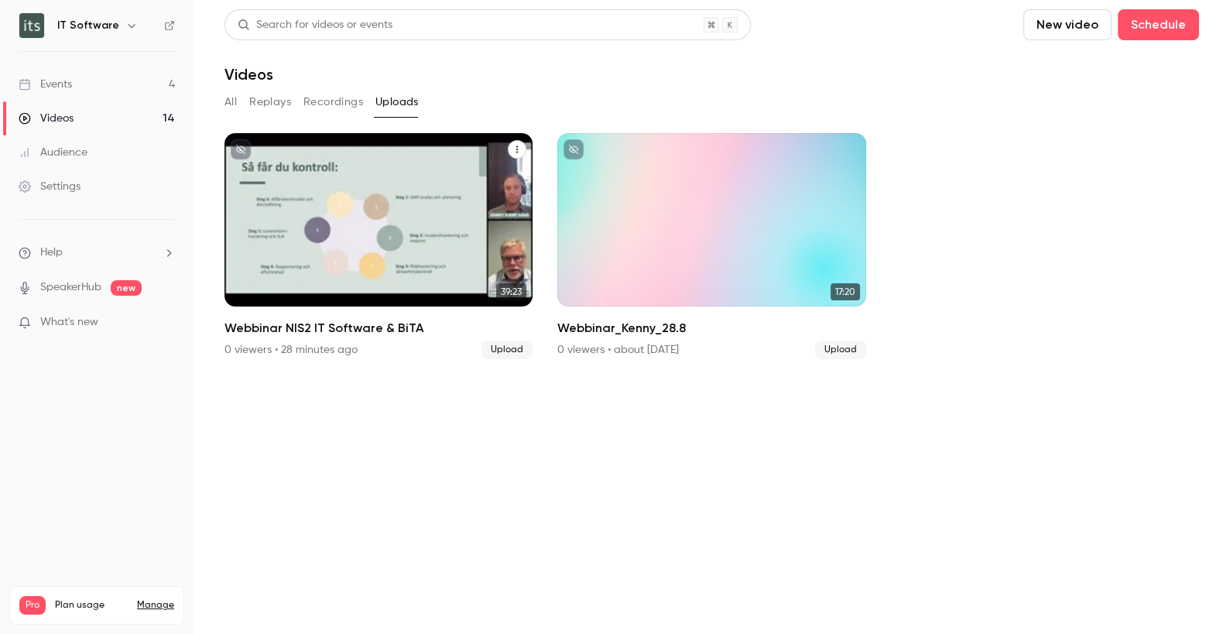
click at [512, 146] on icon "Webbinar NIS2 IT Software & BiTA" at bounding box center [516, 149] width 9 height 9
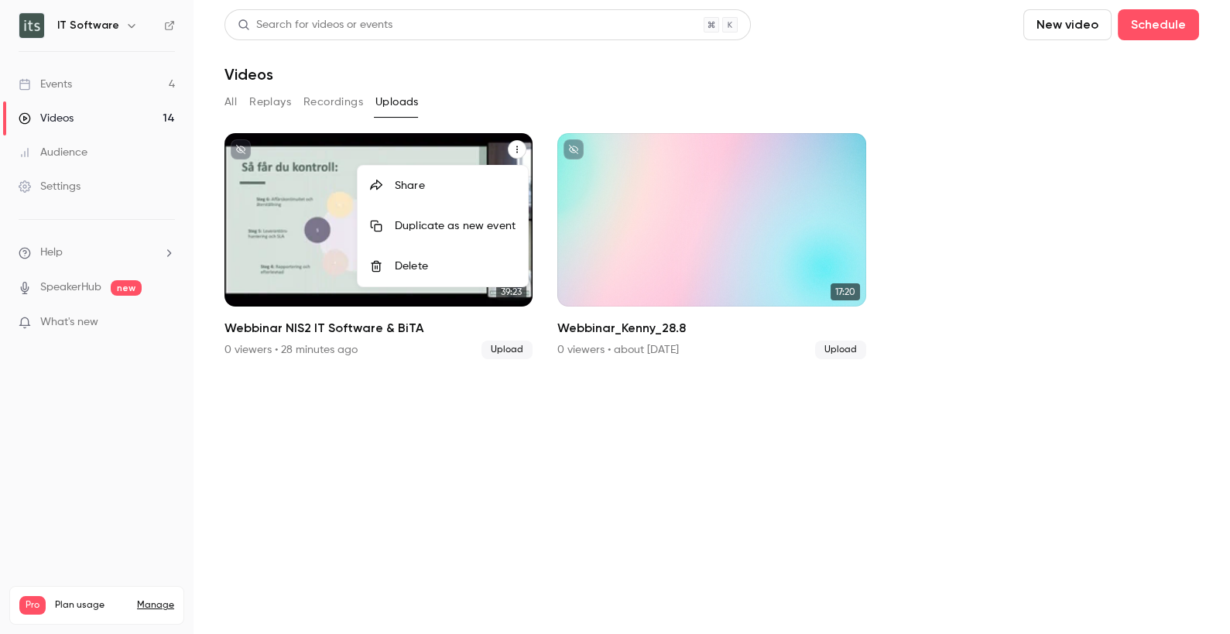
click at [272, 238] on div at bounding box center [615, 317] width 1230 height 634
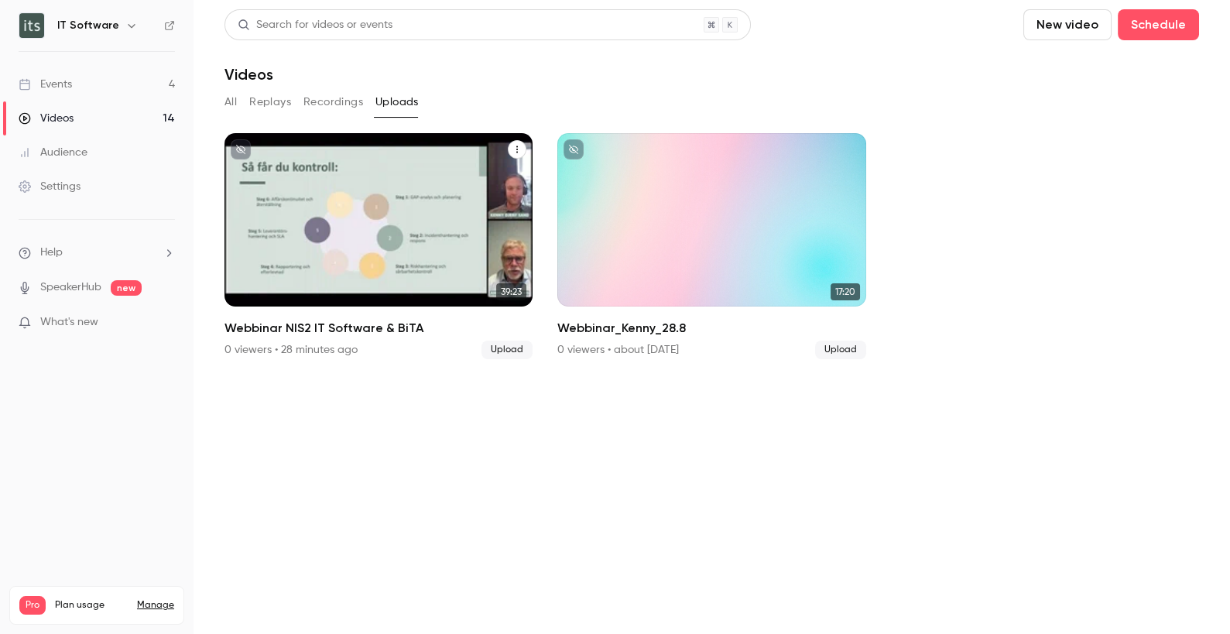
click at [300, 235] on p "Webbinar NIS2 IT Software & BiTA" at bounding box center [378, 258] width 267 height 56
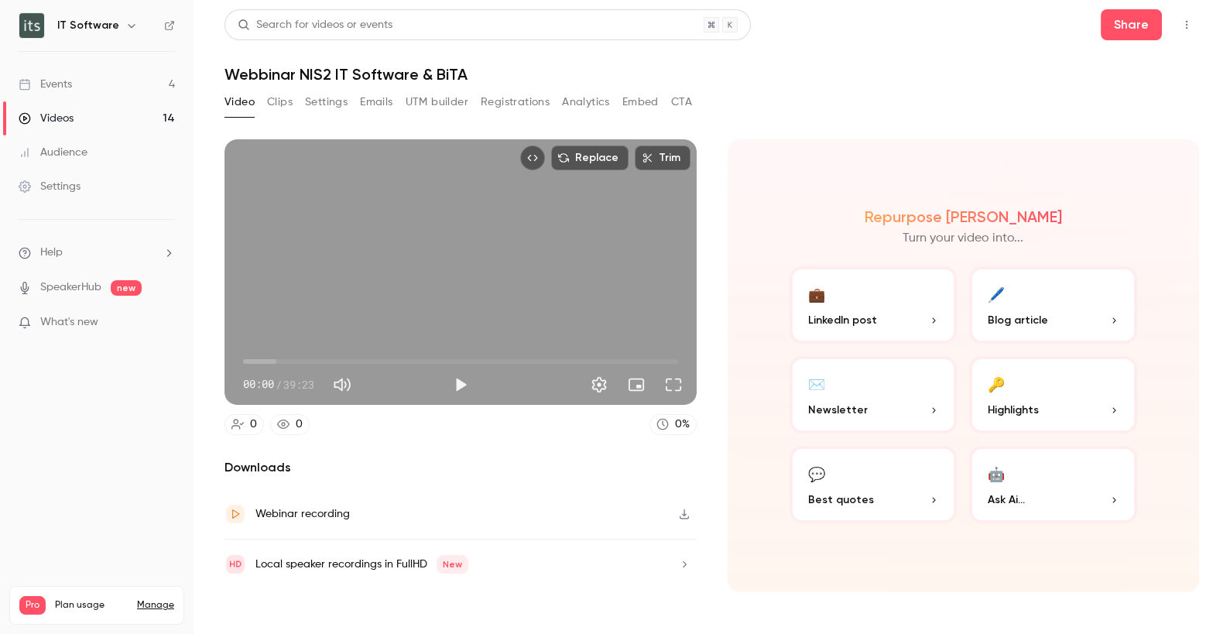
click at [265, 98] on div "Video Clips Settings Emails UTM builder Registrations Analytics Embed CTA" at bounding box center [457, 102] width 467 height 25
click at [281, 98] on button "Clips" at bounding box center [280, 102] width 26 height 25
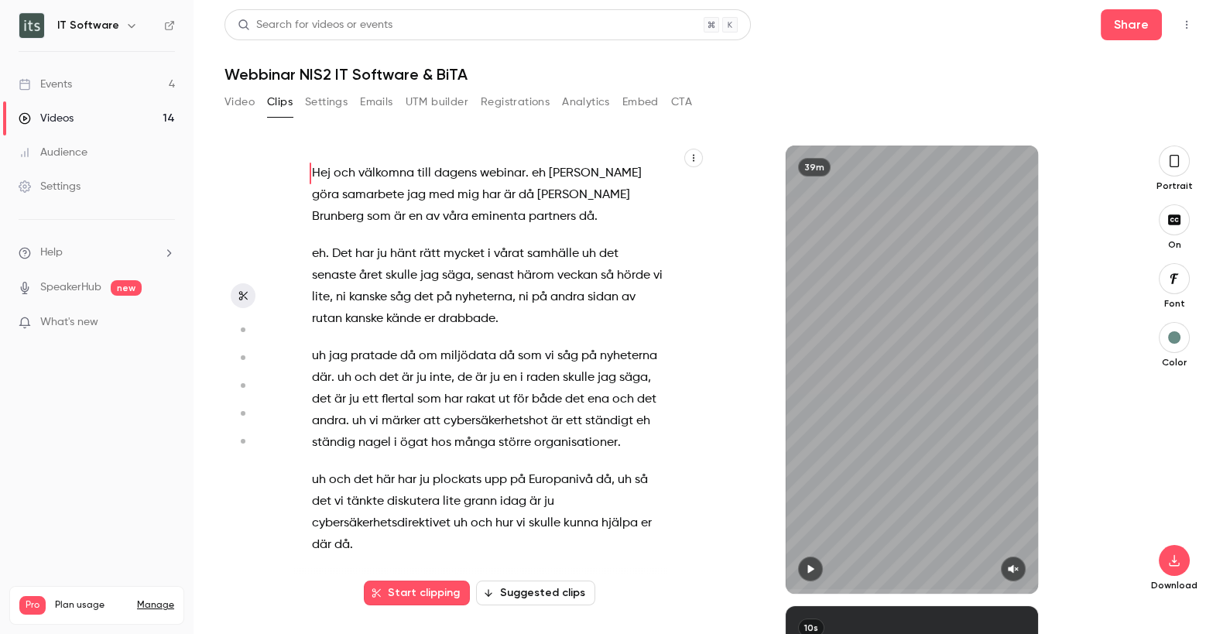
click at [322, 100] on button "Settings" at bounding box center [326, 102] width 43 height 25
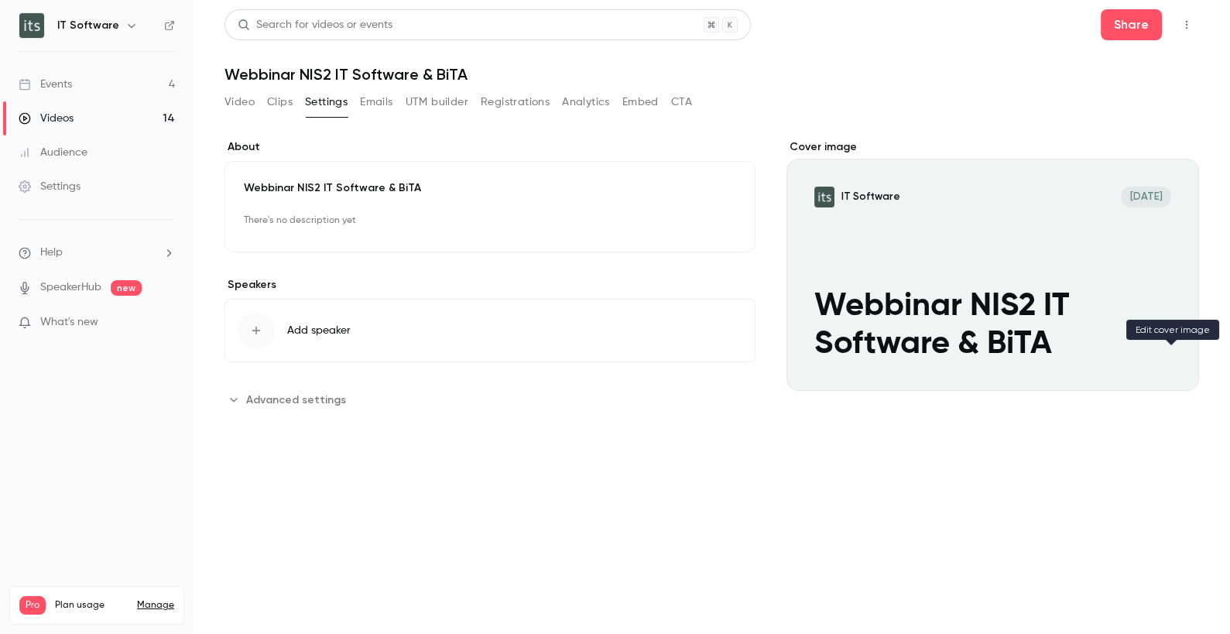
click at [1179, 364] on icon "Cover image" at bounding box center [1170, 363] width 17 height 12
click at [700, 221] on icon "button" at bounding box center [693, 221] width 12 height 12
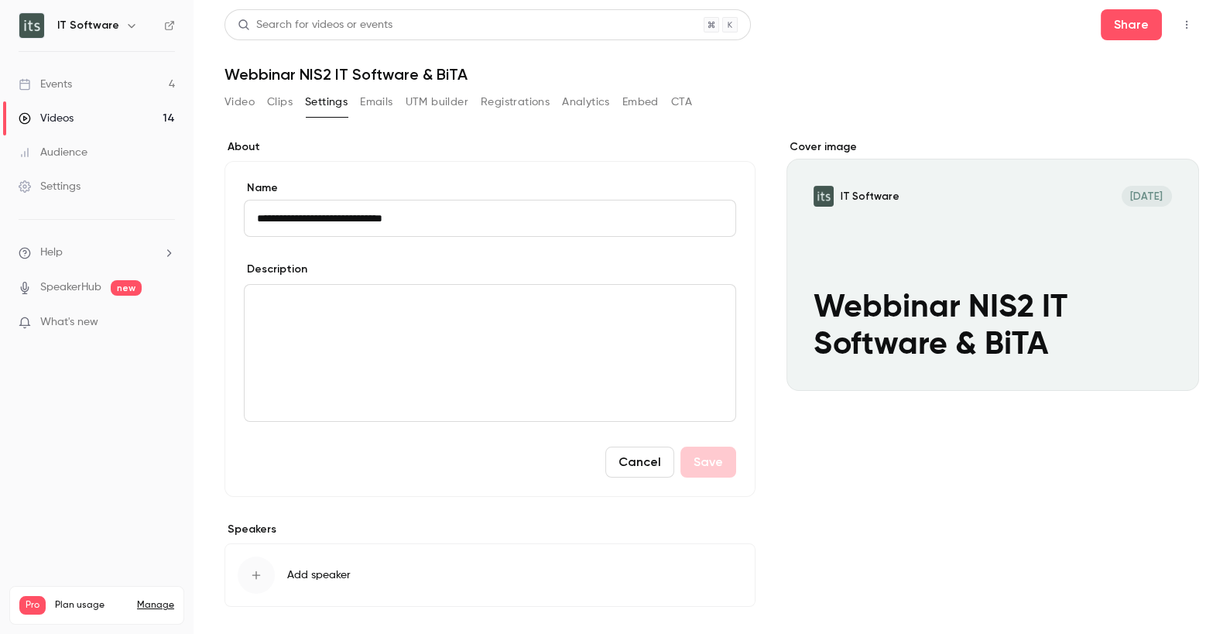
click at [337, 313] on div "editor" at bounding box center [490, 353] width 491 height 136
paste div "editor"
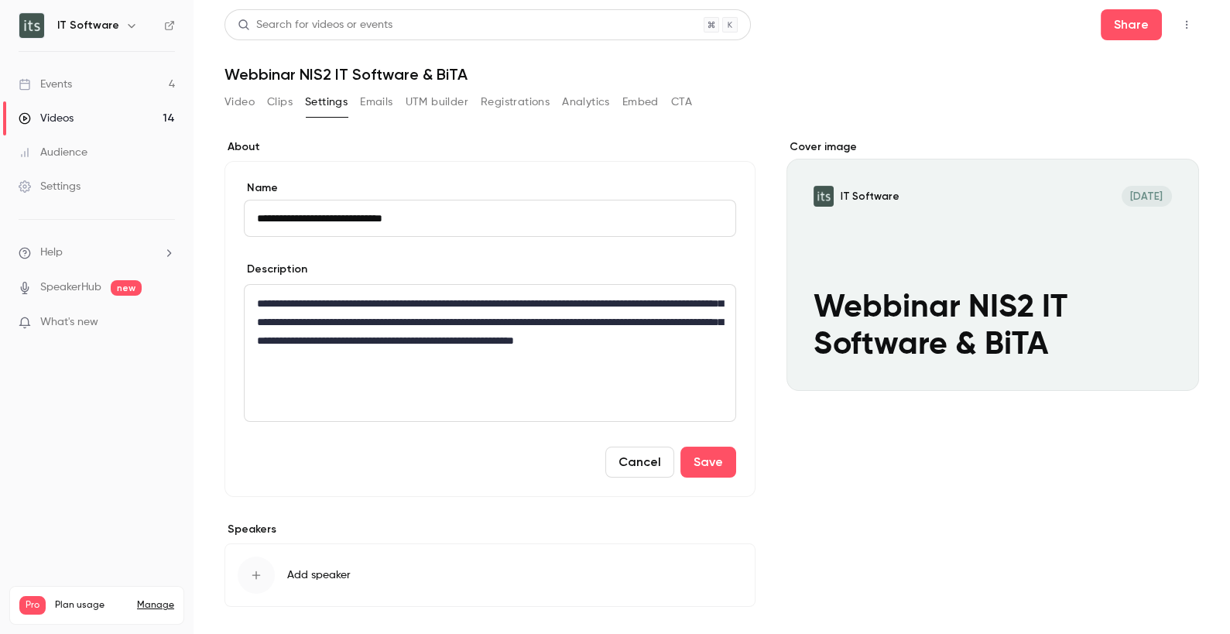
drag, startPoint x: 436, startPoint y: 216, endPoint x: 246, endPoint y: 218, distance: 189.6
click at [246, 218] on input "**********" at bounding box center [490, 218] width 492 height 37
type input "*"
drag, startPoint x: 302, startPoint y: 221, endPoint x: 199, endPoint y: 206, distance: 104.1
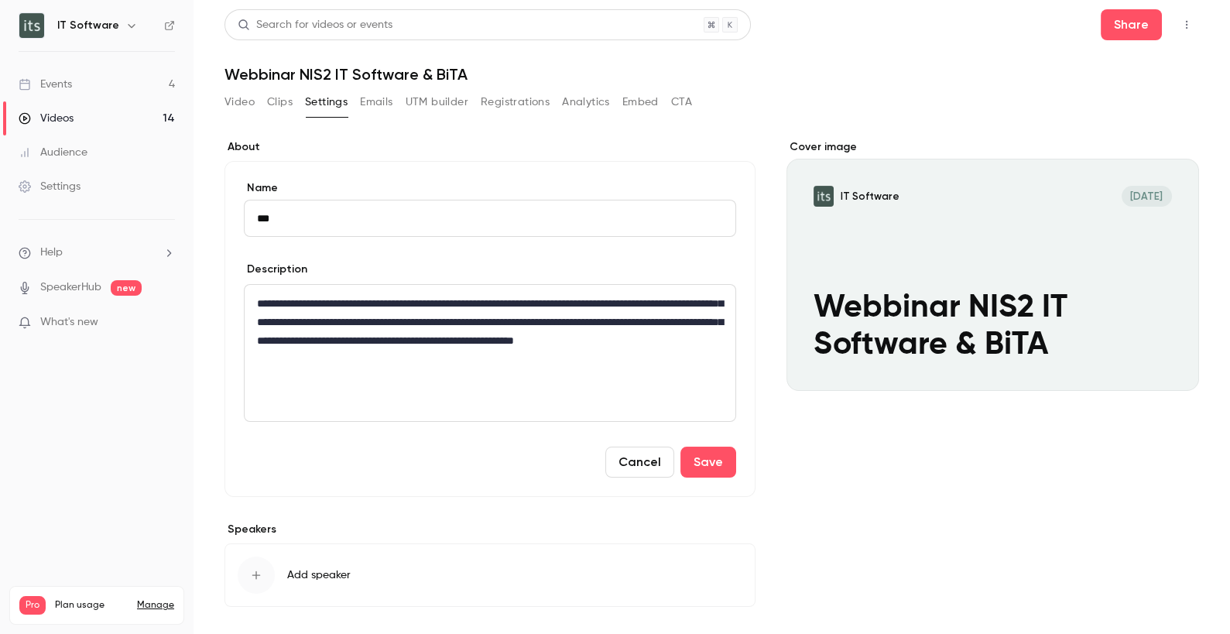
click at [199, 206] on main "**********" at bounding box center [711, 317] width 1036 height 634
paste input "**********"
drag, startPoint x: 604, startPoint y: 218, endPoint x: 556, endPoint y: 217, distance: 47.2
click at [556, 217] on input "**********" at bounding box center [490, 218] width 492 height 37
type input "**********"
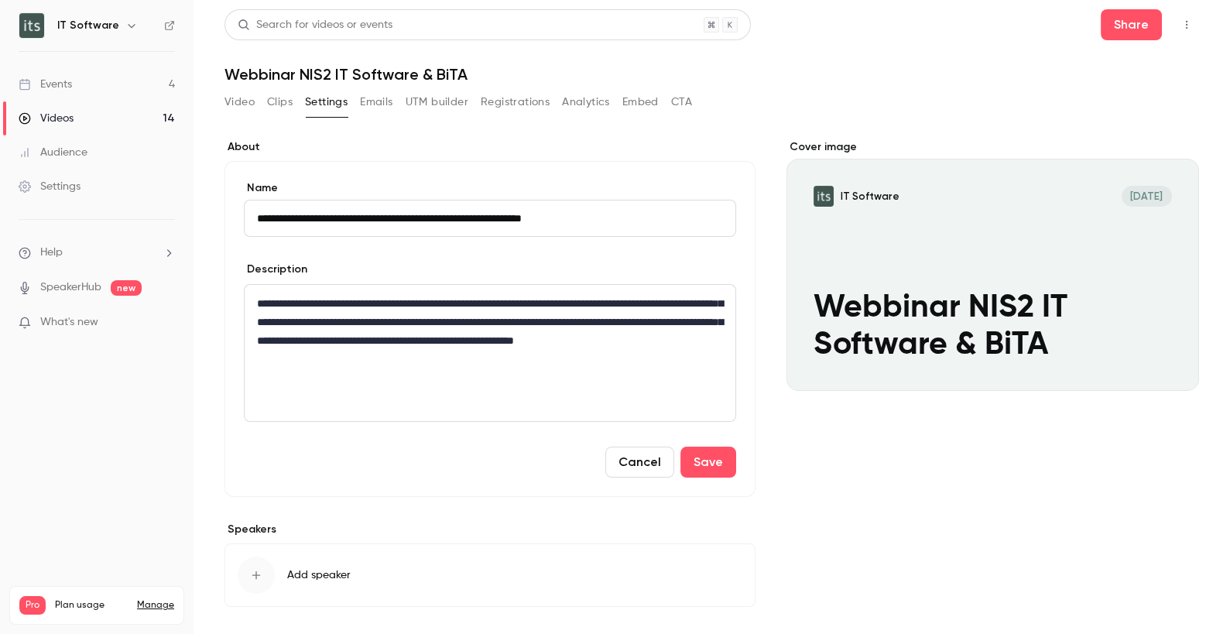
click at [680, 446] on button "Save" at bounding box center [708, 461] width 56 height 31
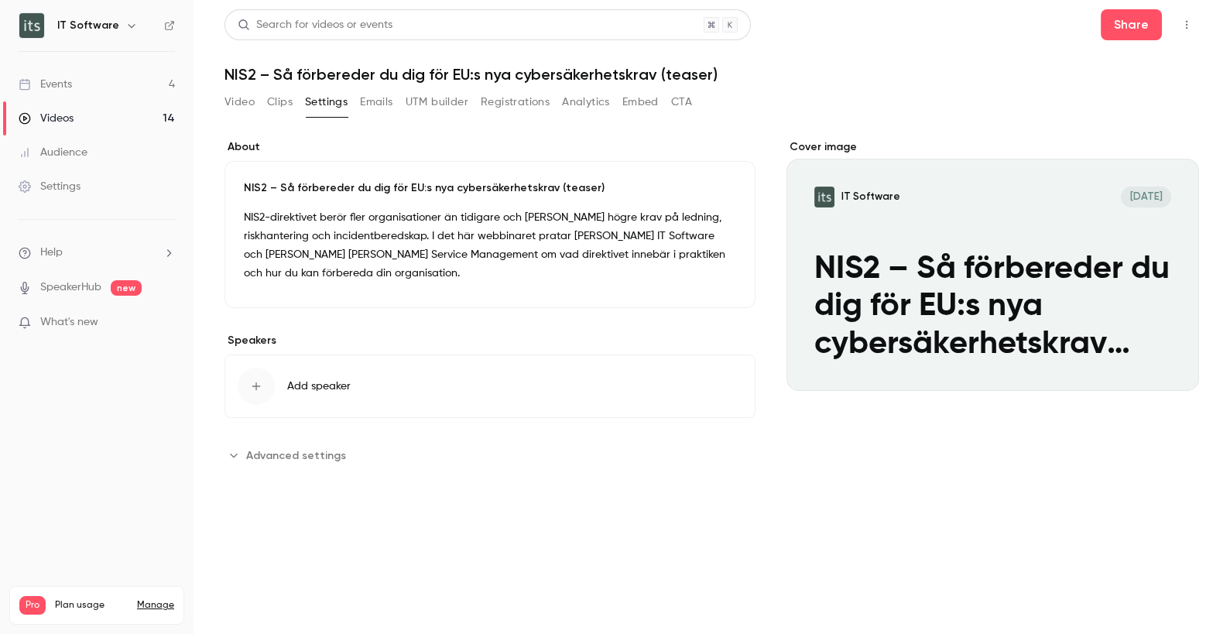
click at [591, 192] on p "NIS2 – Så förbereder du dig för EU:s nya cybersäkerhetskrav (teaser)" at bounding box center [490, 187] width 492 height 15
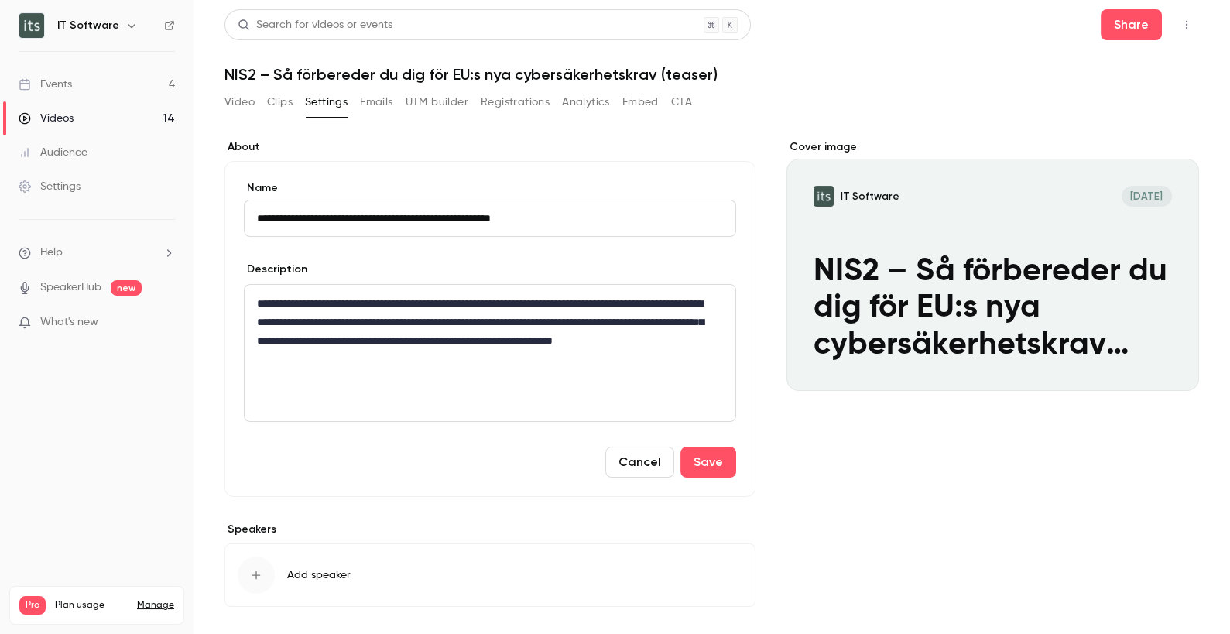
click at [632, 262] on div "Description" at bounding box center [490, 271] width 492 height 19
click at [582, 219] on input "**********" at bounding box center [490, 218] width 492 height 37
type input "**********"
click at [607, 510] on div "**********" at bounding box center [489, 397] width 531 height 517
click at [1162, 364] on icon "Cover image" at bounding box center [1170, 363] width 17 height 12
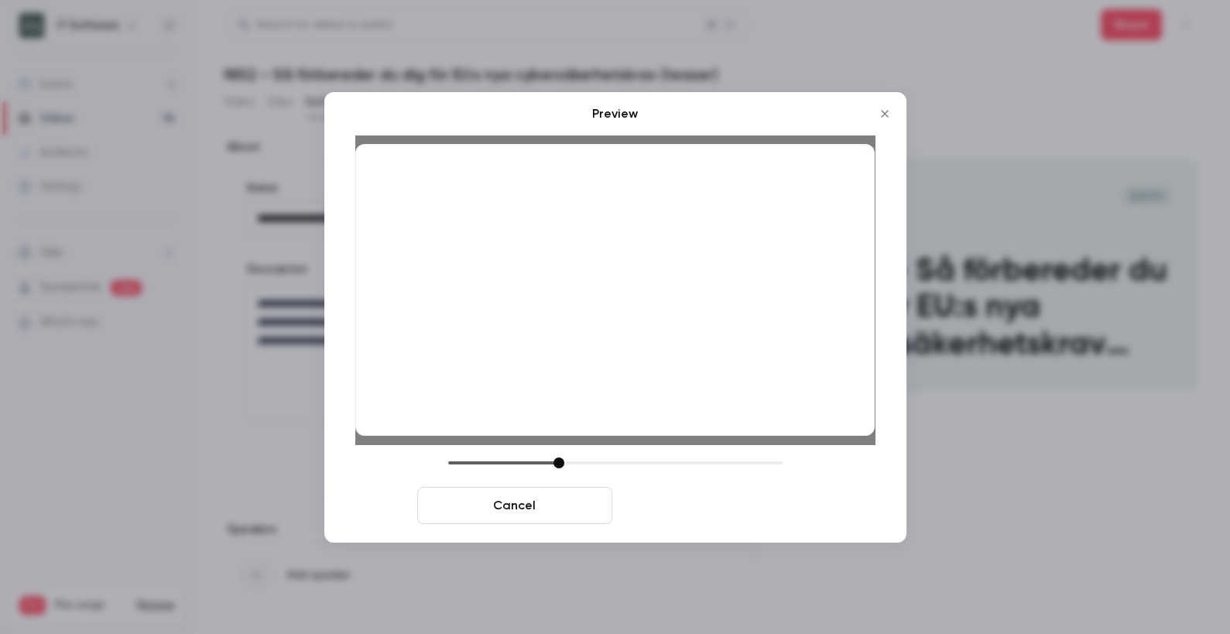
click at [764, 498] on button "Save cover" at bounding box center [715, 505] width 195 height 37
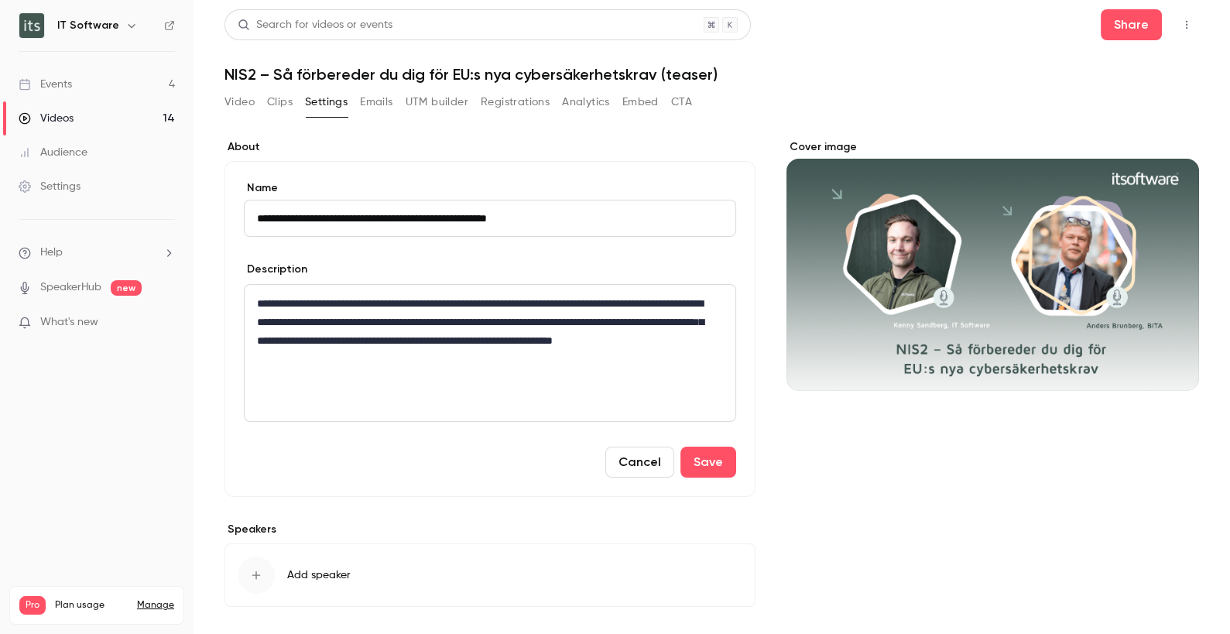
click at [919, 508] on div "Cover image" at bounding box center [992, 397] width 412 height 517
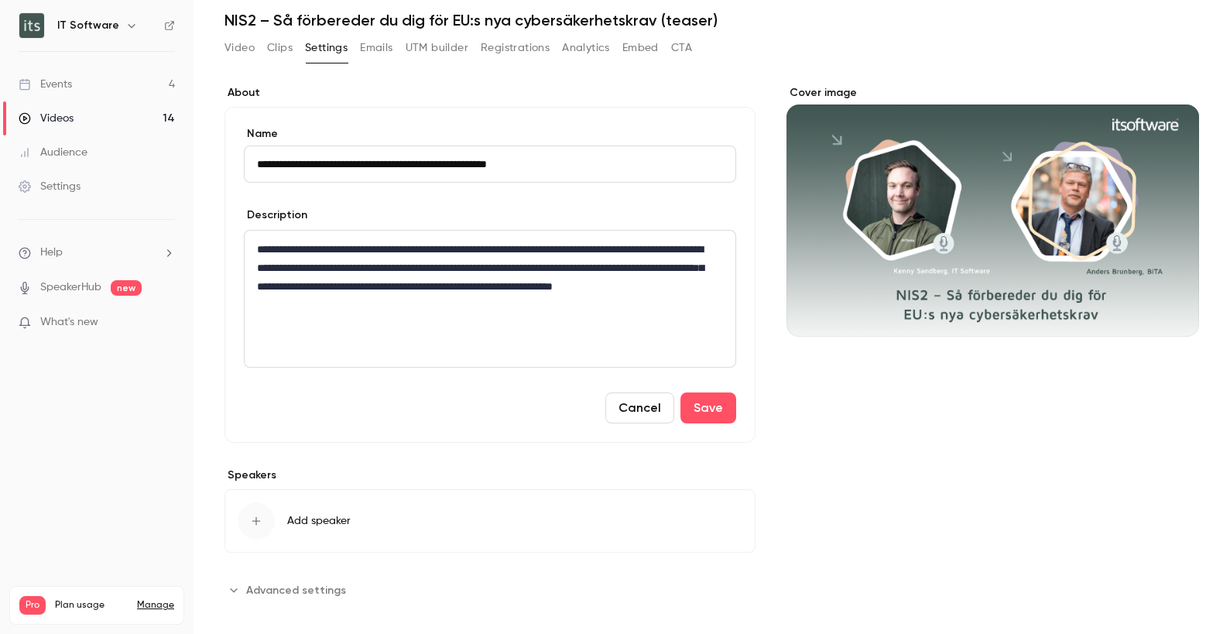
scroll to position [57, 0]
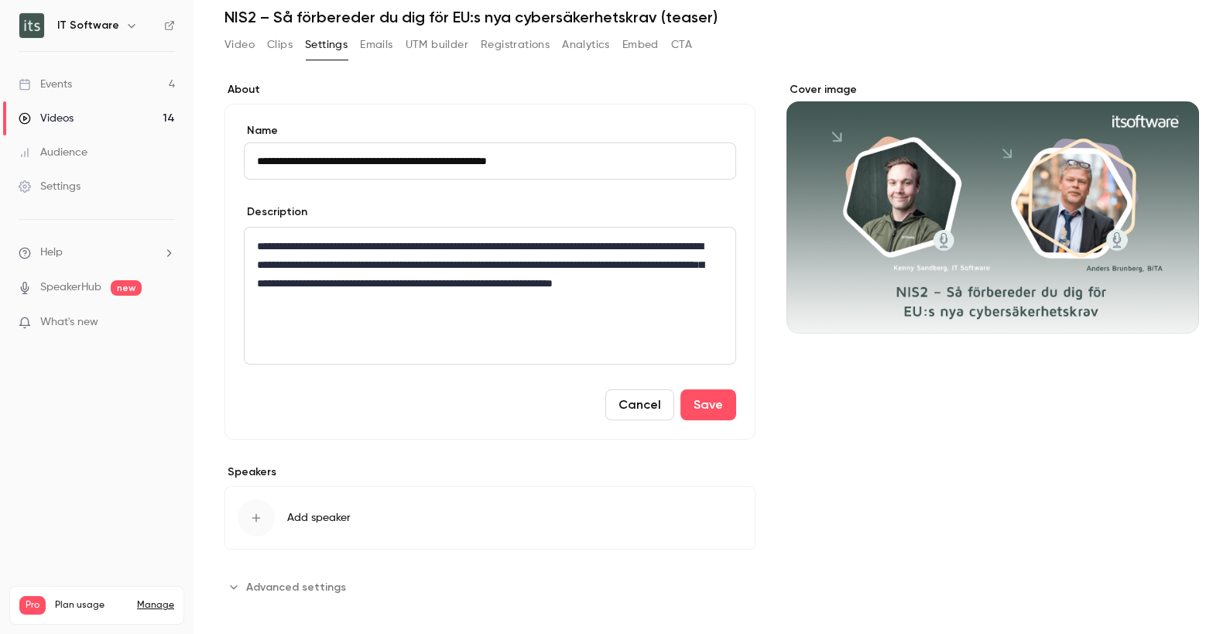
click at [305, 510] on span "Add speaker" at bounding box center [318, 517] width 63 height 15
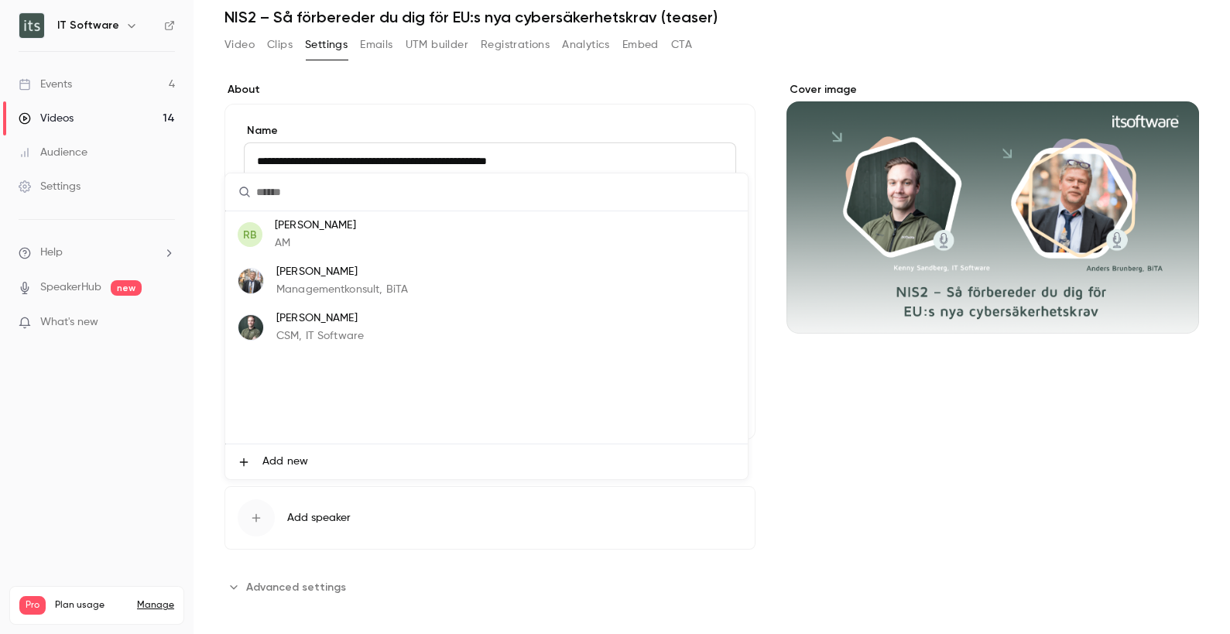
click at [351, 278] on p "[PERSON_NAME]" at bounding box center [342, 272] width 132 height 16
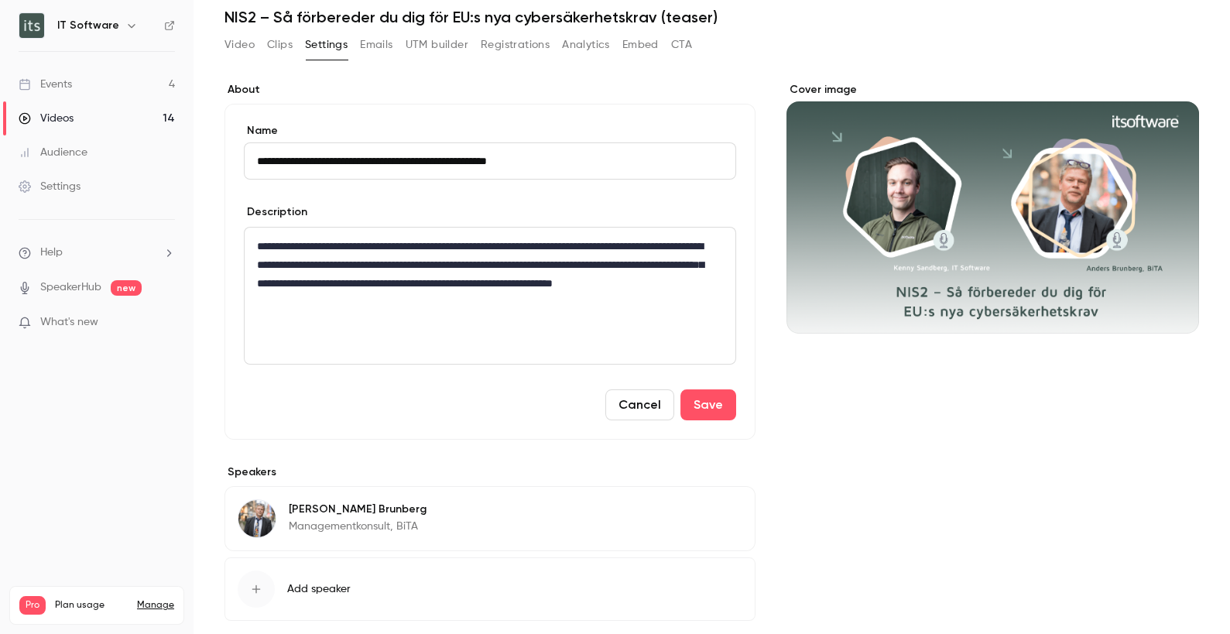
click at [334, 587] on span "Add speaker" at bounding box center [318, 588] width 63 height 15
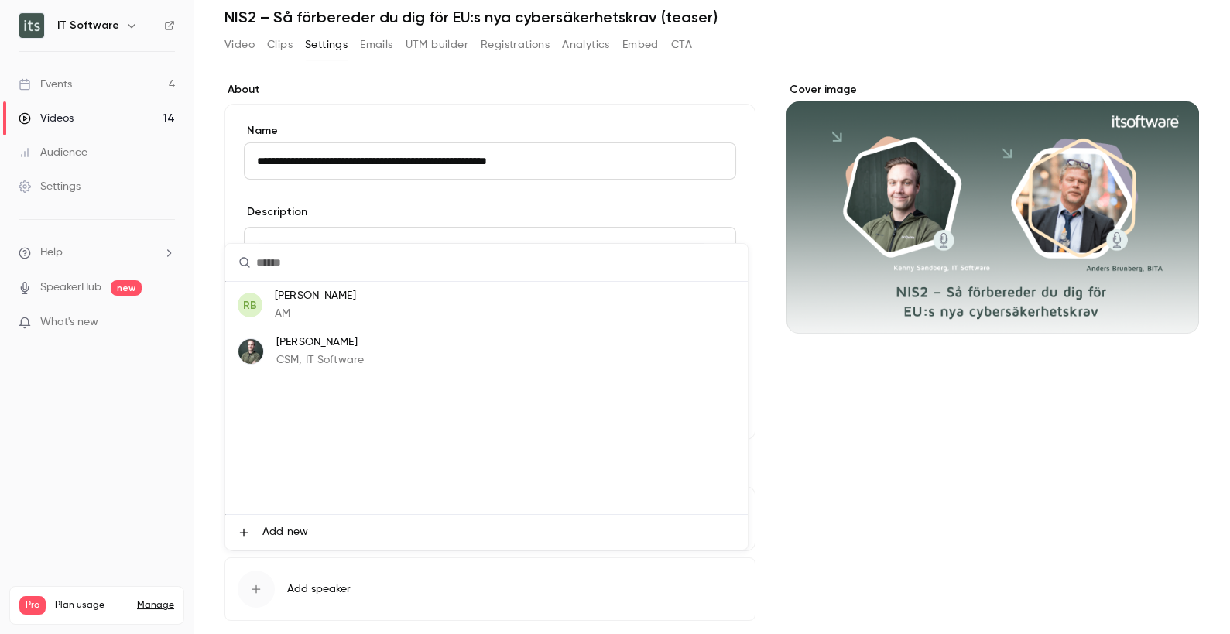
click at [330, 343] on p "[PERSON_NAME]" at bounding box center [319, 342] width 87 height 16
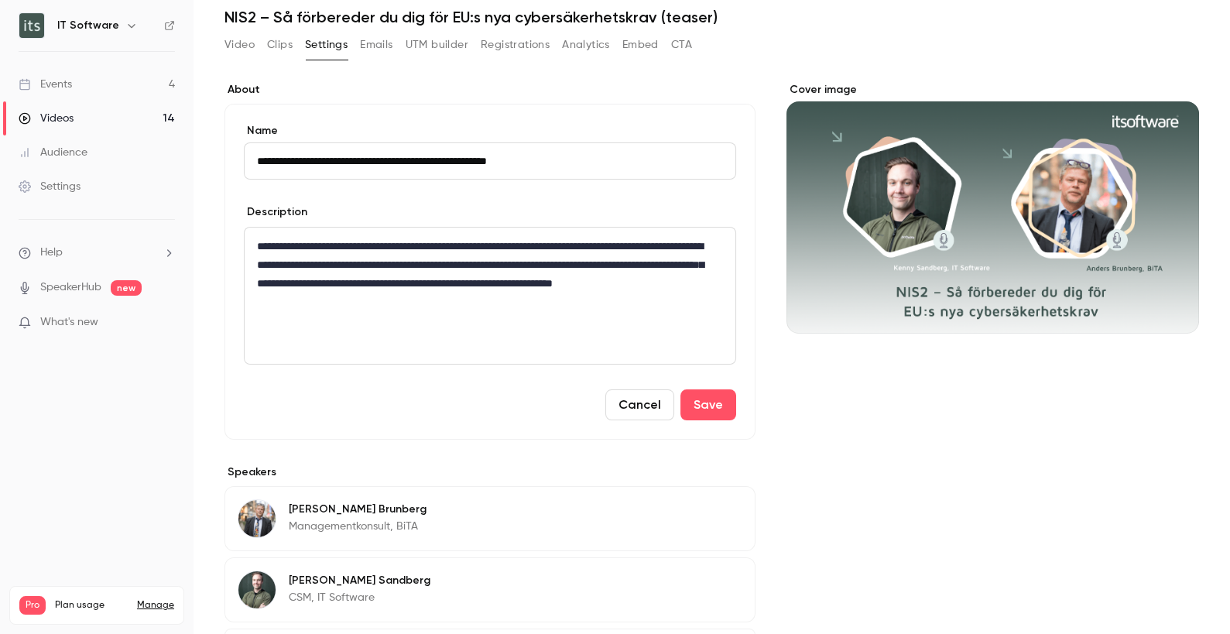
click at [880, 534] on div "Cover image" at bounding box center [992, 411] width 412 height 659
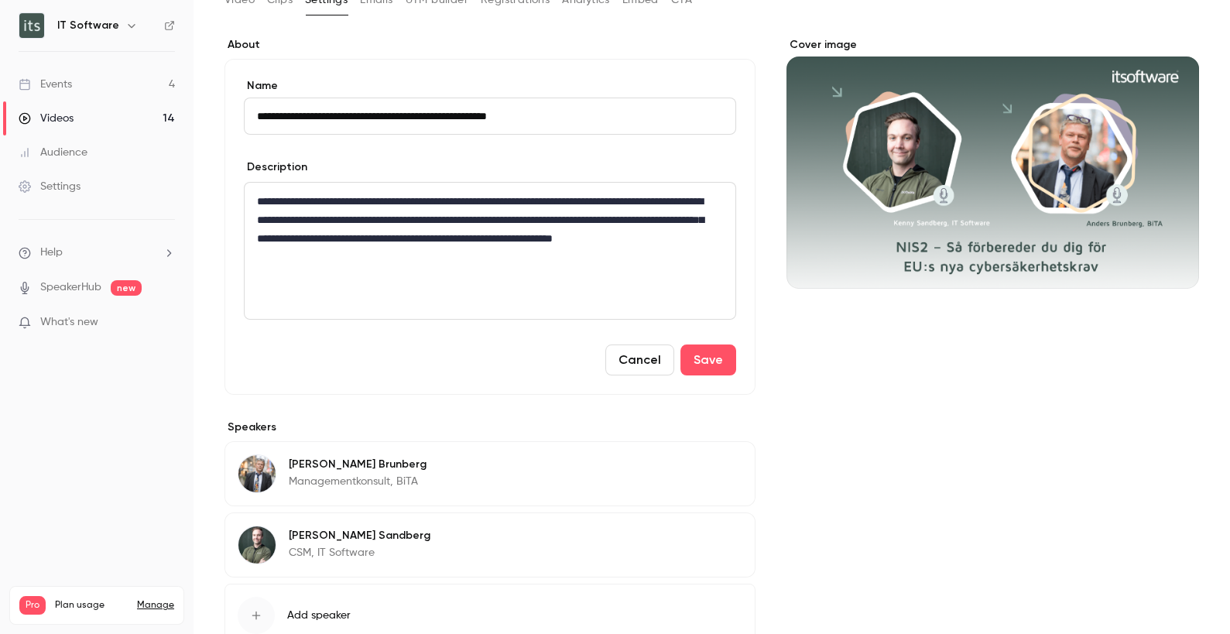
scroll to position [0, 0]
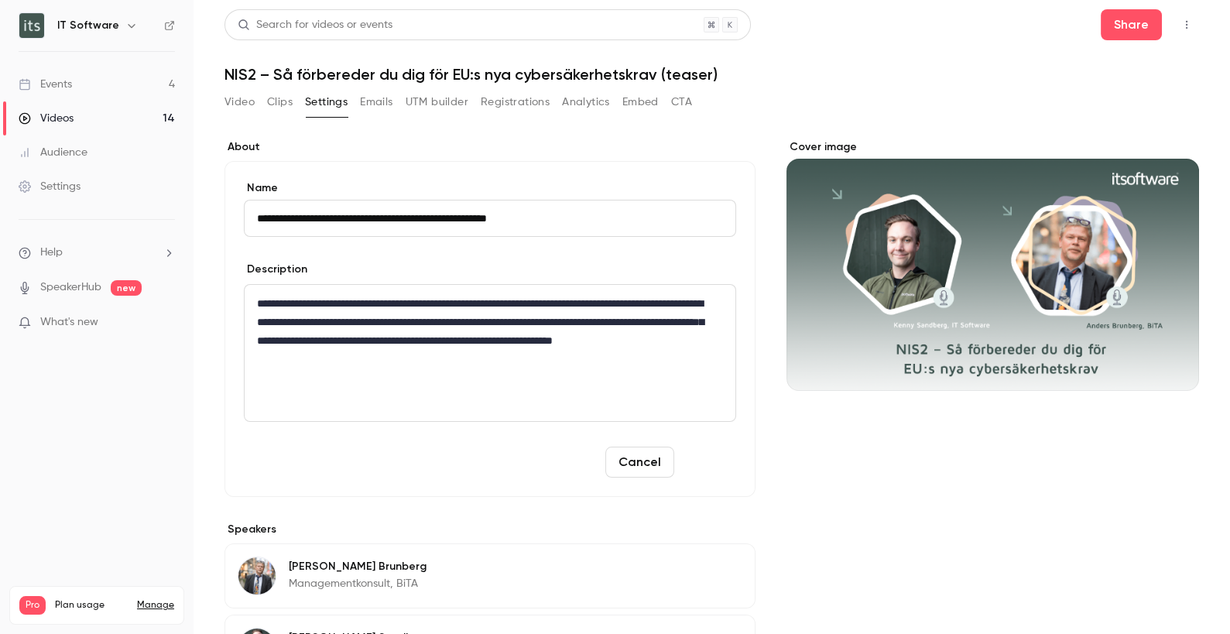
click at [706, 457] on button "Save" at bounding box center [708, 461] width 56 height 31
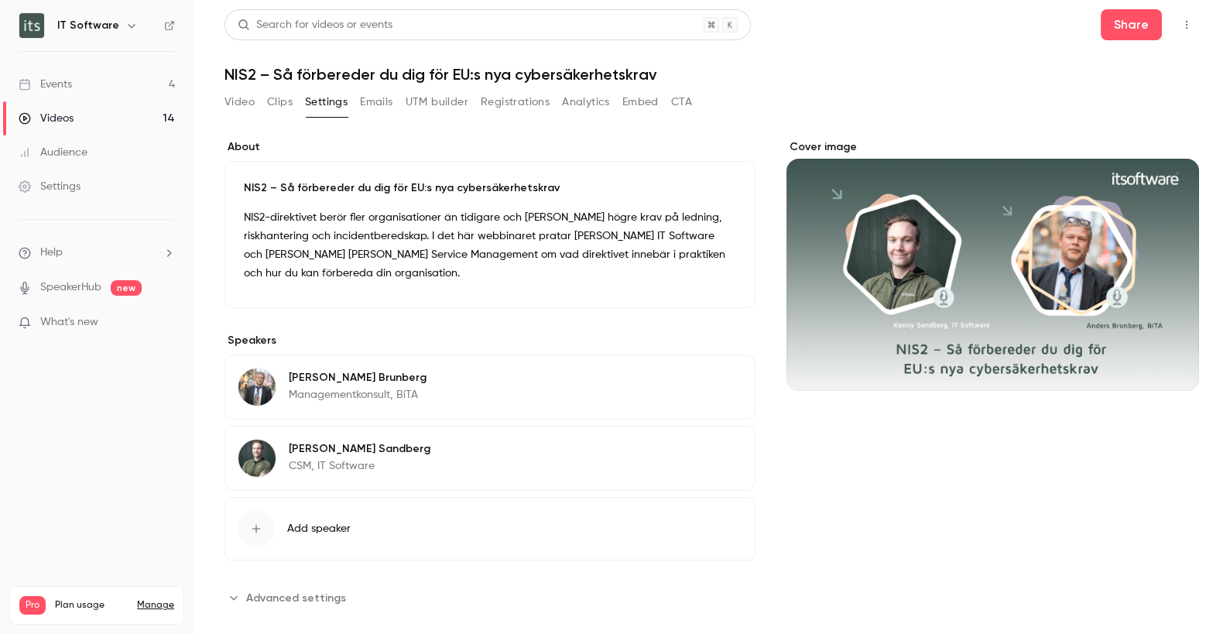
click at [389, 106] on button "Emails" at bounding box center [376, 102] width 33 height 25
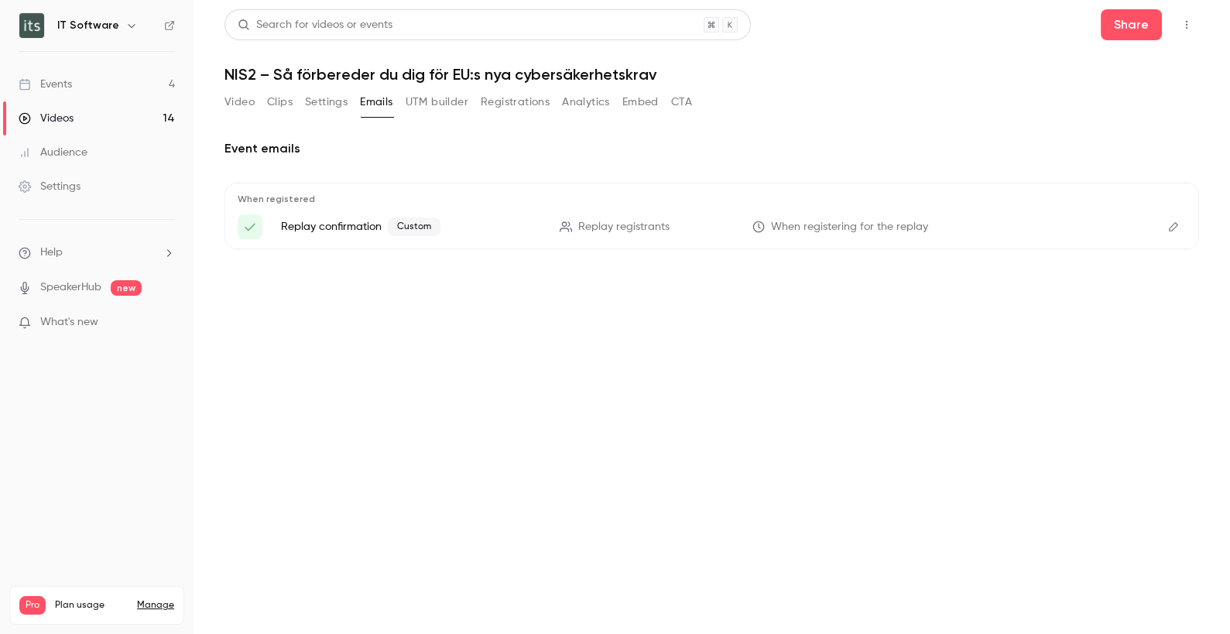
click at [681, 103] on button "CTA" at bounding box center [681, 102] width 21 height 25
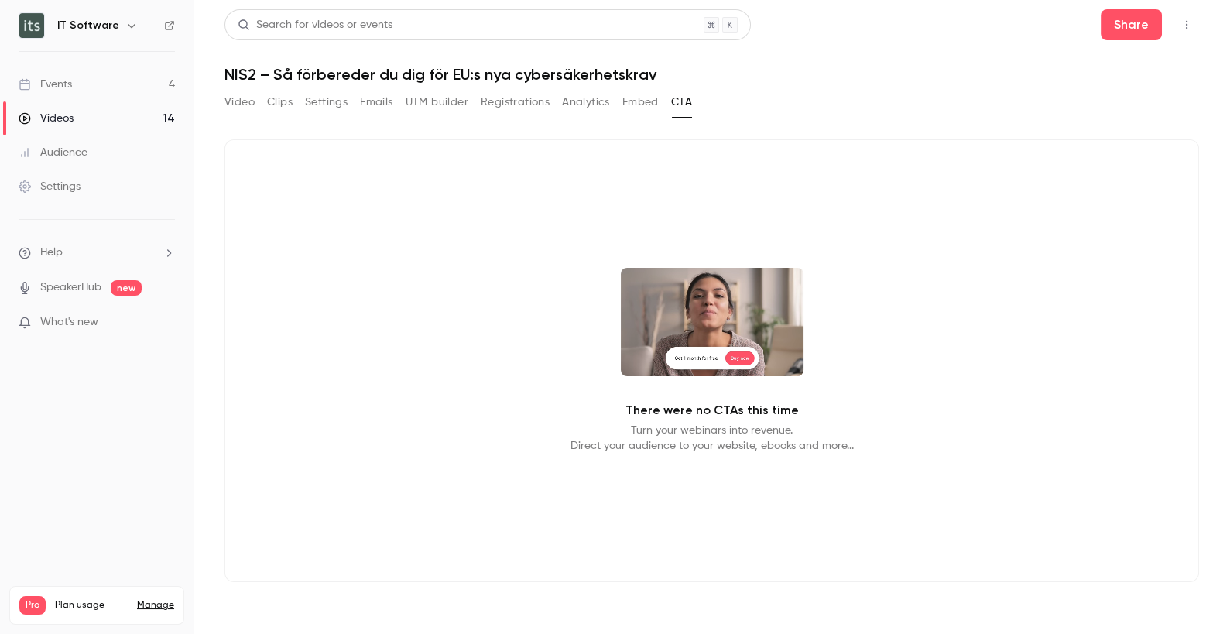
click at [238, 104] on button "Video" at bounding box center [239, 102] width 30 height 25
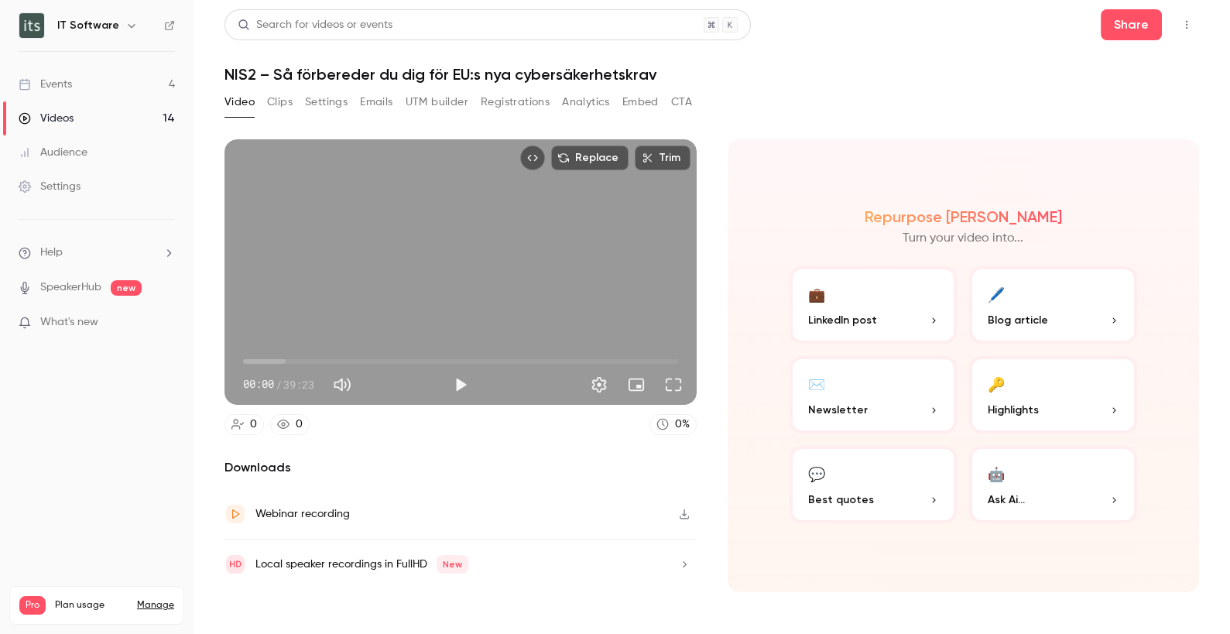
click at [55, 84] on div "Events" at bounding box center [45, 84] width 53 height 15
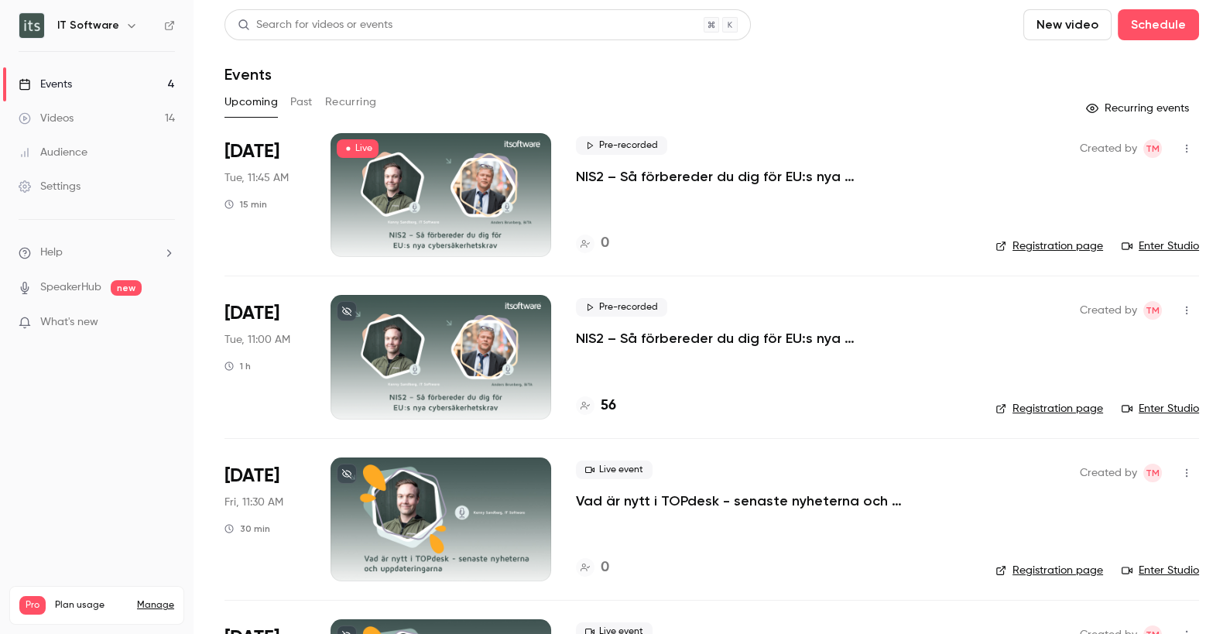
click at [56, 122] on div "Videos" at bounding box center [46, 118] width 55 height 15
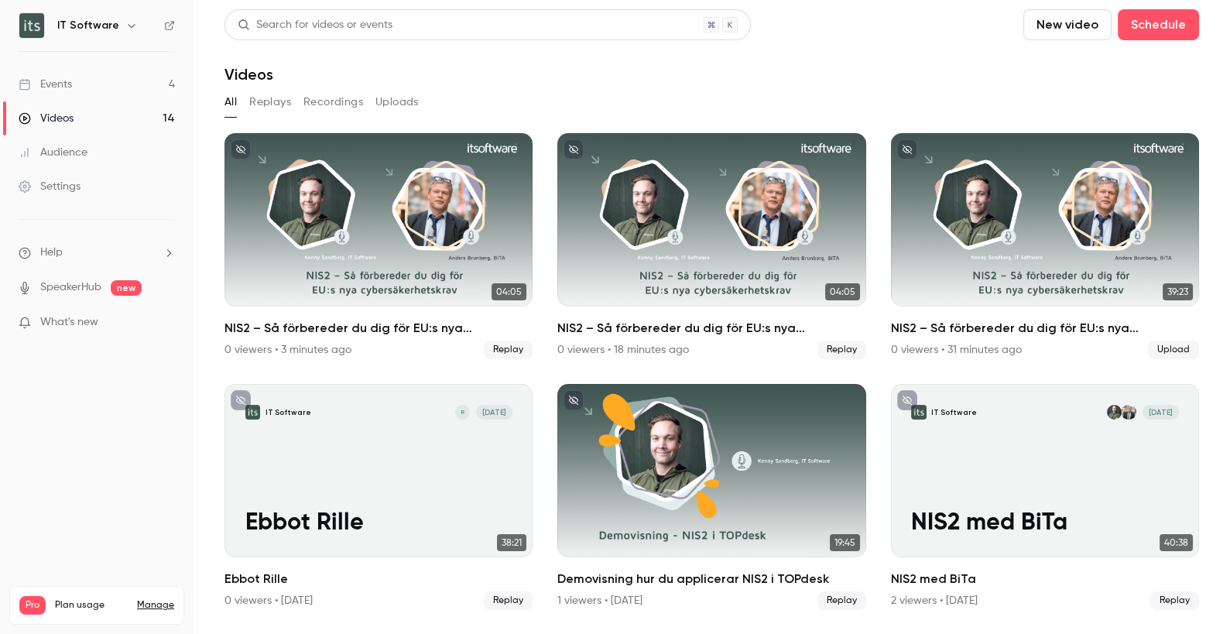
click at [395, 100] on button "Uploads" at bounding box center [396, 102] width 43 height 25
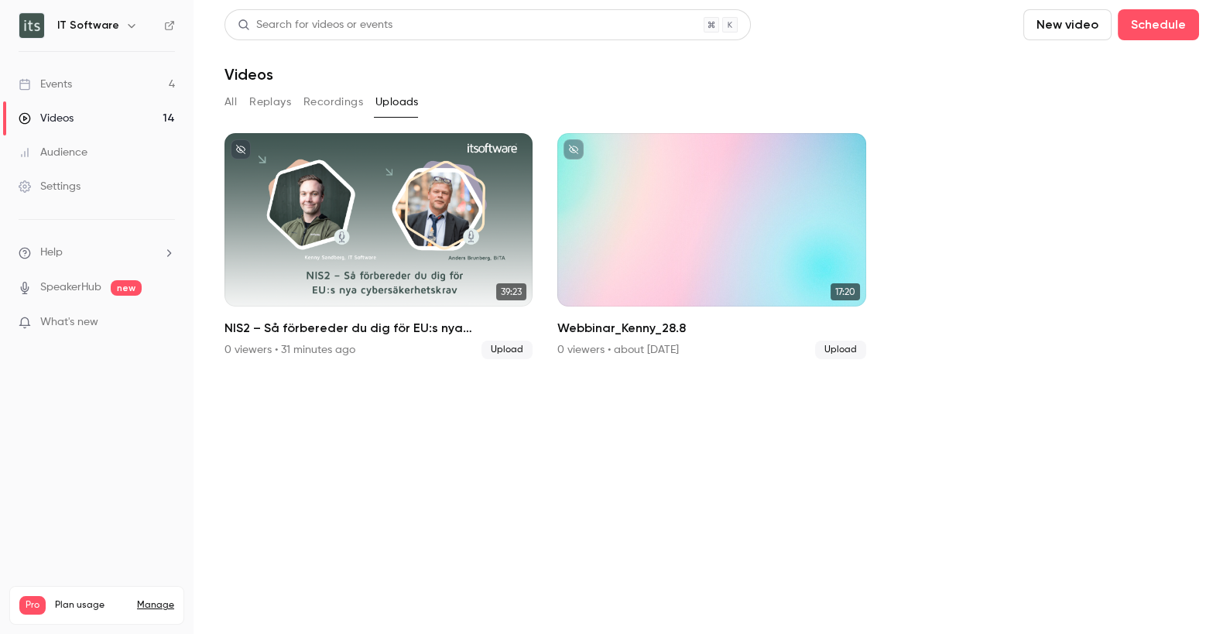
click at [63, 86] on div "Events" at bounding box center [45, 84] width 53 height 15
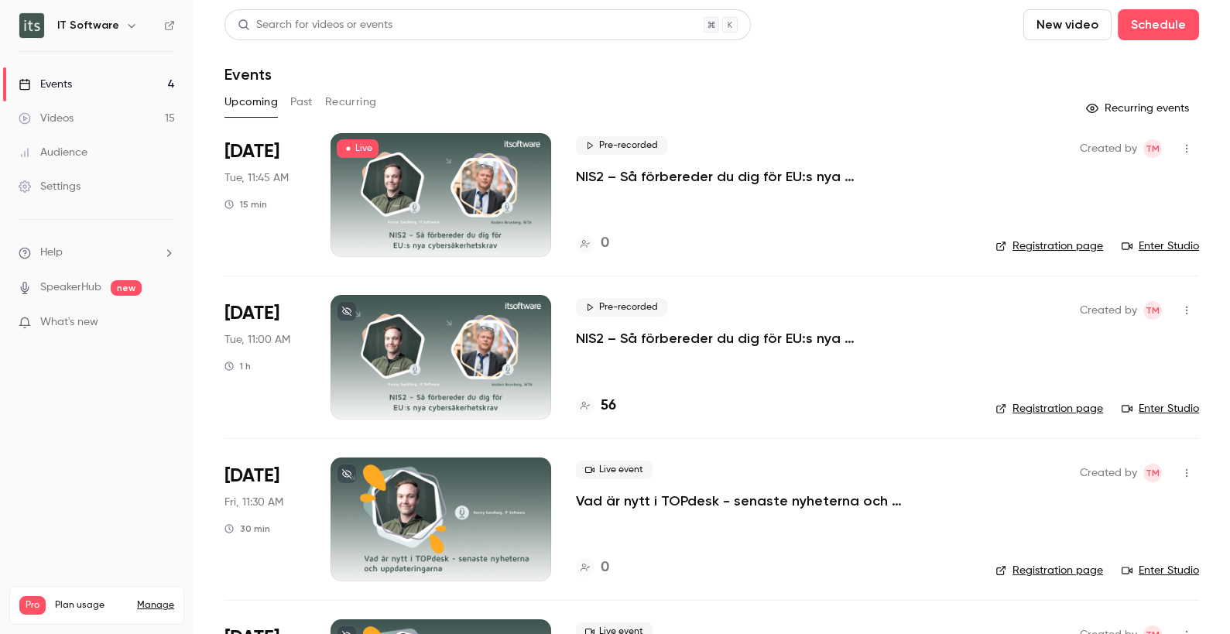
click at [686, 175] on p "NIS2 – Så förbereder du dig för EU:s nya cybersäkerhetskrav (teaser)" at bounding box center [773, 176] width 395 height 19
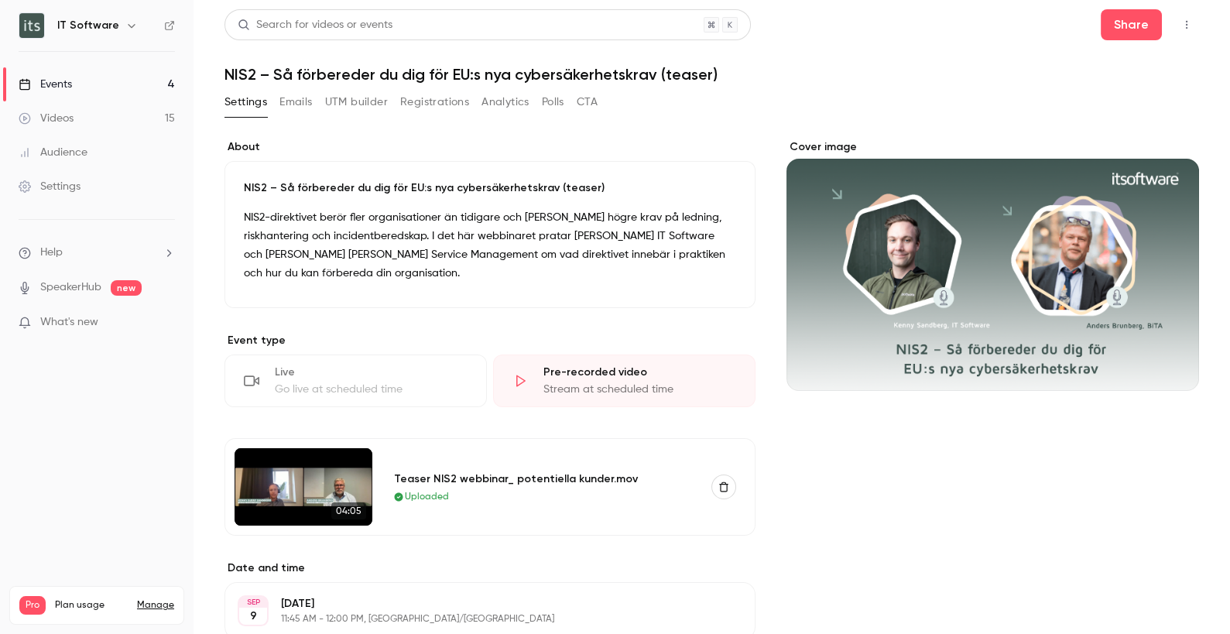
click at [421, 278] on p "NIS2-direktivet berör fler organisationer än tidigare och [PERSON_NAME] högre k…" at bounding box center [490, 245] width 492 height 74
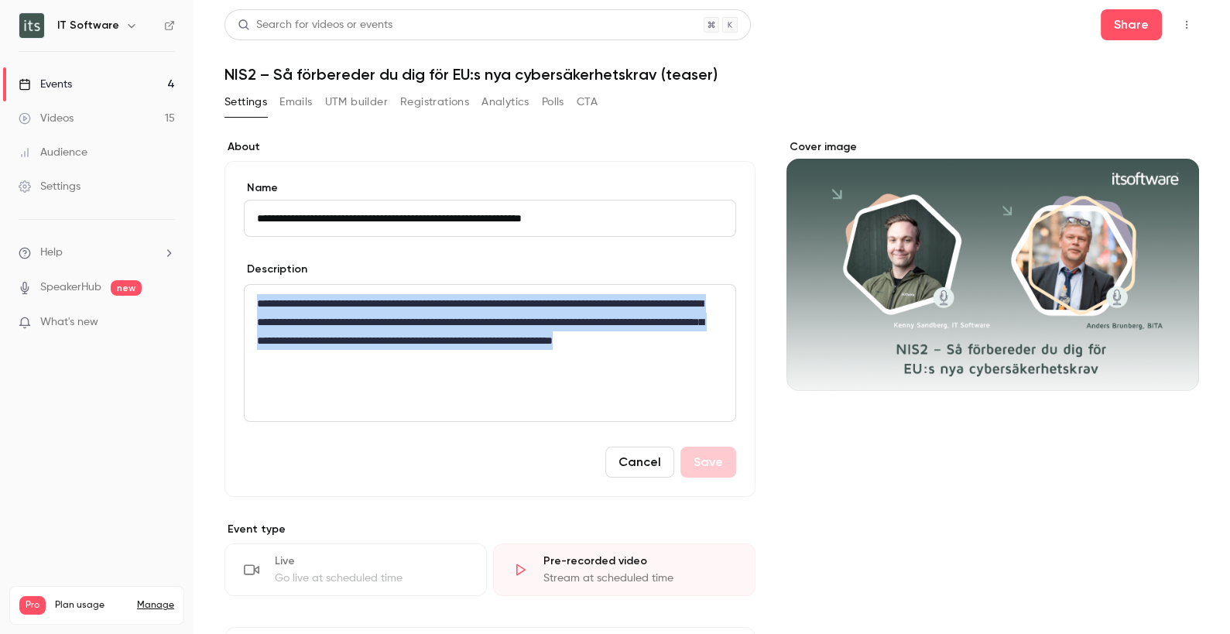
drag, startPoint x: 491, startPoint y: 375, endPoint x: 111, endPoint y: 272, distance: 393.6
click at [111, 272] on div "**********" at bounding box center [615, 317] width 1230 height 634
copy p "**********"
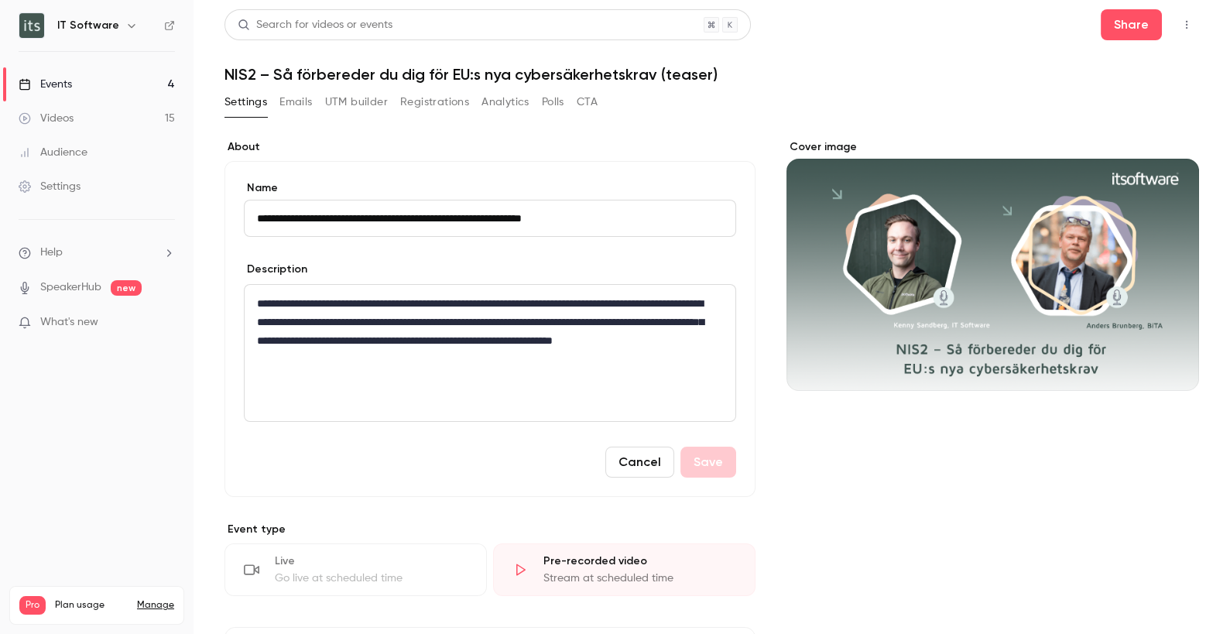
drag, startPoint x: 626, startPoint y: 221, endPoint x: 249, endPoint y: 221, distance: 376.9
click at [249, 221] on input "**********" at bounding box center [490, 218] width 492 height 37
click at [43, 77] on div "Events" at bounding box center [45, 84] width 53 height 15
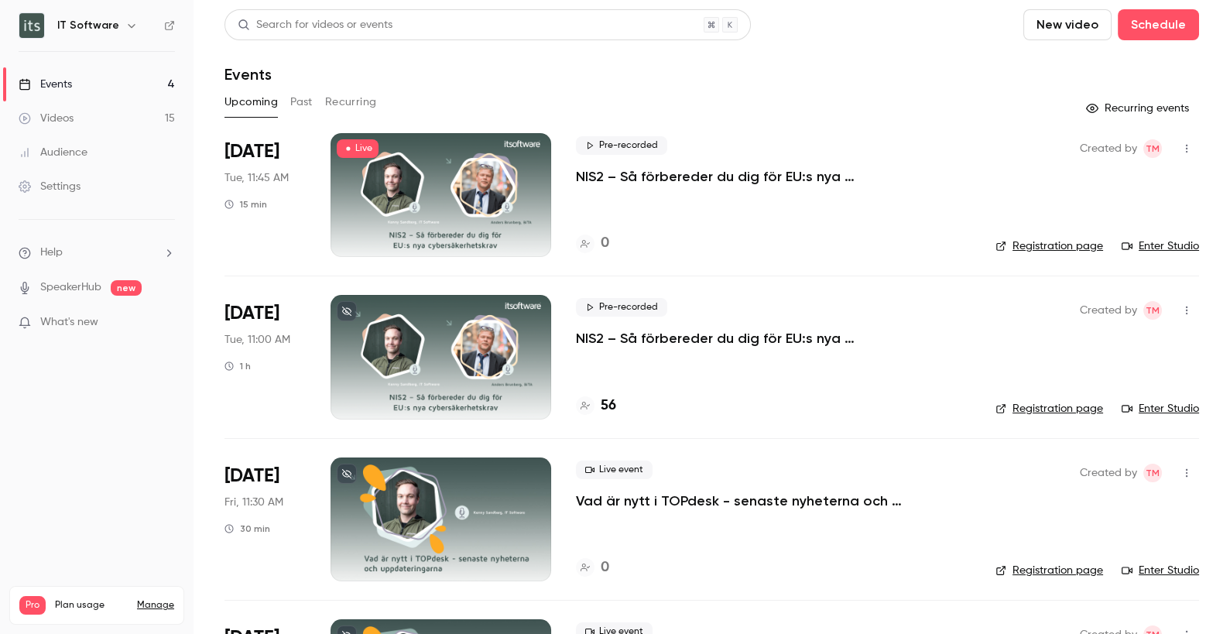
click at [519, 209] on div at bounding box center [440, 195] width 221 height 124
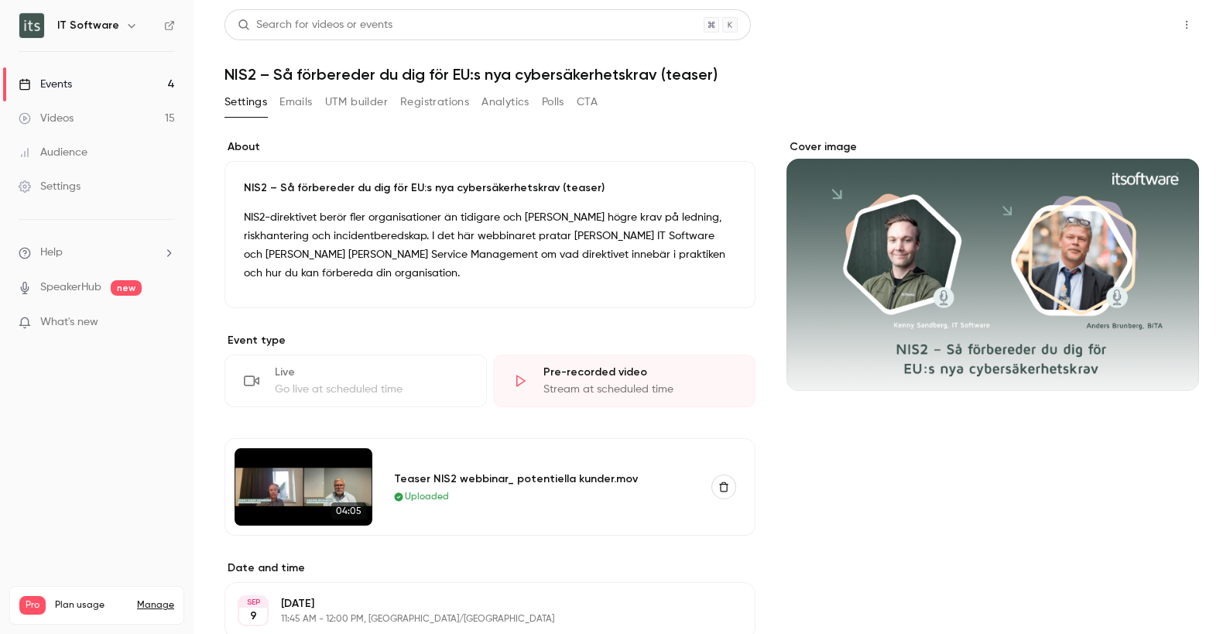
click at [1121, 30] on button "Share" at bounding box center [1130, 24] width 61 height 31
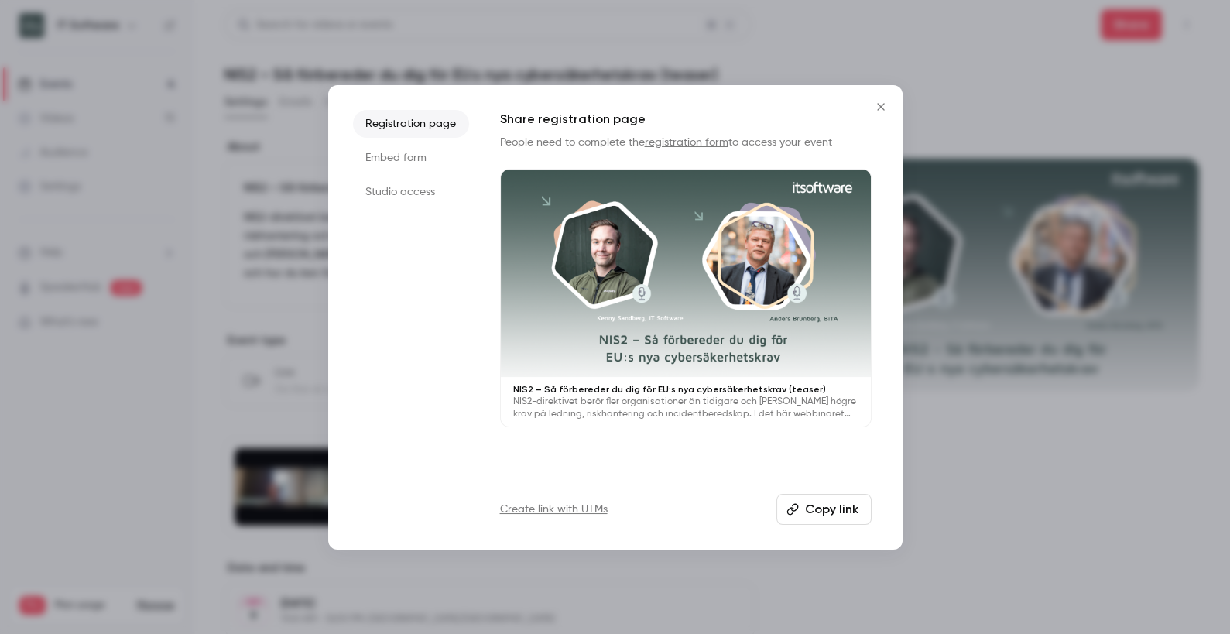
click at [400, 158] on li "Embed form" at bounding box center [411, 158] width 116 height 28
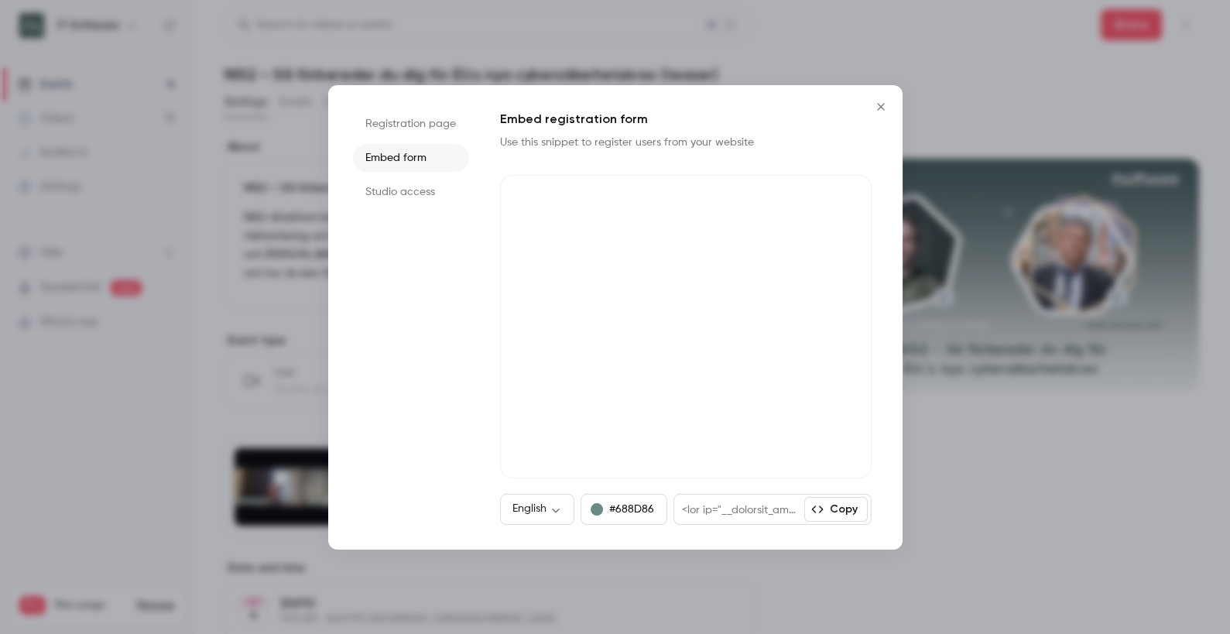
click at [392, 181] on li "Studio access" at bounding box center [411, 192] width 116 height 28
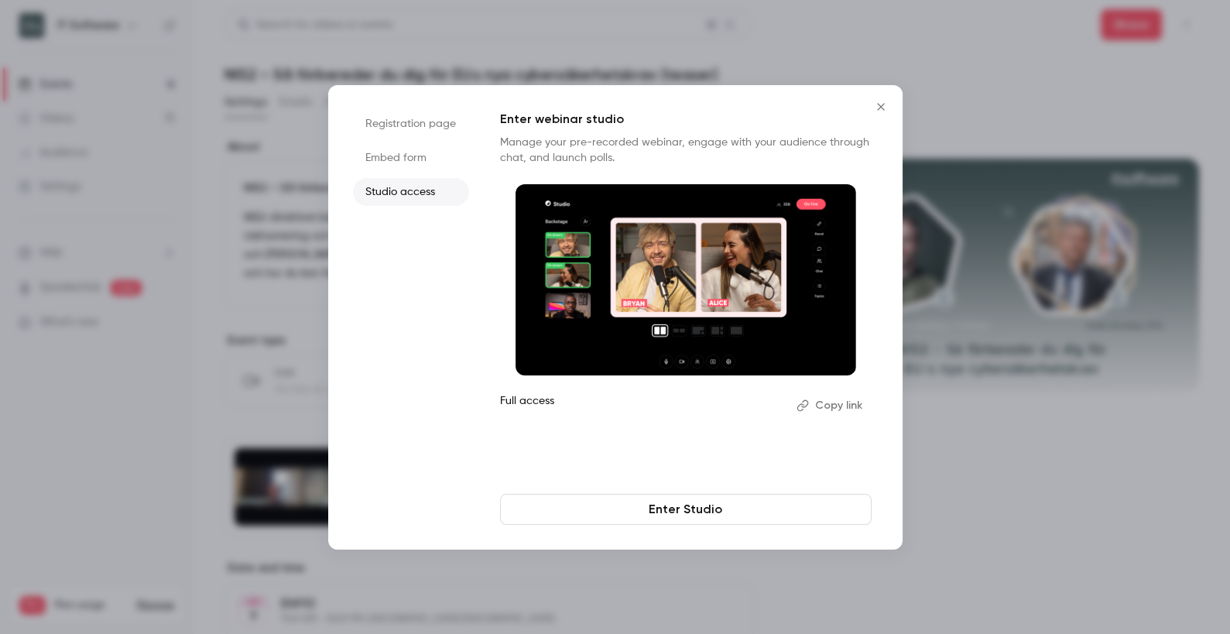
click at [402, 125] on li "Registration page" at bounding box center [411, 124] width 116 height 28
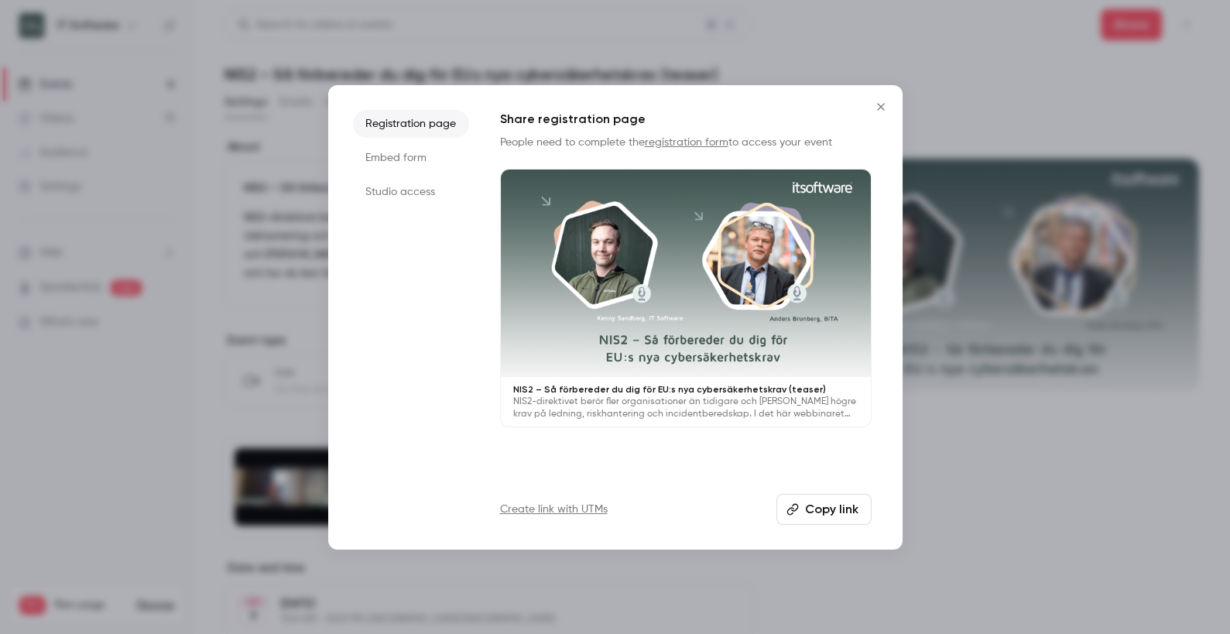
click at [881, 101] on icon "Close" at bounding box center [880, 107] width 19 height 12
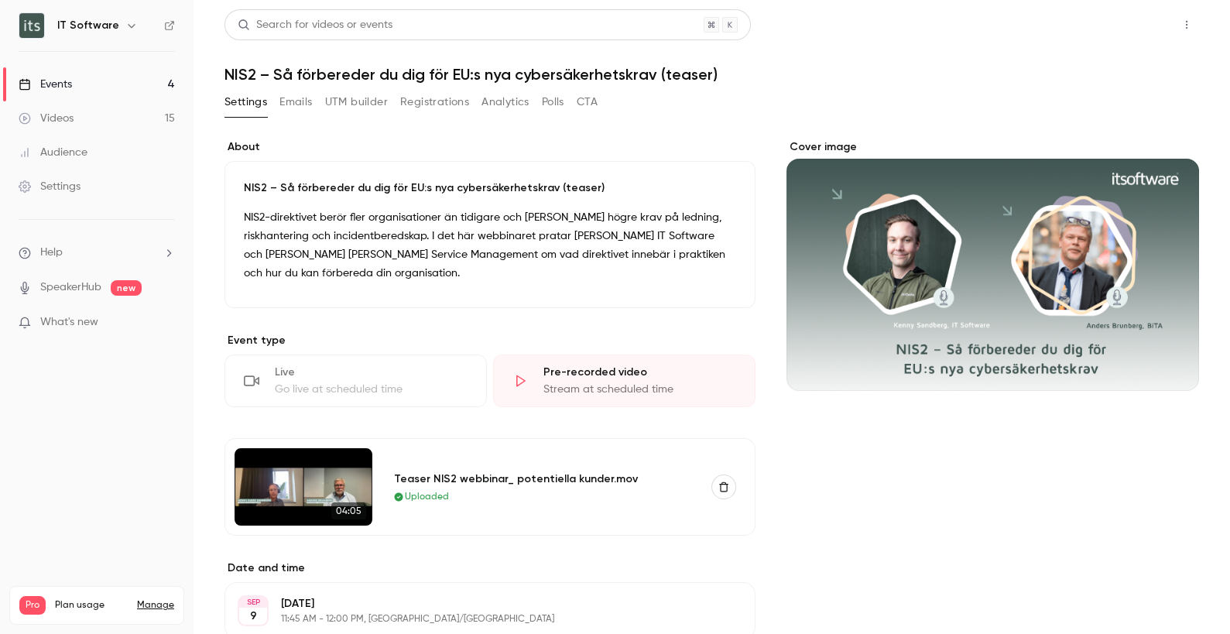
click at [1113, 22] on button "Share" at bounding box center [1130, 24] width 61 height 31
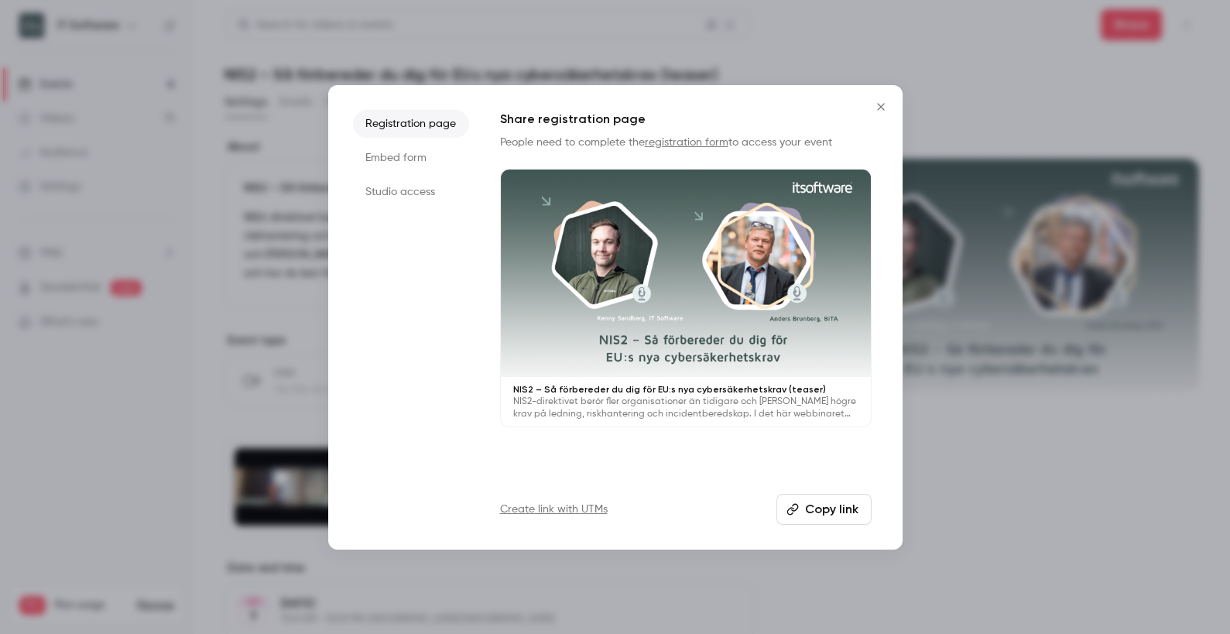
click at [412, 152] on li "Embed form" at bounding box center [411, 158] width 116 height 28
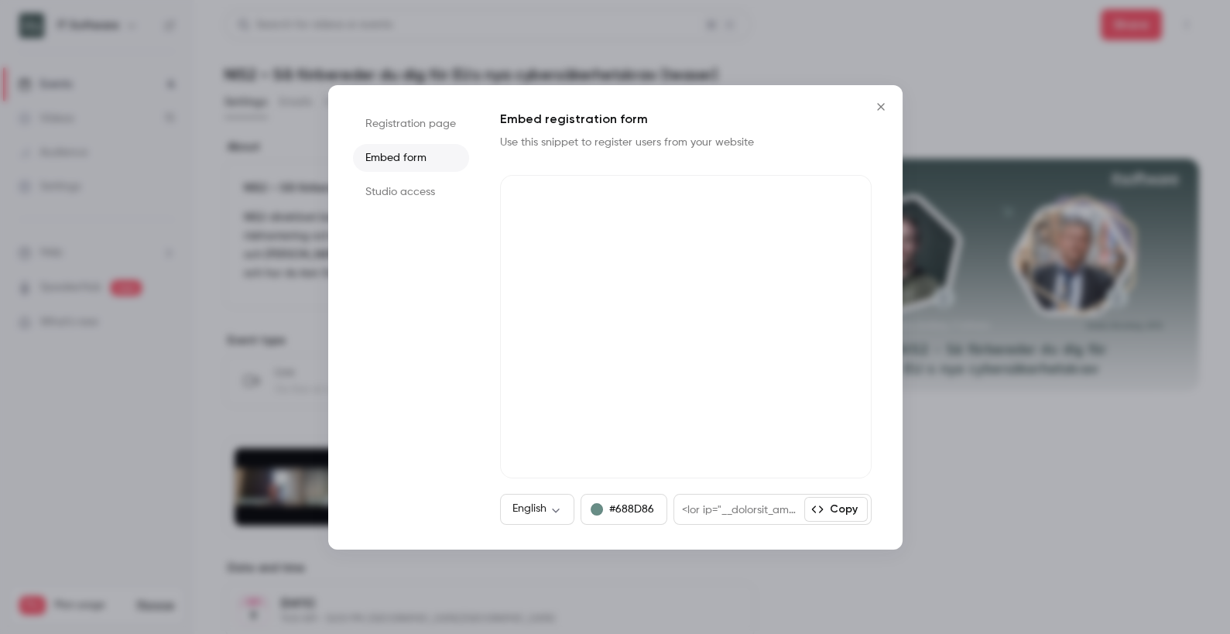
click at [884, 101] on icon "Close" at bounding box center [880, 107] width 19 height 12
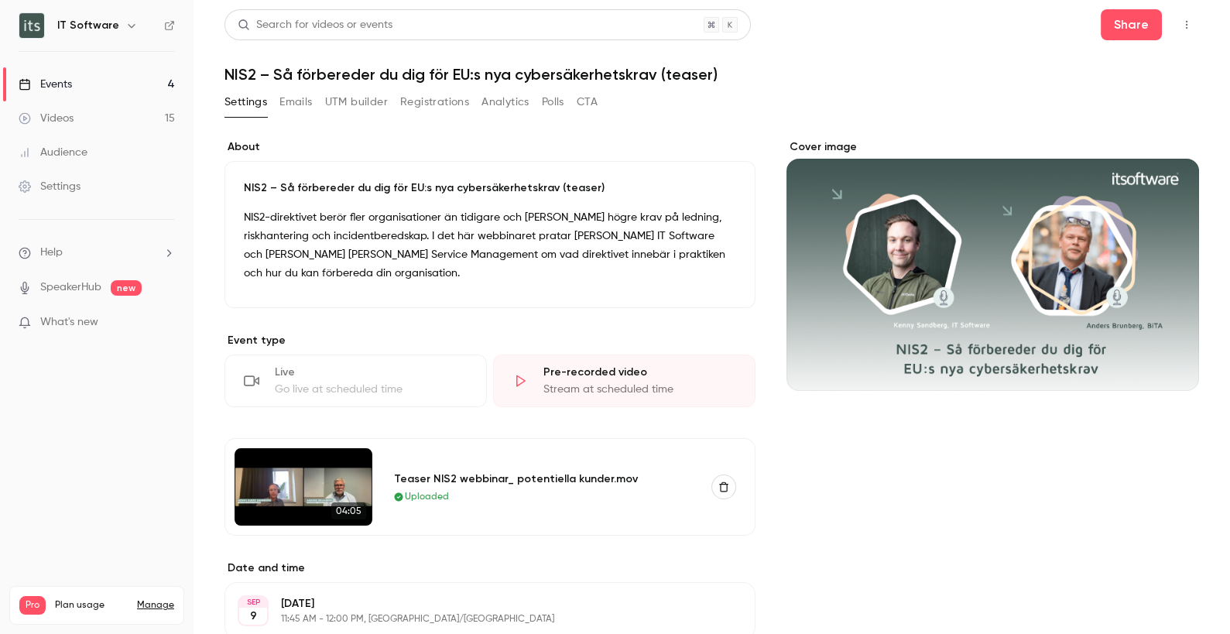
click at [55, 74] on link "Events 4" at bounding box center [96, 84] width 193 height 34
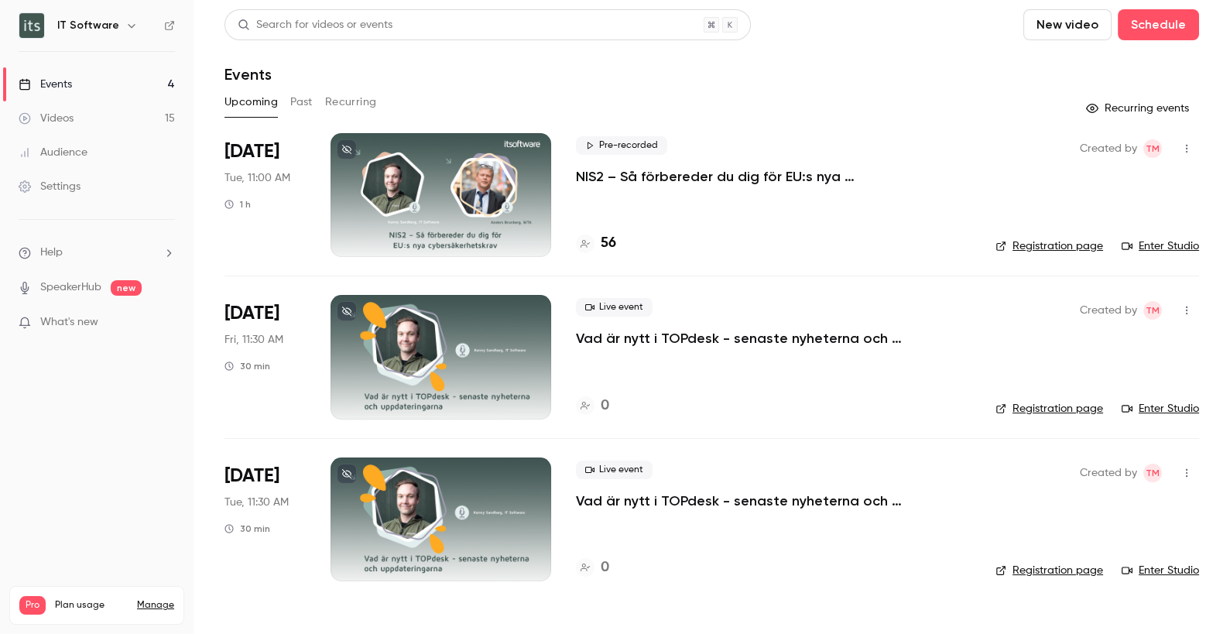
click at [304, 104] on button "Past" at bounding box center [301, 102] width 22 height 25
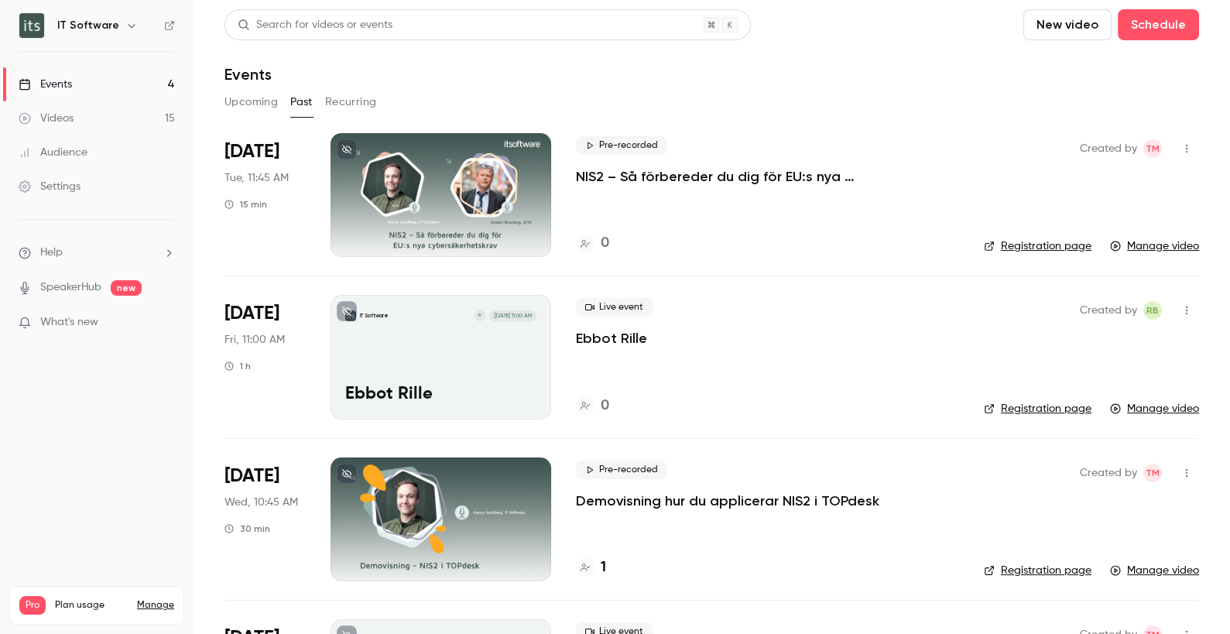
click at [768, 175] on p "NIS2 – Så förbereder du dig för EU:s nya cybersäkerhetskrav (teaser)" at bounding box center [767, 176] width 383 height 19
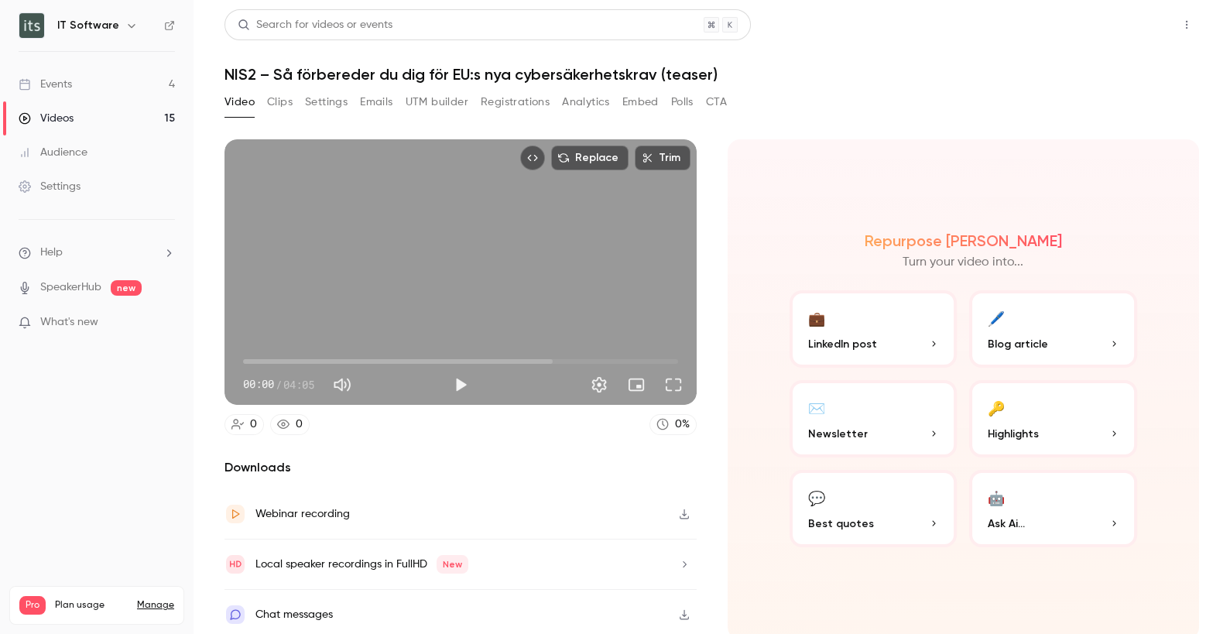
click at [1129, 31] on button "Share" at bounding box center [1130, 24] width 61 height 31
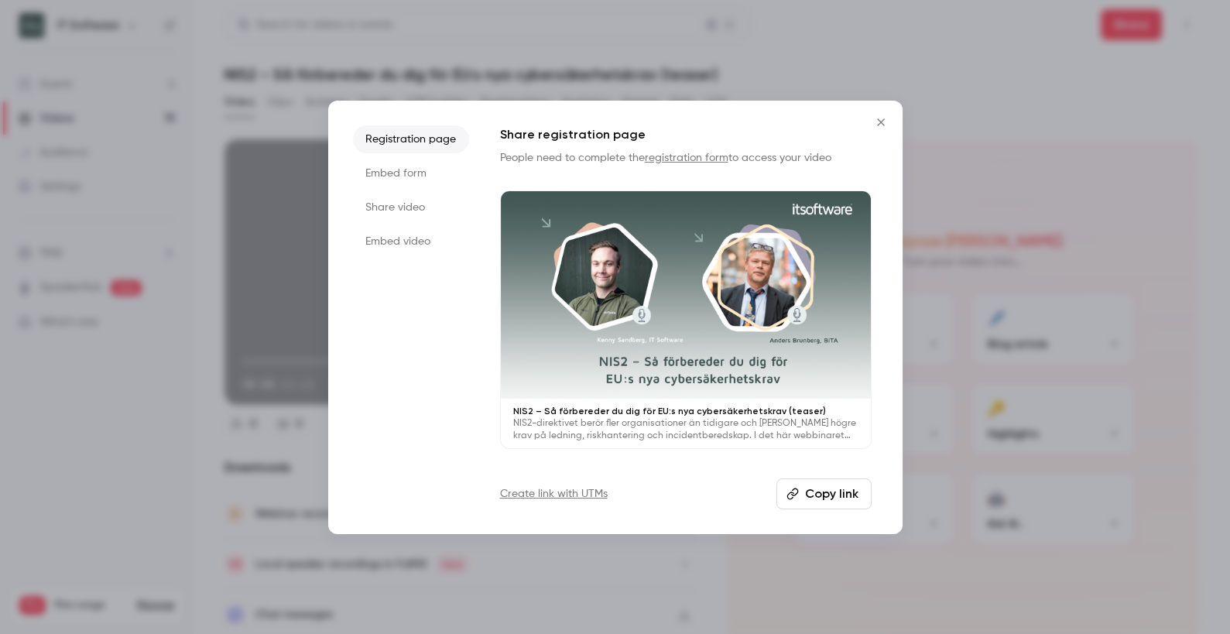
click at [408, 207] on li "Share video" at bounding box center [411, 207] width 116 height 28
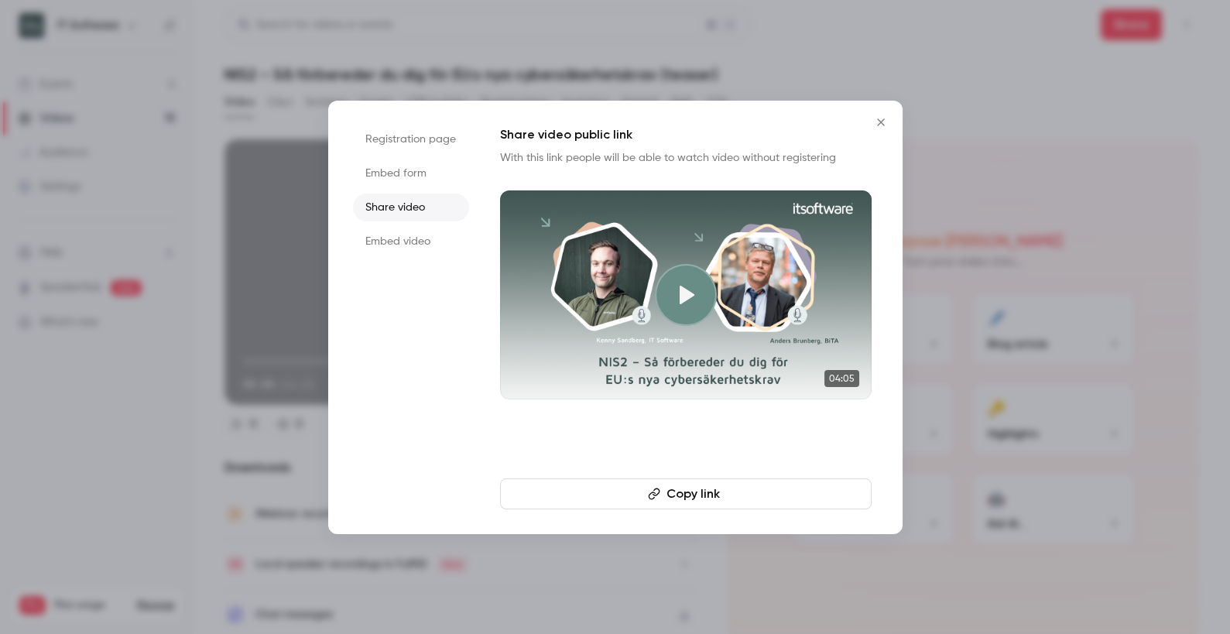
click at [423, 177] on li "Embed form" at bounding box center [411, 173] width 116 height 28
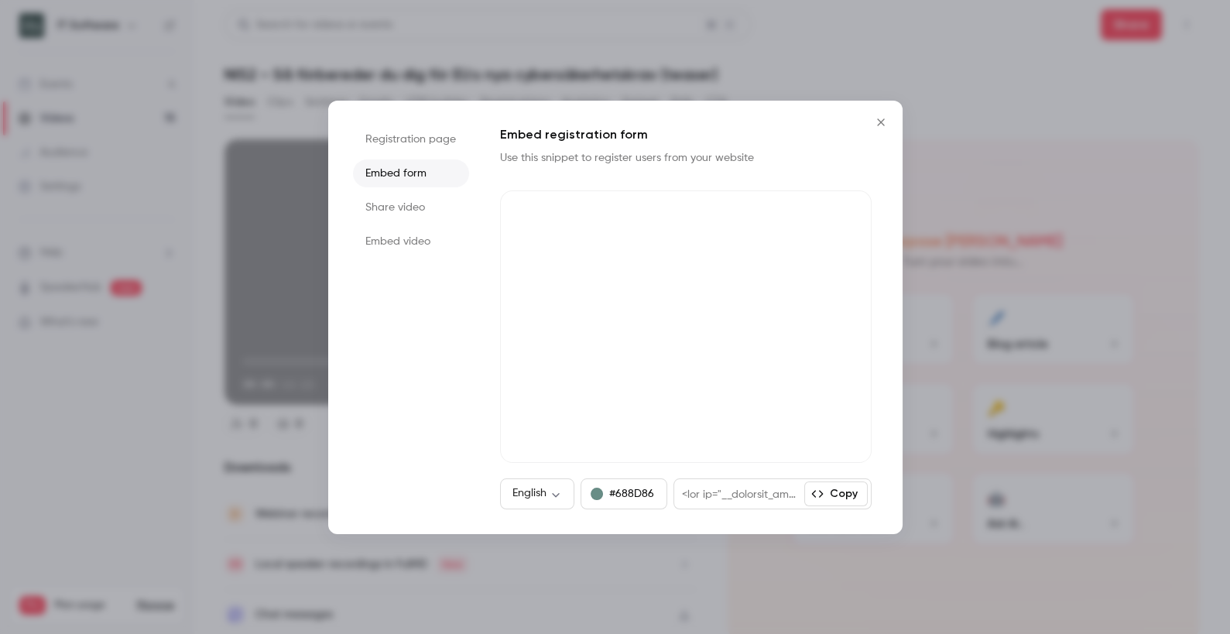
click at [399, 208] on li "Share video" at bounding box center [411, 207] width 116 height 28
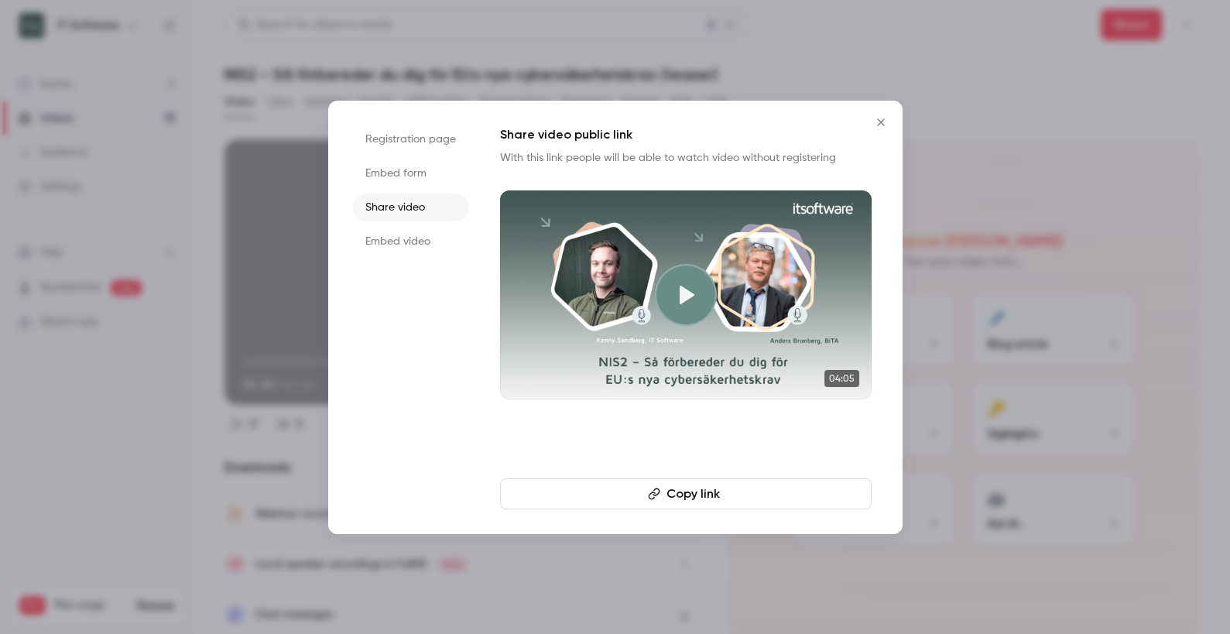
click at [720, 505] on button "Copy link" at bounding box center [685, 493] width 371 height 31
click at [884, 121] on icon "Close" at bounding box center [880, 122] width 19 height 12
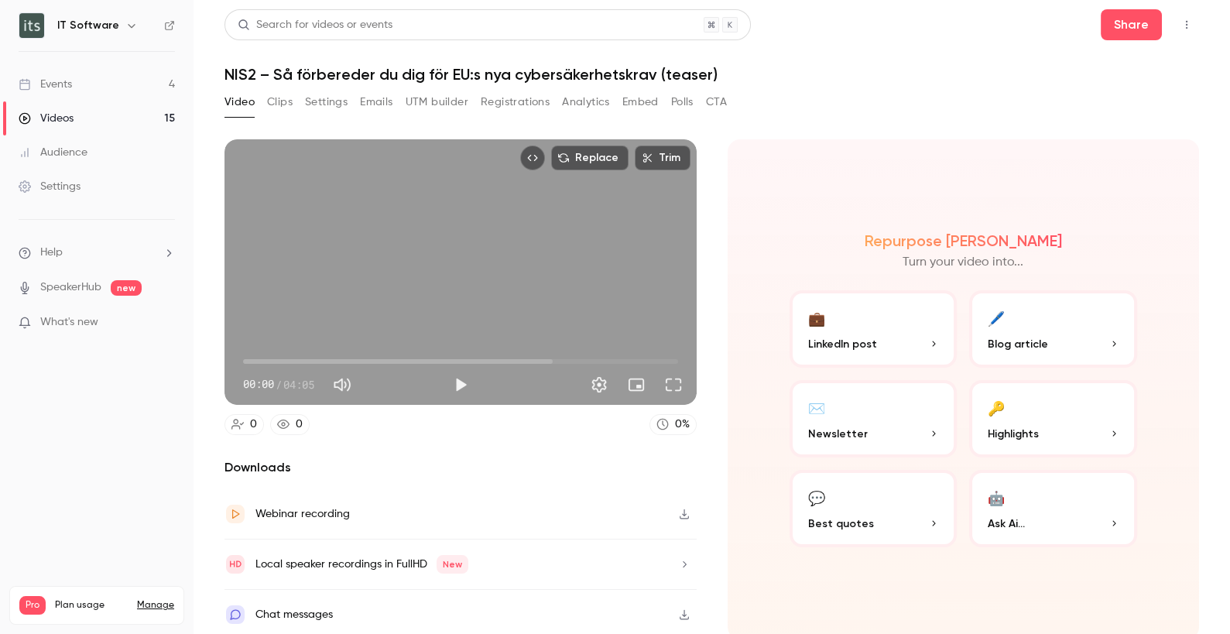
click at [719, 101] on button "CTA" at bounding box center [716, 102] width 21 height 25
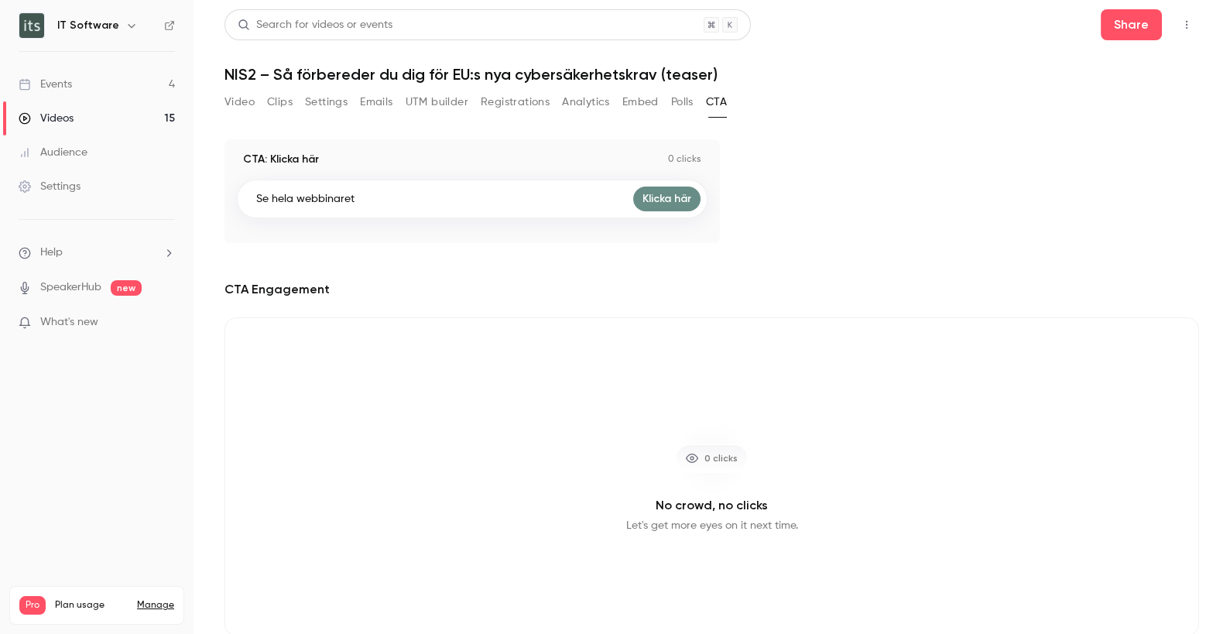
click at [244, 108] on button "Video" at bounding box center [239, 102] width 30 height 25
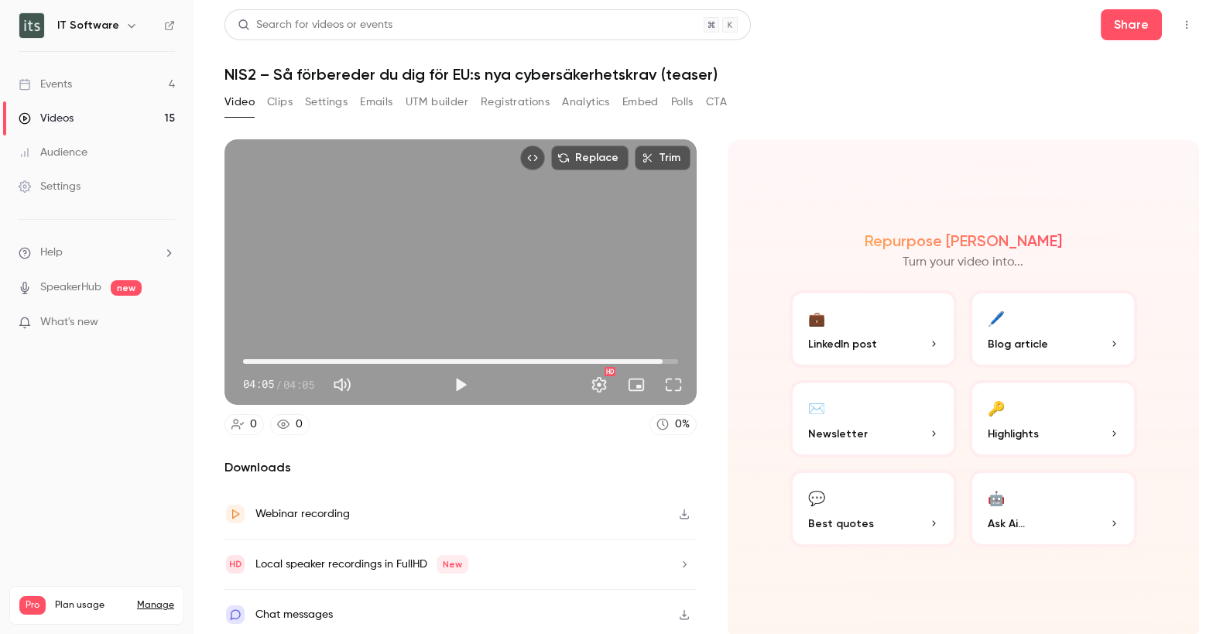
type input "*****"
drag, startPoint x: 253, startPoint y: 357, endPoint x: 583, endPoint y: 350, distance: 330.5
click at [586, 359] on span "03:15" at bounding box center [588, 361] width 5 height 5
click at [850, 166] on div "Repurpose Ai Turn your video into... 💼 LinkedIn post 🖊️ Blog article ✉️ Newslet…" at bounding box center [963, 389] width 472 height 500
click at [724, 103] on button "CTA" at bounding box center [716, 102] width 21 height 25
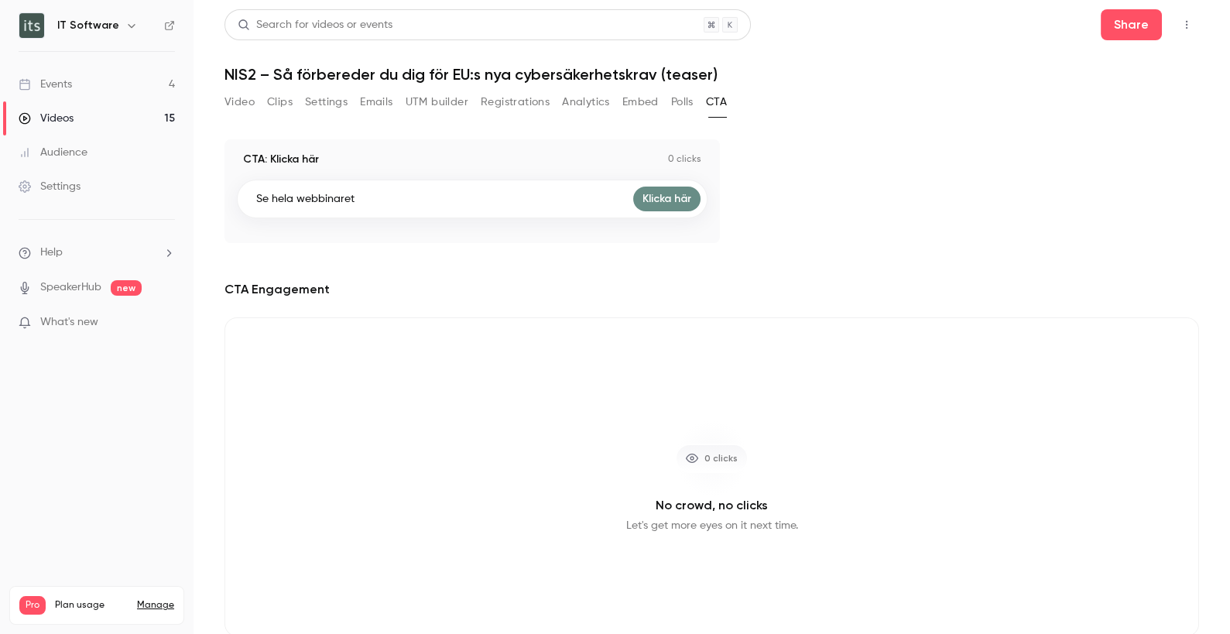
click at [295, 202] on p "Se hela webbinaret" at bounding box center [305, 198] width 98 height 15
click at [287, 158] on p "CTA: Klicka här" at bounding box center [281, 159] width 76 height 15
click at [683, 162] on p "0 clicks" at bounding box center [684, 159] width 33 height 12
click at [320, 233] on div "CTA: Klicka här 0 clicks Se hela webbinaret Klicka här" at bounding box center [471, 191] width 495 height 104
click at [295, 161] on p "CTA: Klicka här" at bounding box center [281, 159] width 76 height 15
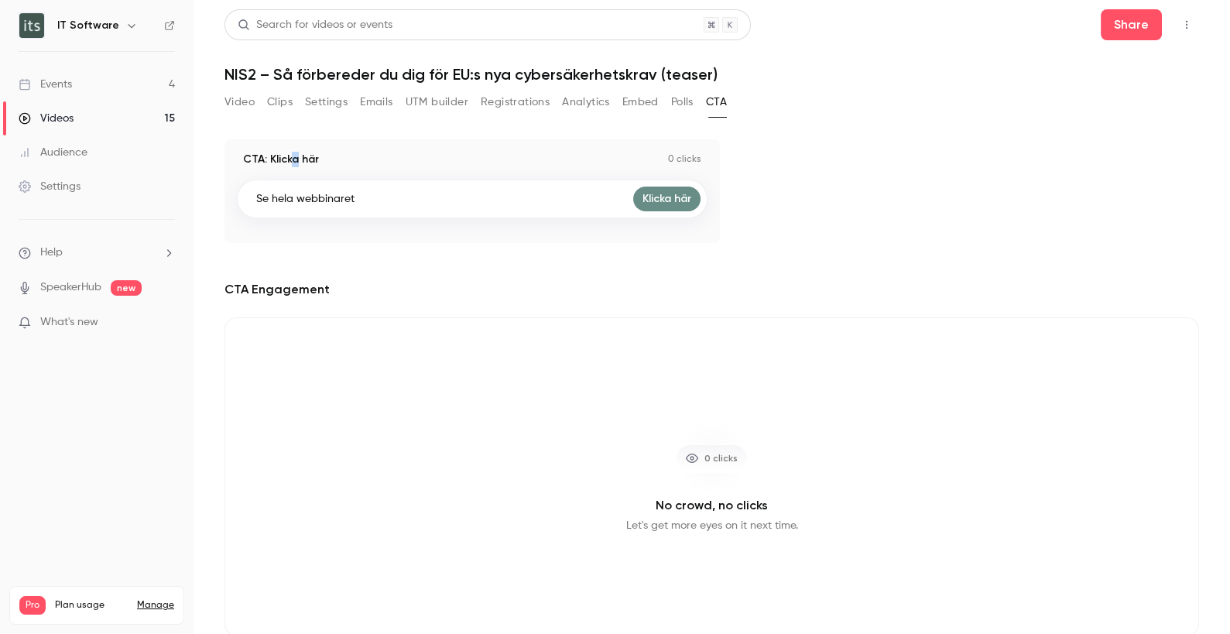
click at [667, 197] on link "Klicka här" at bounding box center [666, 198] width 67 height 25
click at [568, 299] on div "CTA Engagement 0 clicks No crowd, no clicks Let's get more eyes on it next time." at bounding box center [711, 458] width 974 height 356
